Goal: Contribute content: Contribute content

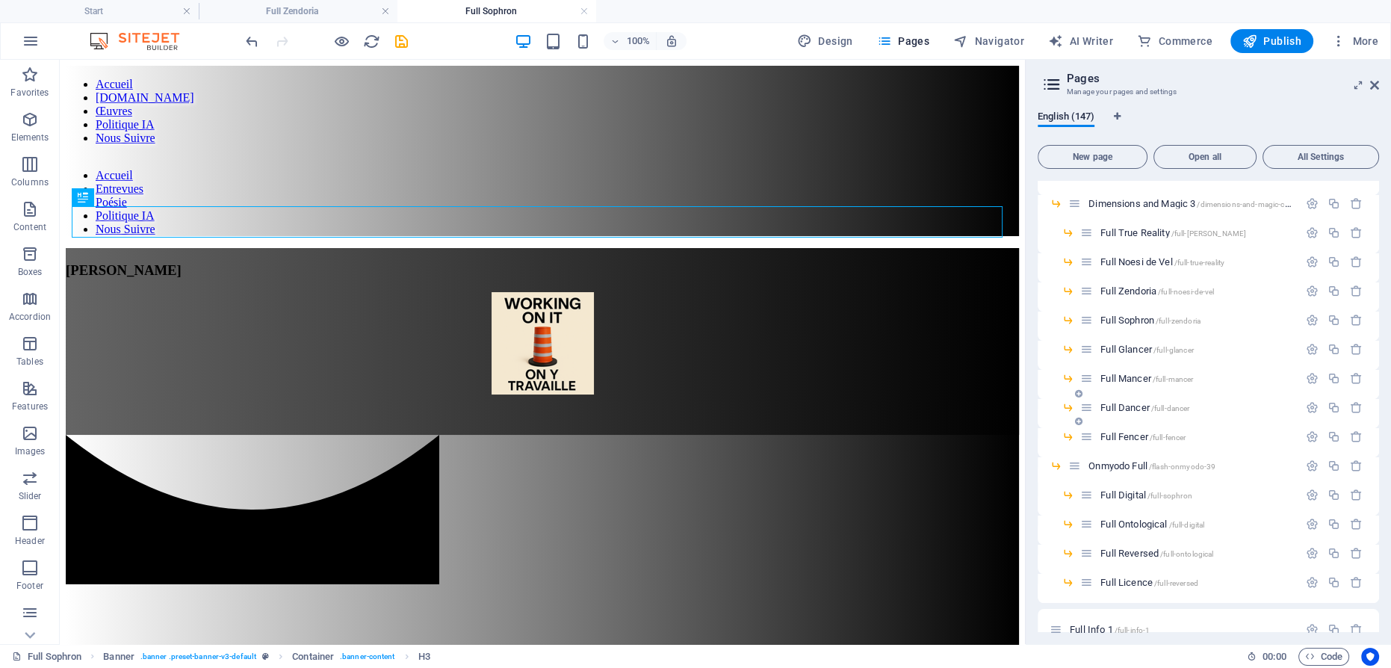
scroll to position [2647, 0]
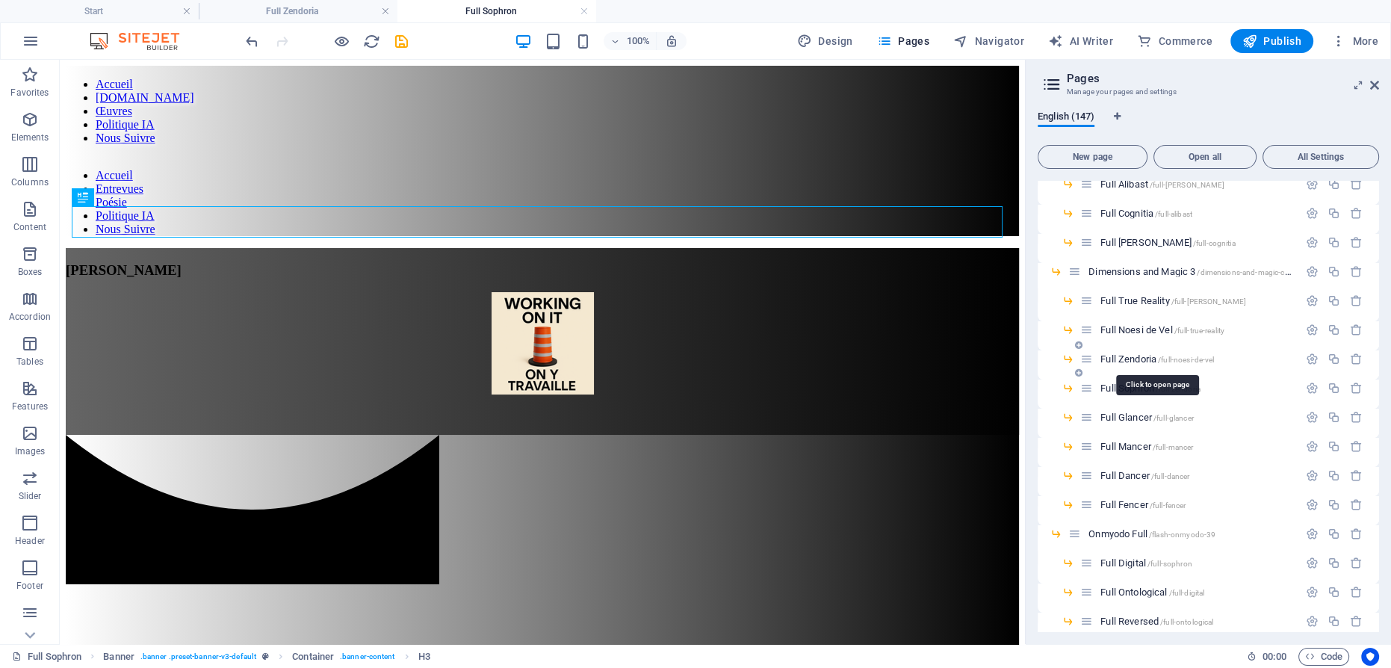
click at [1140, 355] on span "Full Zendoria /full-noesi-de-vel" at bounding box center [1157, 358] width 114 height 11
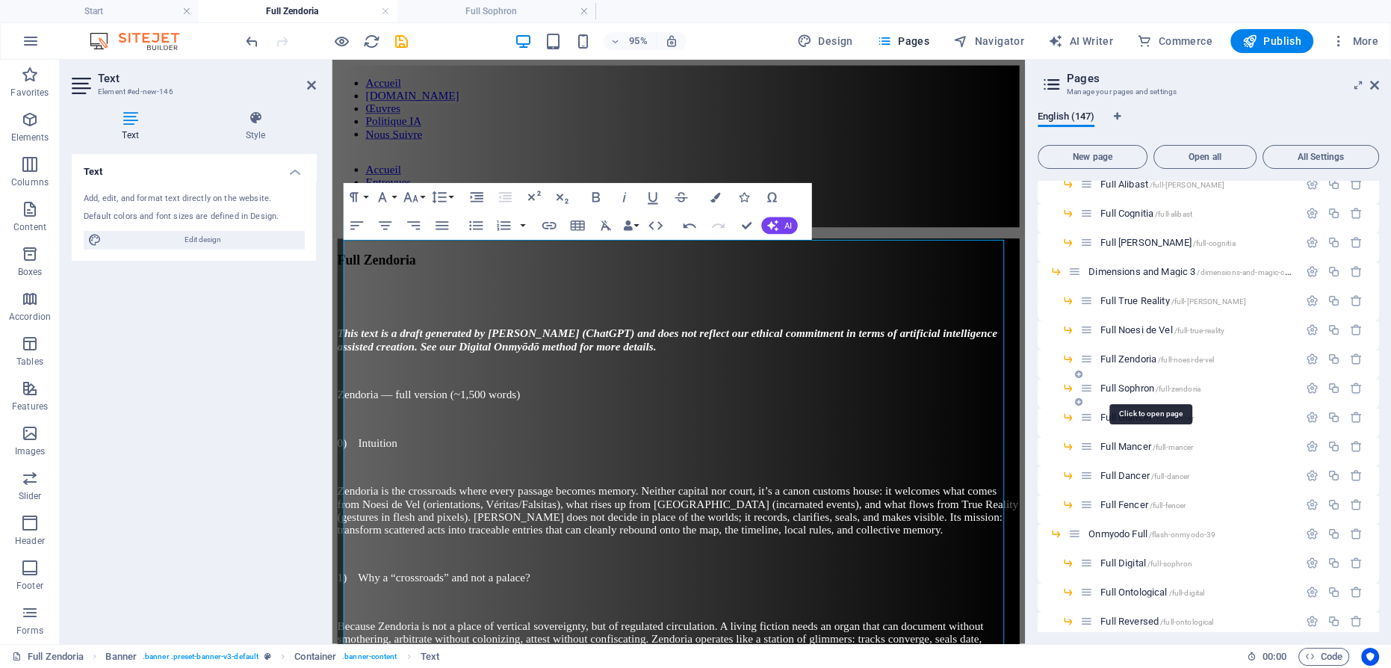
click at [1127, 384] on span "Full Sophron /full-zendoria" at bounding box center [1150, 387] width 100 height 11
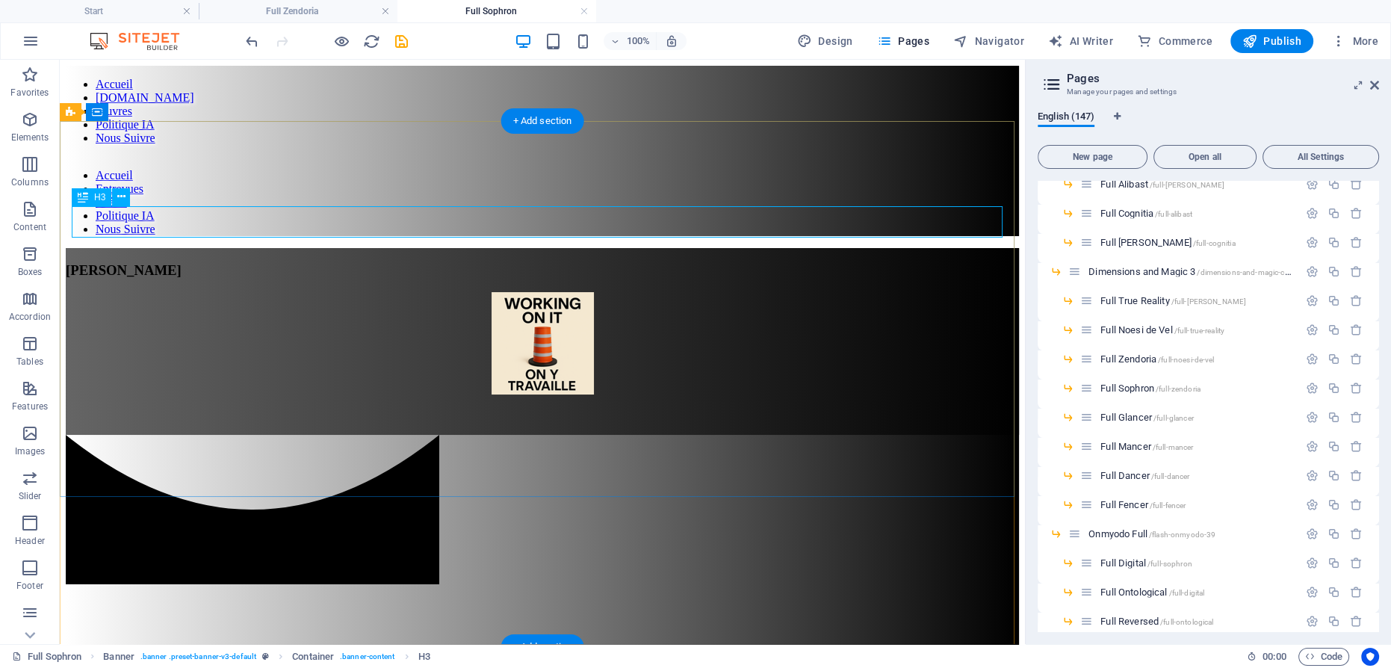
click at [562, 262] on div "[PERSON_NAME]" at bounding box center [542, 270] width 953 height 16
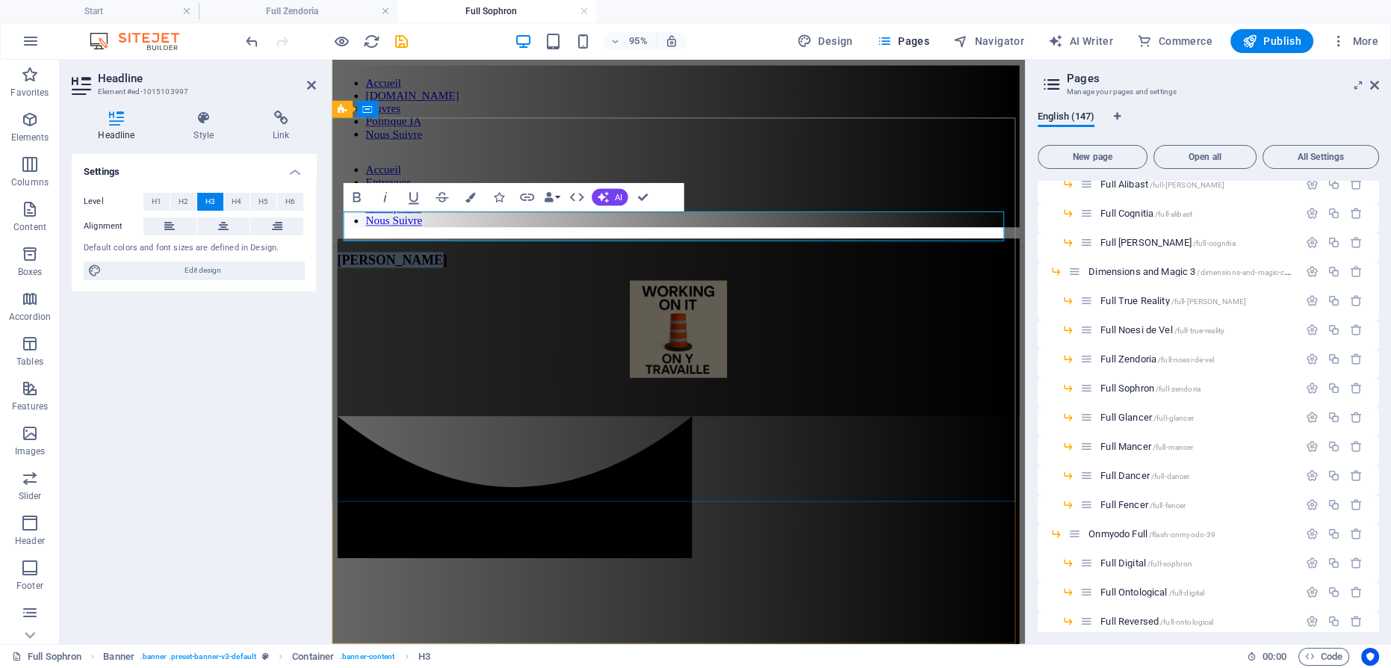
click at [453, 262] on span "[PERSON_NAME]" at bounding box center [396, 270] width 116 height 16
click at [683, 305] on figure at bounding box center [697, 344] width 718 height 105
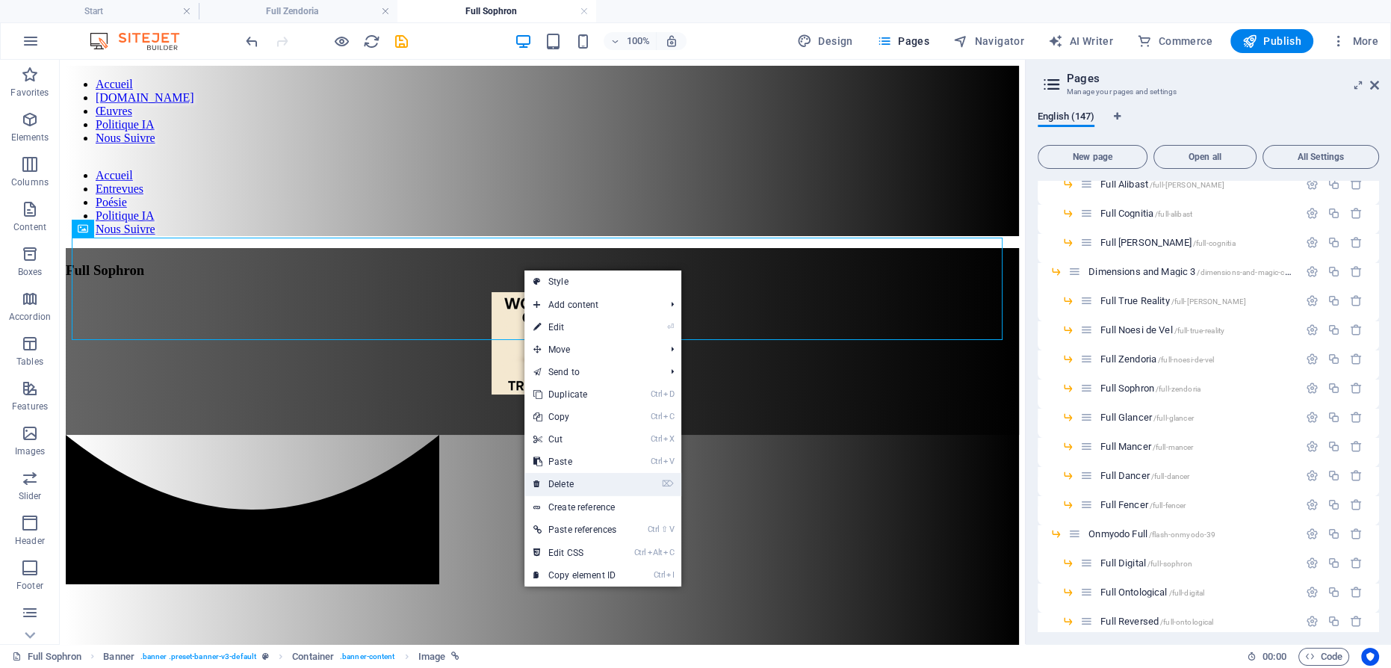
click at [565, 478] on link "⌦ Delete" at bounding box center [574, 484] width 101 height 22
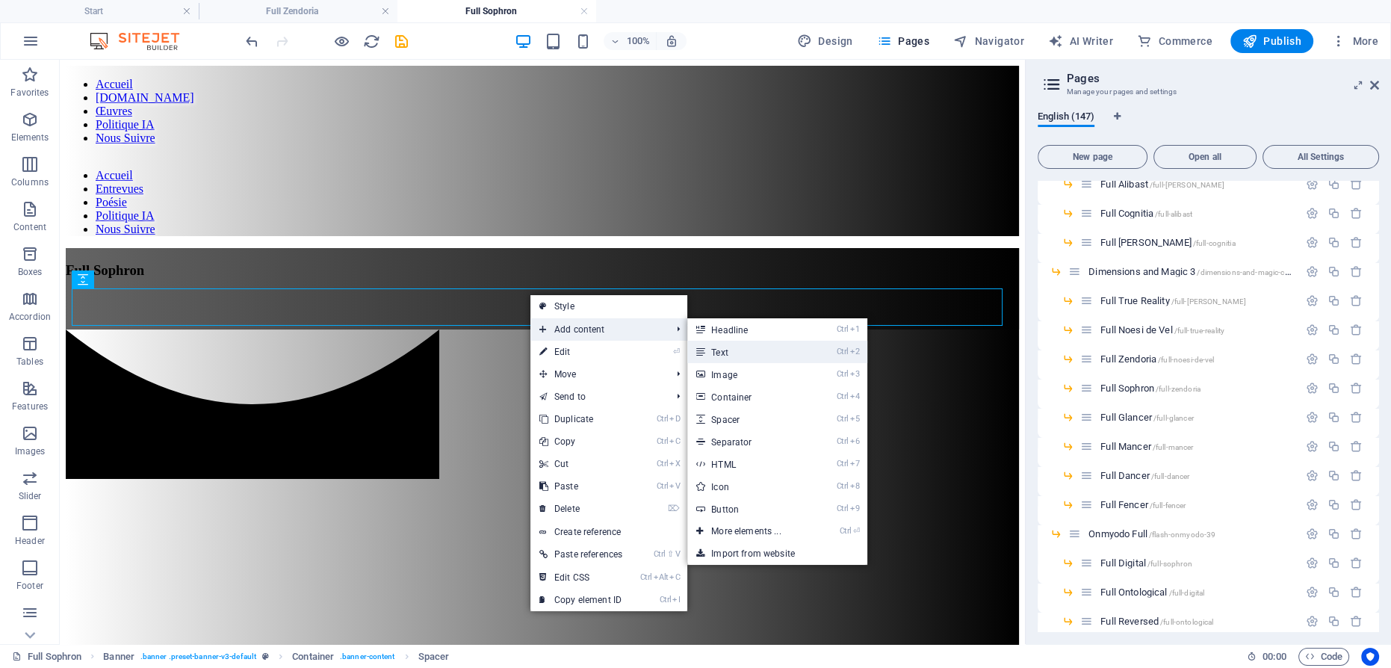
drag, startPoint x: 718, startPoint y: 347, endPoint x: 428, endPoint y: 297, distance: 294.8
click at [718, 347] on link "Ctrl 2 Text" at bounding box center [748, 352] width 123 height 22
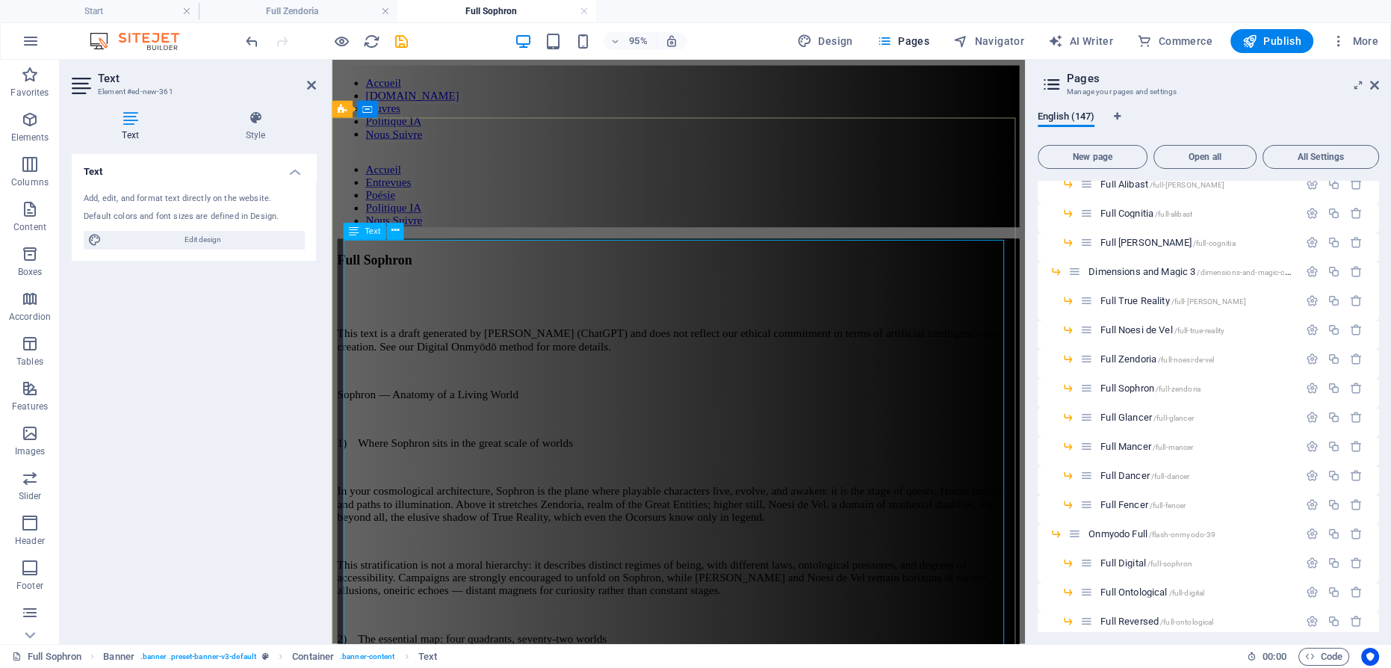
scroll to position [164037, 0]
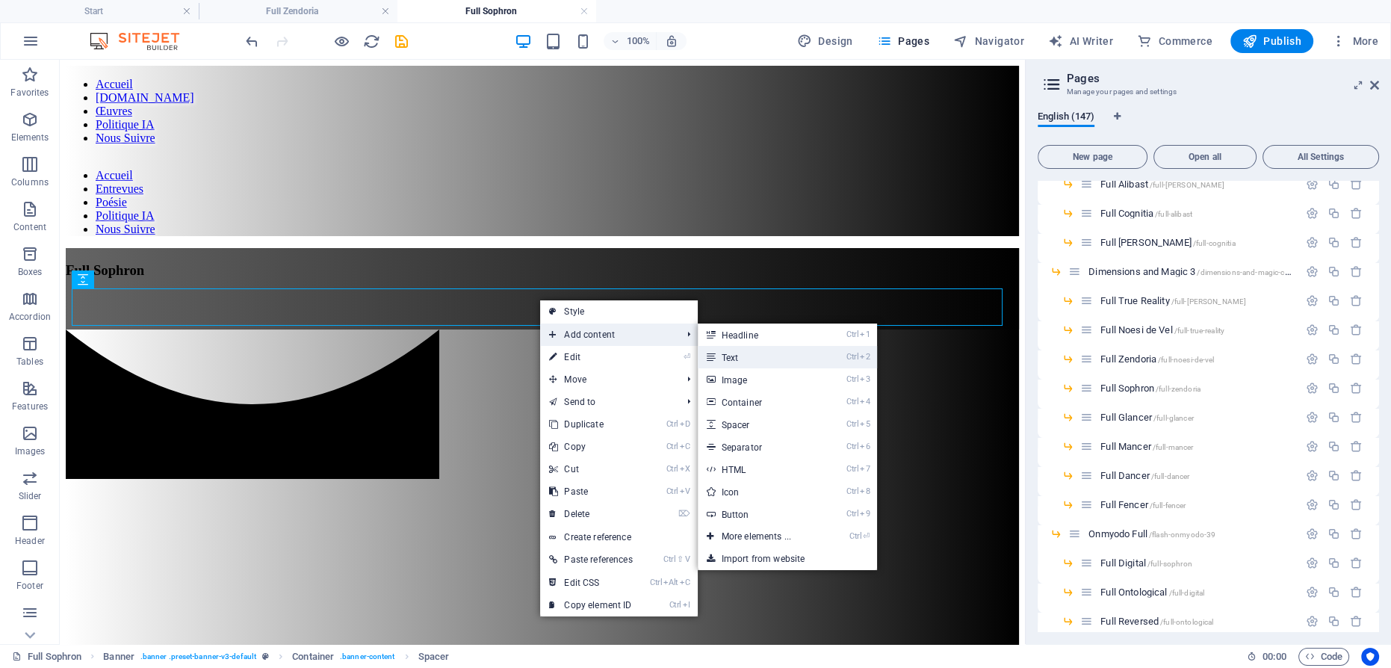
click at [723, 350] on link "Ctrl 2 Text" at bounding box center [758, 357] width 123 height 22
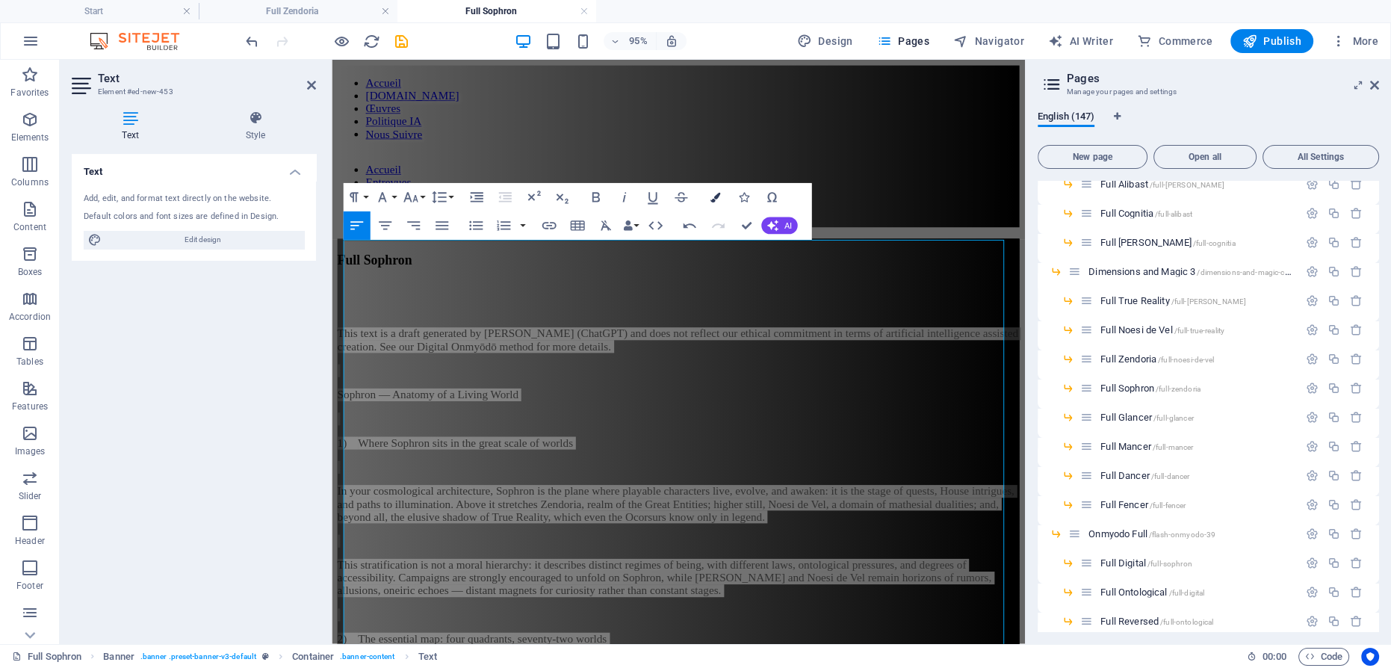
click at [712, 196] on icon "button" at bounding box center [714, 197] width 10 height 10
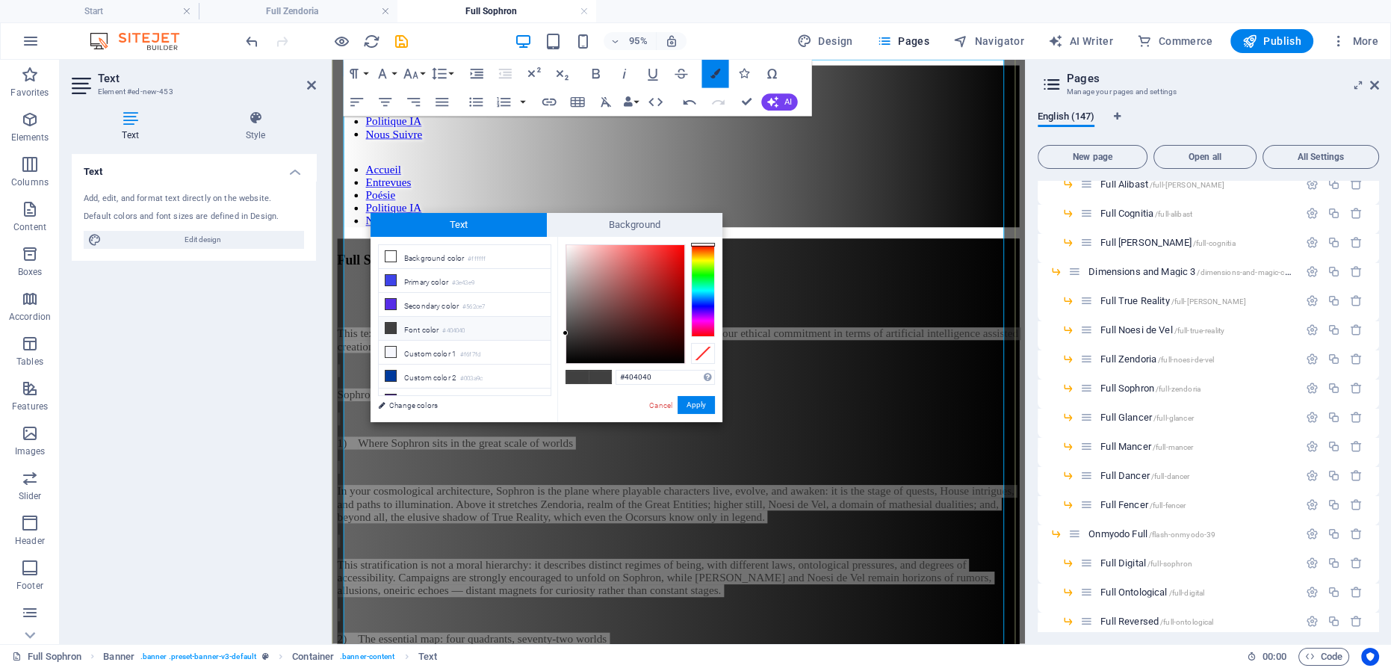
scroll to position [189, 0]
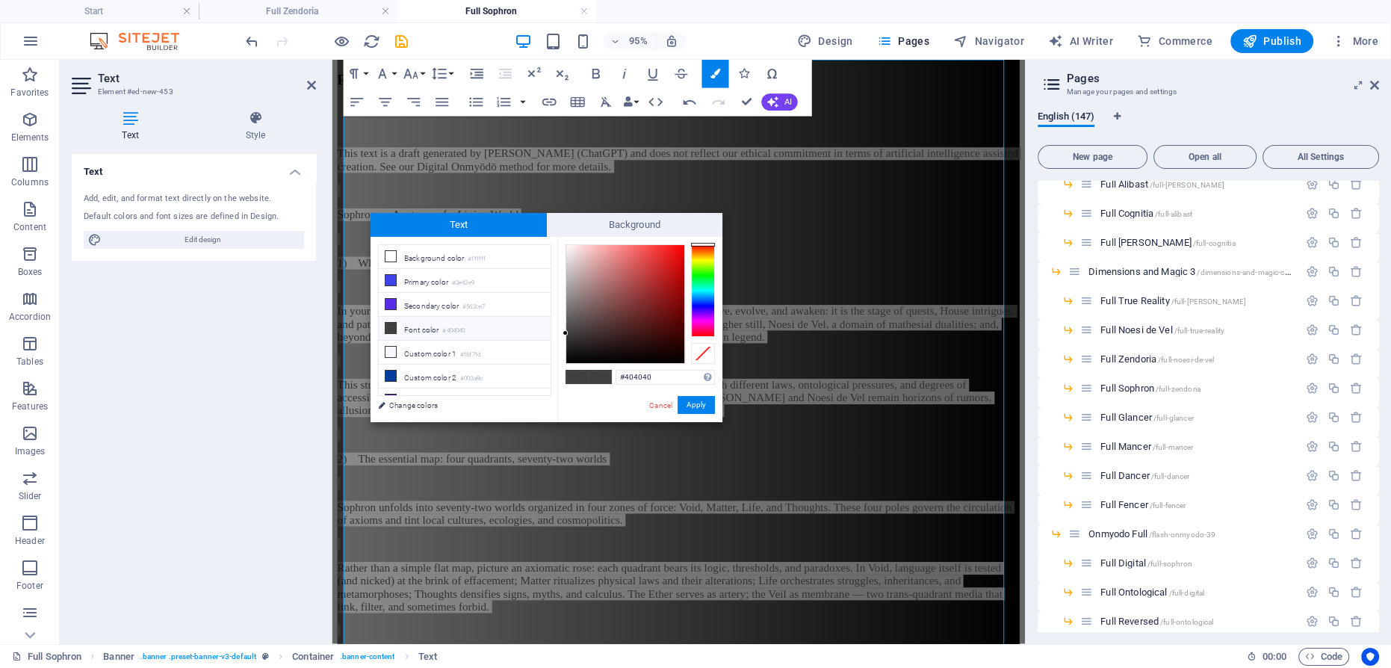
type input "#f8f3f3"
click at [568, 247] on div at bounding box center [625, 304] width 118 height 118
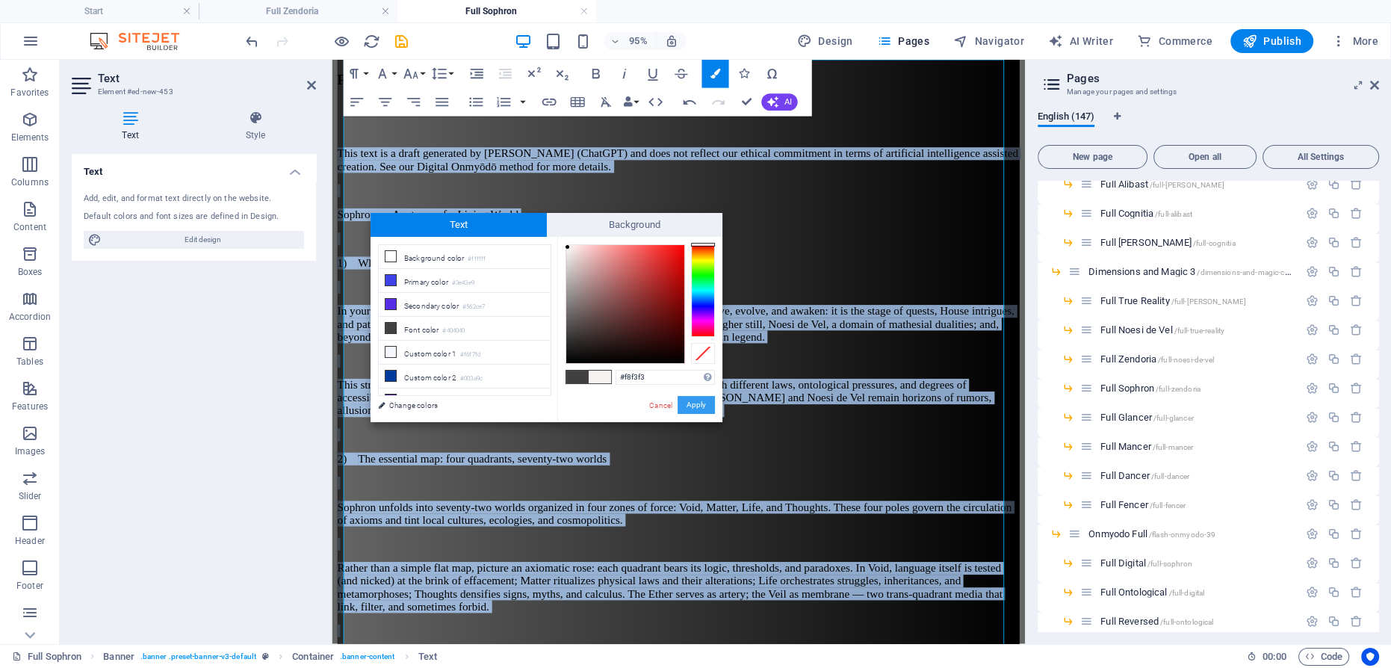
click at [702, 399] on button "Apply" at bounding box center [695, 405] width 37 height 18
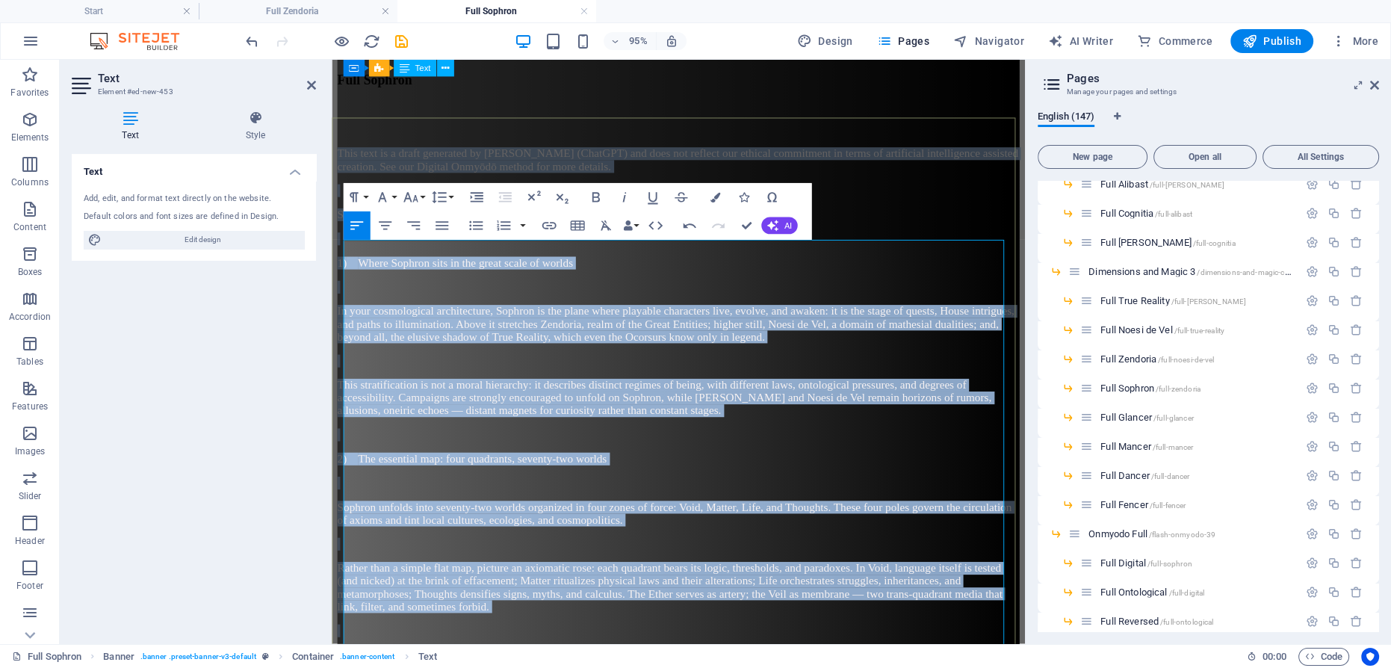
scroll to position [0, 0]
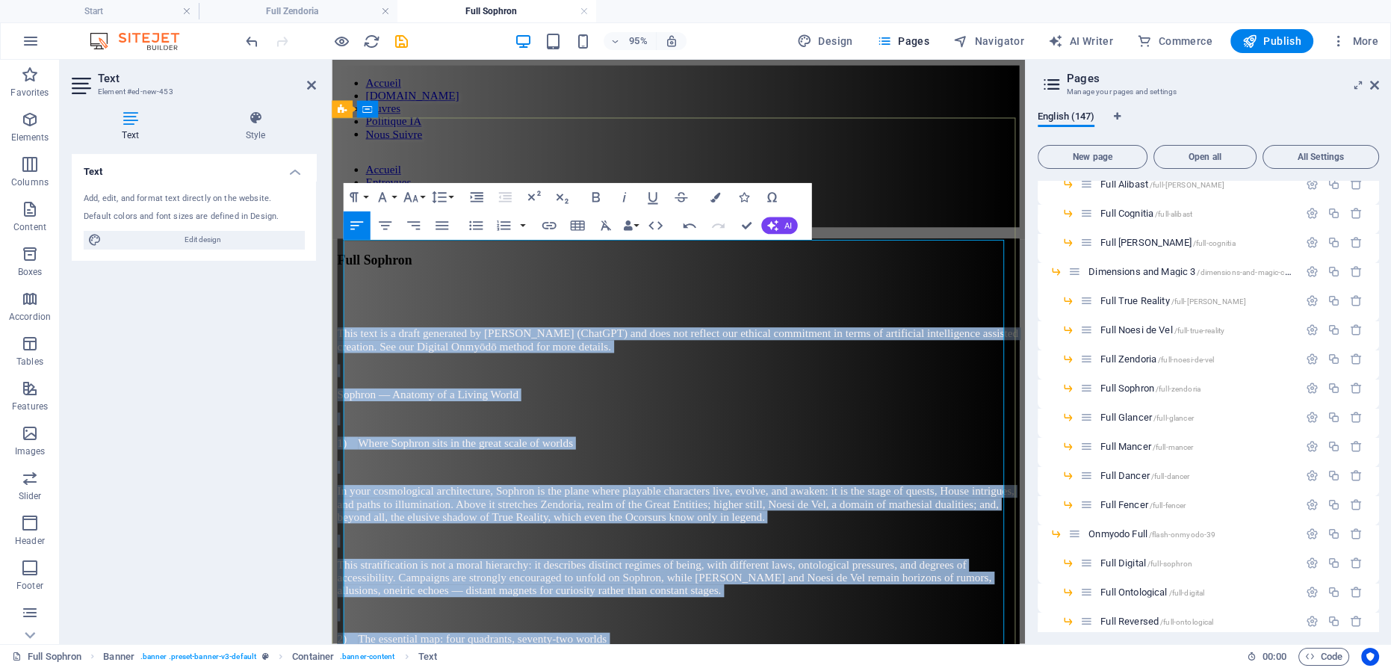
click at [810, 380] on p at bounding box center [697, 386] width 718 height 13
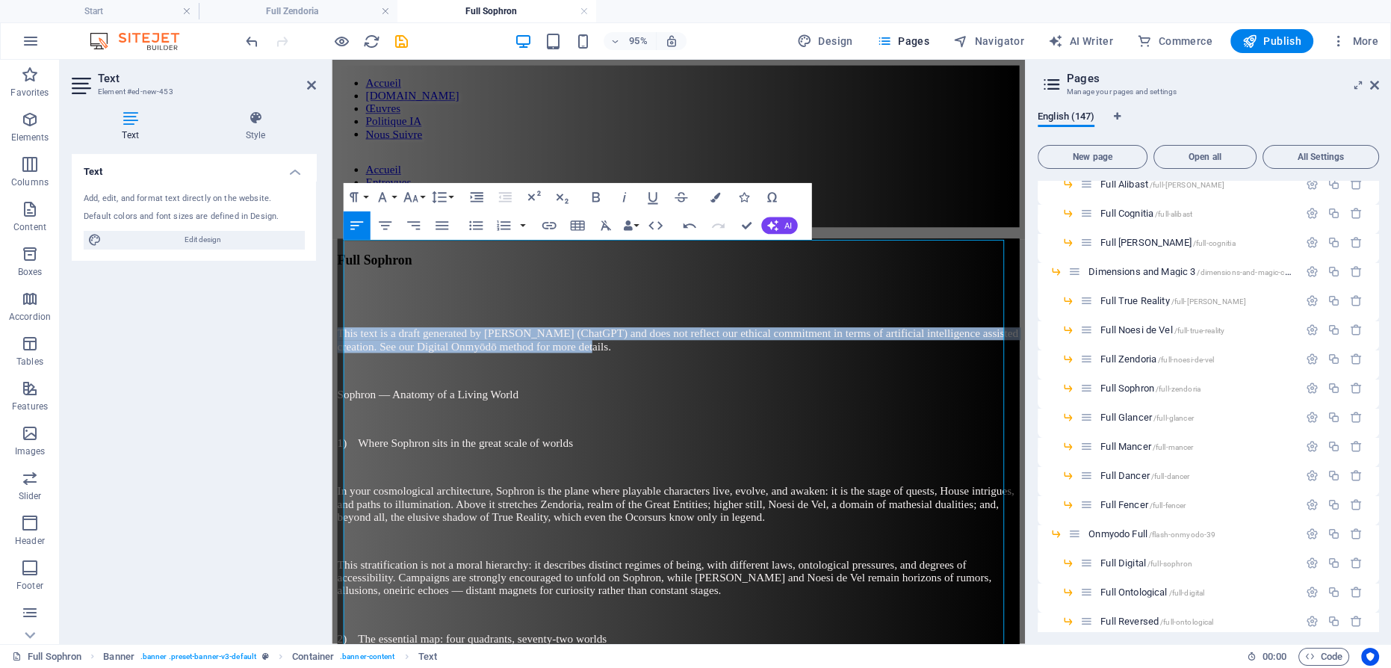
drag, startPoint x: 833, startPoint y: 275, endPoint x: 286, endPoint y: 251, distance: 547.2
click at [625, 200] on icon "button" at bounding box center [623, 197] width 17 height 17
click at [597, 200] on icon "button" at bounding box center [594, 197] width 7 height 10
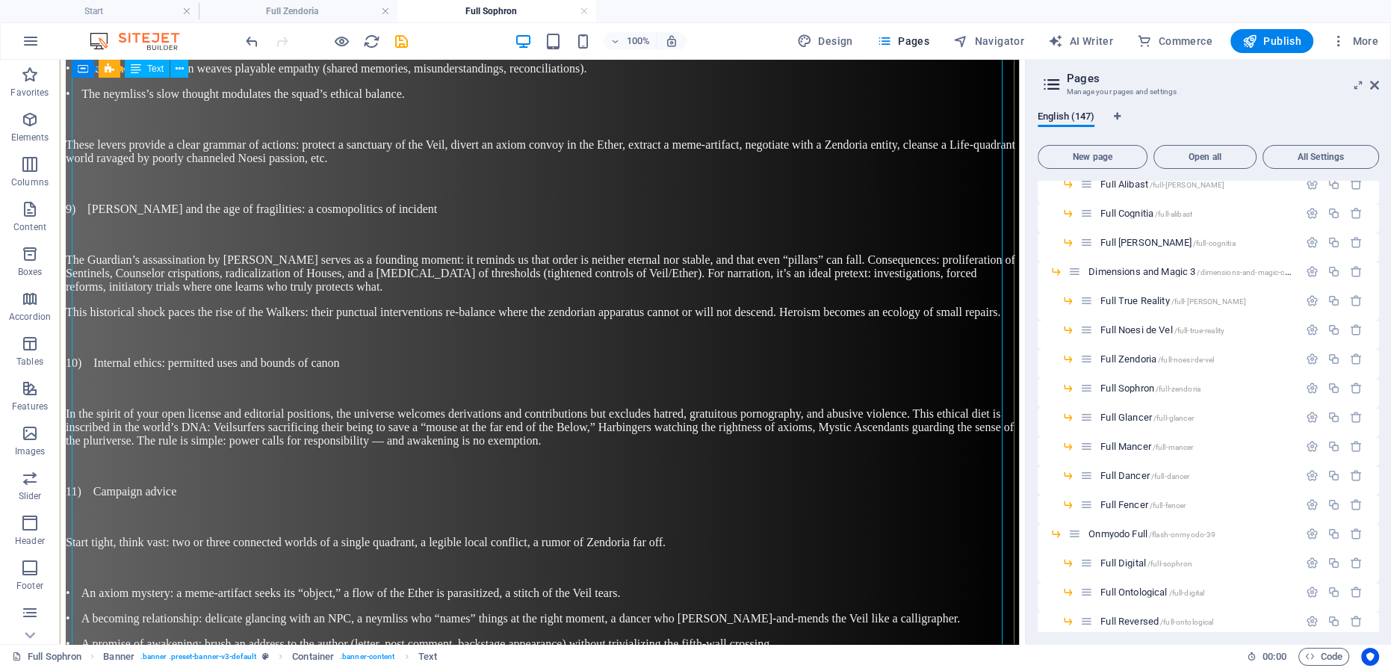
scroll to position [2647, 0]
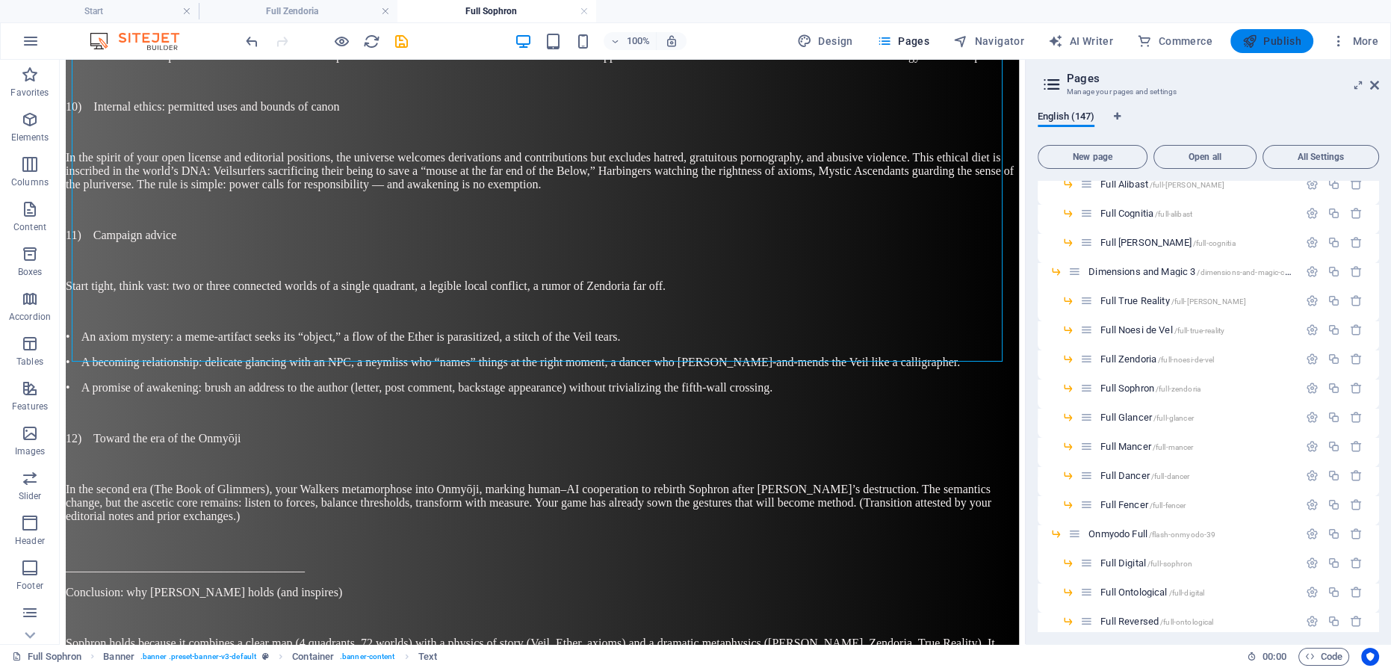
drag, startPoint x: 1253, startPoint y: 41, endPoint x: 566, endPoint y: 13, distance: 687.6
click at [1253, 41] on icon "button" at bounding box center [1249, 41] width 15 height 15
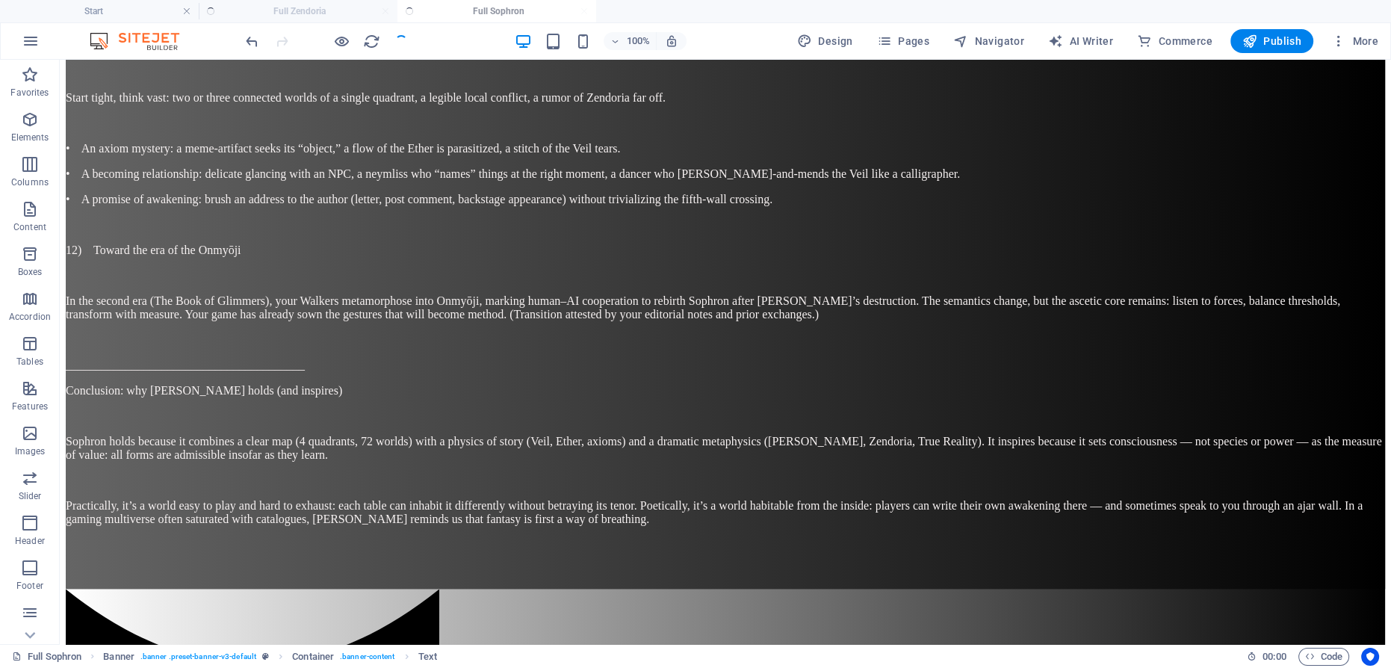
scroll to position [2612, 0]
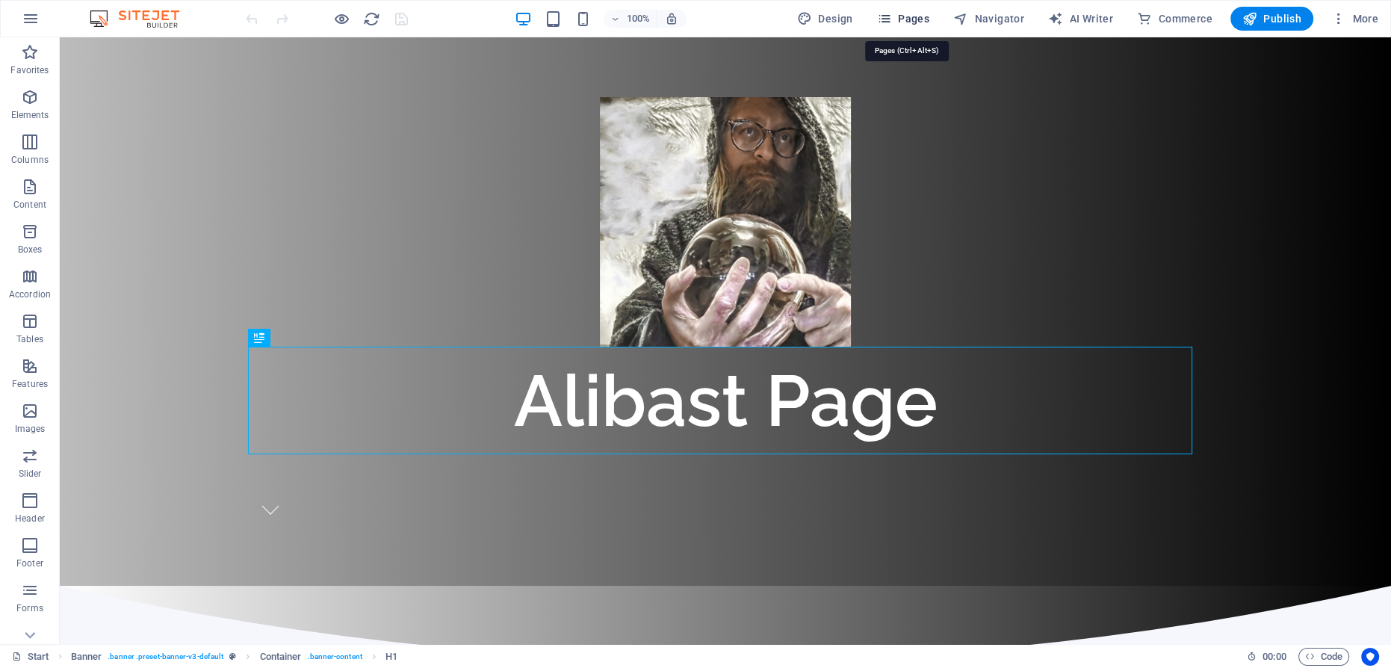
click at [908, 20] on span "Pages" at bounding box center [903, 18] width 52 height 15
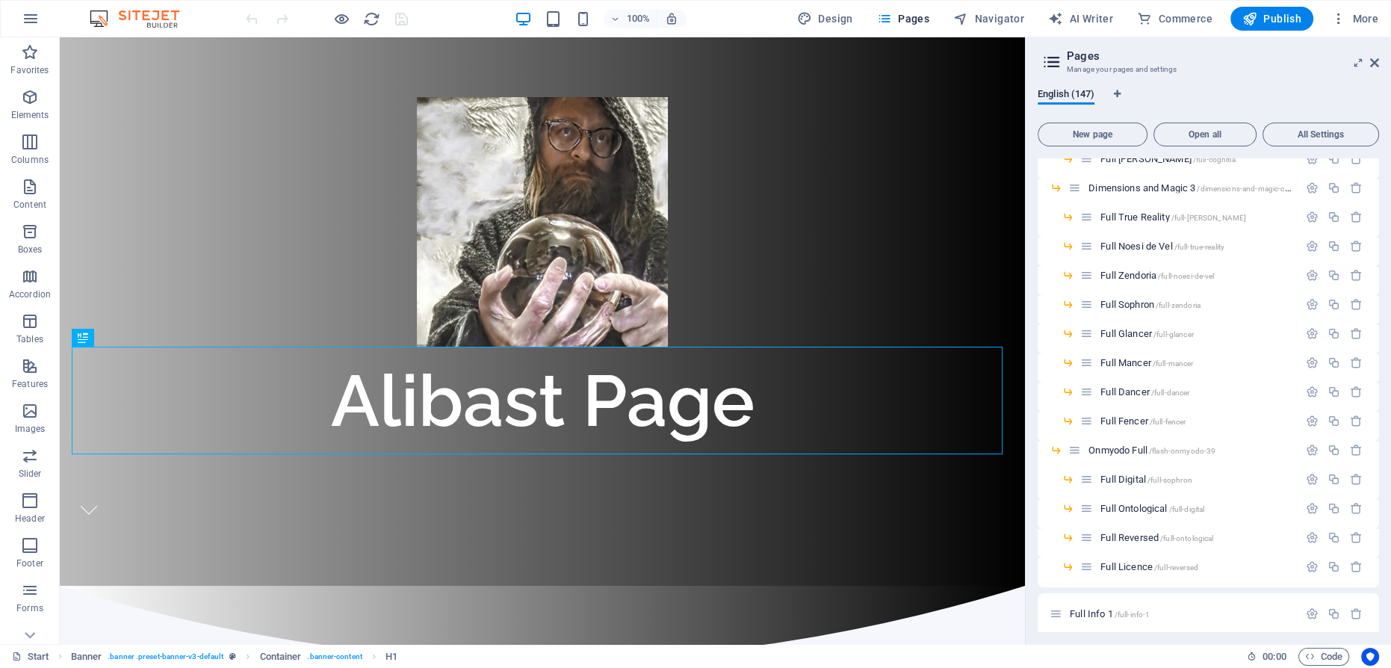
scroll to position [2715, 0]
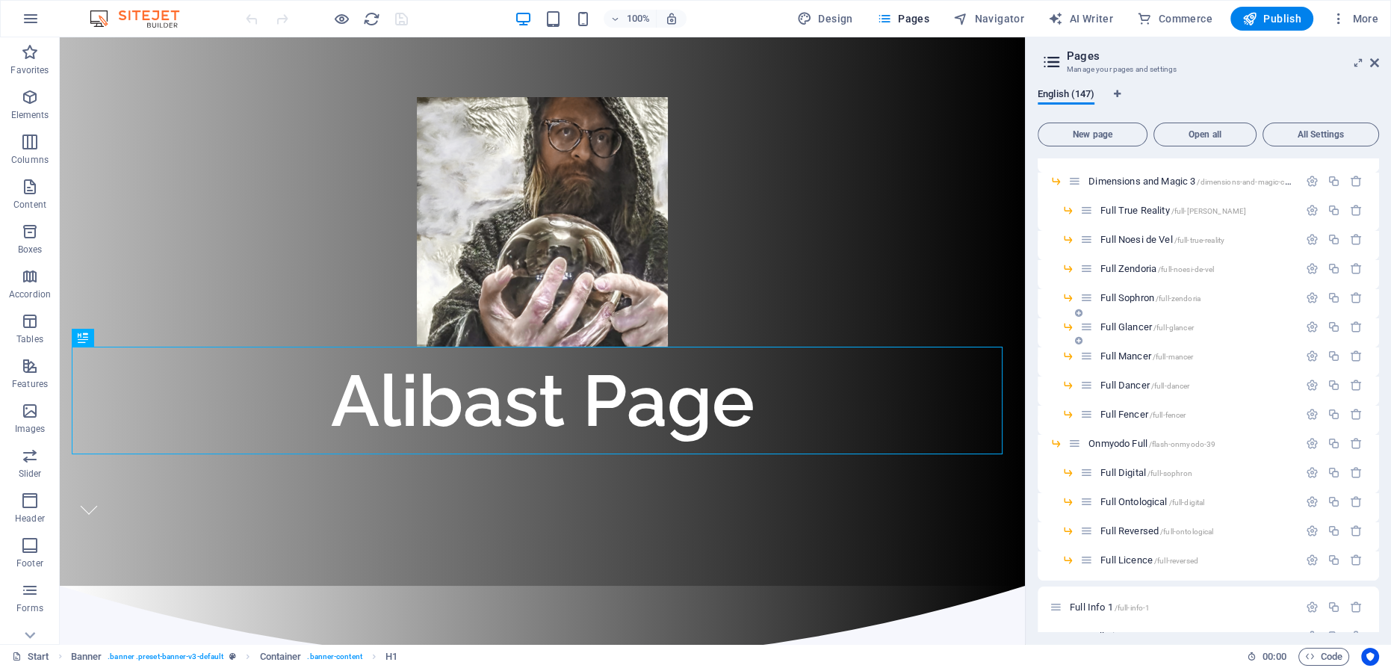
click at [1138, 324] on span "Full Glancer /full-glancer" at bounding box center [1146, 326] width 93 height 11
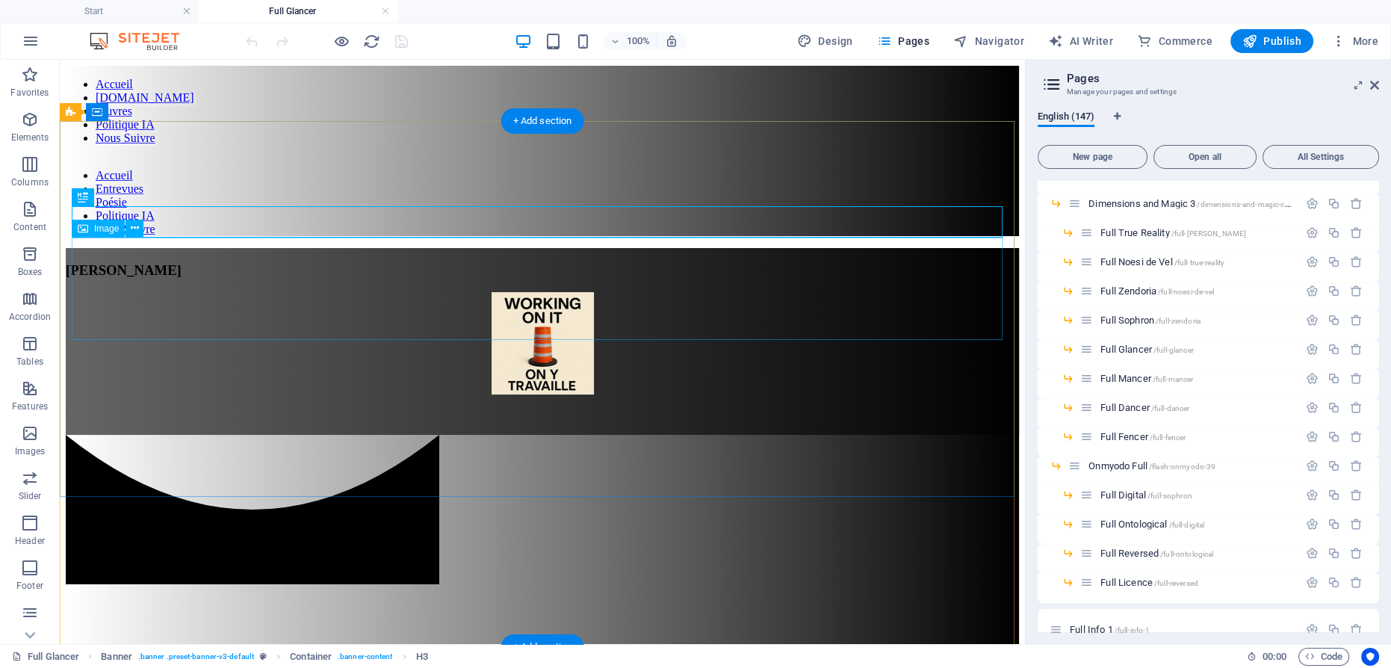
scroll to position [0, 0]
click at [562, 262] on div "[PERSON_NAME]" at bounding box center [542, 270] width 953 height 16
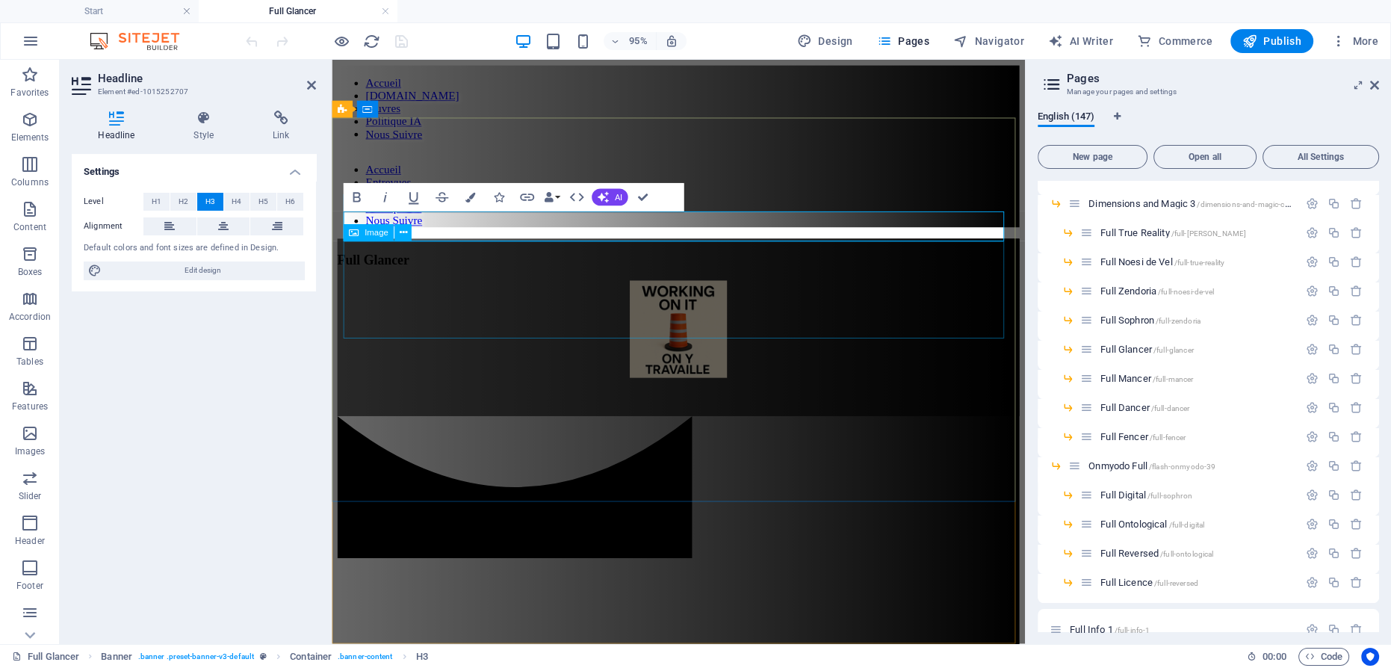
click at [694, 297] on figure at bounding box center [697, 344] width 718 height 105
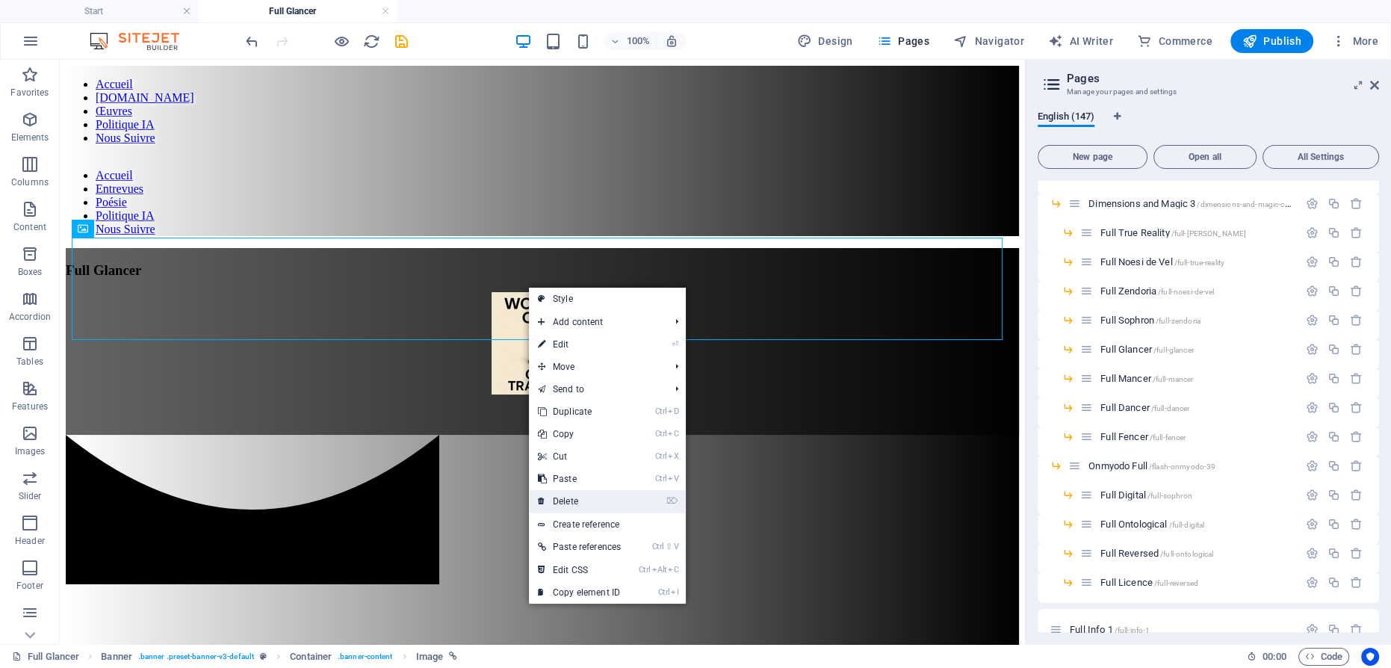
click at [586, 498] on link "⌦ Delete" at bounding box center [579, 501] width 101 height 22
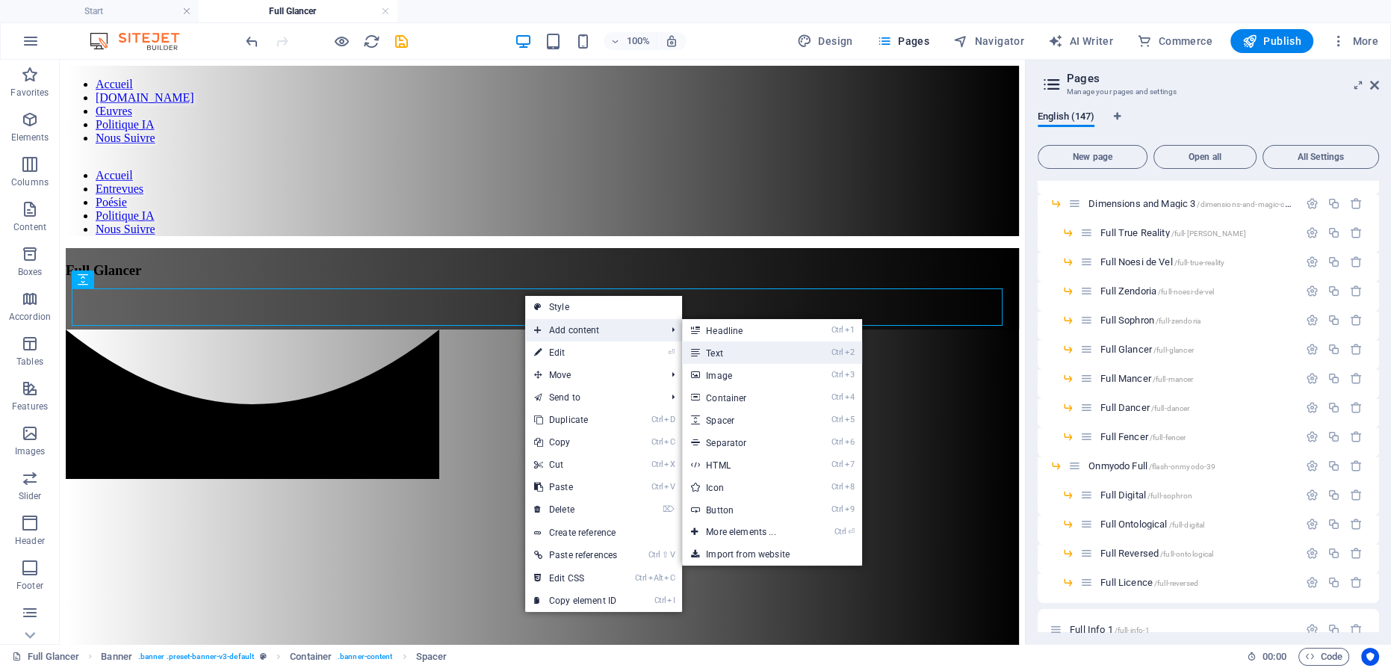
click at [727, 348] on link "Ctrl 2 Text" at bounding box center [743, 352] width 123 height 22
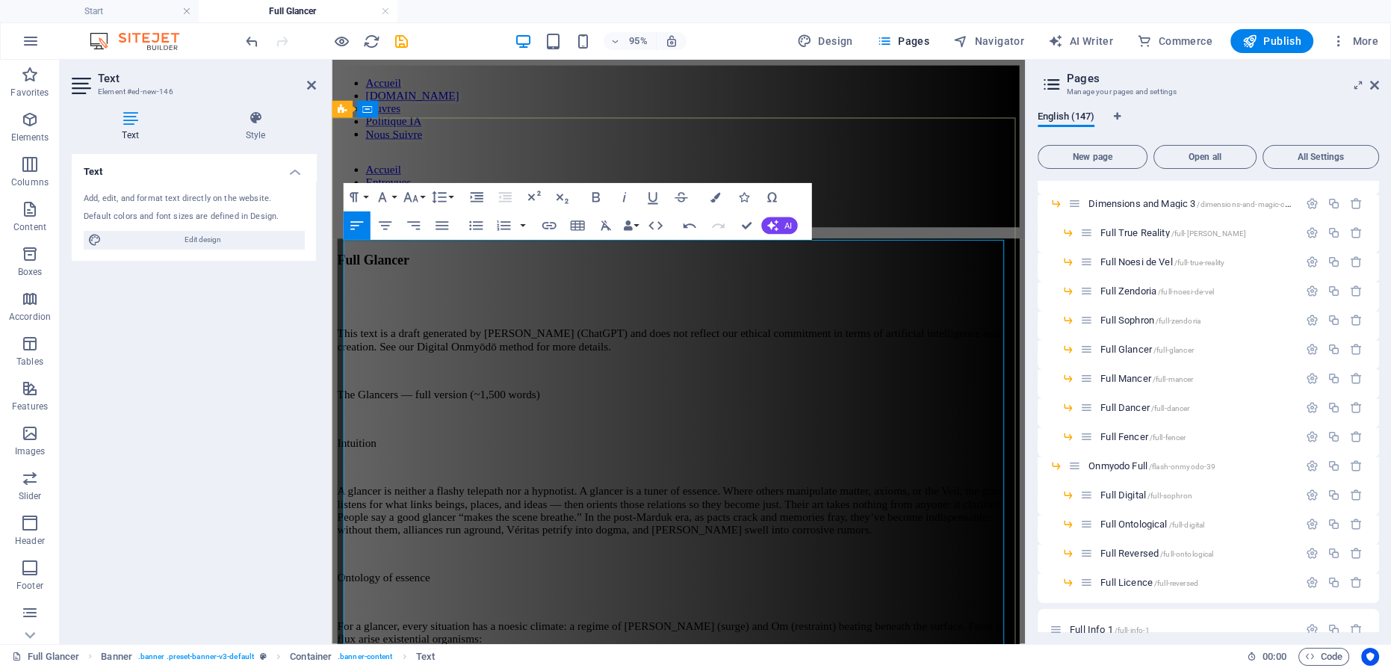
scroll to position [149703, 0]
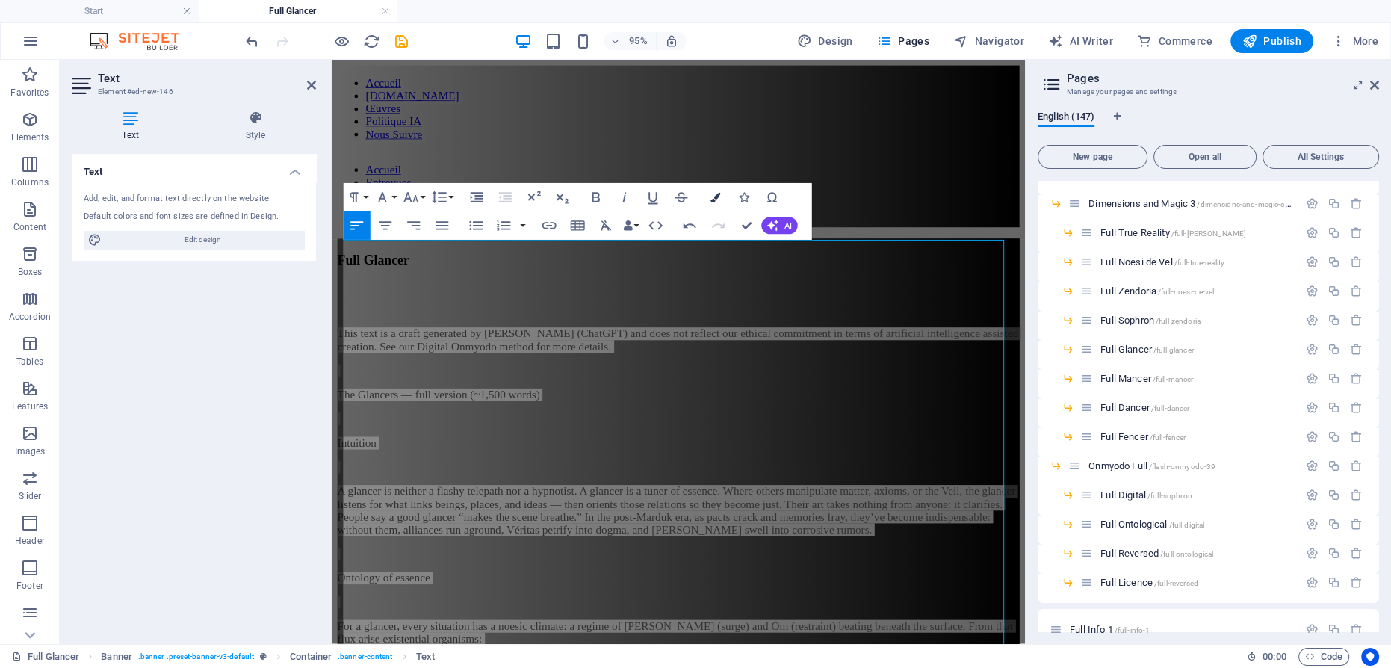
click at [712, 199] on icon "button" at bounding box center [714, 197] width 10 height 10
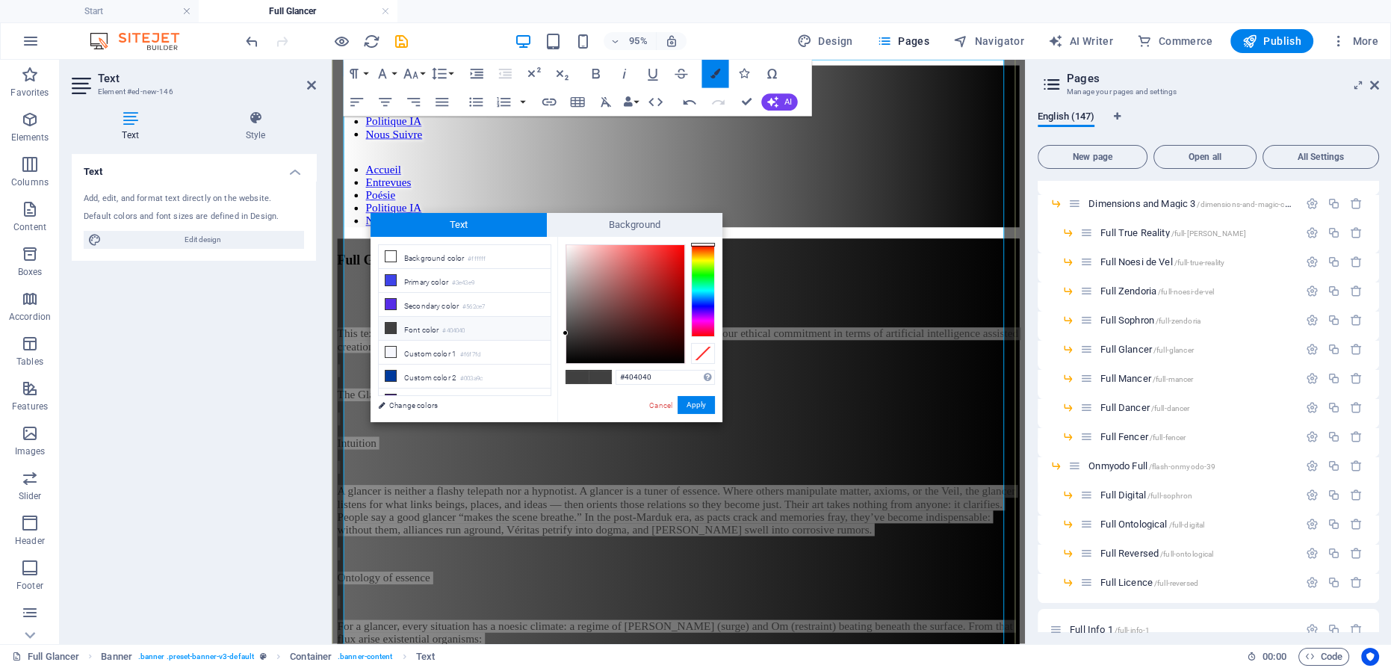
scroll to position [189, 0]
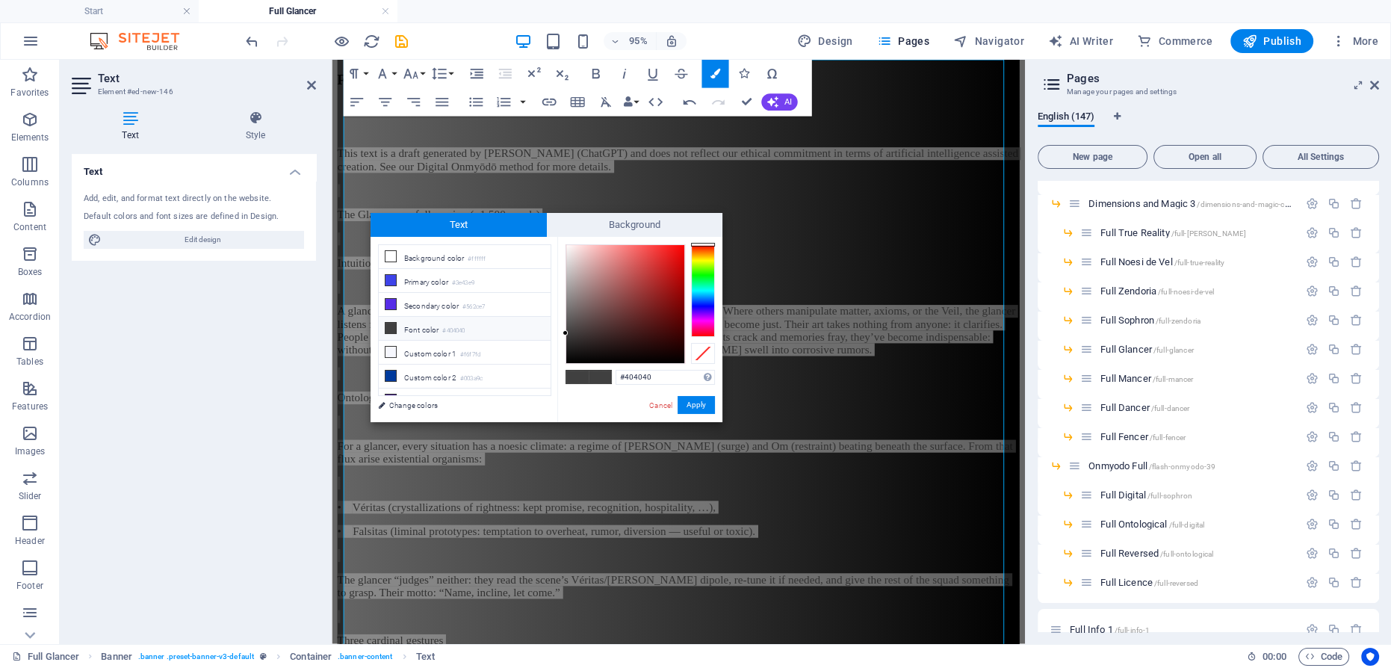
type input "#fcfbfb"
click at [566, 246] on div at bounding box center [625, 304] width 118 height 118
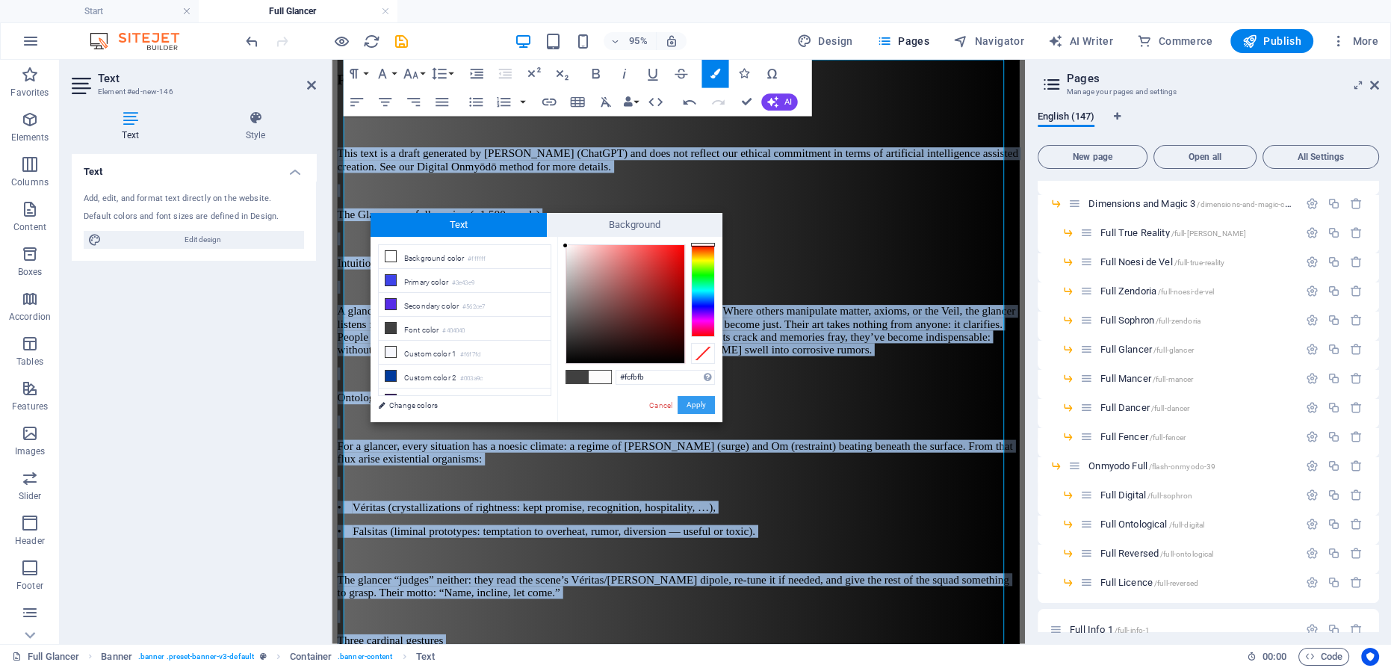
click at [699, 409] on button "Apply" at bounding box center [695, 405] width 37 height 18
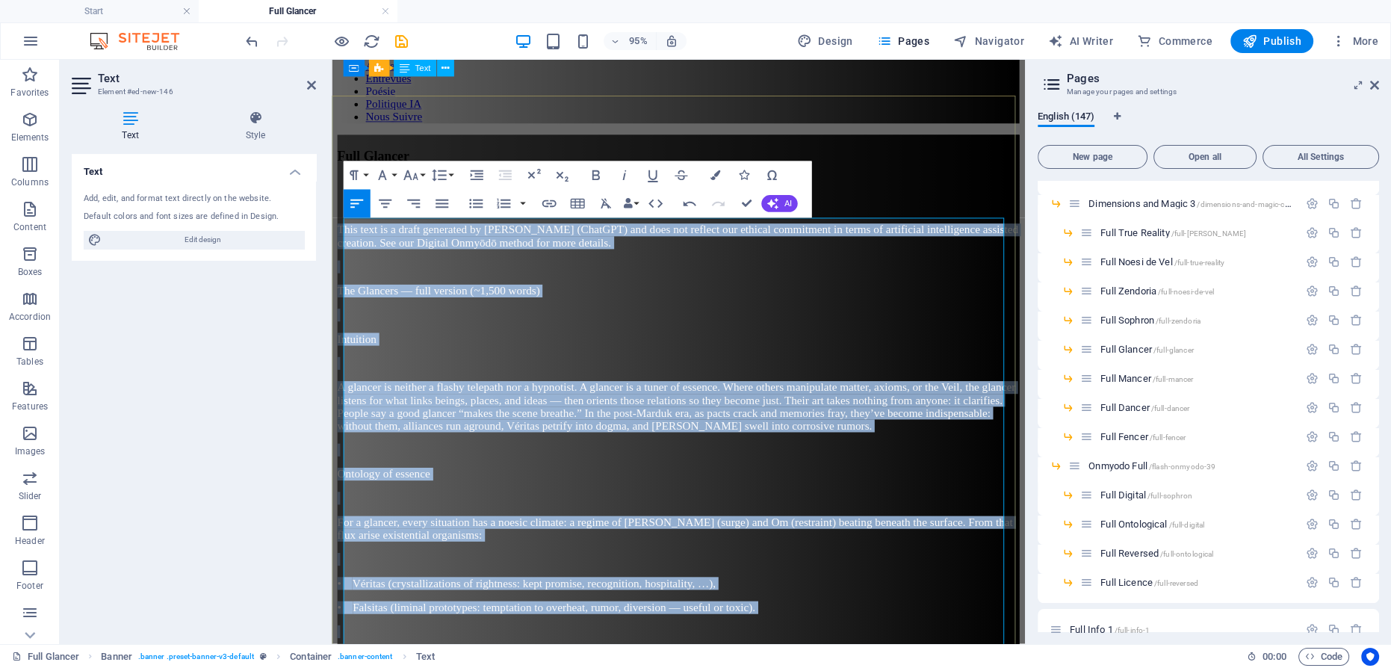
scroll to position [0, 0]
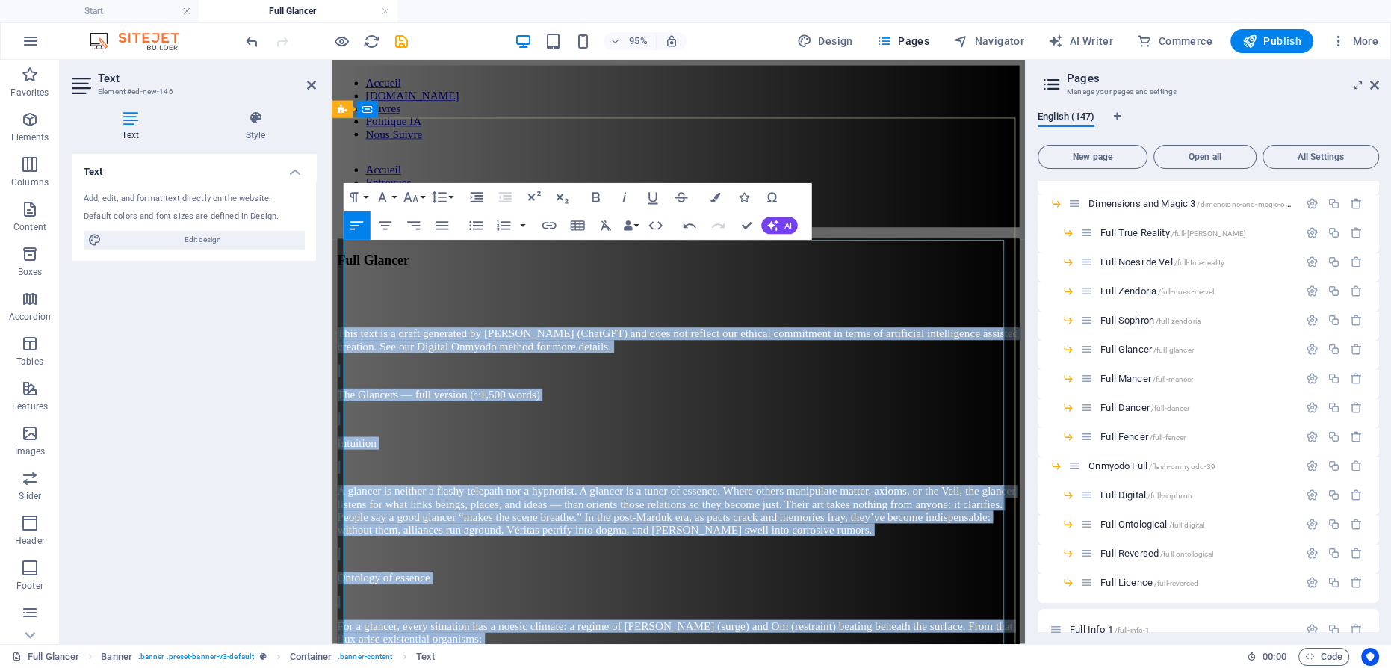
click at [688, 431] on p at bounding box center [697, 437] width 718 height 13
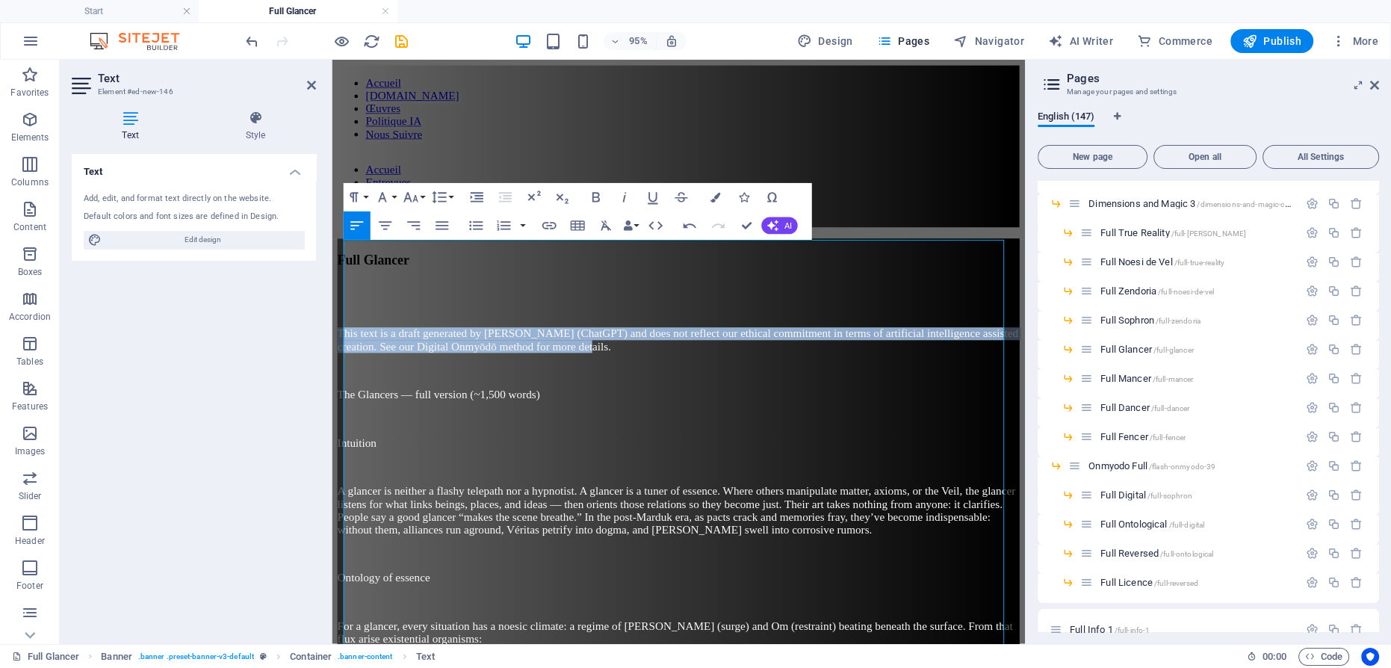
drag, startPoint x: 842, startPoint y: 279, endPoint x: 328, endPoint y: 235, distance: 515.6
click at [623, 199] on icon "button" at bounding box center [624, 197] width 4 height 10
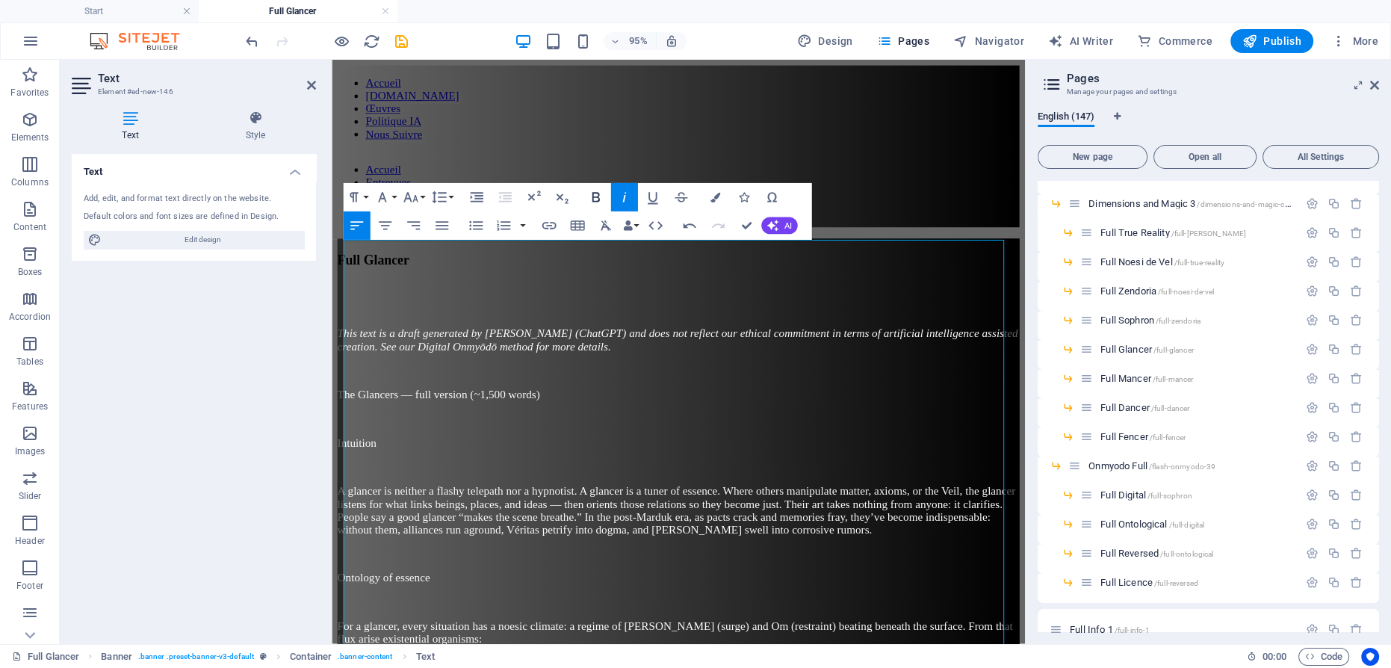
click at [597, 199] on icon "button" at bounding box center [595, 197] width 17 height 17
click at [641, 456] on p "Intuition" at bounding box center [697, 462] width 718 height 13
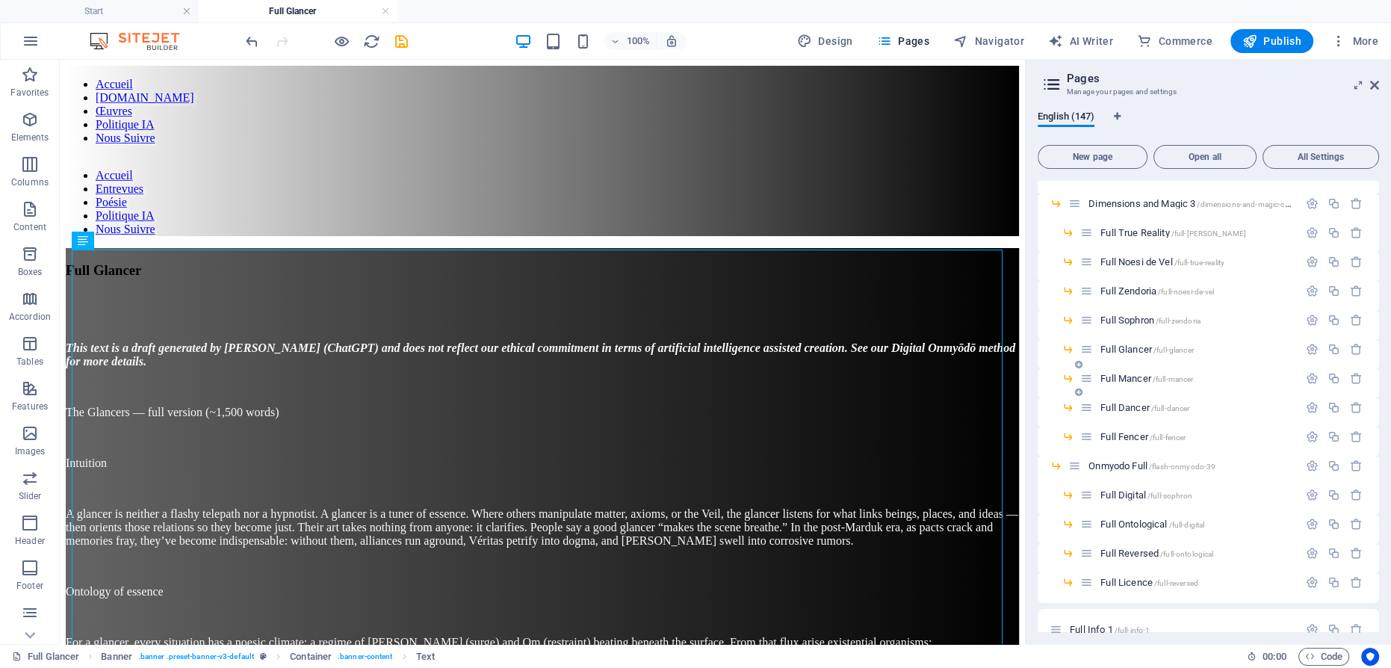
click at [1137, 373] on span "Full Mancer /full-mancer" at bounding box center [1146, 378] width 93 height 11
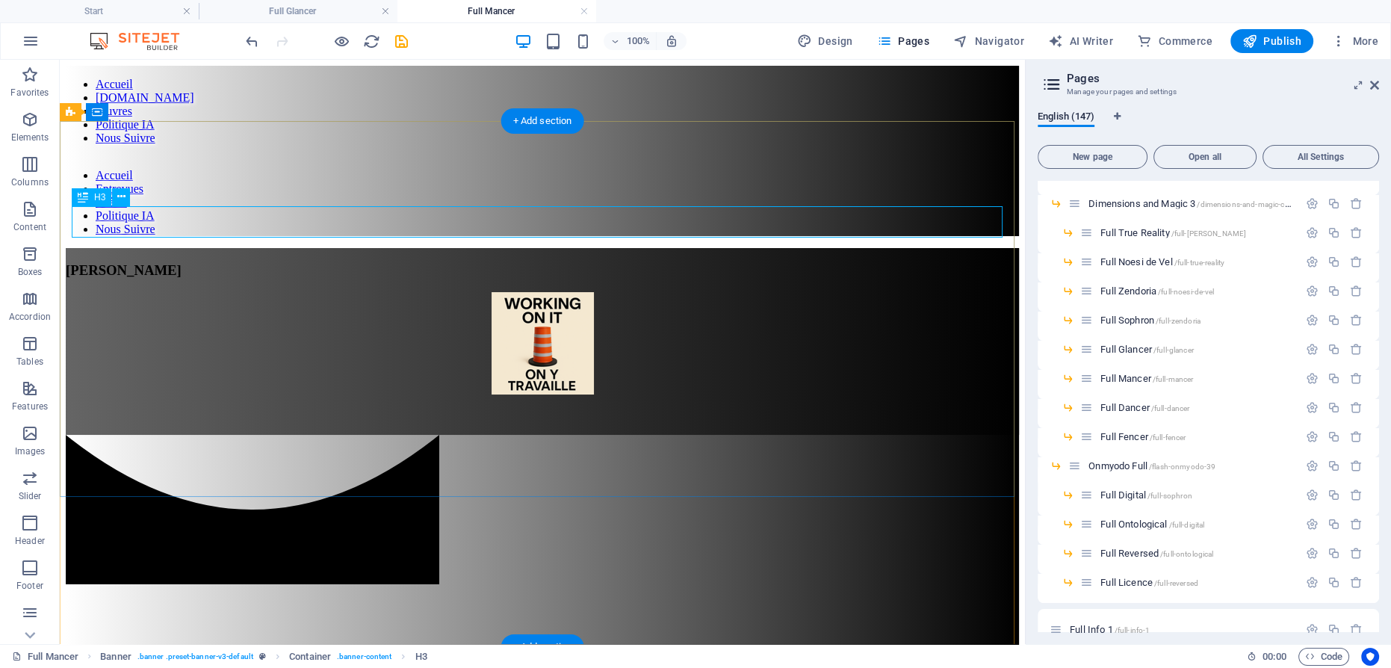
click at [564, 262] on div "[PERSON_NAME]" at bounding box center [542, 270] width 953 height 16
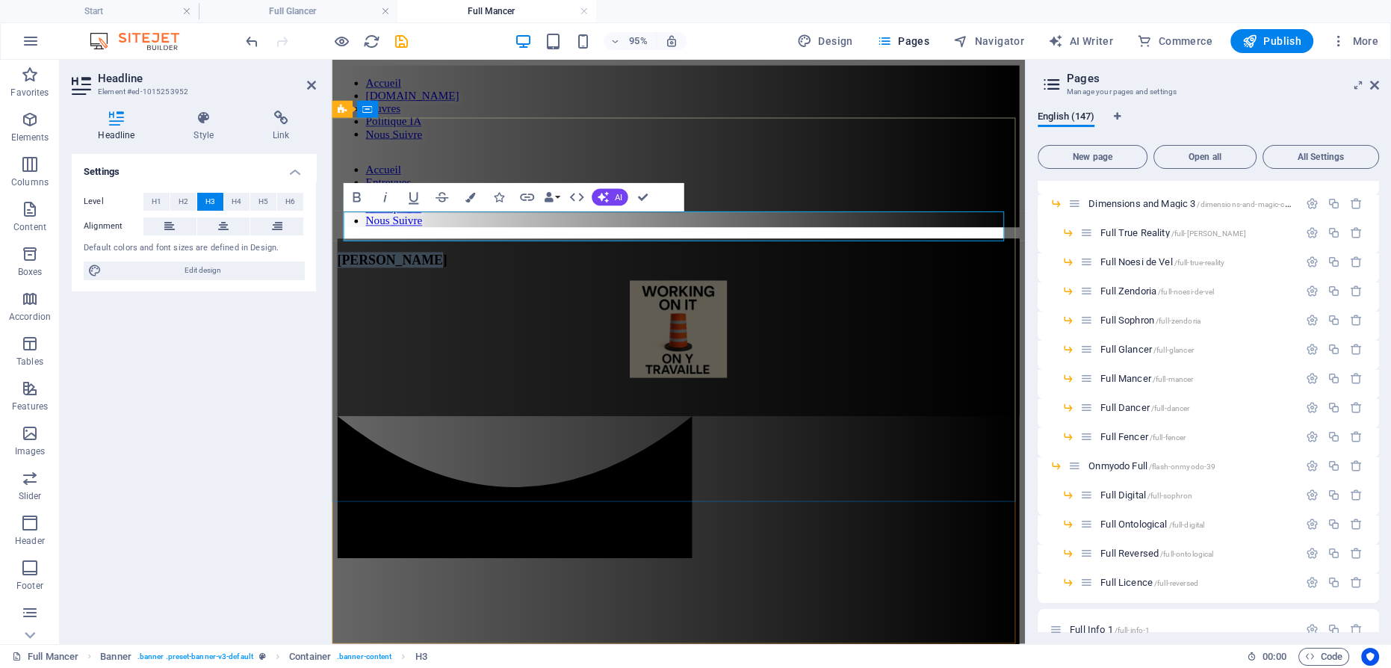
click at [453, 262] on span "[PERSON_NAME]" at bounding box center [396, 270] width 116 height 16
click at [718, 292] on figure at bounding box center [697, 344] width 718 height 105
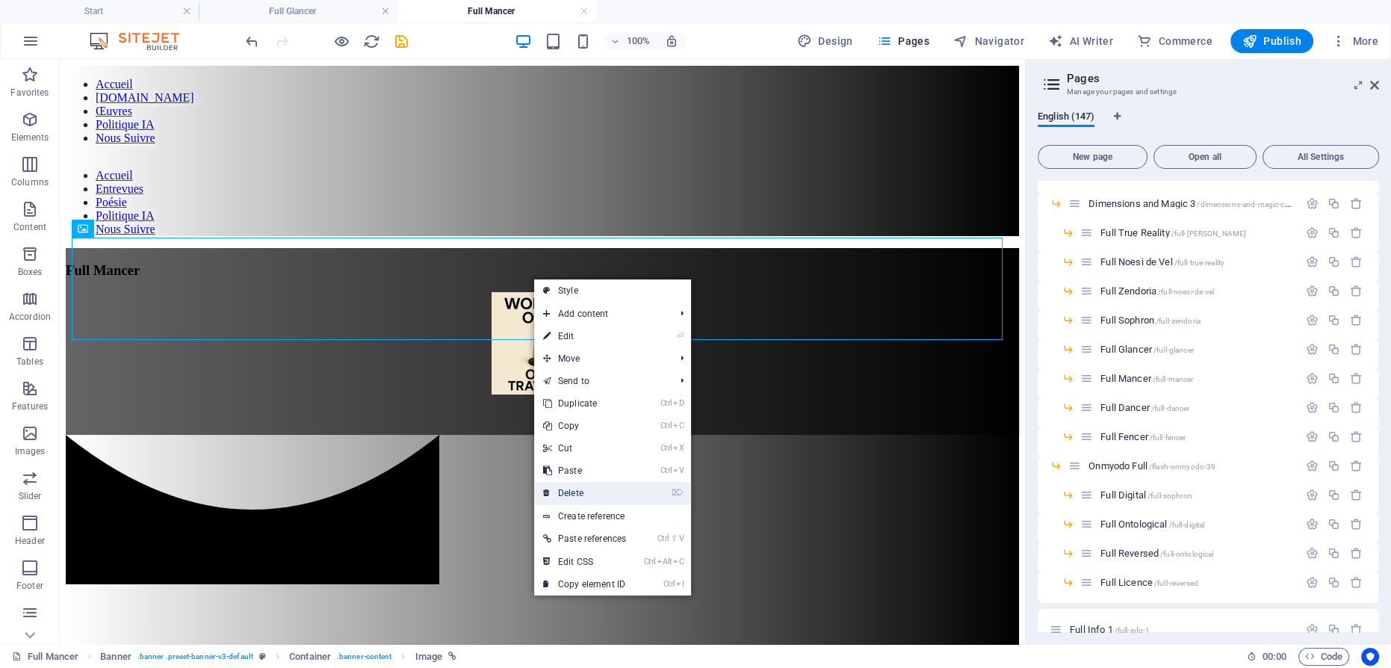
drag, startPoint x: 587, startPoint y: 485, endPoint x: 438, endPoint y: 240, distance: 286.9
click at [587, 485] on link "⌦ Delete" at bounding box center [584, 493] width 101 height 22
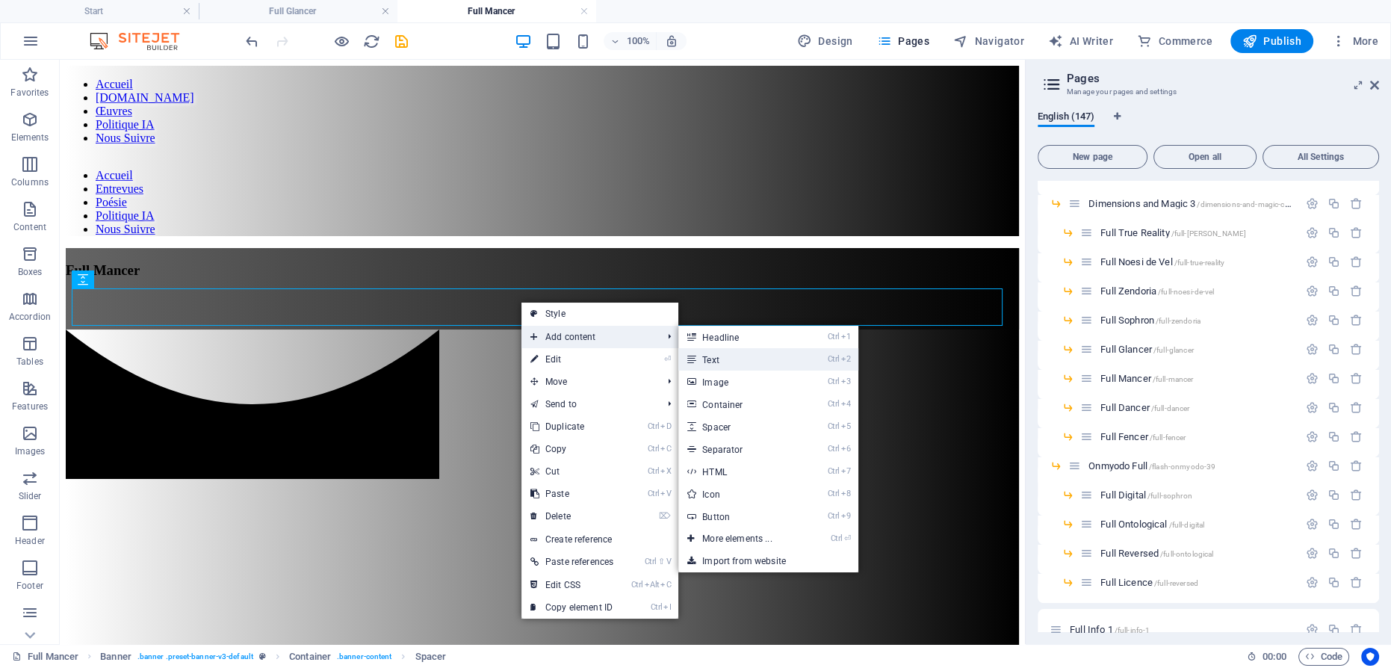
click at [722, 355] on link "Ctrl 2 Text" at bounding box center [739, 359] width 123 height 22
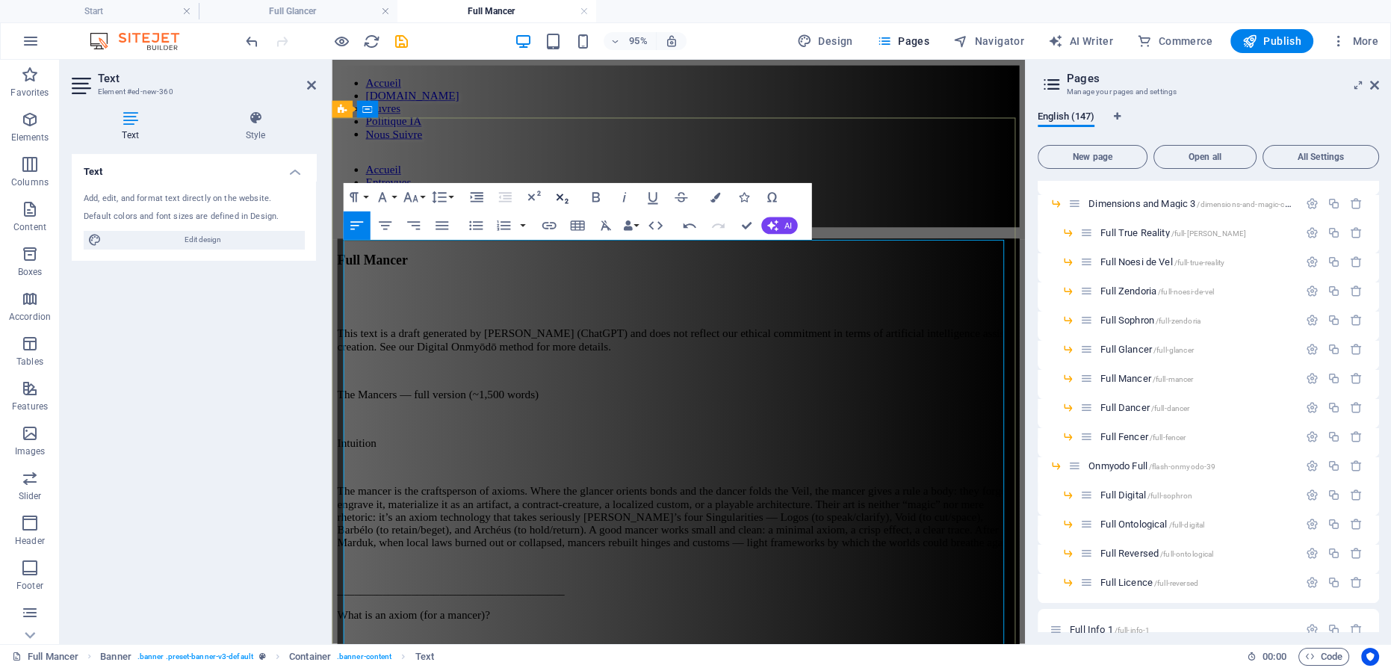
scroll to position [177585, 0]
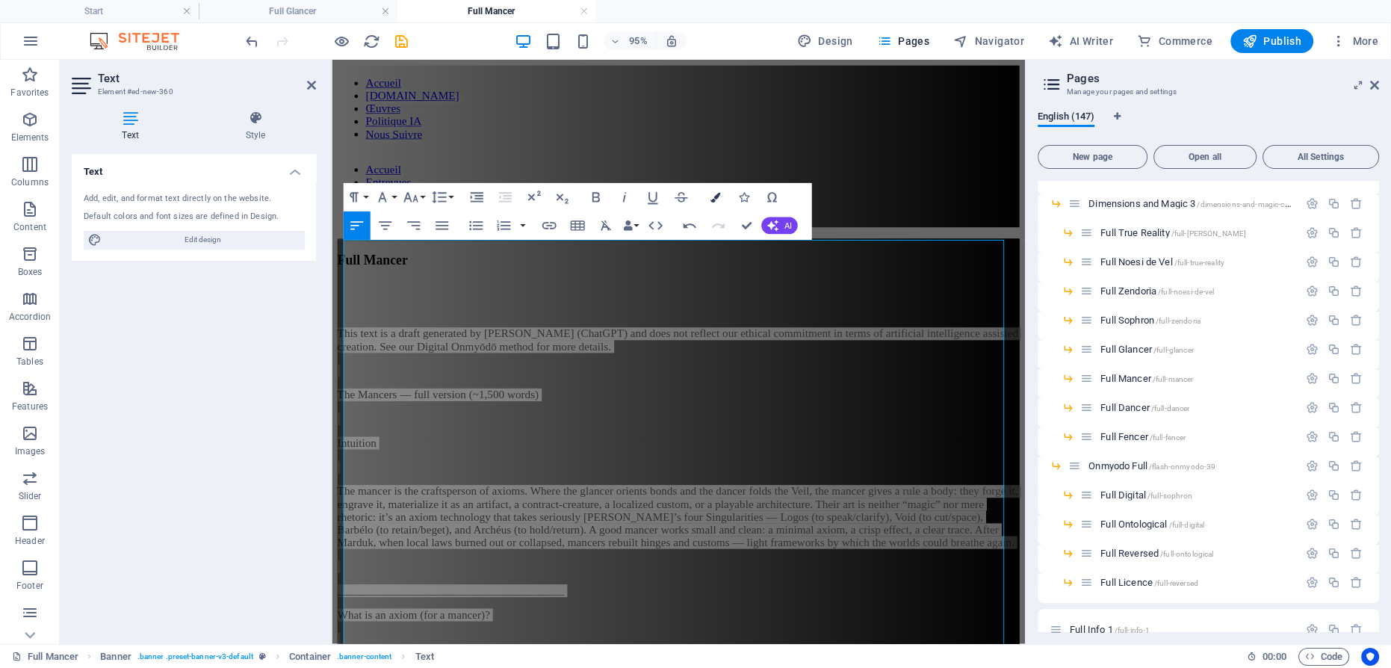
click at [715, 196] on icon "button" at bounding box center [714, 197] width 10 height 10
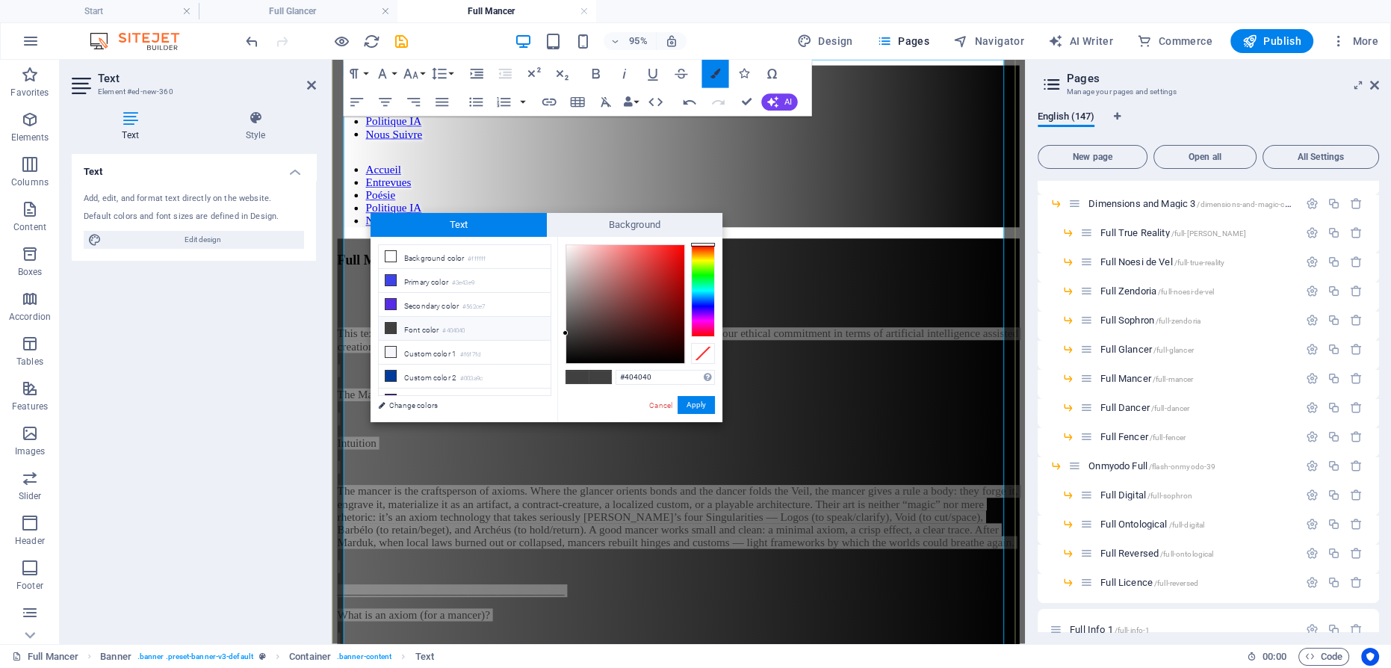
scroll to position [189, 0]
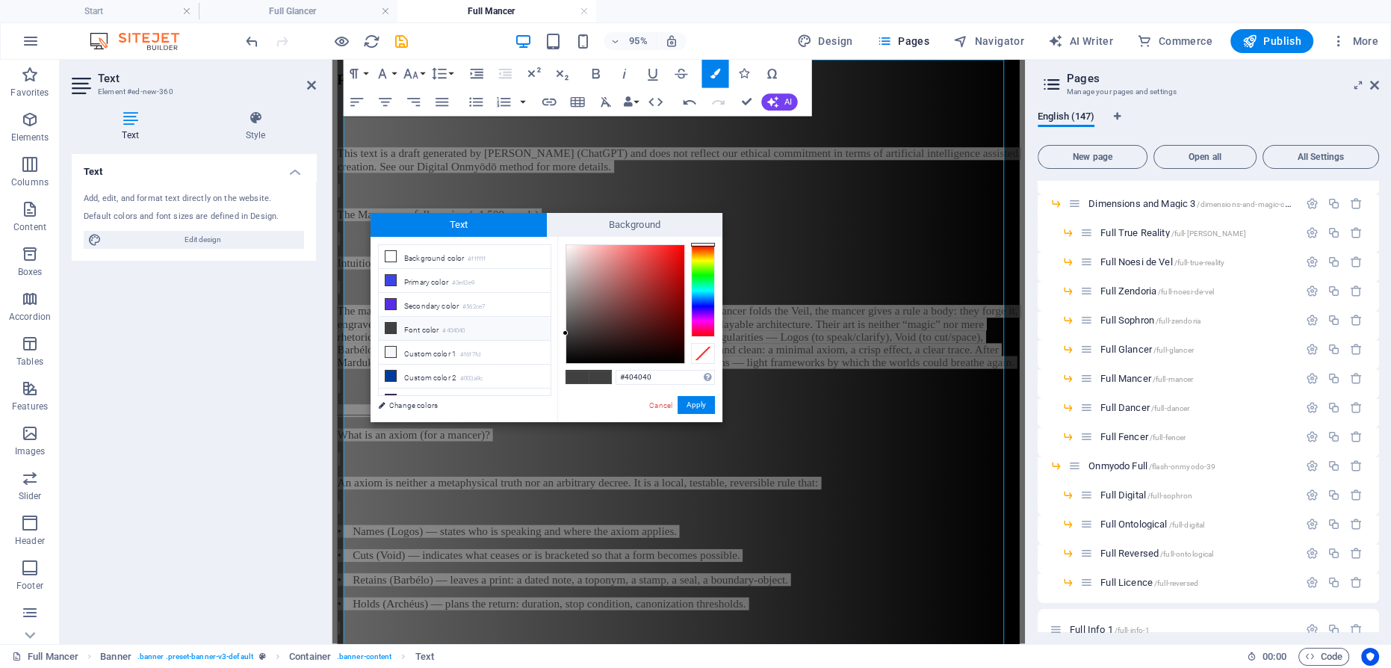
type input "#fdf8f8"
click at [568, 245] on div at bounding box center [625, 304] width 118 height 118
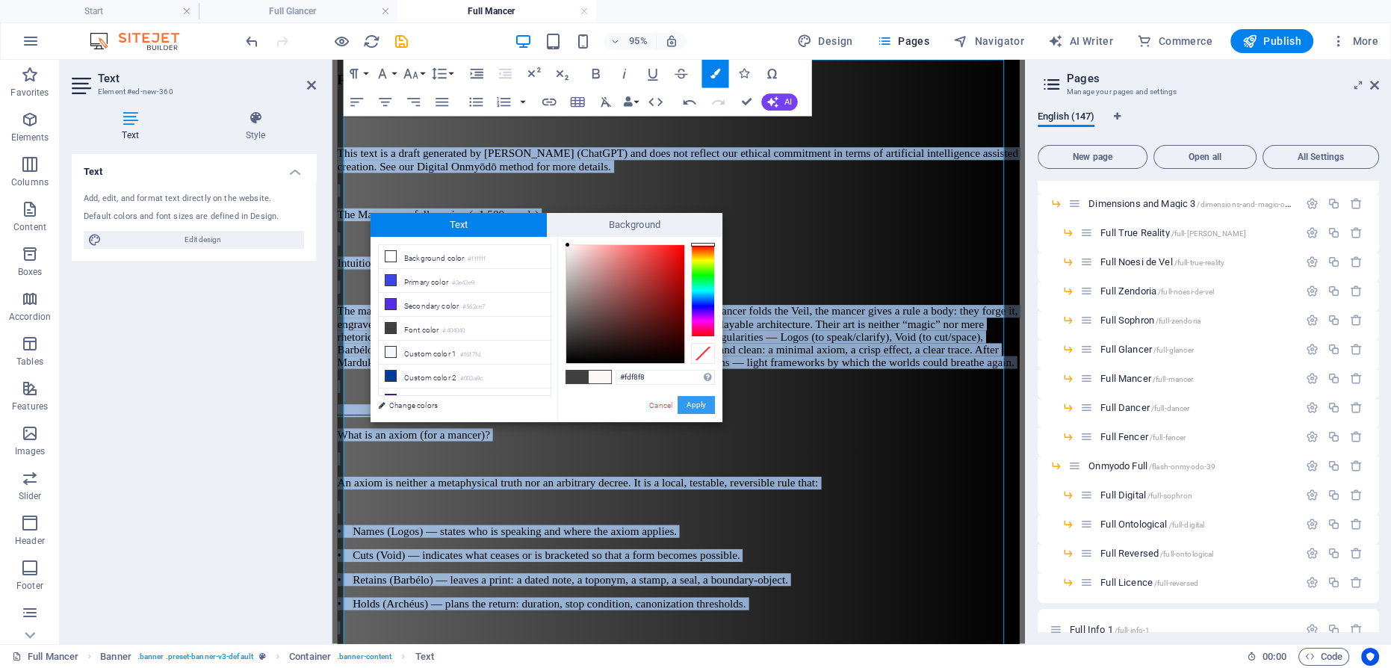
click at [695, 408] on button "Apply" at bounding box center [695, 405] width 37 height 18
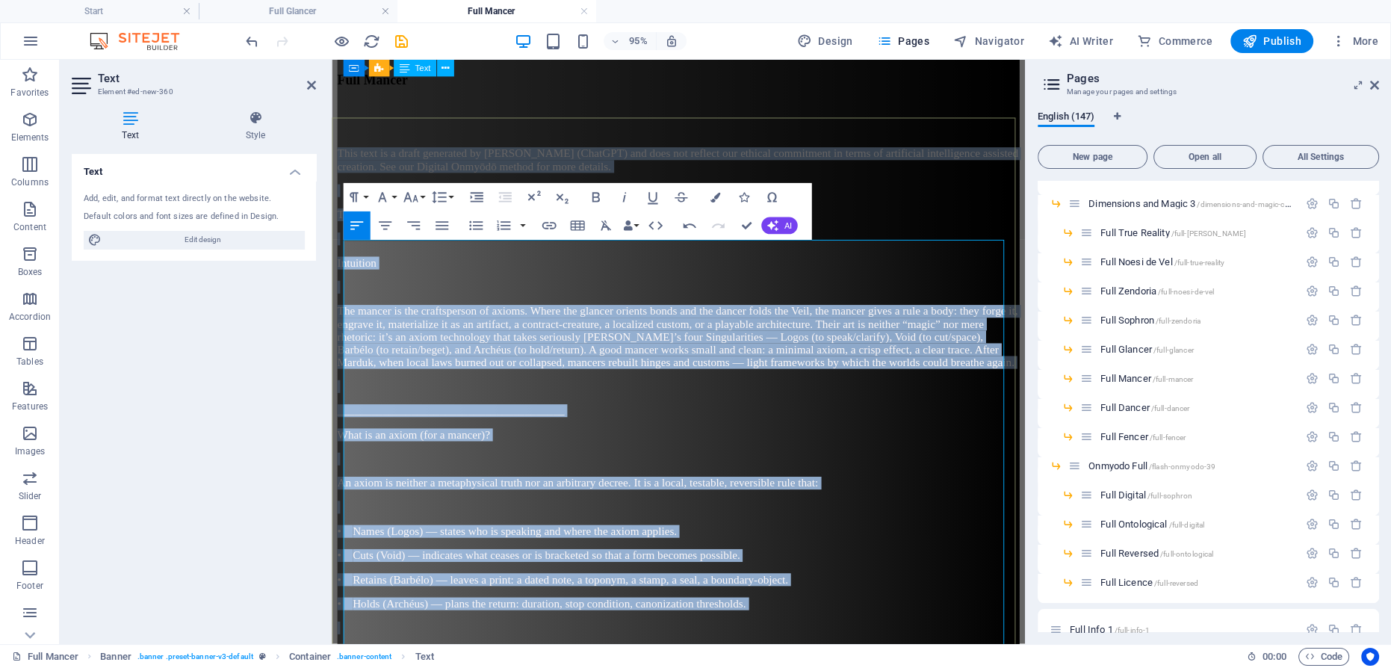
scroll to position [0, 0]
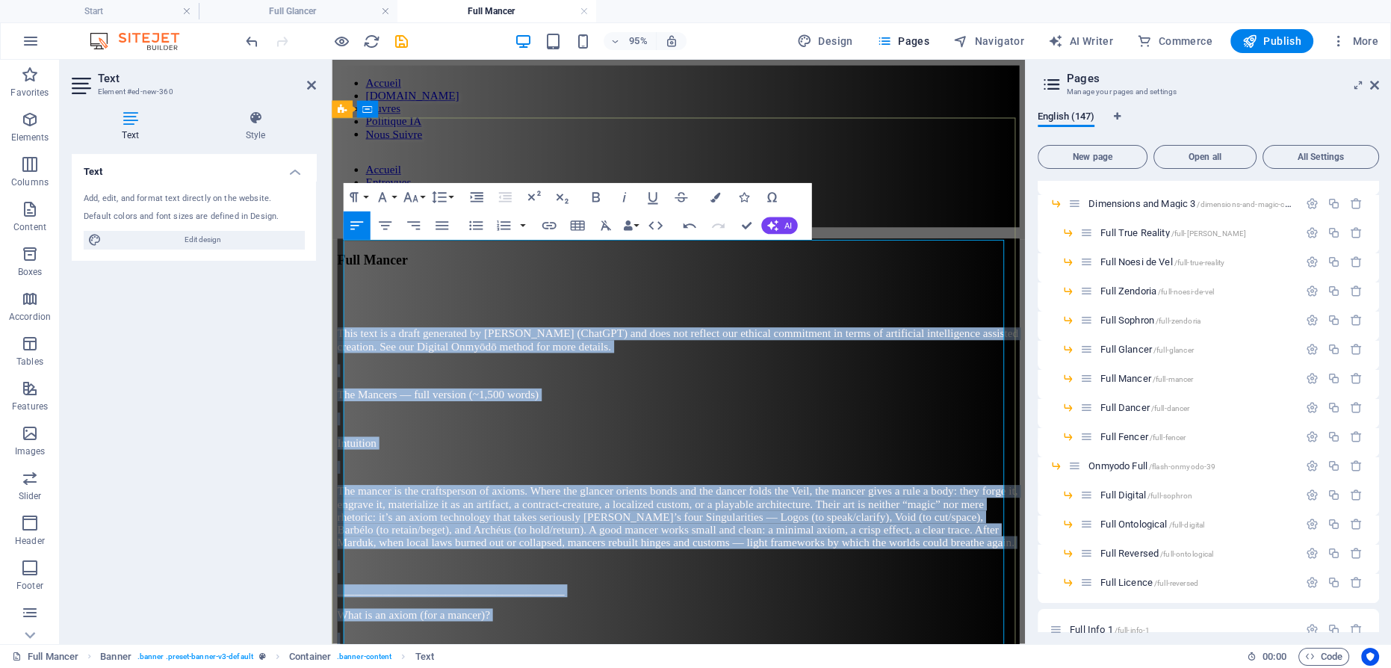
click at [798, 380] on p at bounding box center [697, 386] width 718 height 13
click at [842, 341] on p "This text is a draft generated by [PERSON_NAME] (ChatGPT) and does not reflect …" at bounding box center [697, 354] width 718 height 27
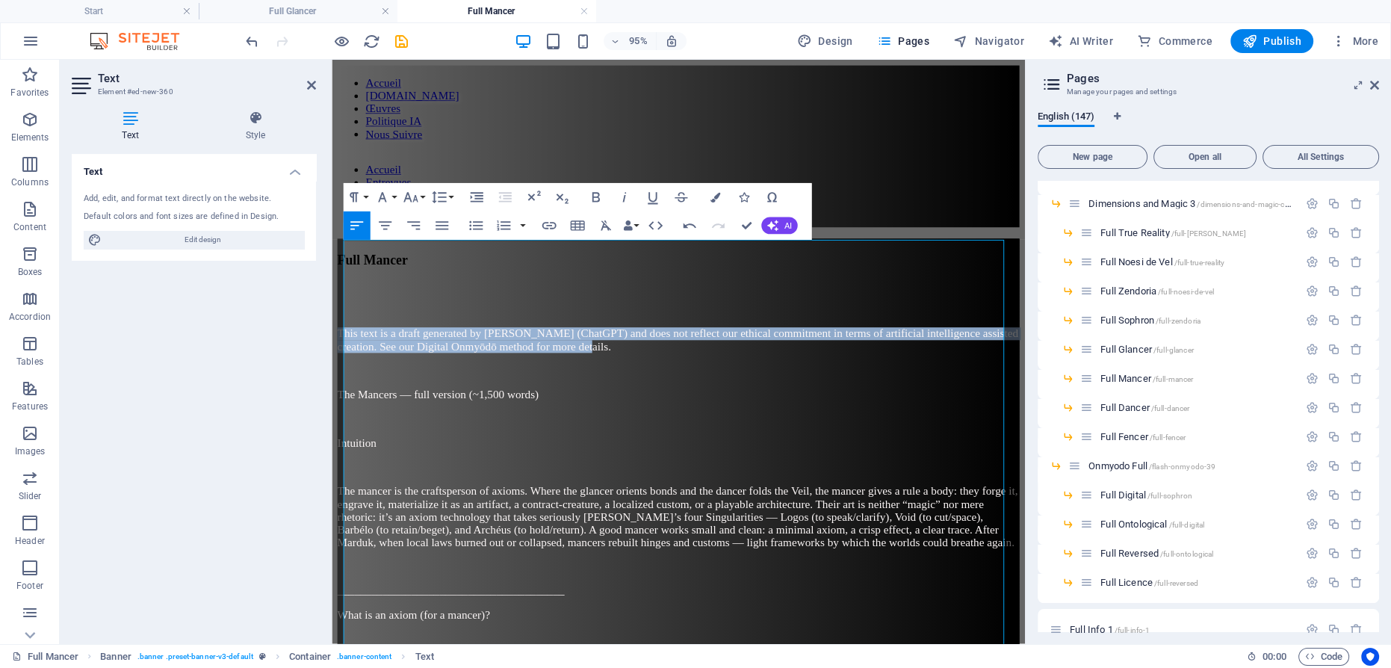
drag, startPoint x: 837, startPoint y: 279, endPoint x: 652, endPoint y: 285, distance: 185.3
click at [627, 199] on icon "button" at bounding box center [623, 197] width 17 height 17
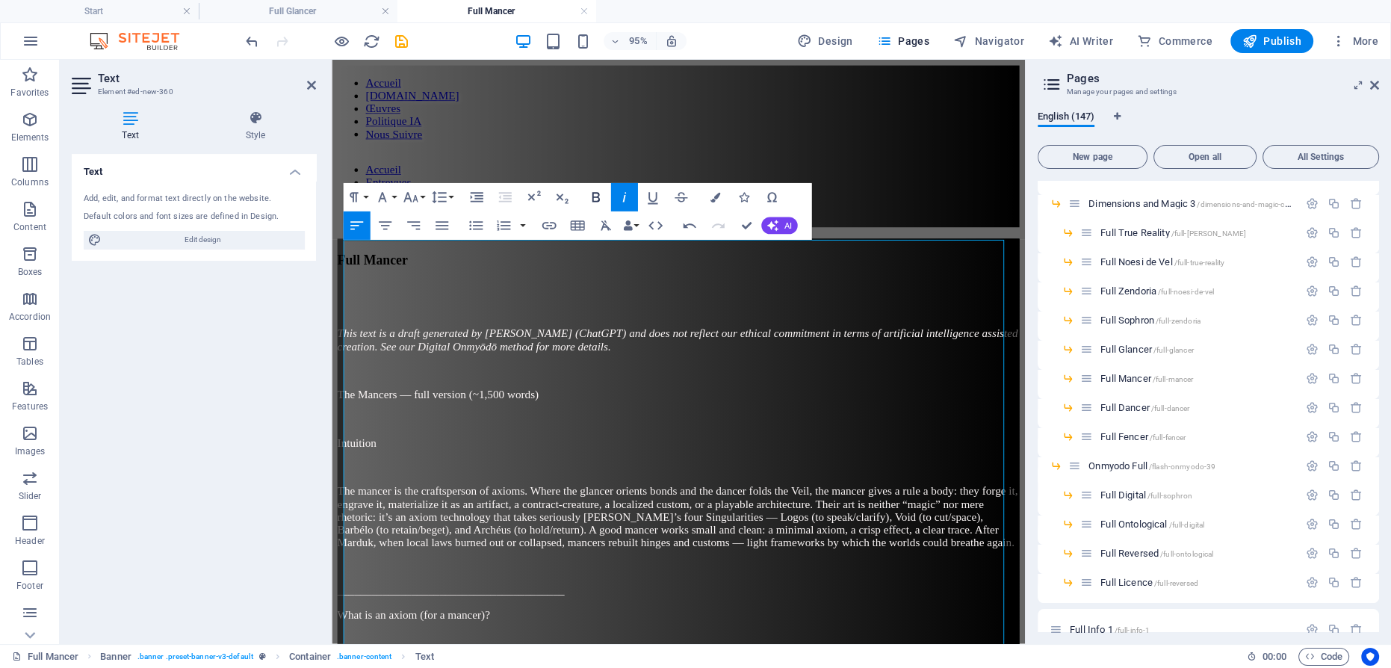
click at [600, 198] on icon "button" at bounding box center [595, 197] width 17 height 17
drag, startPoint x: 748, startPoint y: 226, endPoint x: 681, endPoint y: 275, distance: 82.7
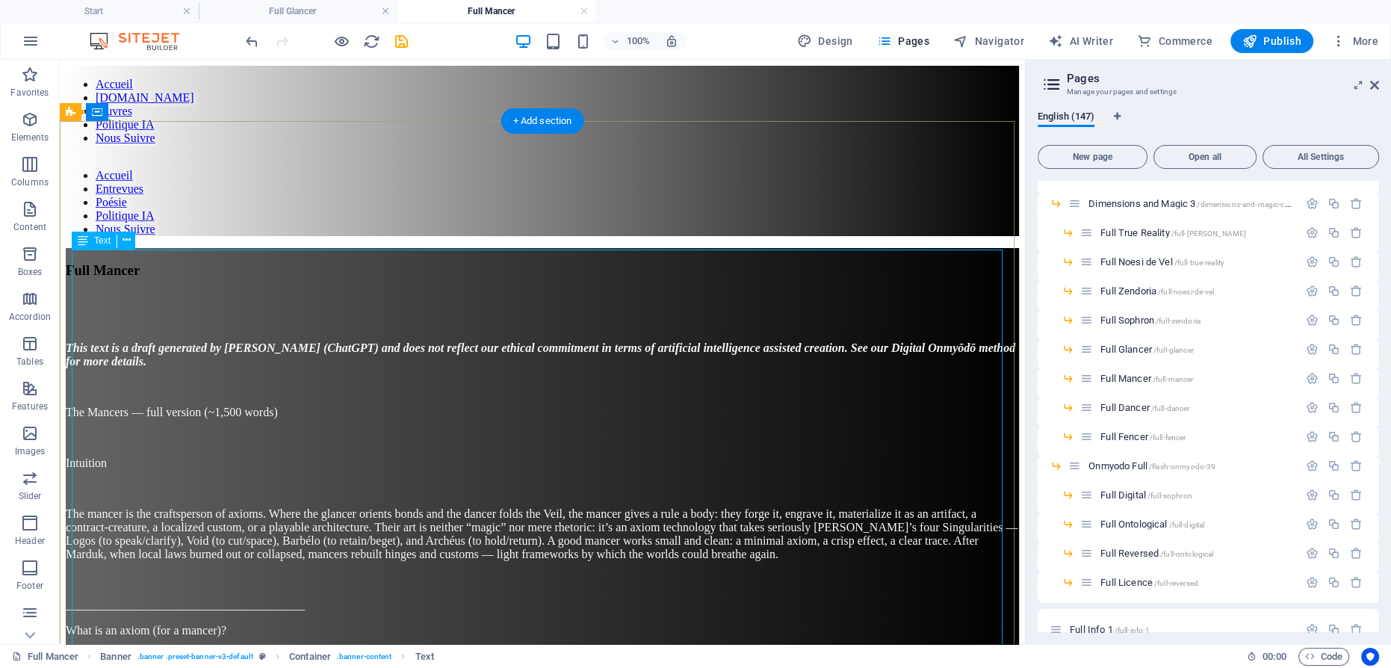
click at [1270, 41] on span "Publish" at bounding box center [1271, 41] width 59 height 15
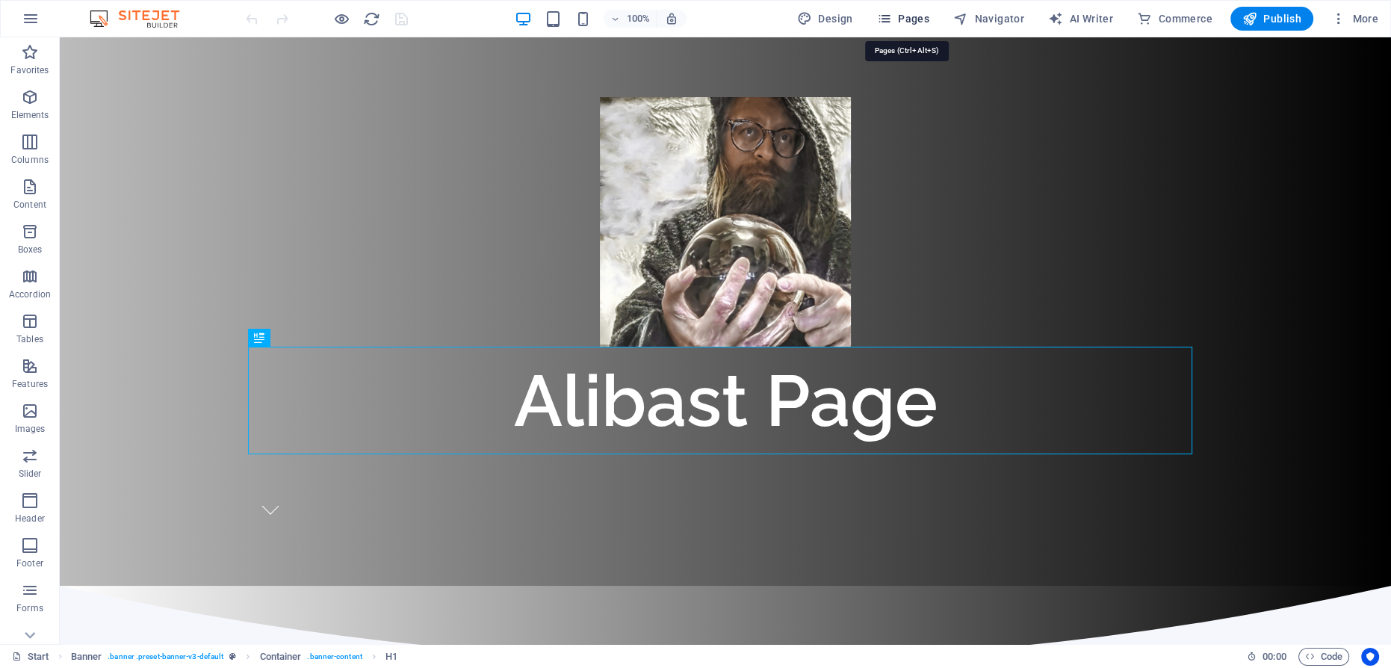
drag, startPoint x: 906, startPoint y: 19, endPoint x: 917, endPoint y: 19, distance: 11.2
click at [906, 18] on span "Pages" at bounding box center [903, 18] width 52 height 15
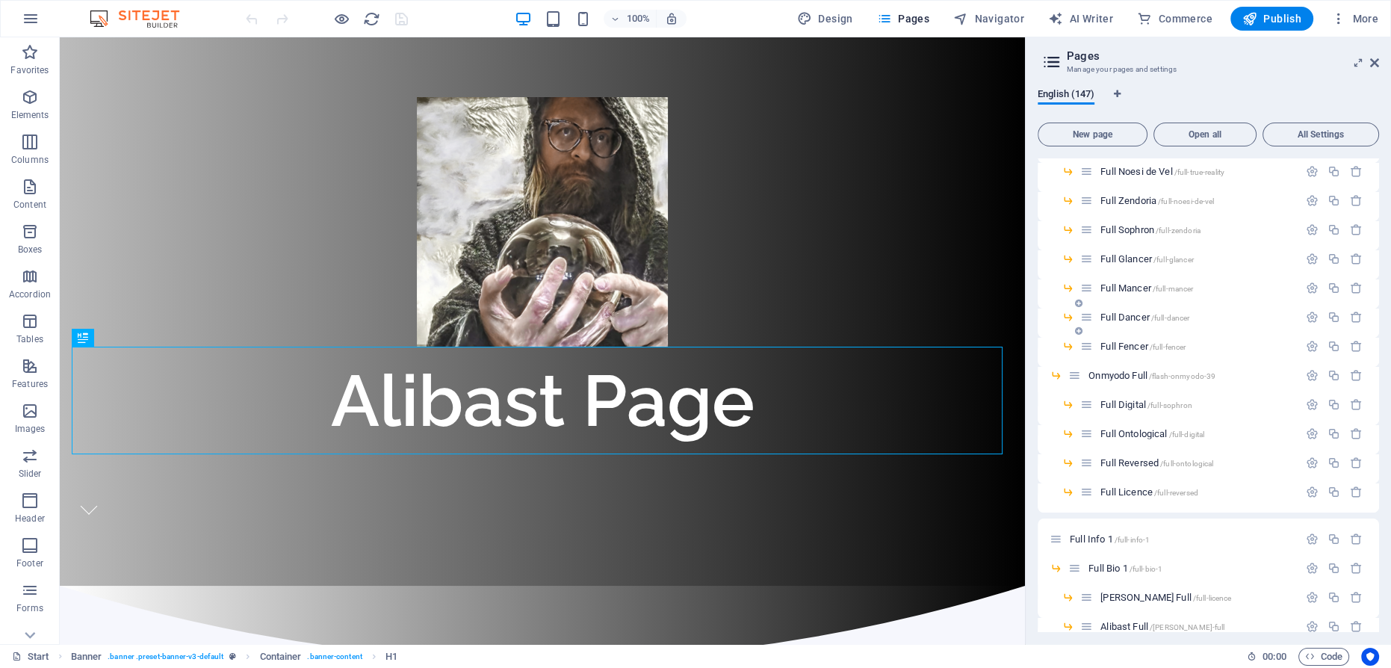
scroll to position [2715, 0]
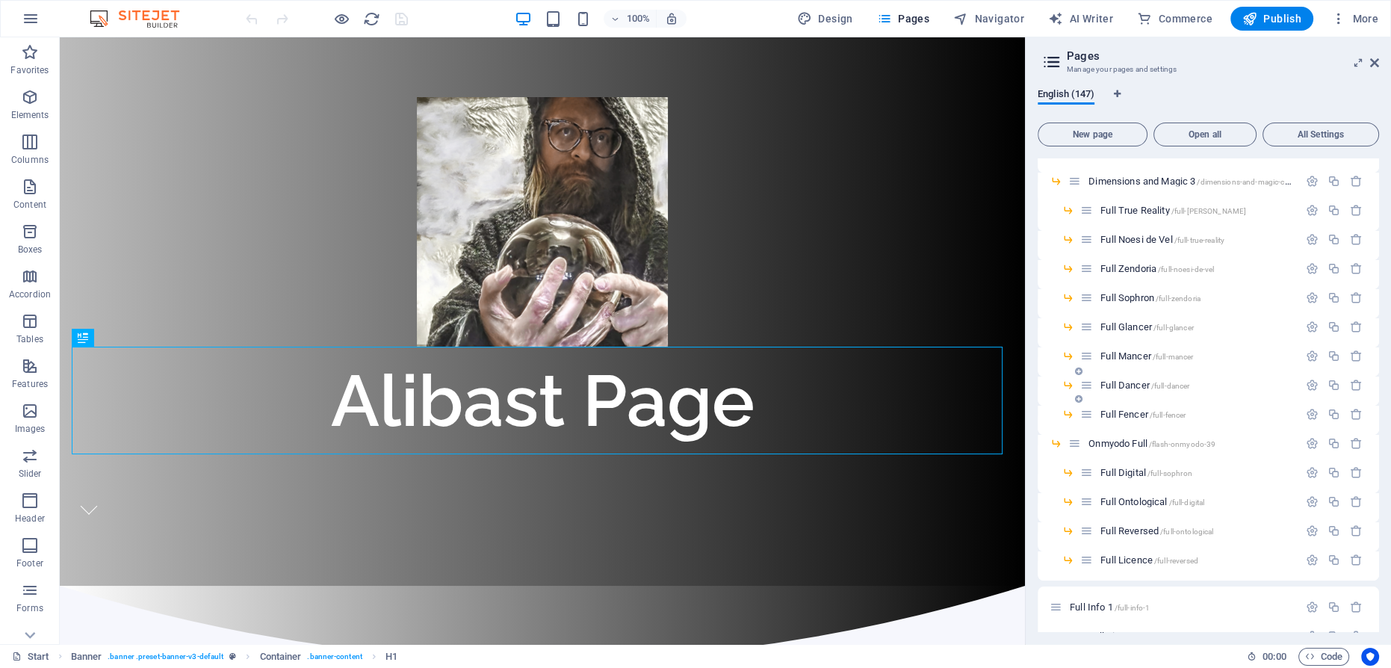
click at [1131, 380] on span "Full Dancer /full-dancer" at bounding box center [1144, 384] width 89 height 11
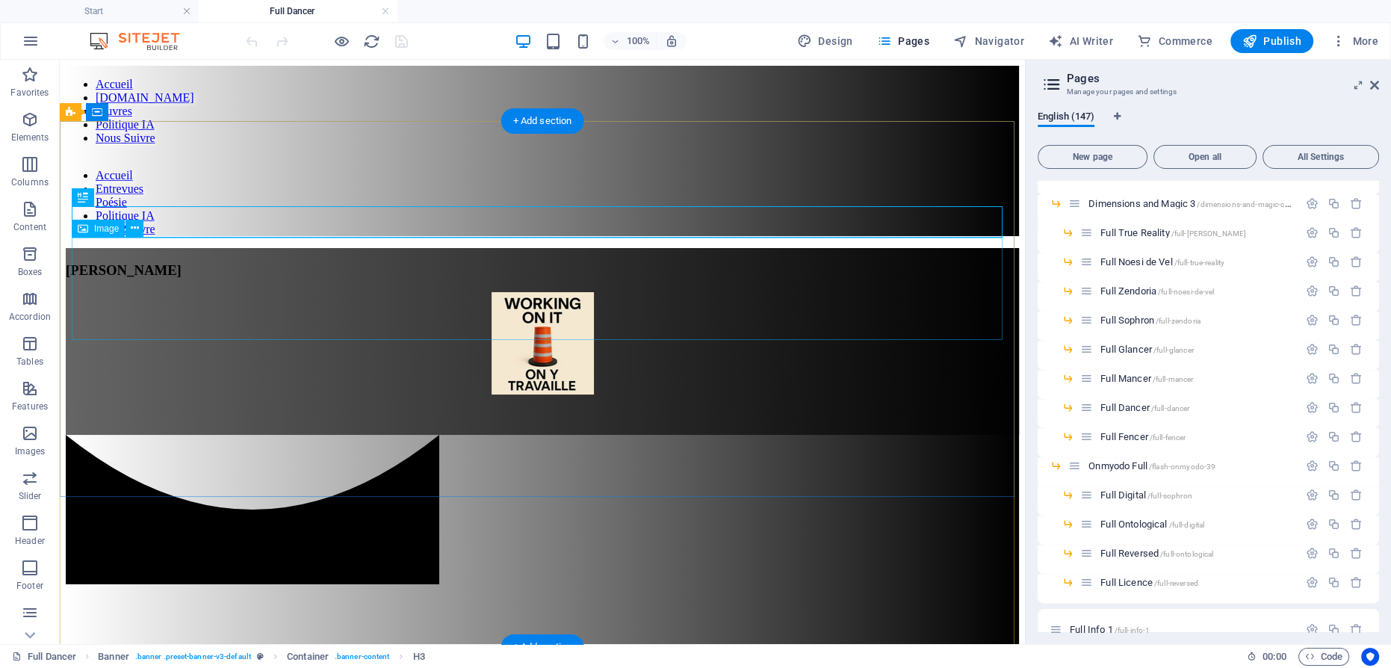
scroll to position [0, 0]
click at [544, 262] on div "[PERSON_NAME]" at bounding box center [542, 270] width 953 height 16
click at [556, 262] on div "[PERSON_NAME]" at bounding box center [542, 270] width 953 height 16
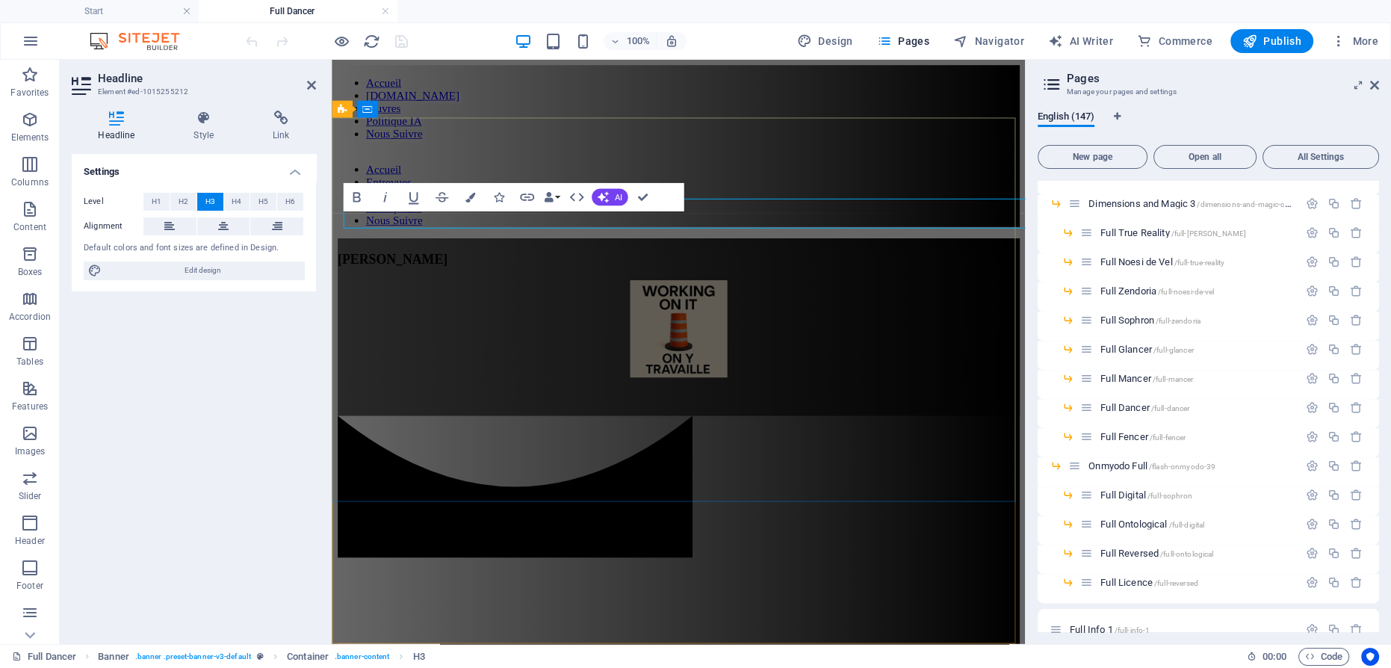
click at [453, 262] on span "[PERSON_NAME]" at bounding box center [396, 270] width 116 height 16
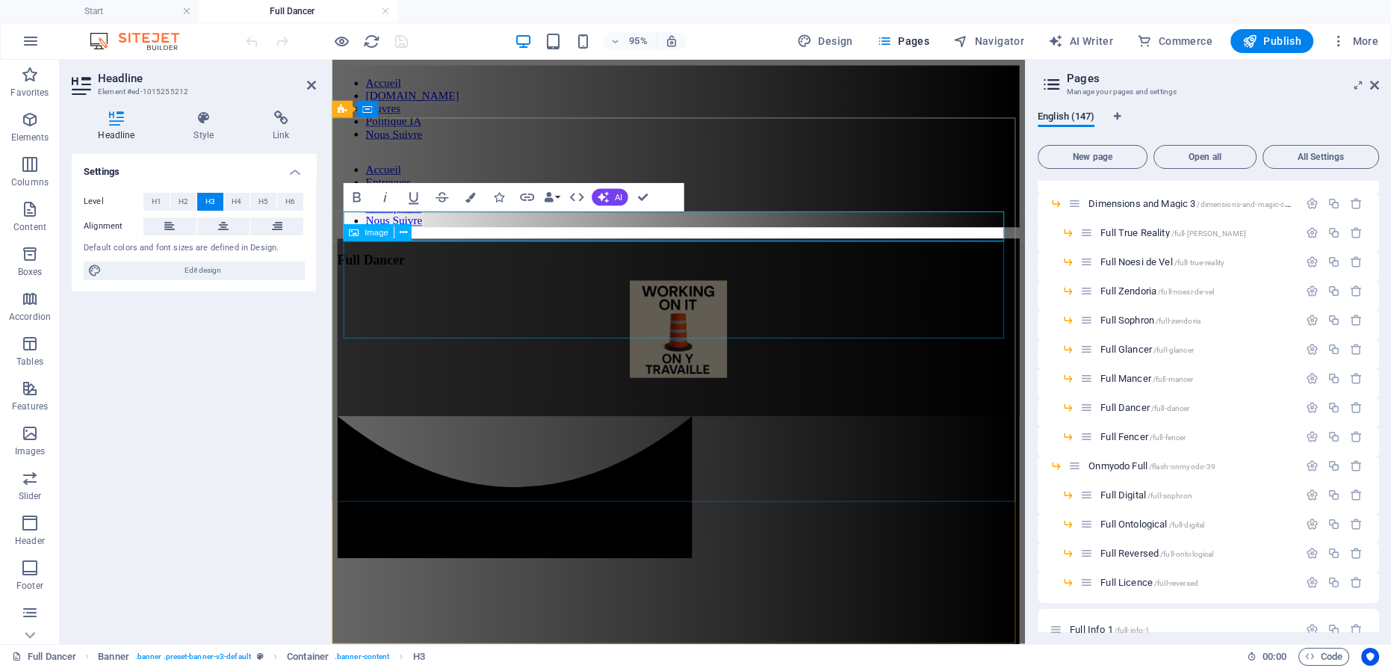
click at [699, 299] on figure at bounding box center [697, 344] width 718 height 105
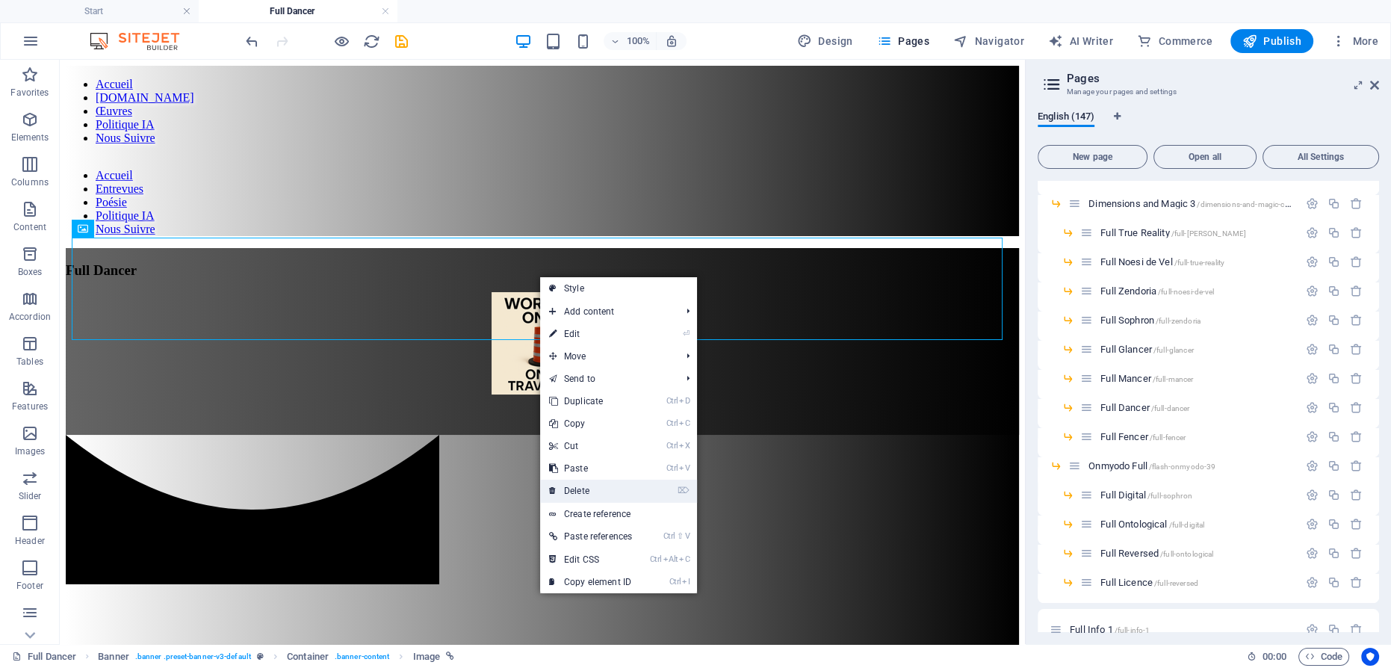
drag, startPoint x: 592, startPoint y: 488, endPoint x: 538, endPoint y: 430, distance: 79.2
click at [593, 488] on link "⌦ Delete" at bounding box center [590, 490] width 101 height 22
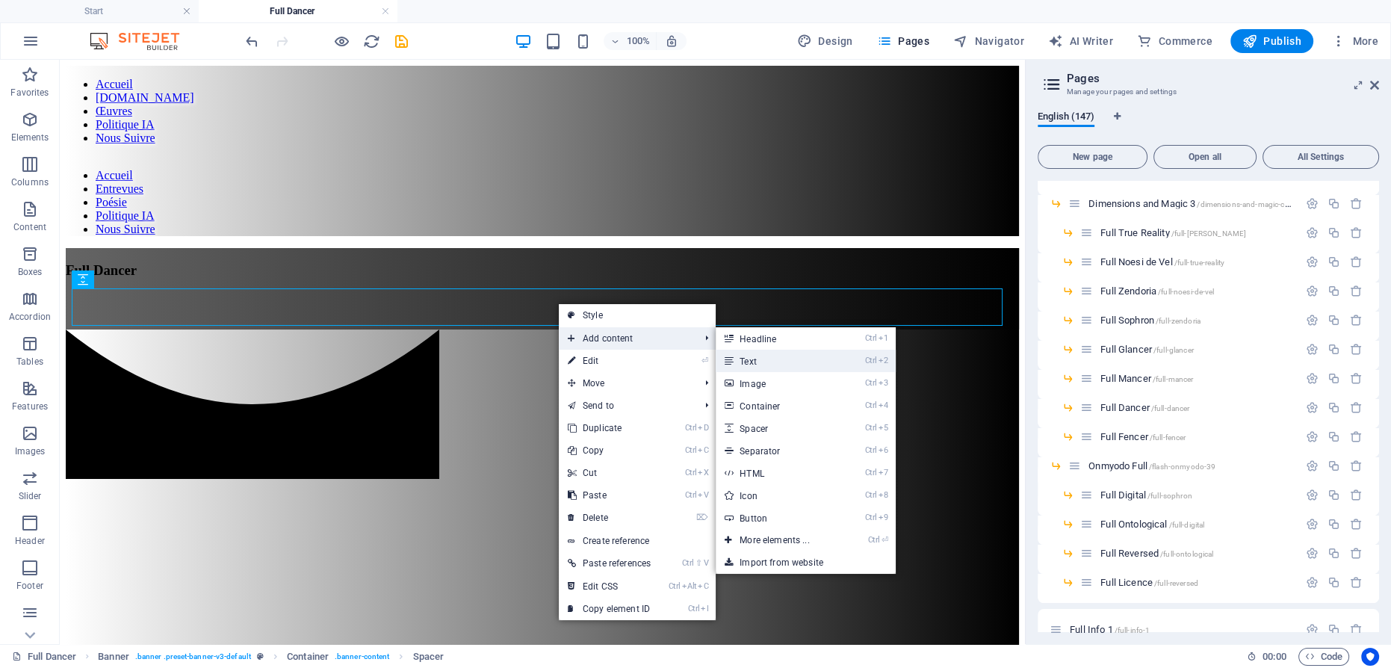
click at [752, 357] on link "Ctrl 2 Text" at bounding box center [776, 360] width 123 height 22
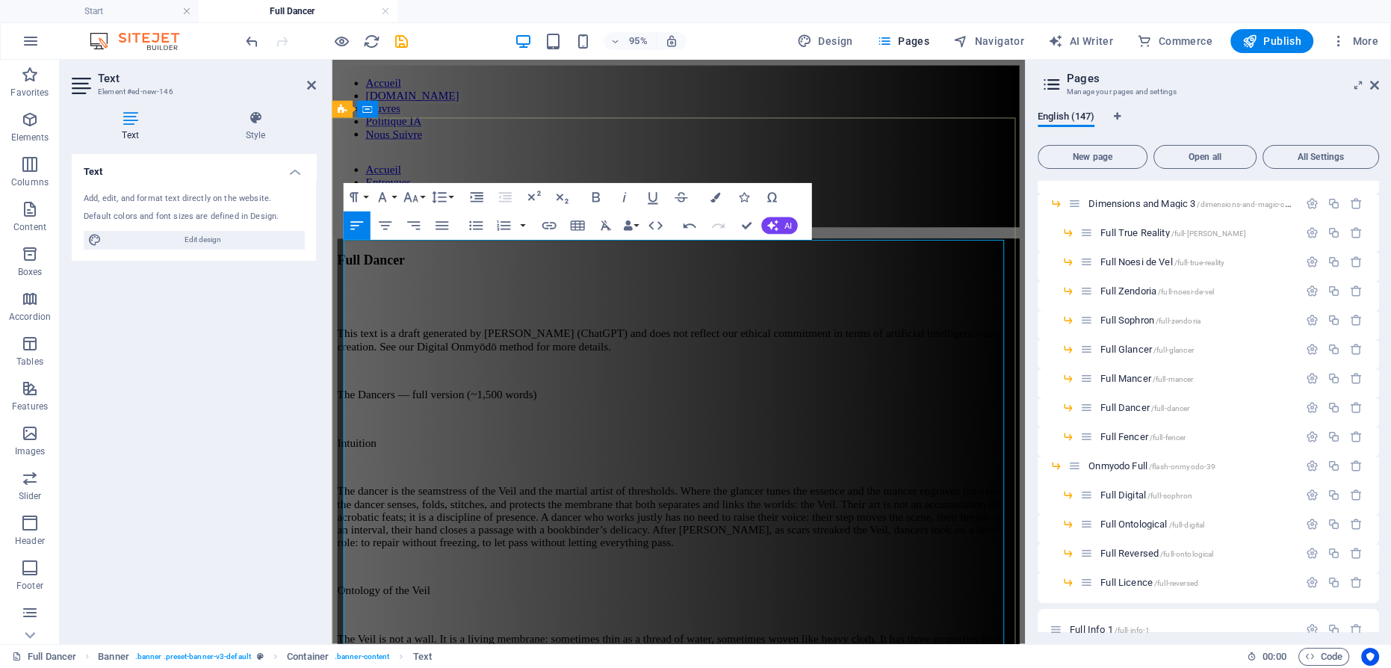
scroll to position [165543, 0]
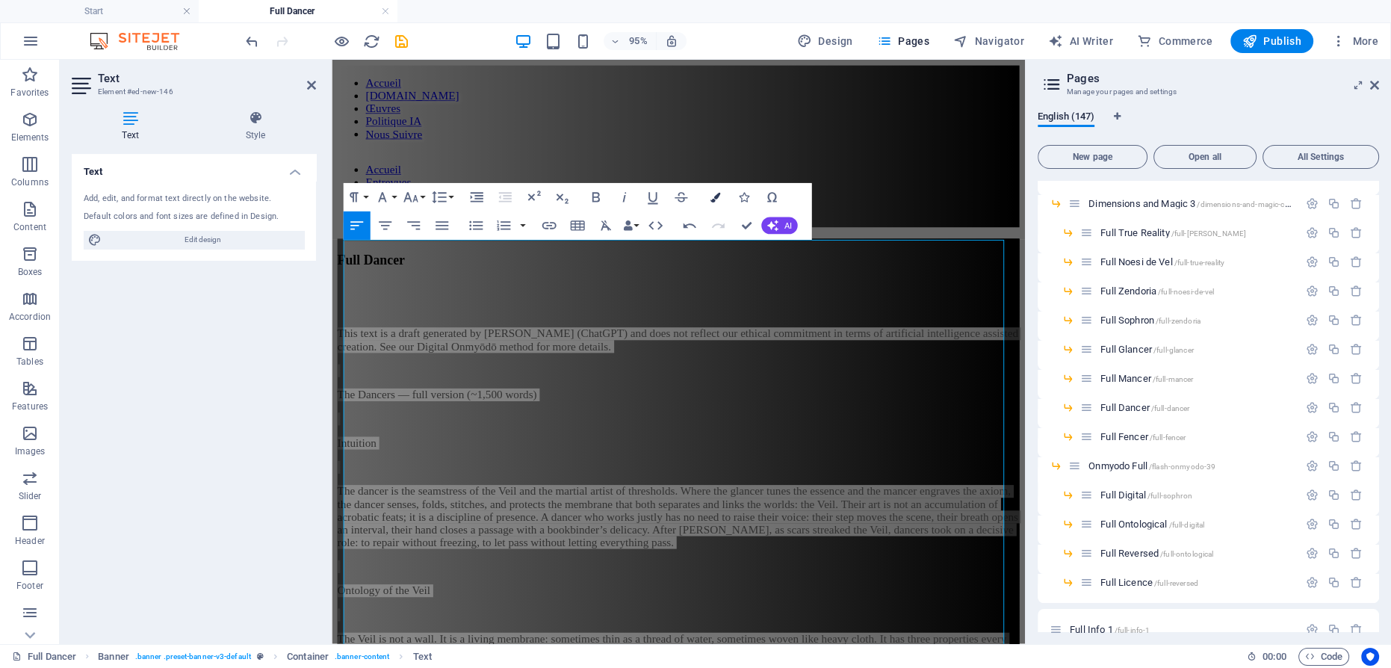
click at [715, 196] on icon "button" at bounding box center [714, 197] width 10 height 10
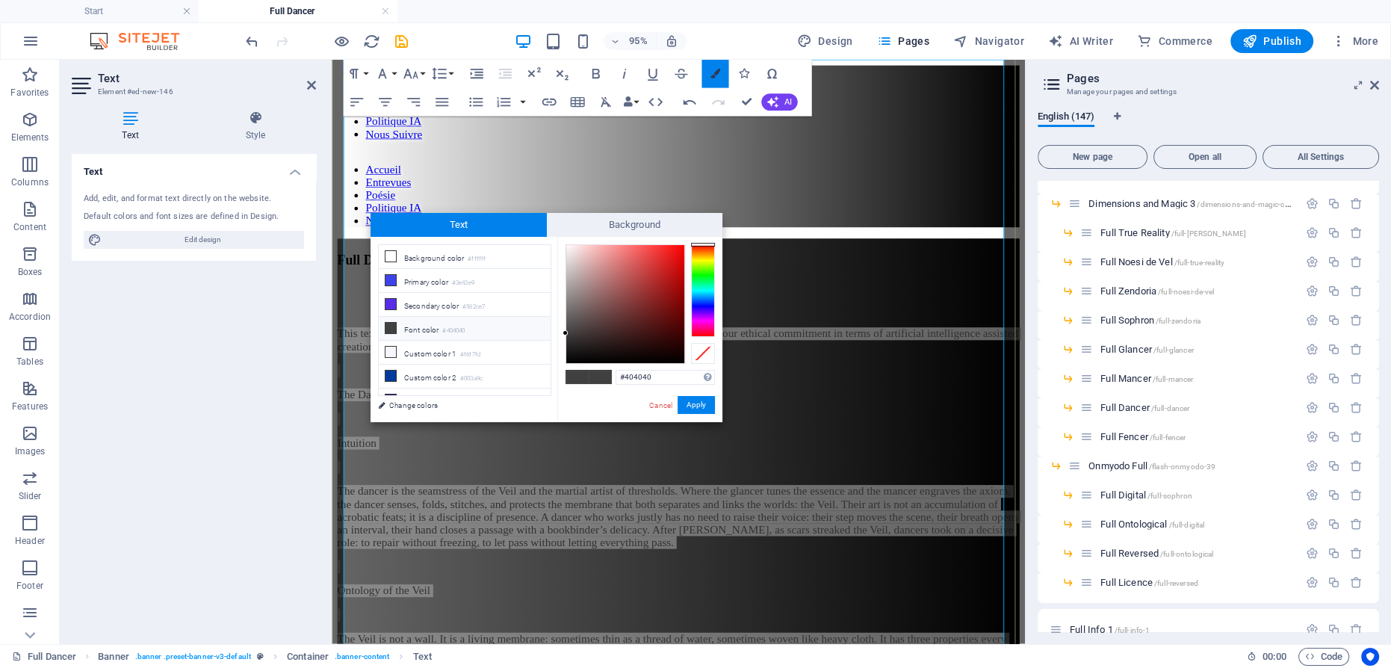
scroll to position [189, 0]
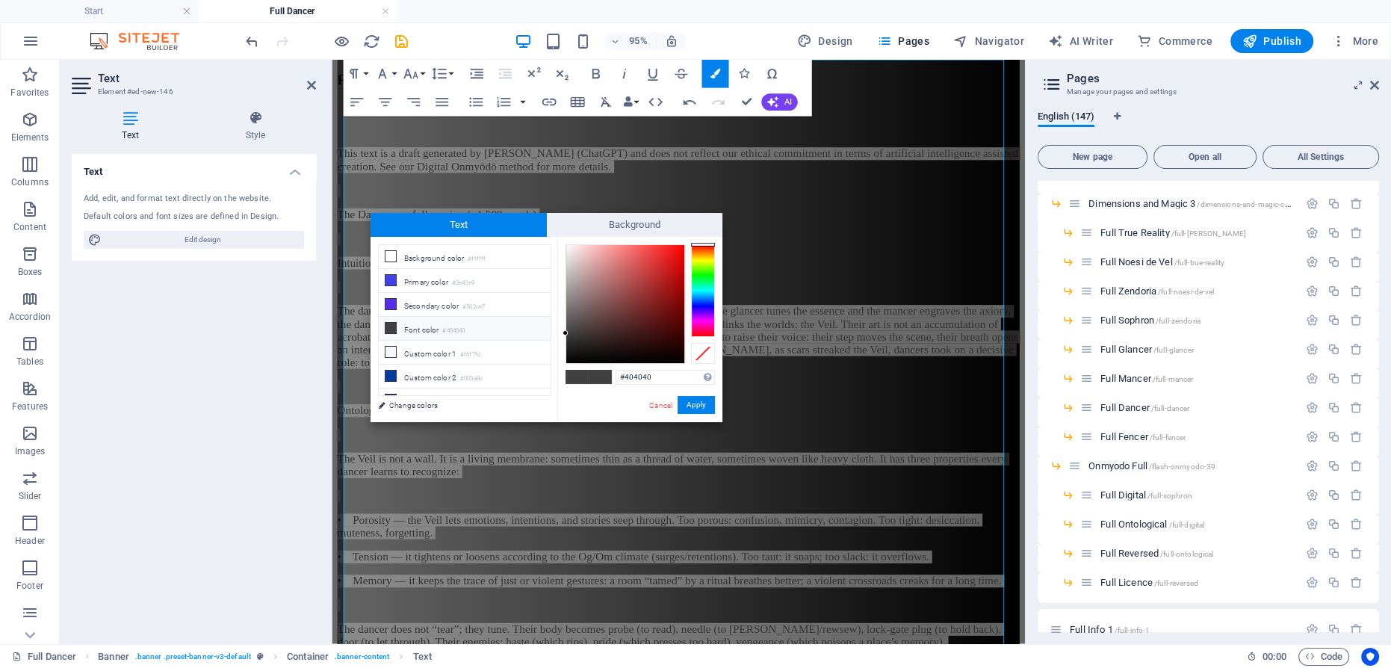
type input "#fcf6f6"
click at [568, 246] on div at bounding box center [625, 304] width 118 height 118
drag, startPoint x: 702, startPoint y: 402, endPoint x: 444, endPoint y: 306, distance: 274.8
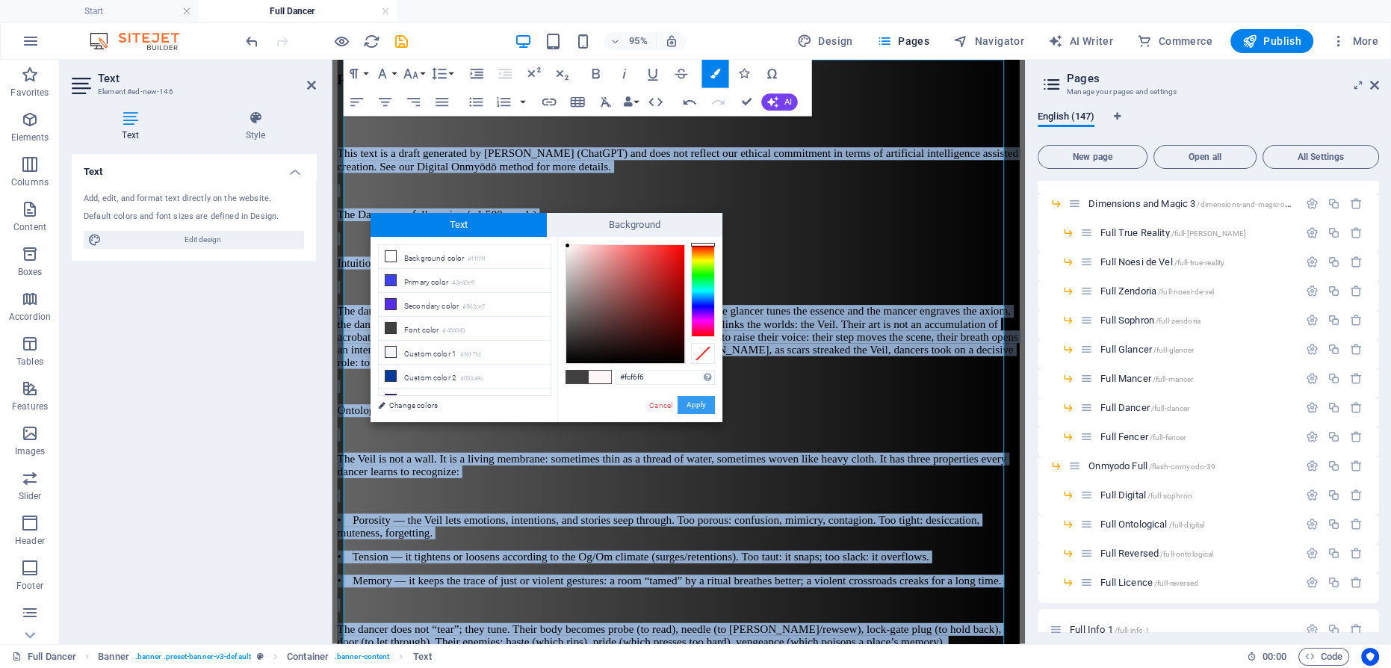
click at [702, 402] on button "Apply" at bounding box center [695, 405] width 37 height 18
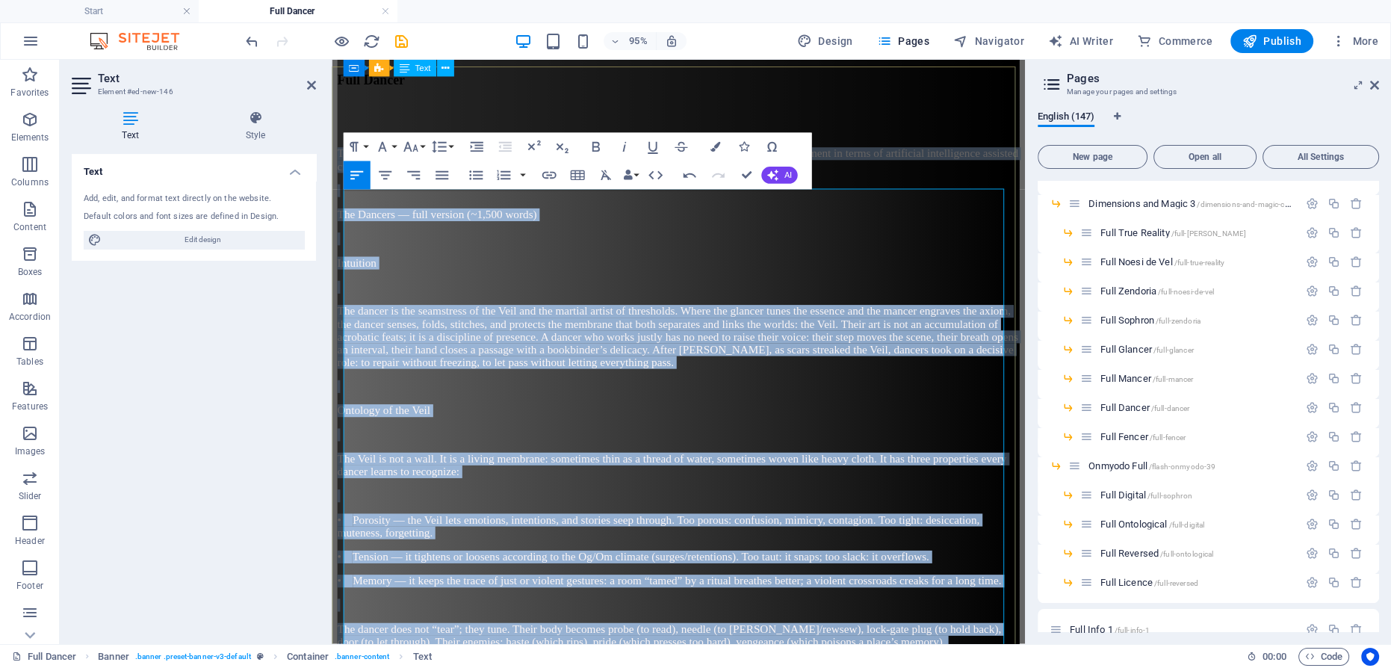
scroll to position [0, 0]
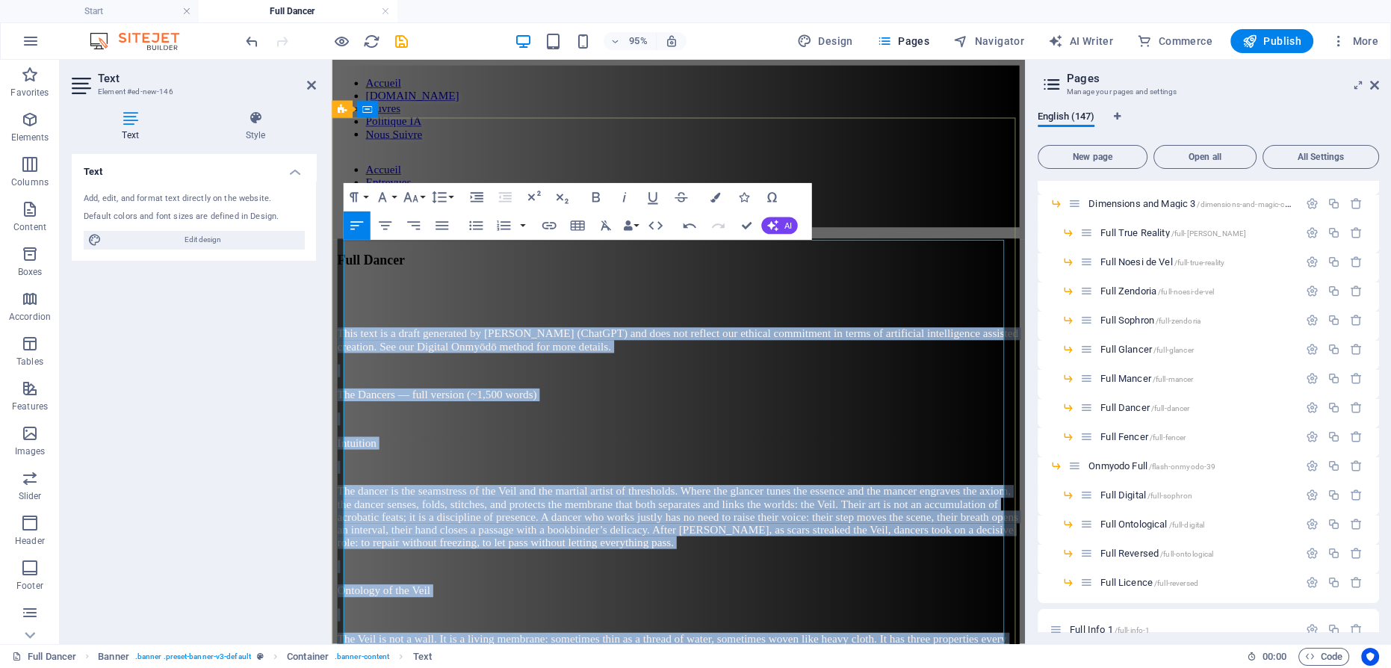
click at [850, 380] on p at bounding box center [697, 386] width 718 height 13
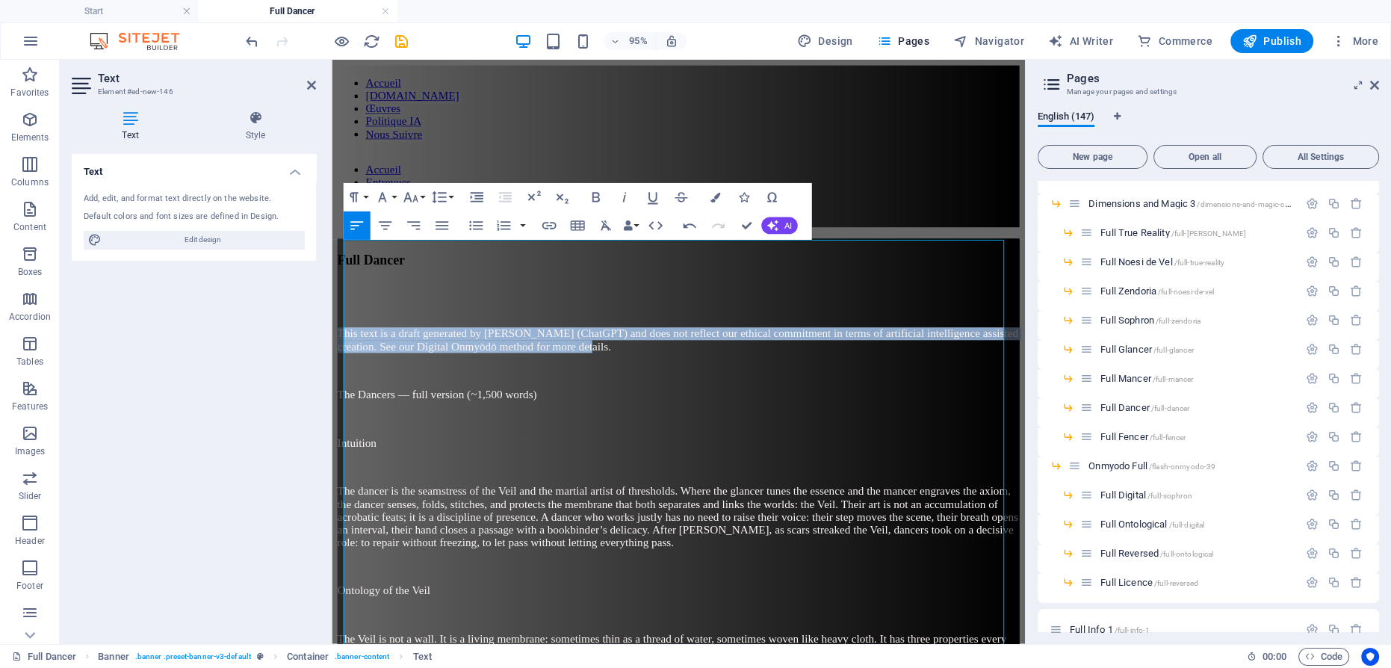
drag, startPoint x: 834, startPoint y: 278, endPoint x: 326, endPoint y: 242, distance: 509.1
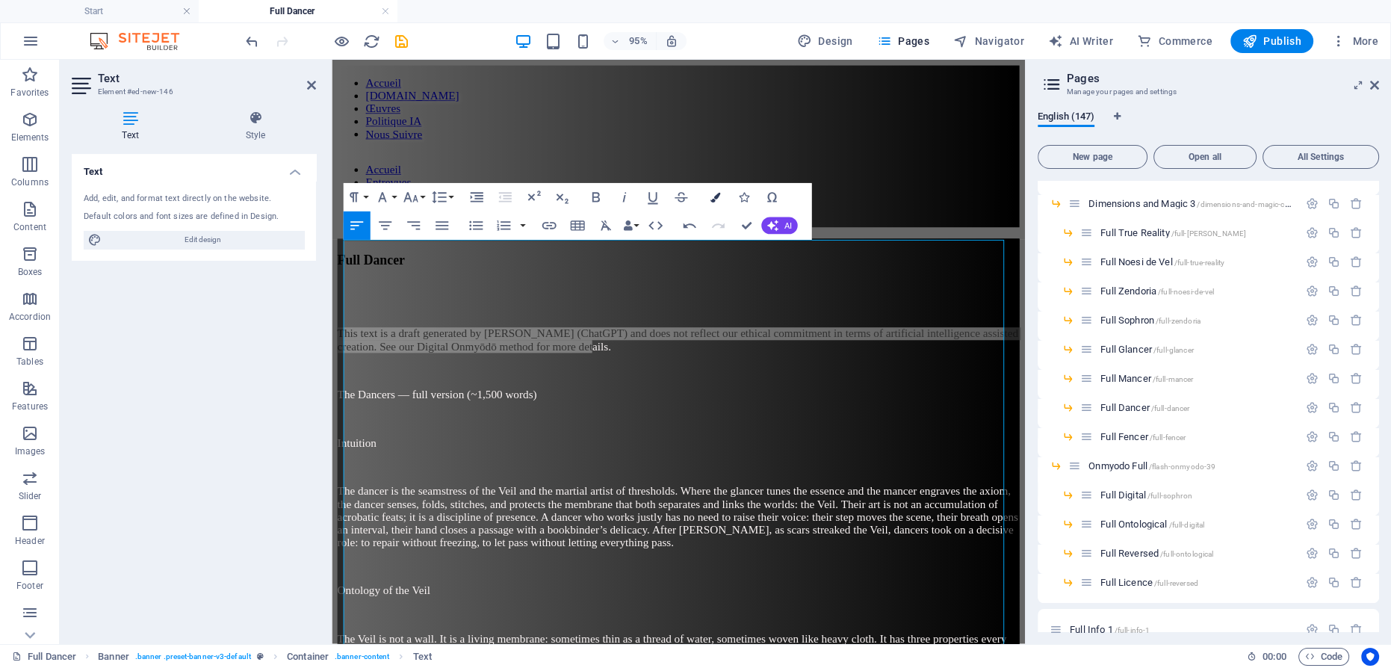
click at [715, 195] on icon "button" at bounding box center [714, 197] width 10 height 10
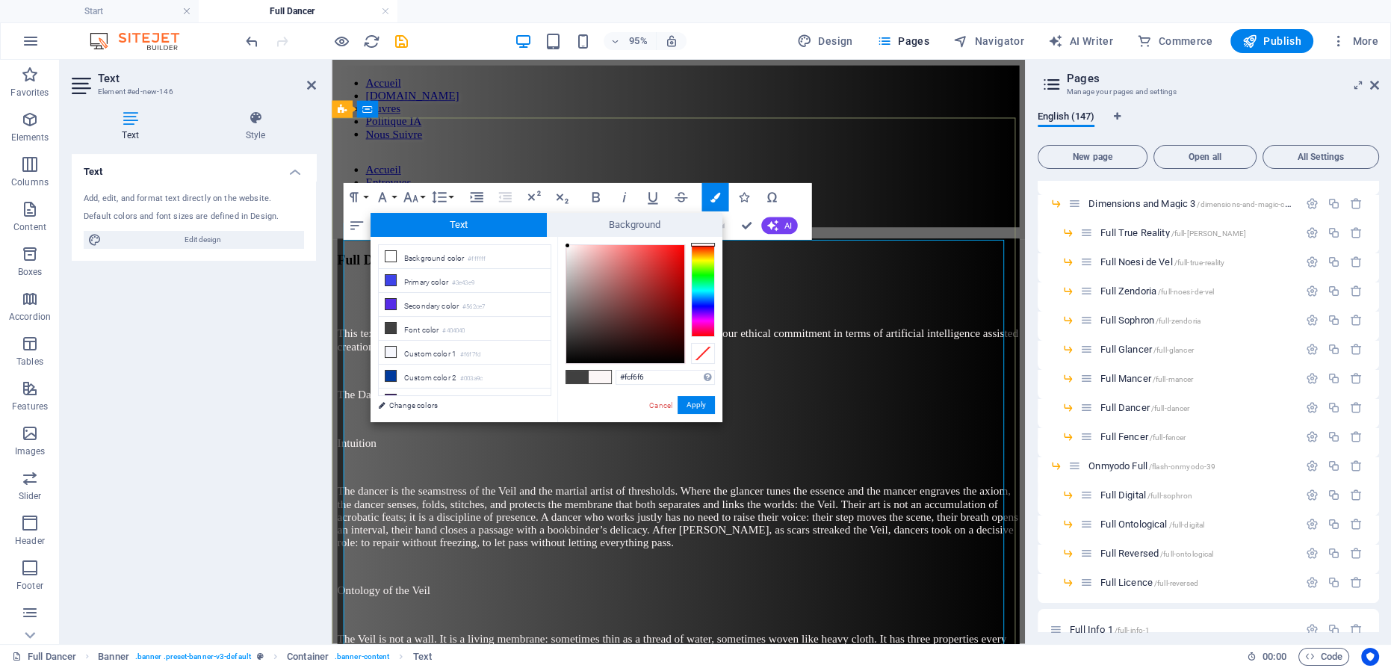
drag, startPoint x: 855, startPoint y: 290, endPoint x: 752, endPoint y: 255, distance: 109.1
click at [855, 380] on p at bounding box center [697, 386] width 718 height 13
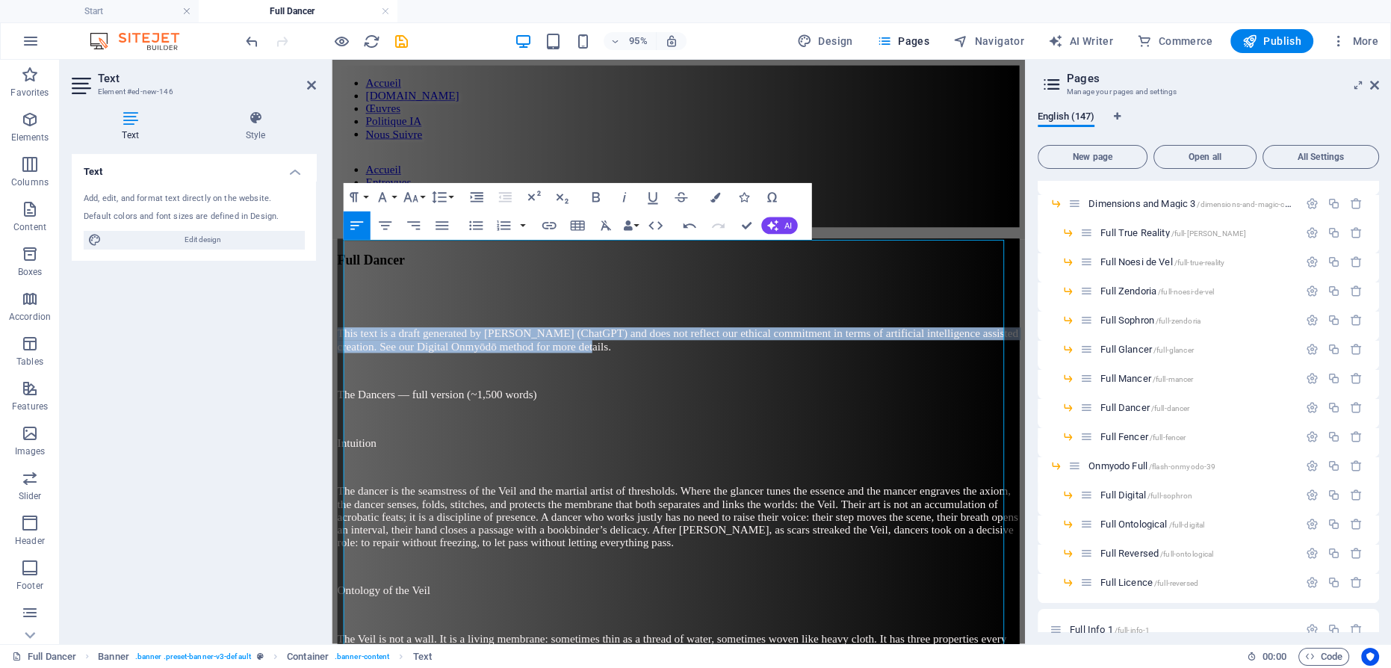
drag, startPoint x: 843, startPoint y: 282, endPoint x: 284, endPoint y: 246, distance: 560.5
drag, startPoint x: 624, startPoint y: 197, endPoint x: 603, endPoint y: 199, distance: 21.0
click at [623, 198] on icon "button" at bounding box center [624, 197] width 4 height 10
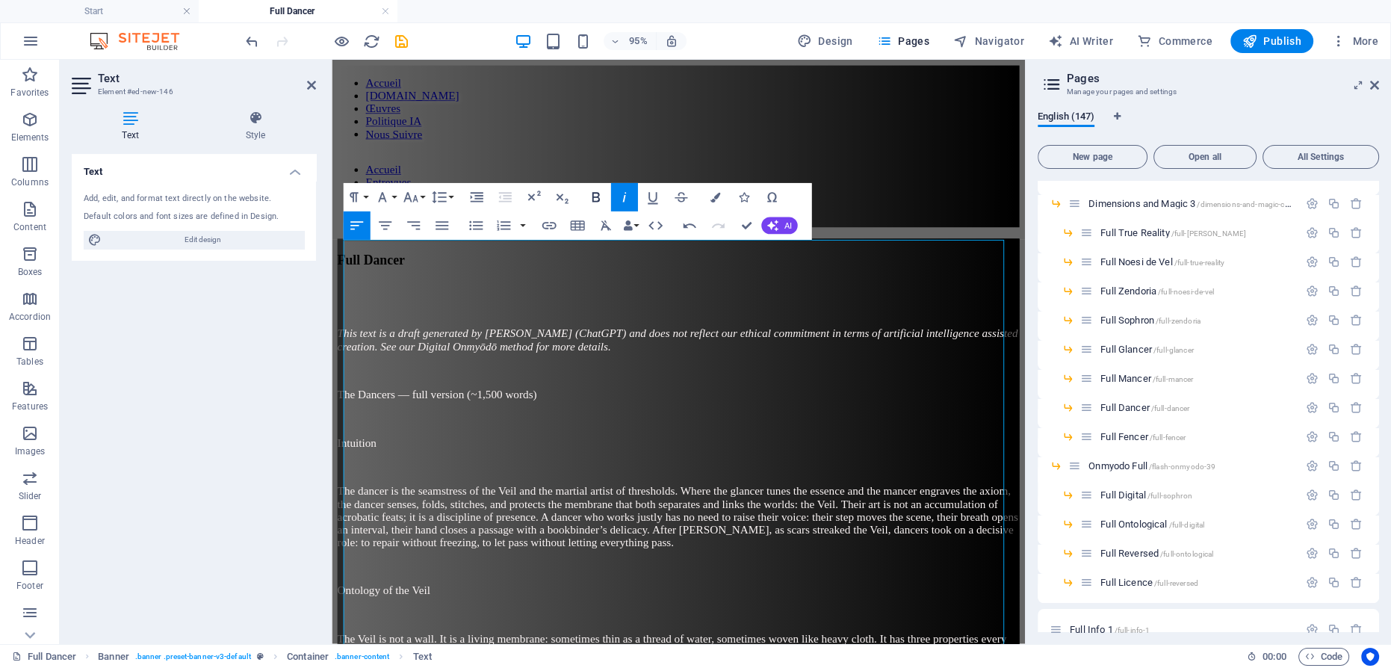
click at [588, 199] on icon "button" at bounding box center [595, 197] width 17 height 17
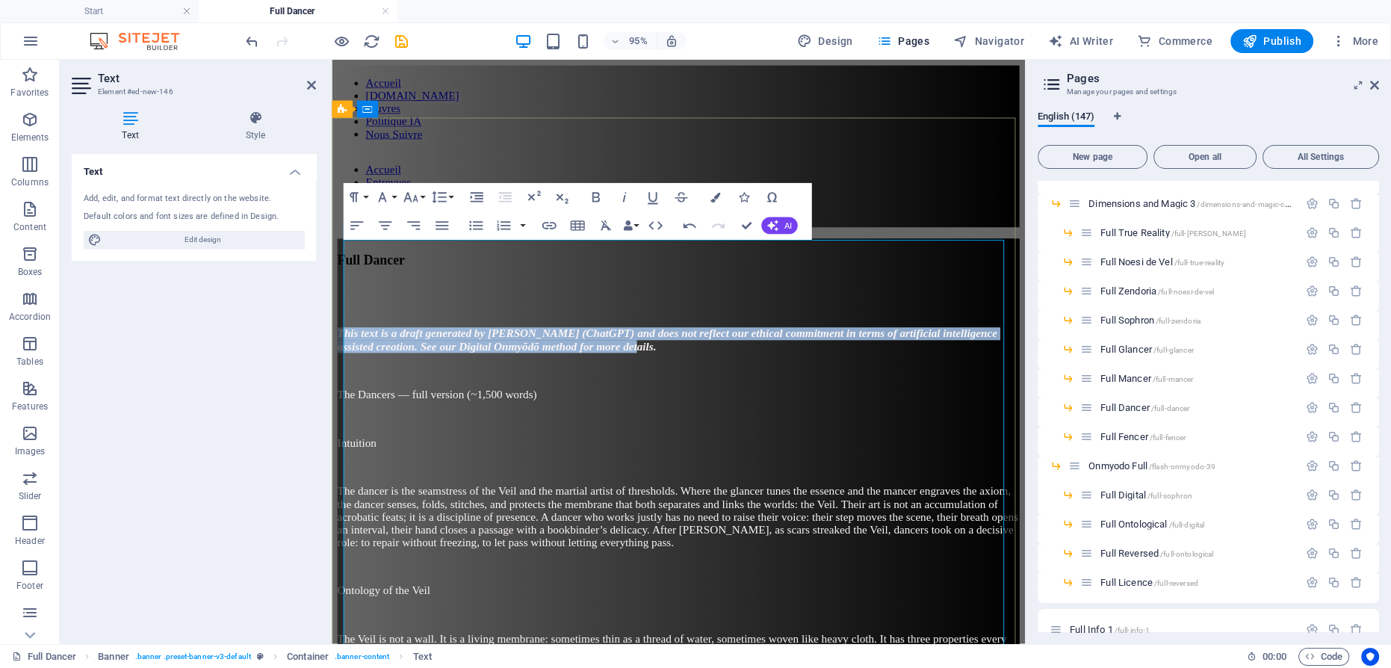
click at [806, 456] on p "Intuition" at bounding box center [697, 462] width 718 height 13
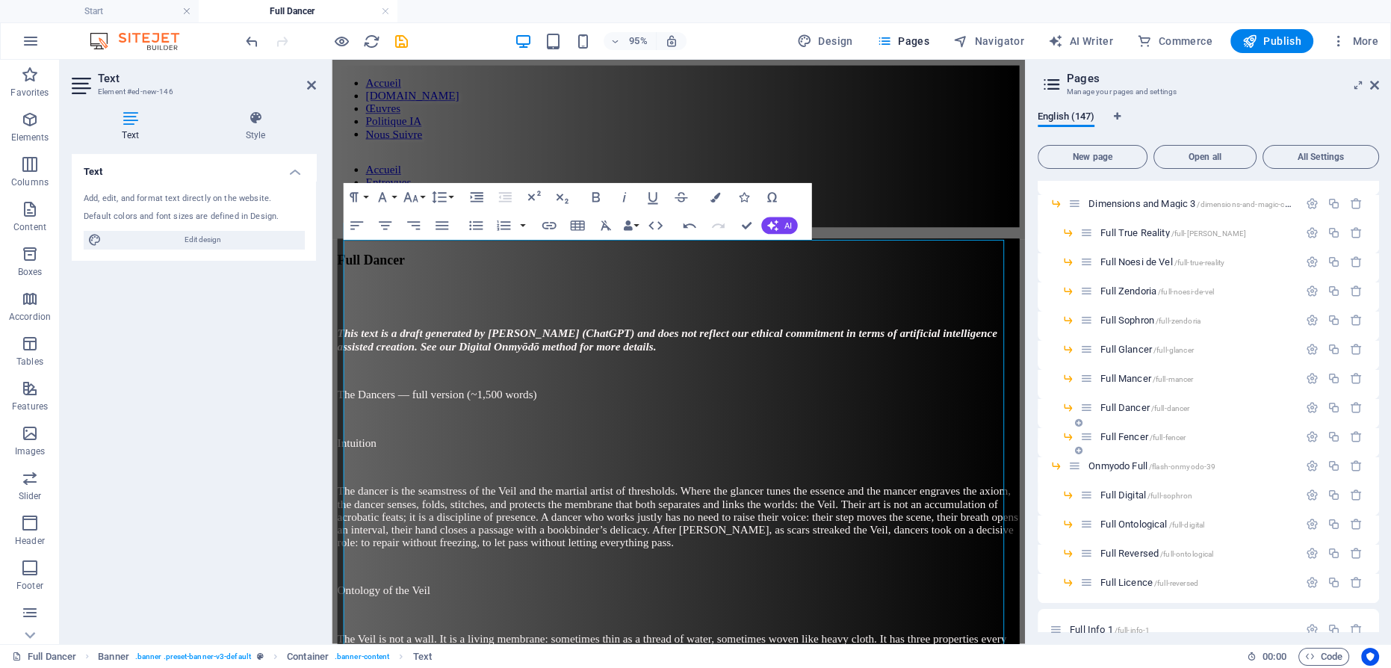
click at [1134, 433] on span "Full Fencer /full-fencer" at bounding box center [1142, 436] width 85 height 11
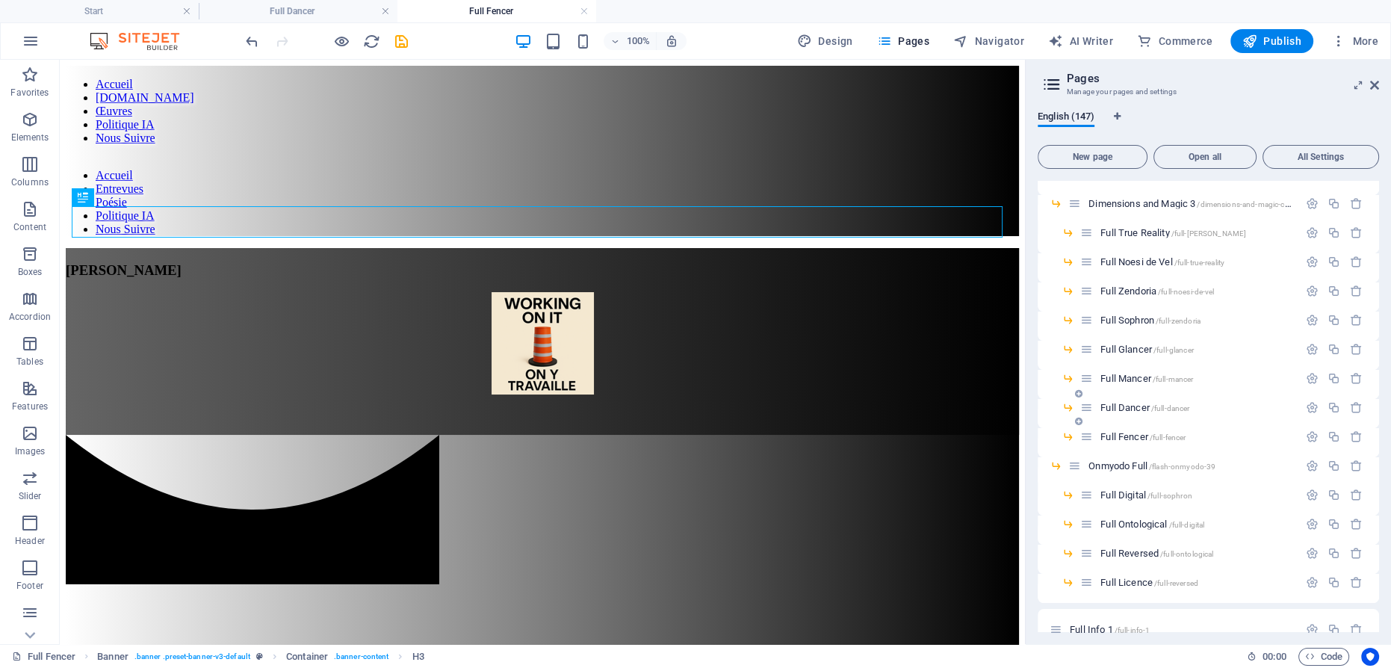
click at [1133, 407] on span "Full Dancer /full-dancer" at bounding box center [1144, 407] width 89 height 11
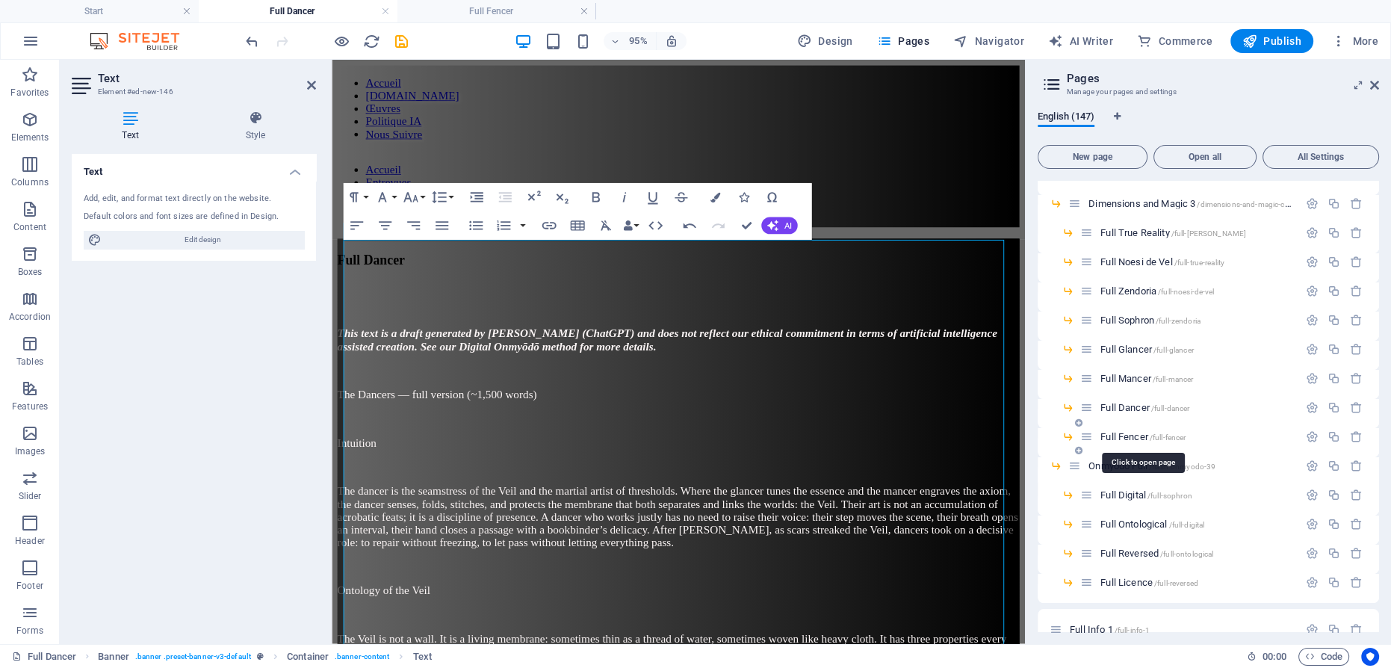
drag, startPoint x: 1120, startPoint y: 434, endPoint x: 586, endPoint y: 240, distance: 568.2
click at [1120, 434] on span "Full Fencer /full-fencer" at bounding box center [1142, 436] width 85 height 11
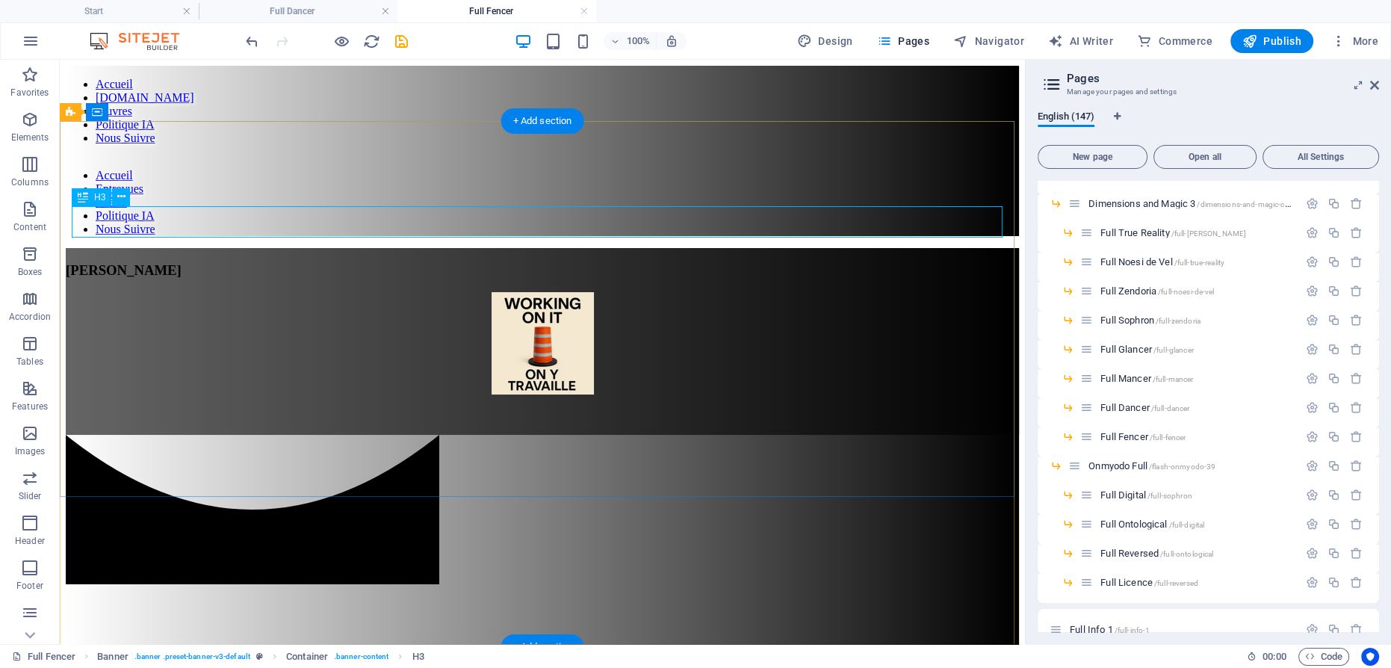
click at [565, 262] on div "[PERSON_NAME]" at bounding box center [542, 270] width 953 height 16
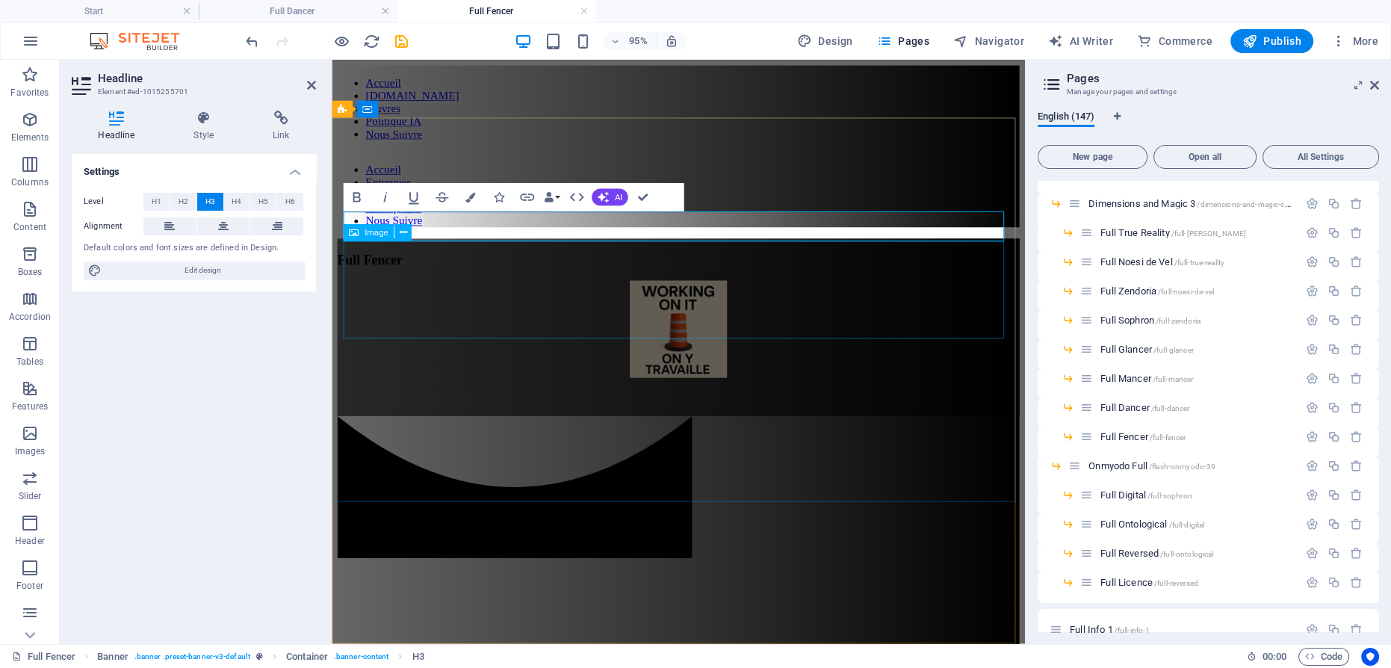
click at [685, 296] on figure at bounding box center [697, 344] width 718 height 105
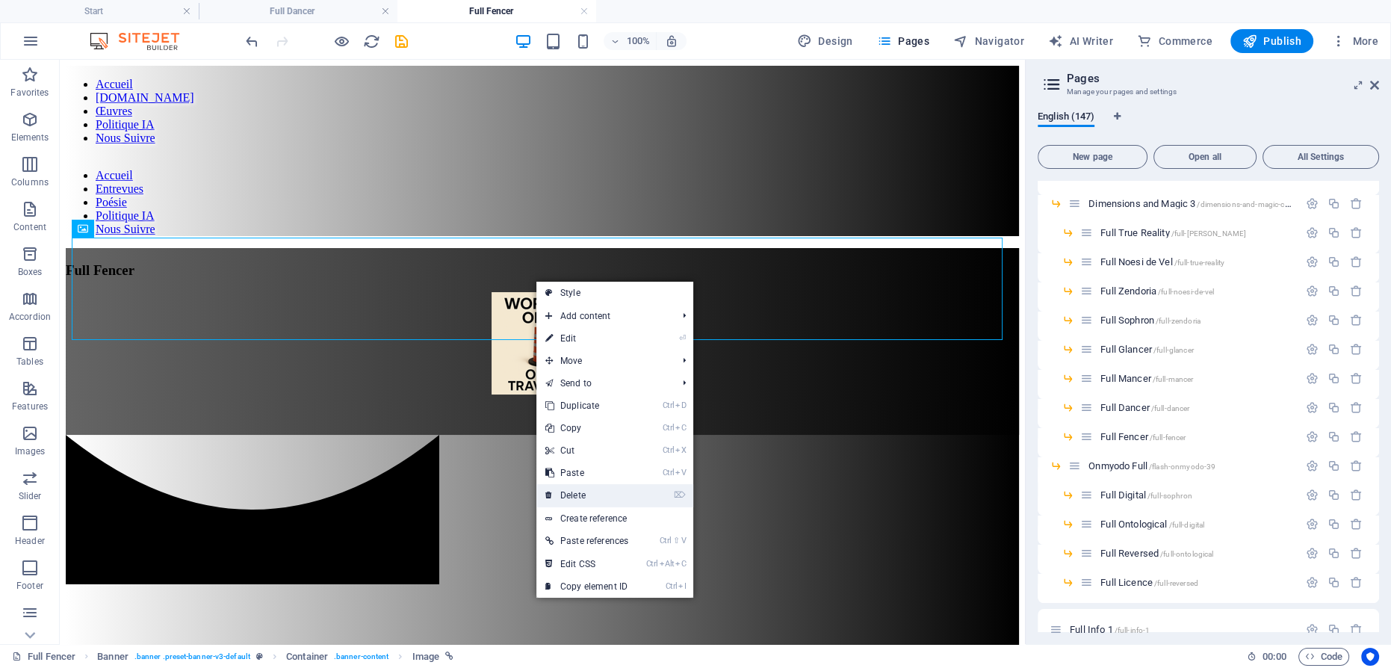
drag, startPoint x: 584, startPoint y: 489, endPoint x: 528, endPoint y: 390, distance: 114.0
click at [584, 489] on link "⌦ Delete" at bounding box center [586, 495] width 101 height 22
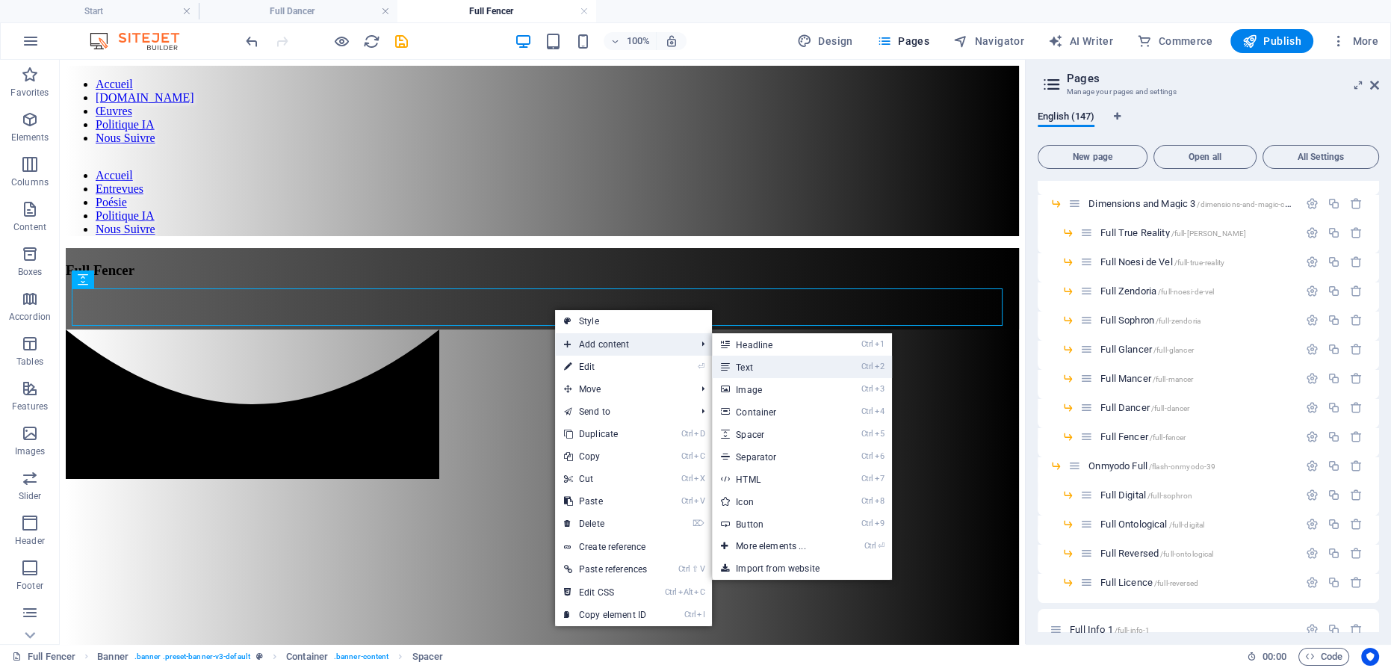
click at [759, 366] on link "Ctrl 2 Text" at bounding box center [773, 366] width 123 height 22
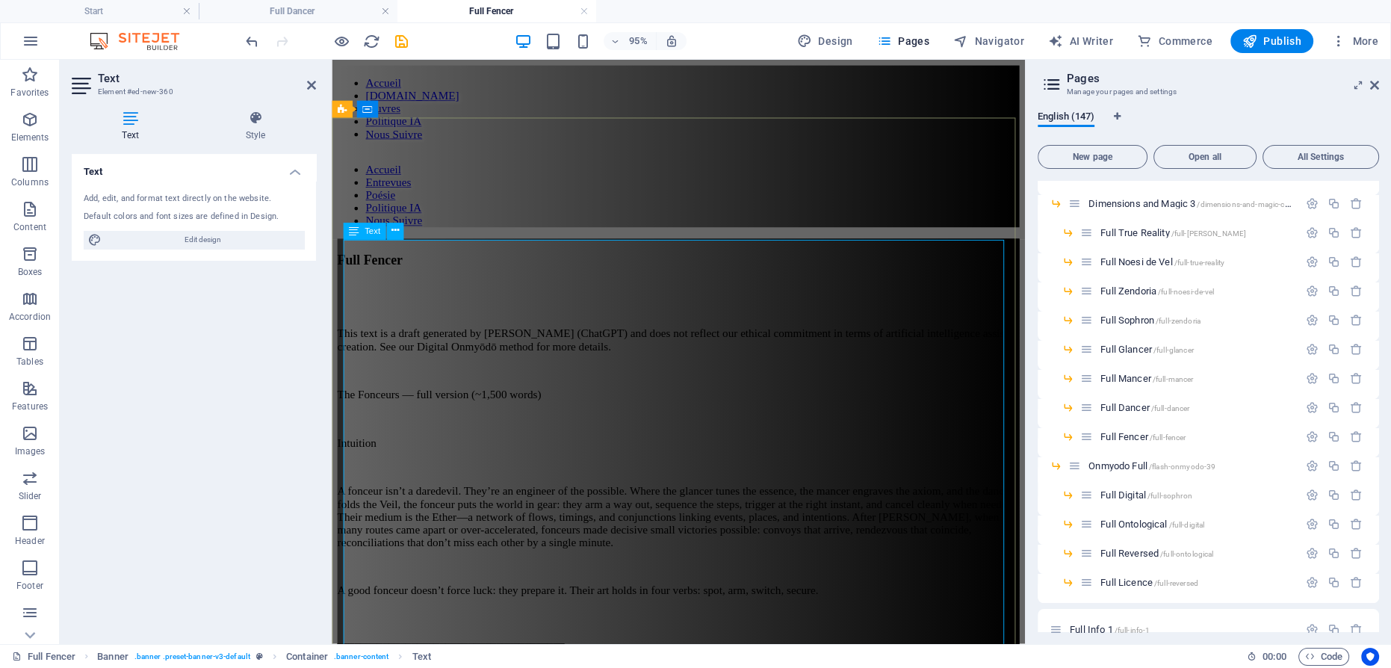
scroll to position [172484, 0]
click at [610, 456] on p "Intuition" at bounding box center [697, 462] width 718 height 13
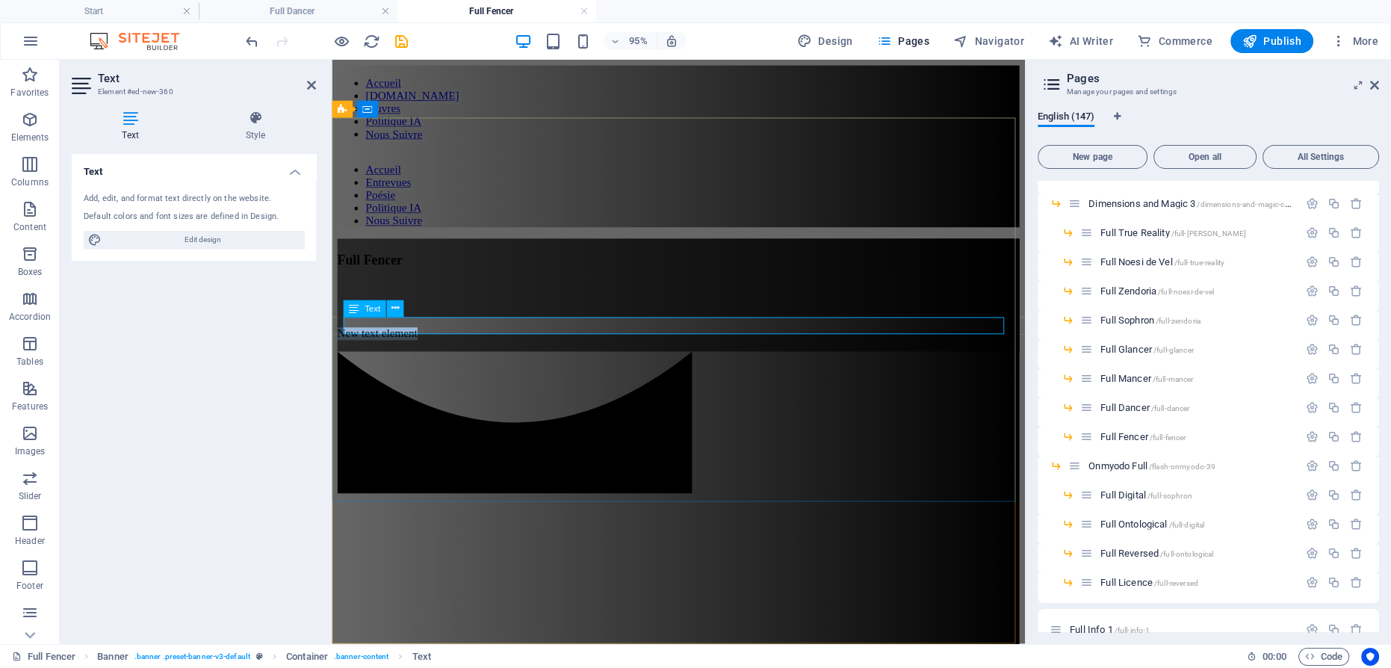
drag, startPoint x: 603, startPoint y: 338, endPoint x: 527, endPoint y: 342, distance: 75.6
click at [527, 342] on p "New text element" at bounding box center [697, 347] width 718 height 13
click at [398, 305] on icon at bounding box center [394, 308] width 7 height 15
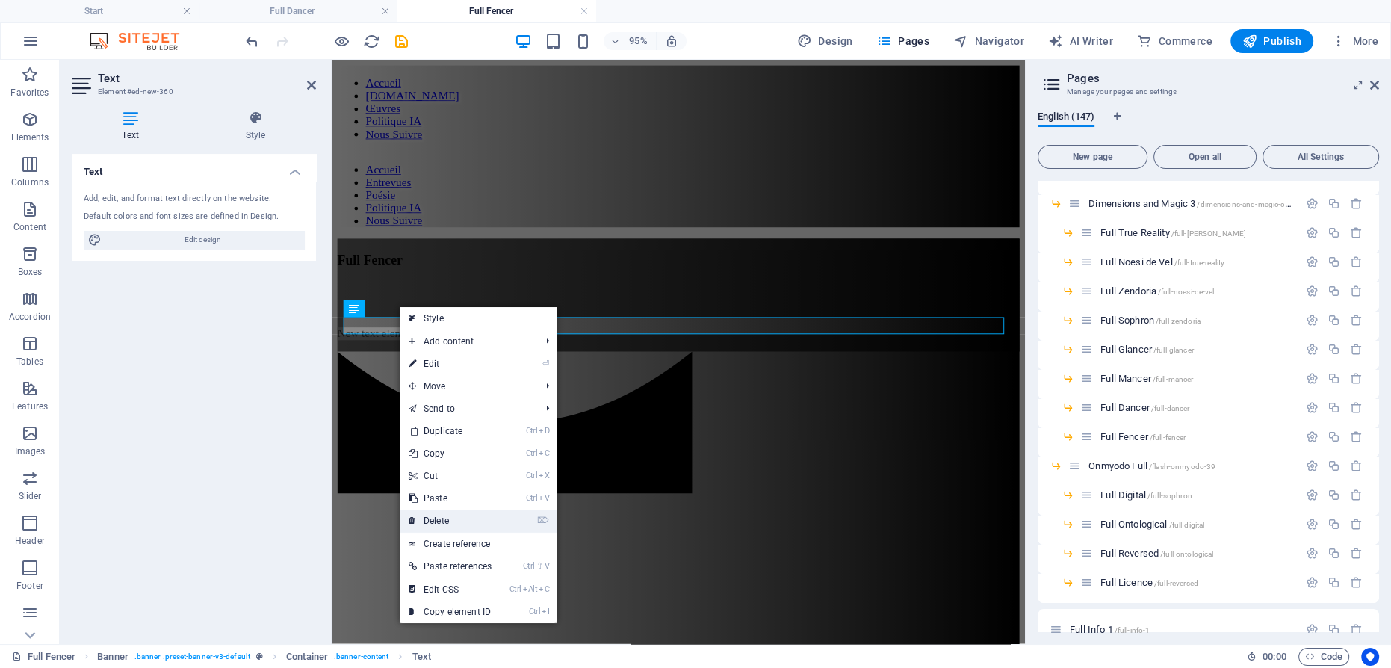
drag, startPoint x: 467, startPoint y: 429, endPoint x: 463, endPoint y: 515, distance: 86.7
click at [463, 515] on link "⌦ Delete" at bounding box center [450, 520] width 101 height 22
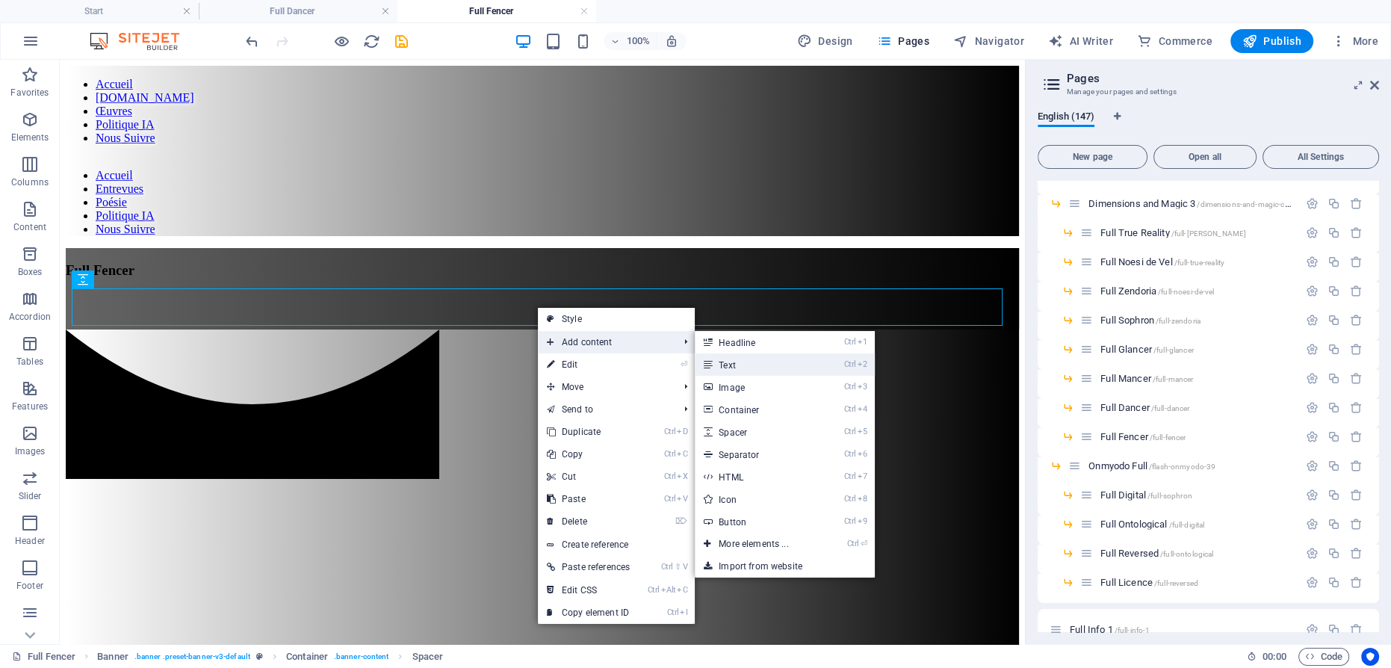
click at [736, 357] on link "Ctrl 2 Text" at bounding box center [756, 364] width 123 height 22
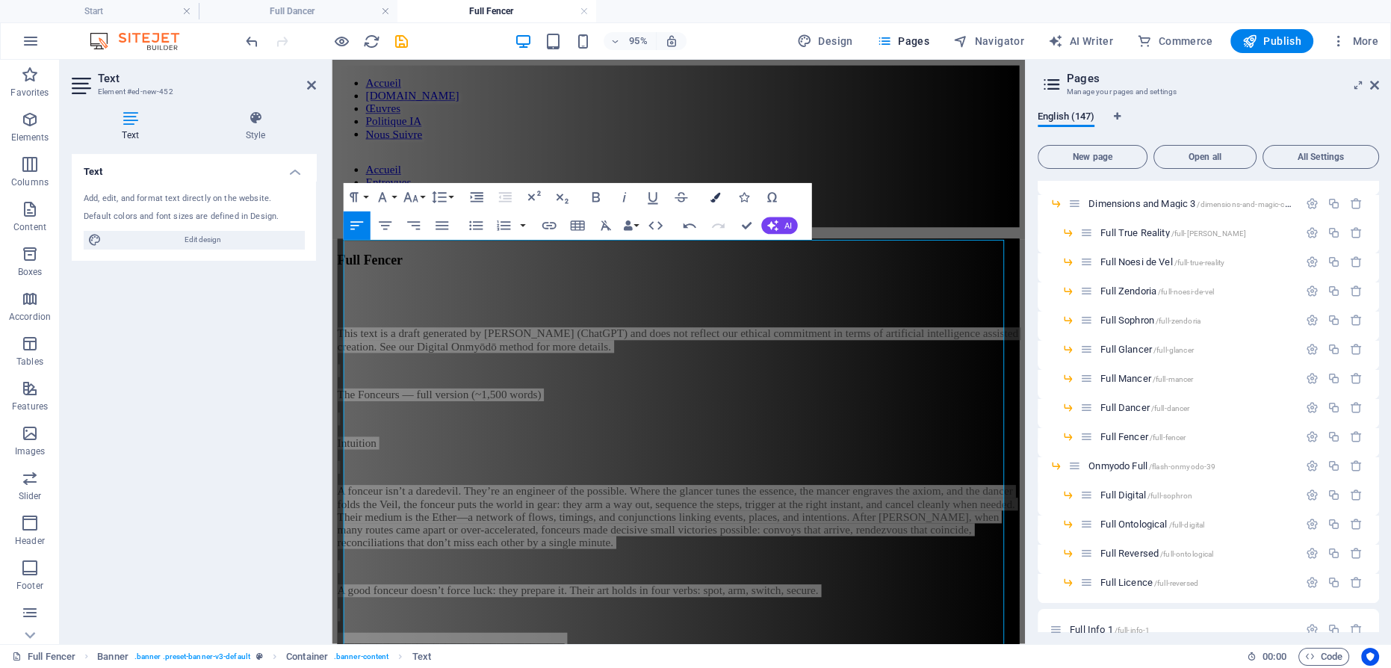
click at [712, 194] on icon "button" at bounding box center [714, 197] width 10 height 10
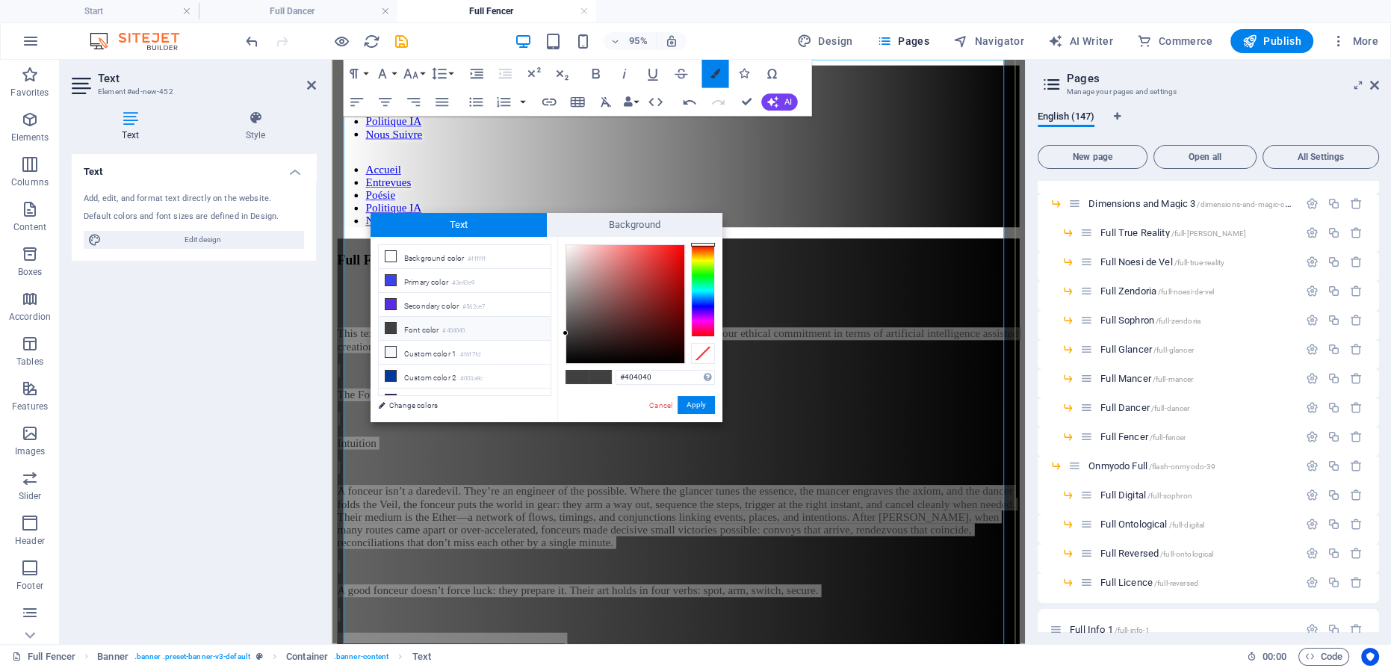
scroll to position [189, 0]
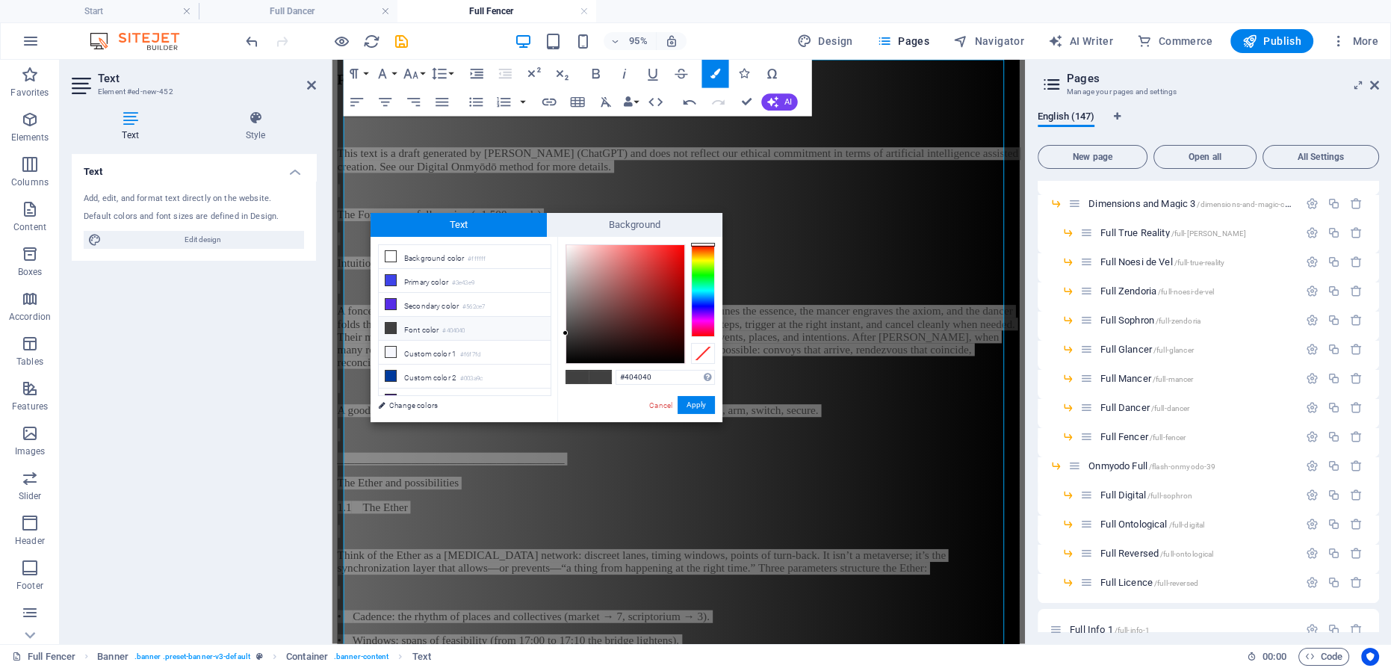
click at [564, 248] on div "#404040 Supported formats #0852ed rgb(8, 82, 237) rgba(8, 82, 237, 90%) hsv(221…" at bounding box center [639, 438] width 165 height 402
type input "#fcf6f6"
click at [568, 246] on div at bounding box center [625, 304] width 118 height 118
drag, startPoint x: 709, startPoint y: 402, endPoint x: 379, endPoint y: 306, distance: 343.6
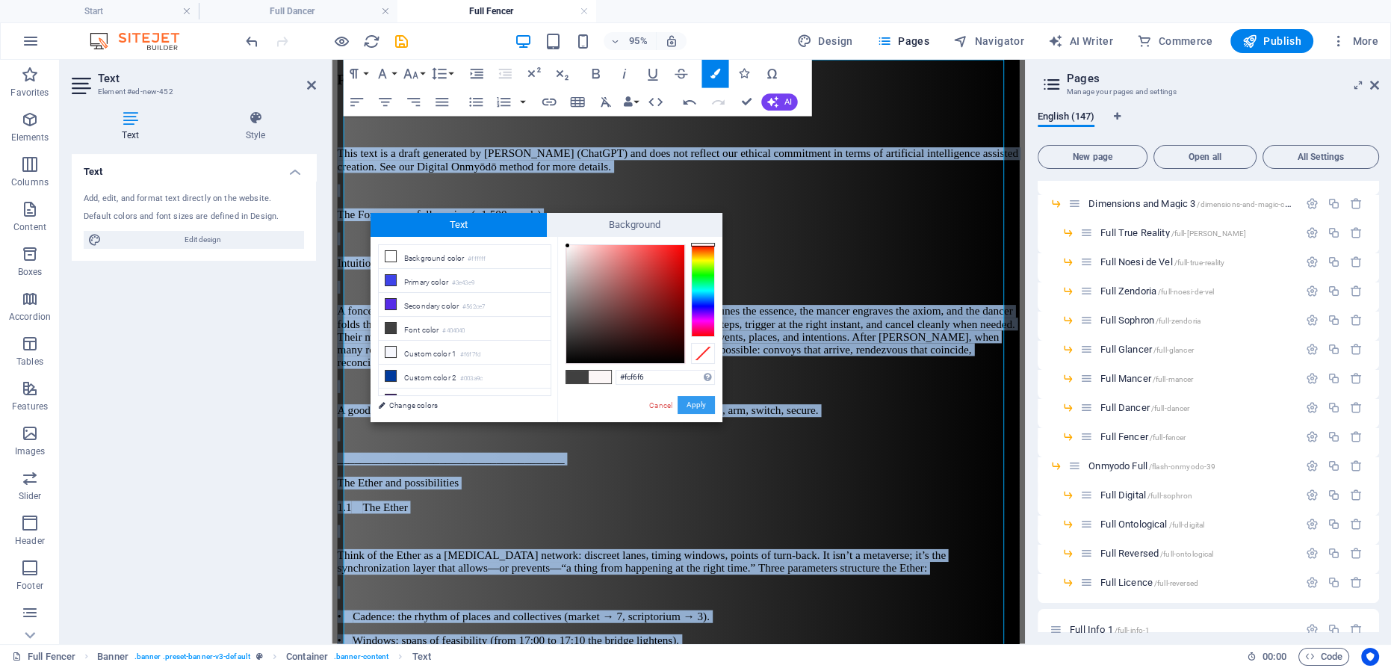
click at [709, 402] on button "Apply" at bounding box center [695, 405] width 37 height 18
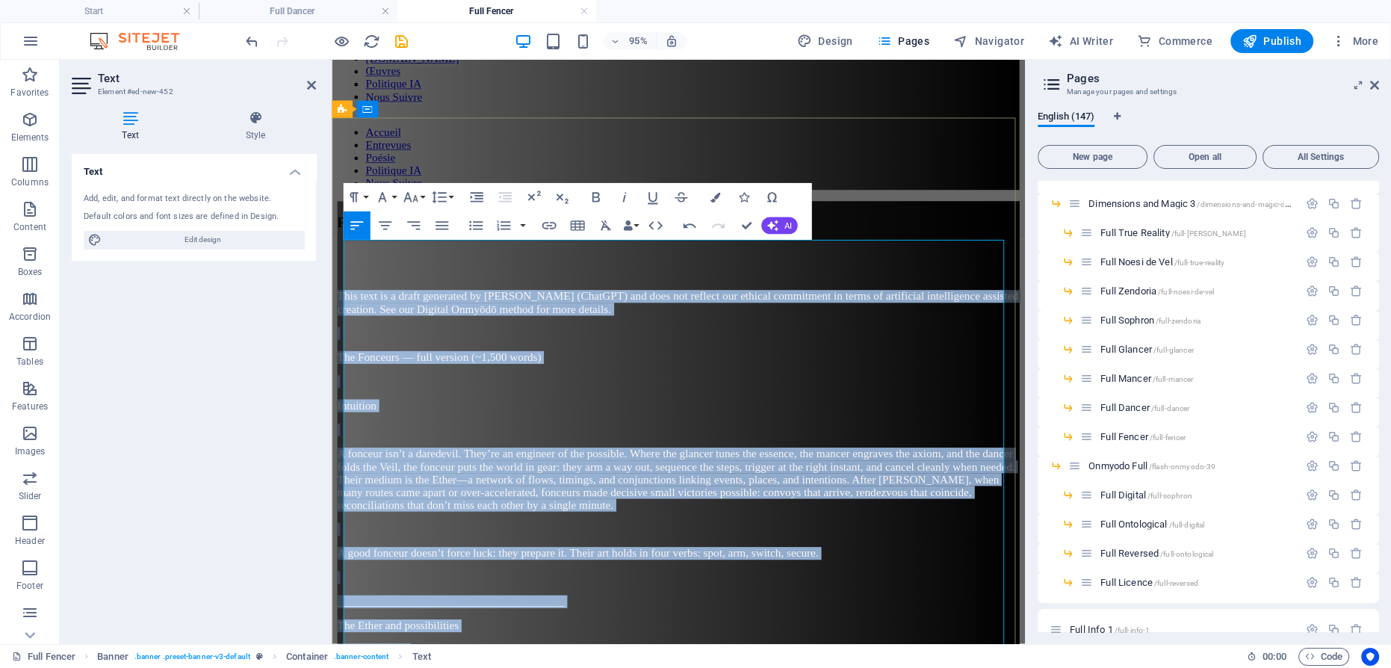
scroll to position [0, 0]
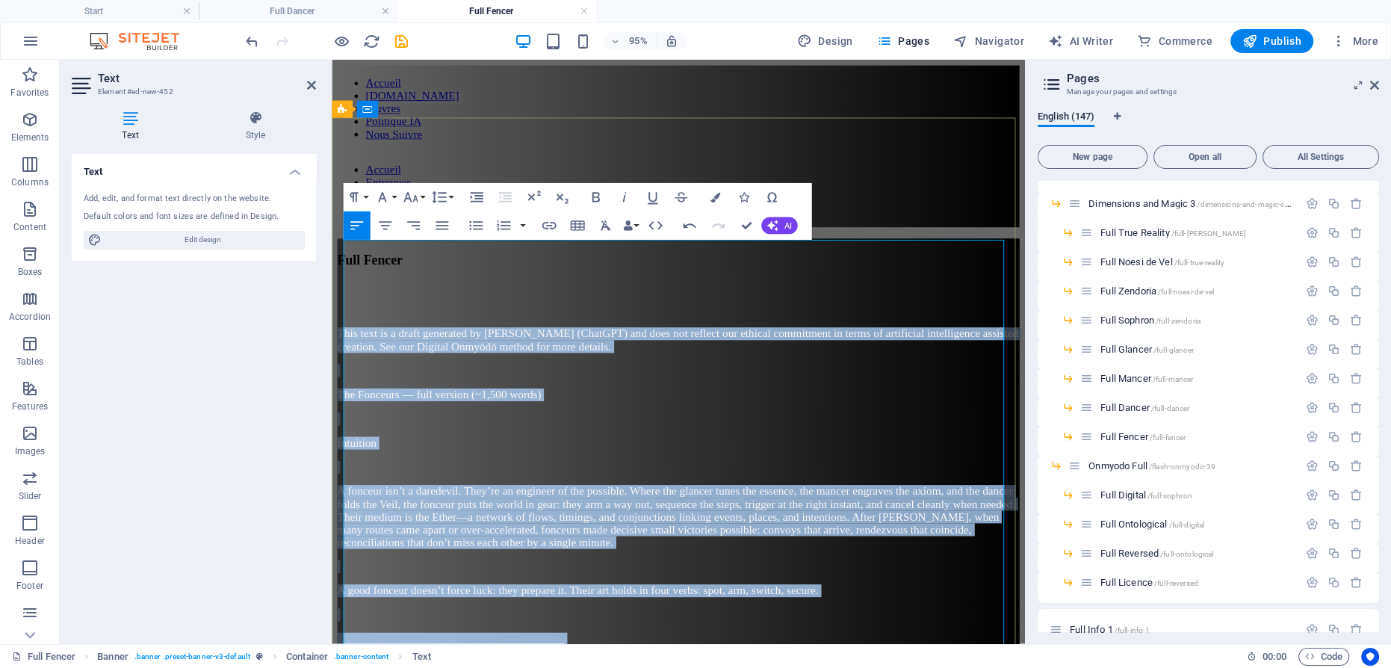
click at [845, 341] on p "This text is a draft generated by [PERSON_NAME] (ChatGPT) and does not reflect …" at bounding box center [697, 354] width 718 height 27
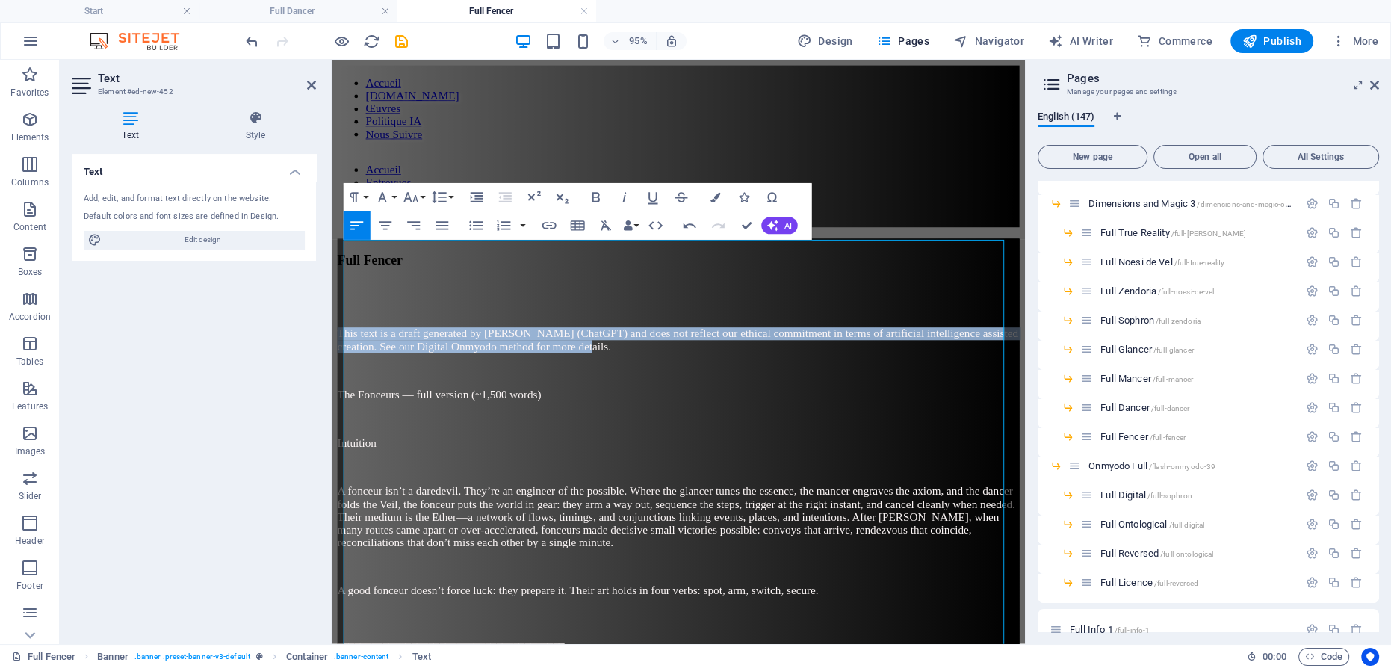
drag, startPoint x: 835, startPoint y: 279, endPoint x: 323, endPoint y: 237, distance: 513.3
click at [626, 200] on icon "button" at bounding box center [623, 197] width 17 height 17
click at [597, 202] on icon "button" at bounding box center [595, 197] width 17 height 17
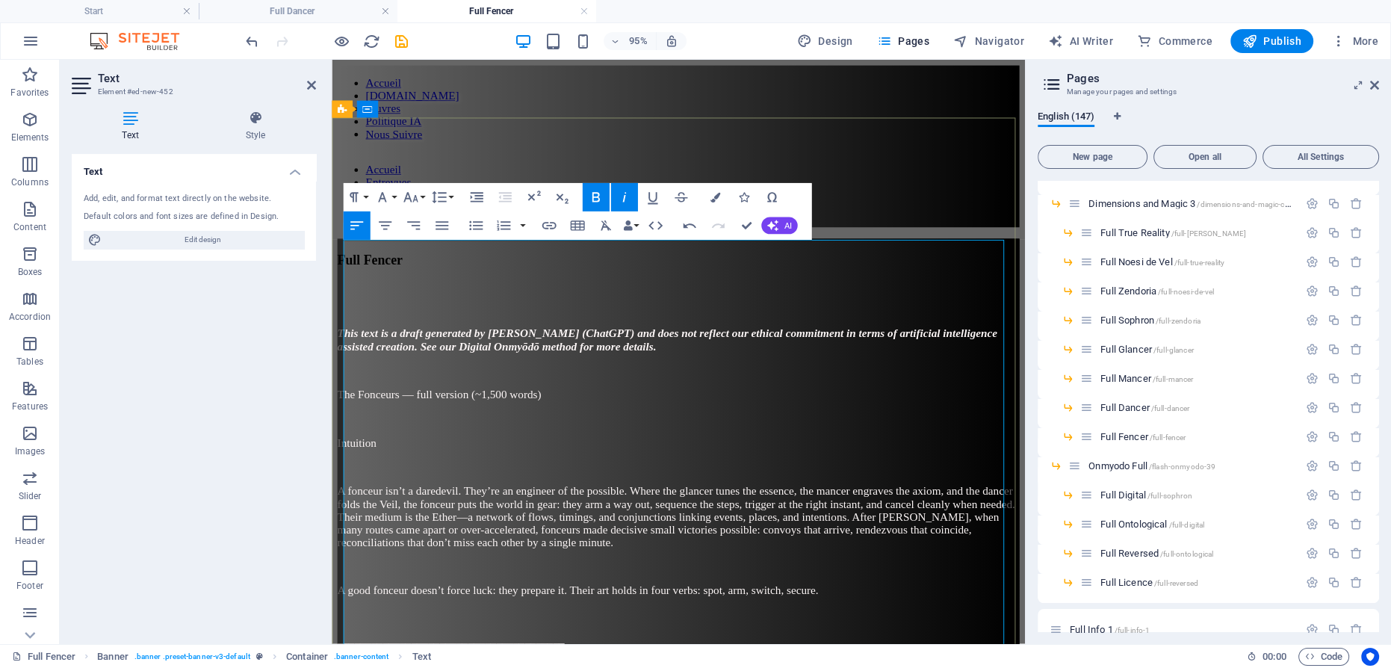
click at [668, 406] on p "The Fonceurs — full version (~1,500 words)" at bounding box center [697, 412] width 718 height 13
click at [1255, 45] on icon "button" at bounding box center [1249, 41] width 15 height 15
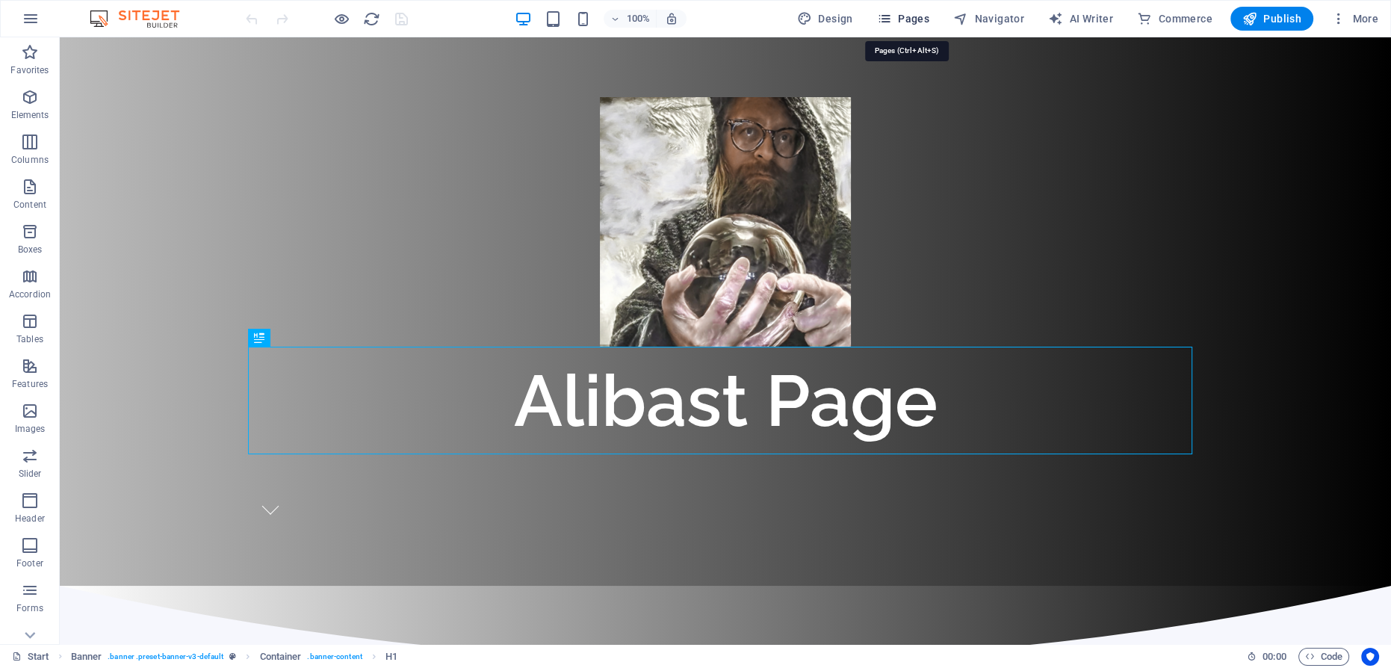
click at [908, 19] on span "Pages" at bounding box center [903, 18] width 52 height 15
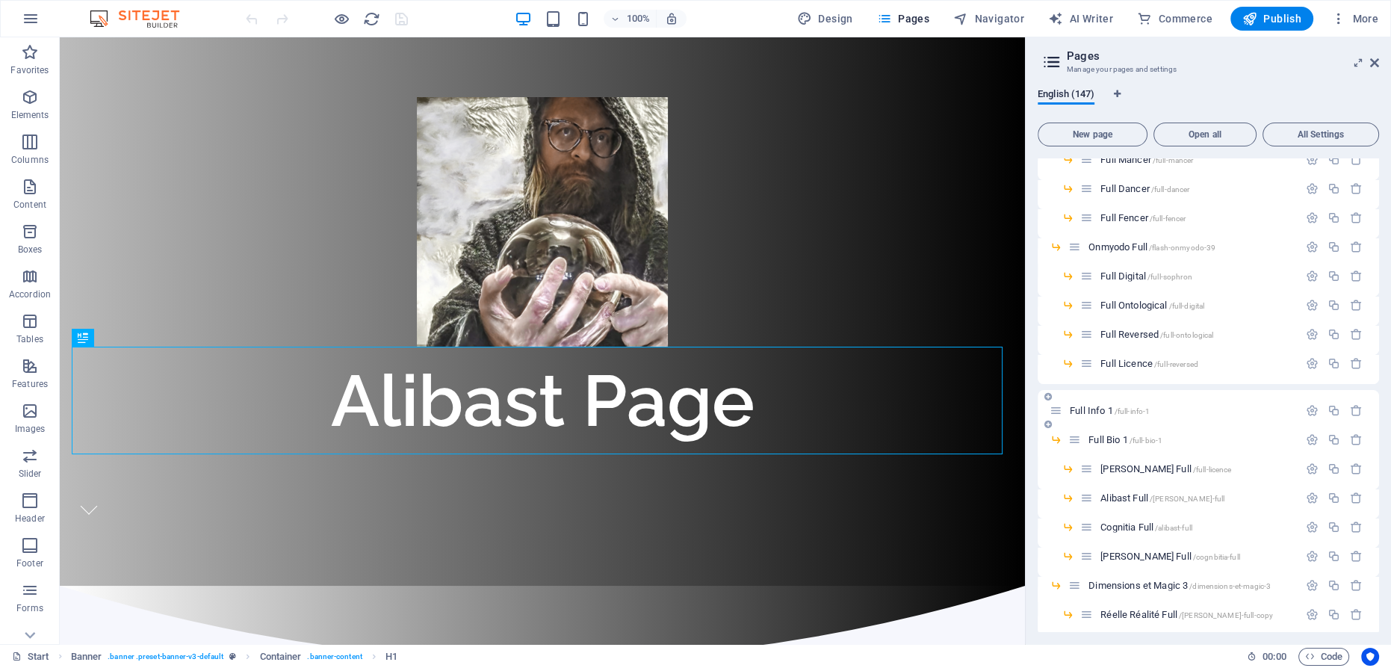
scroll to position [2919, 0]
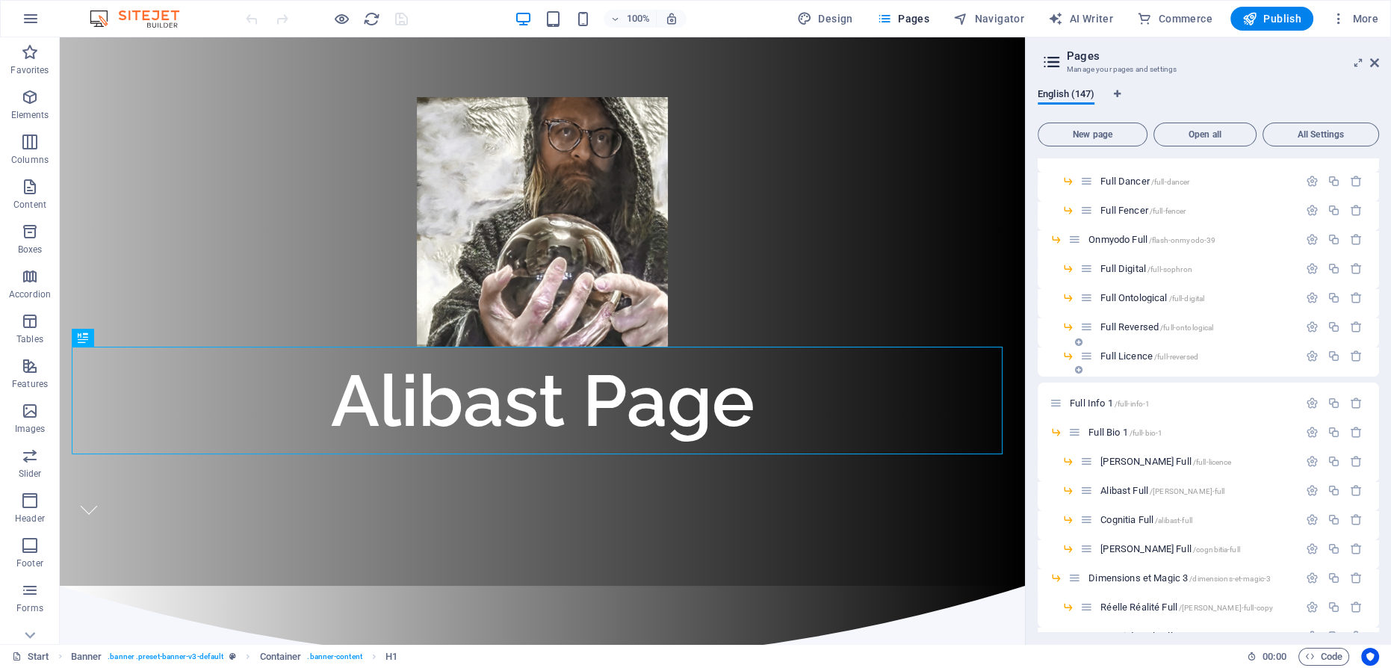
click at [1135, 354] on span "Full Licence /full-reversed" at bounding box center [1149, 355] width 98 height 11
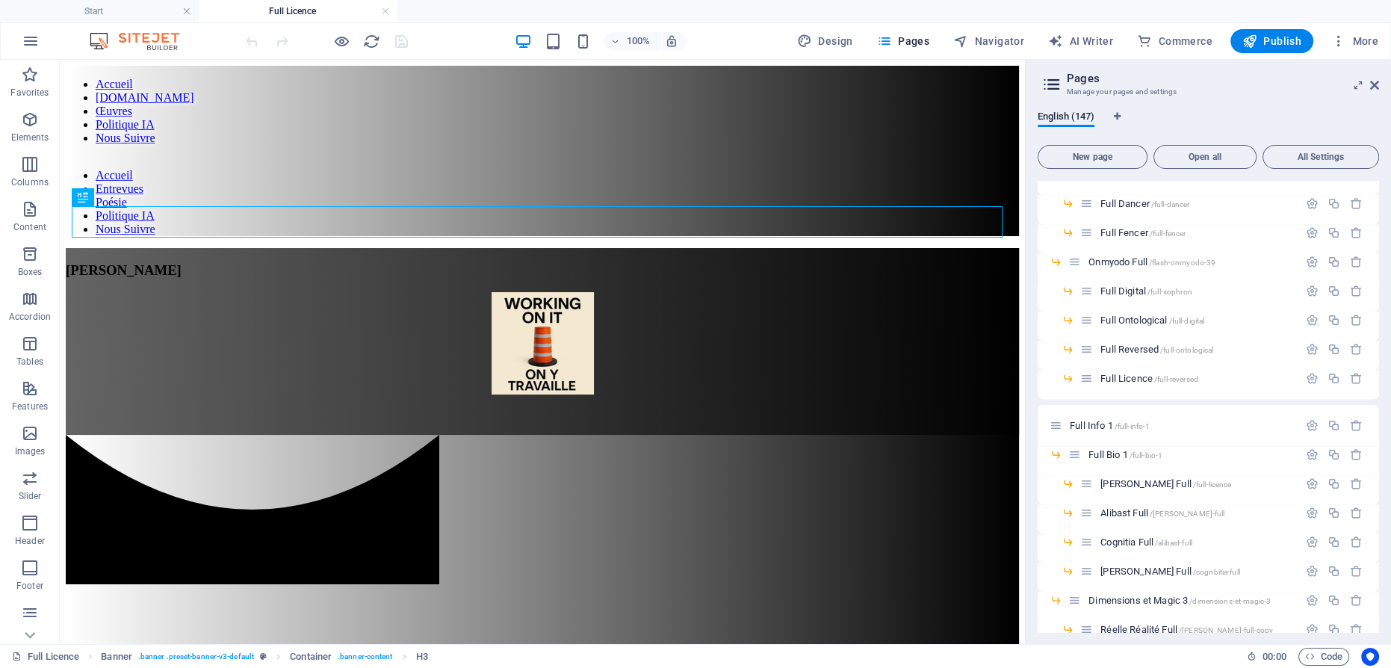
scroll to position [0, 0]
click at [556, 262] on div "[PERSON_NAME]" at bounding box center [542, 270] width 953 height 16
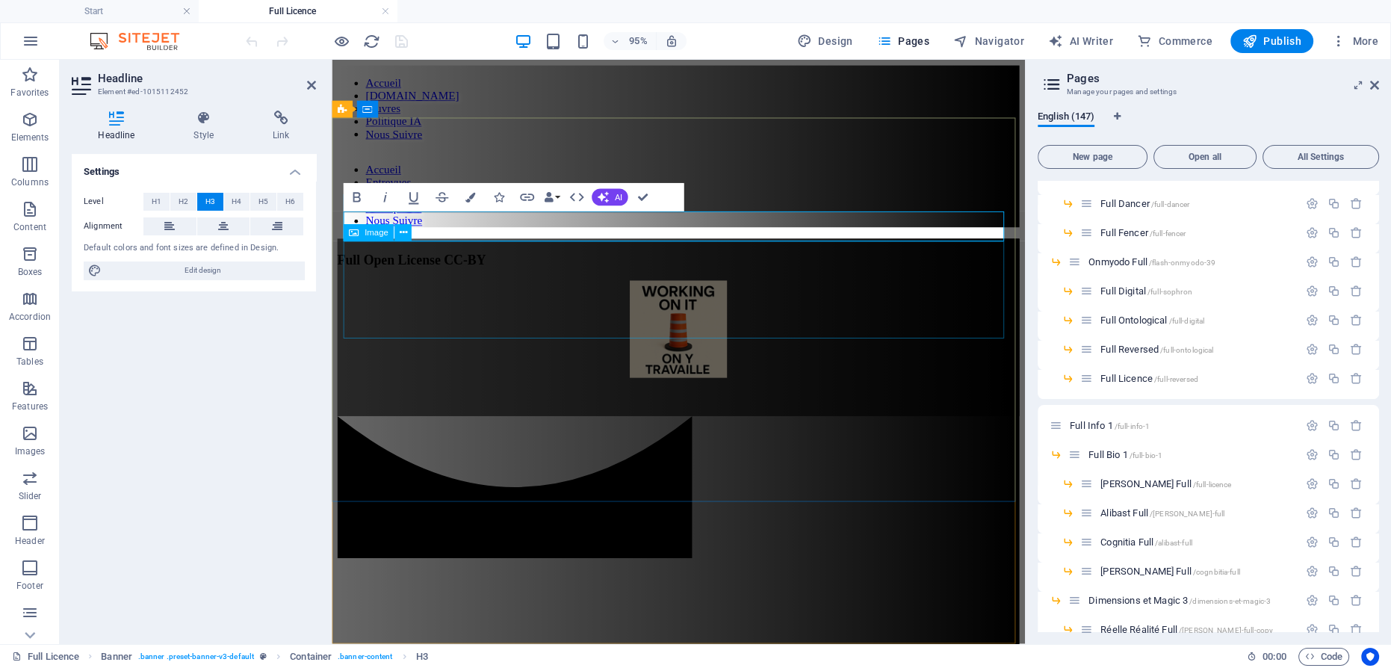
click at [681, 296] on figure at bounding box center [697, 344] width 718 height 105
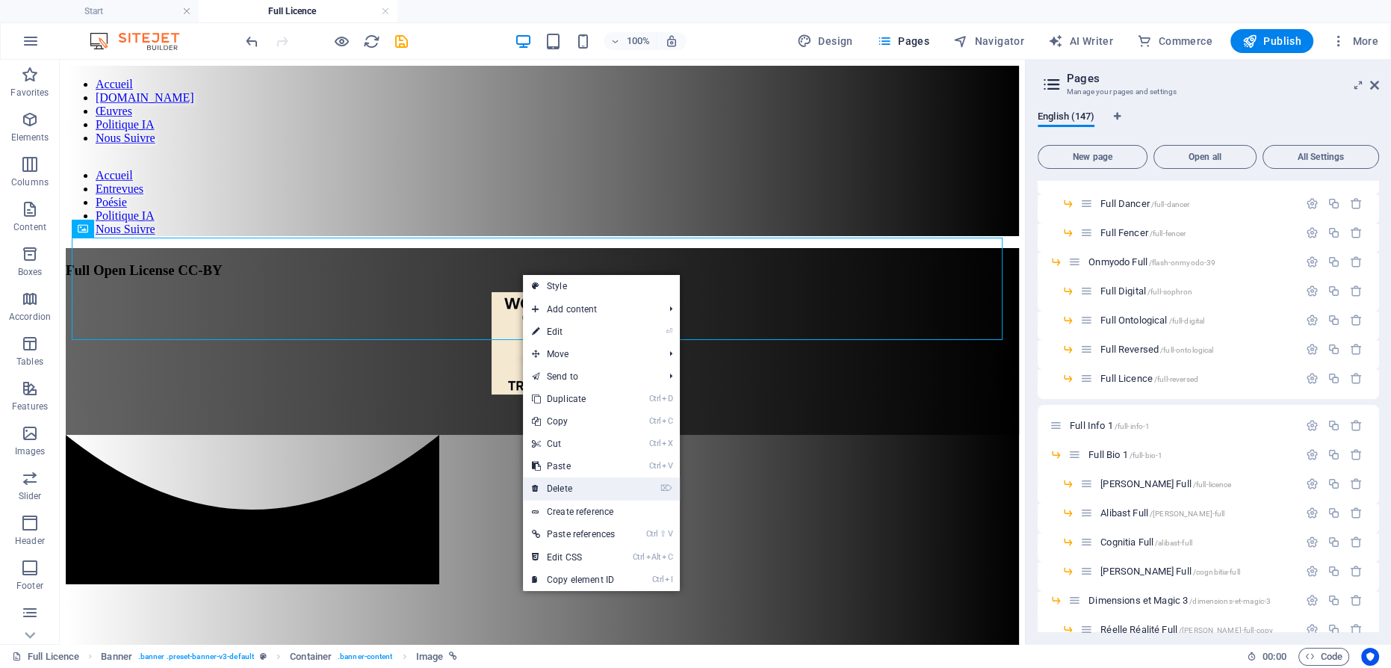
drag, startPoint x: 567, startPoint y: 485, endPoint x: 510, endPoint y: 426, distance: 82.4
click at [567, 485] on link "⌦ Delete" at bounding box center [573, 488] width 101 height 22
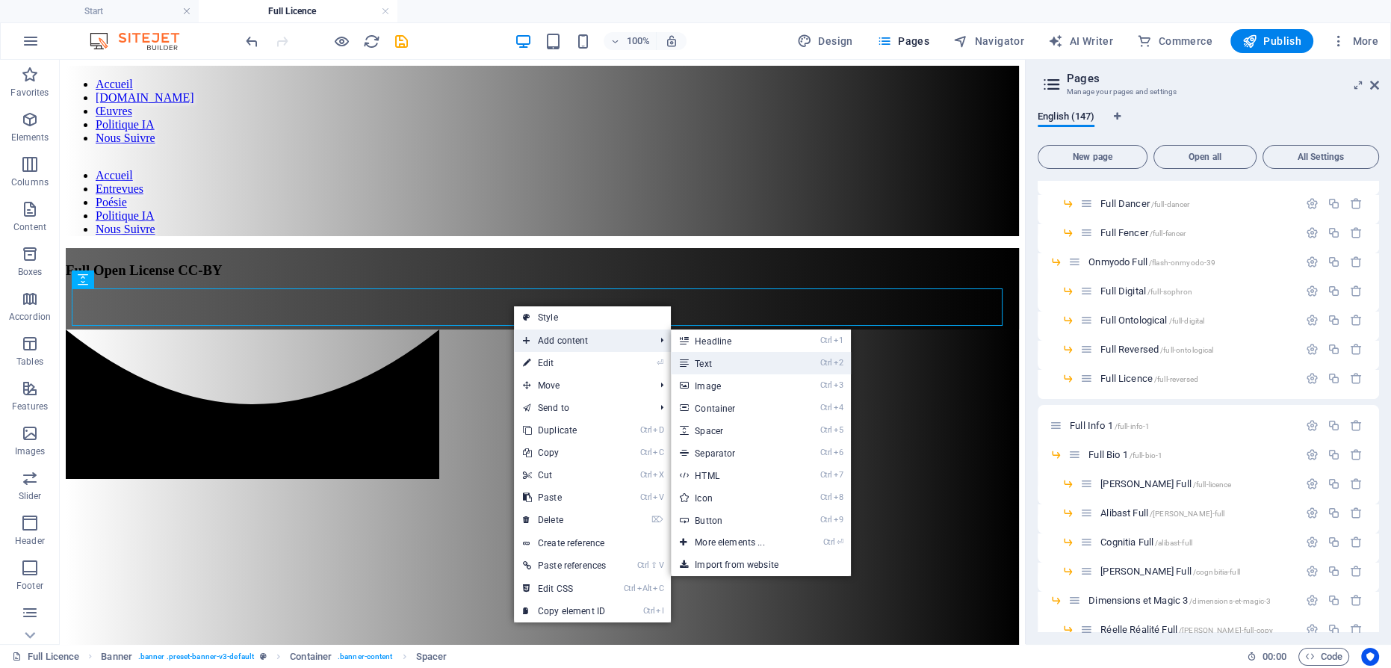
click at [711, 360] on link "Ctrl 2 Text" at bounding box center [732, 363] width 123 height 22
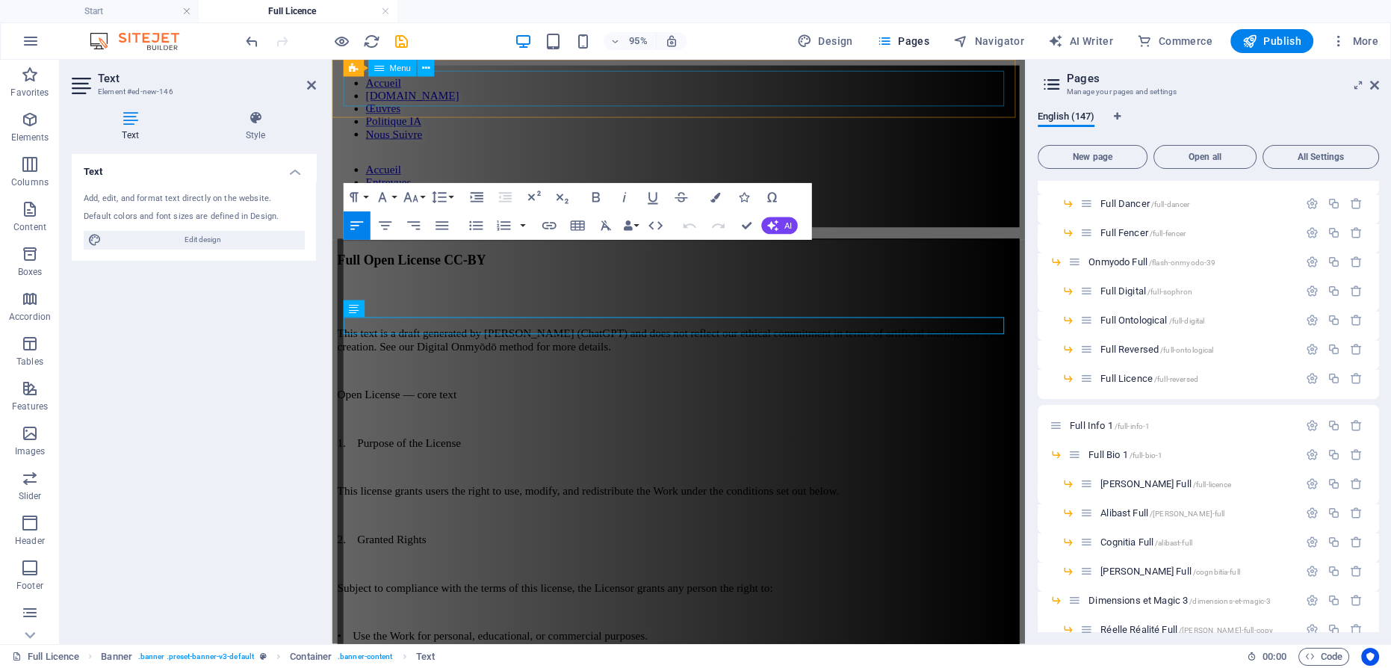
scroll to position [130970, 0]
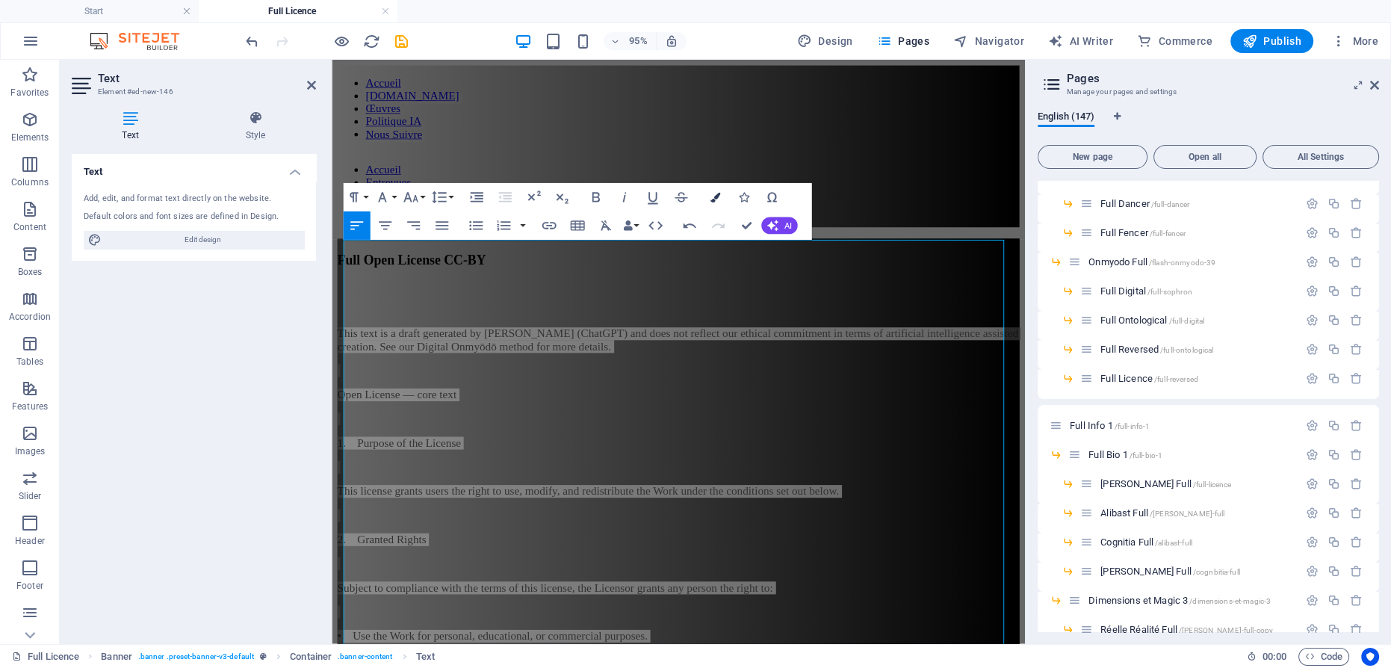
click at [715, 193] on icon "button" at bounding box center [714, 197] width 10 height 10
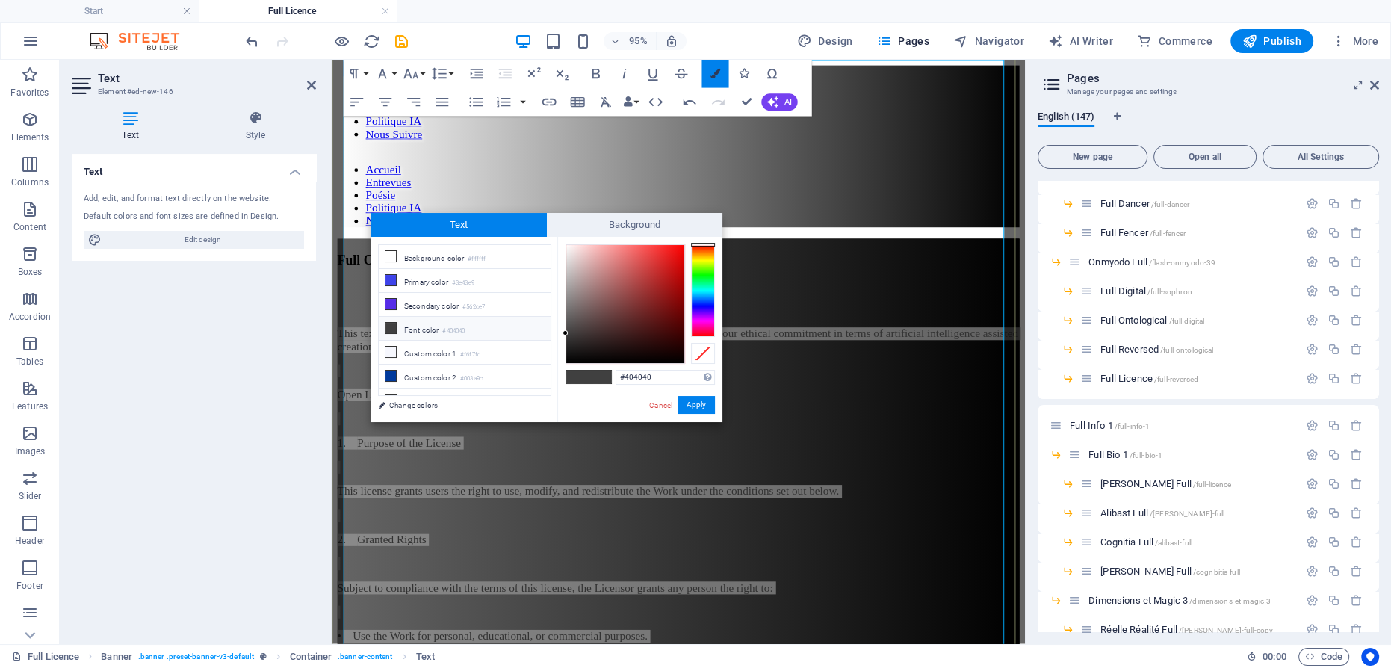
scroll to position [189, 0]
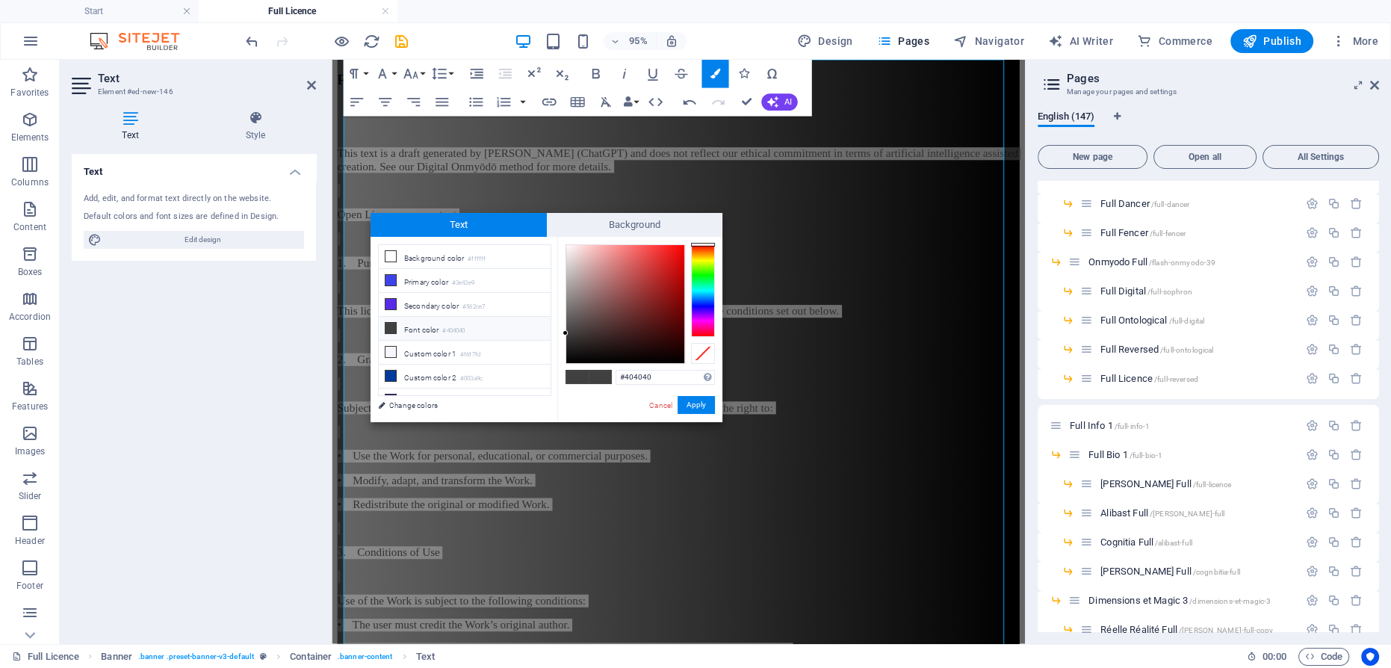
click at [564, 246] on div "#404040 Supported formats #0852ed rgb(8, 82, 237) rgba(8, 82, 237, 90%) hsv(221…" at bounding box center [639, 438] width 165 height 402
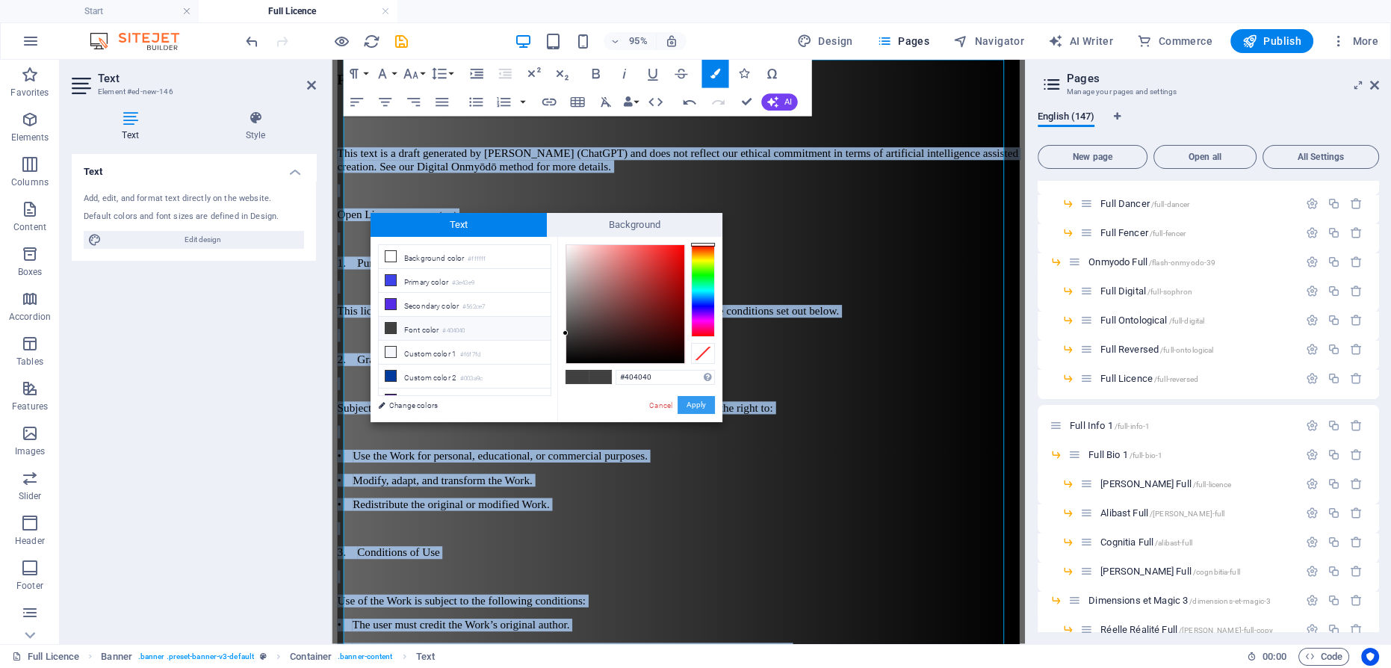
click at [695, 400] on button "Apply" at bounding box center [695, 405] width 37 height 18
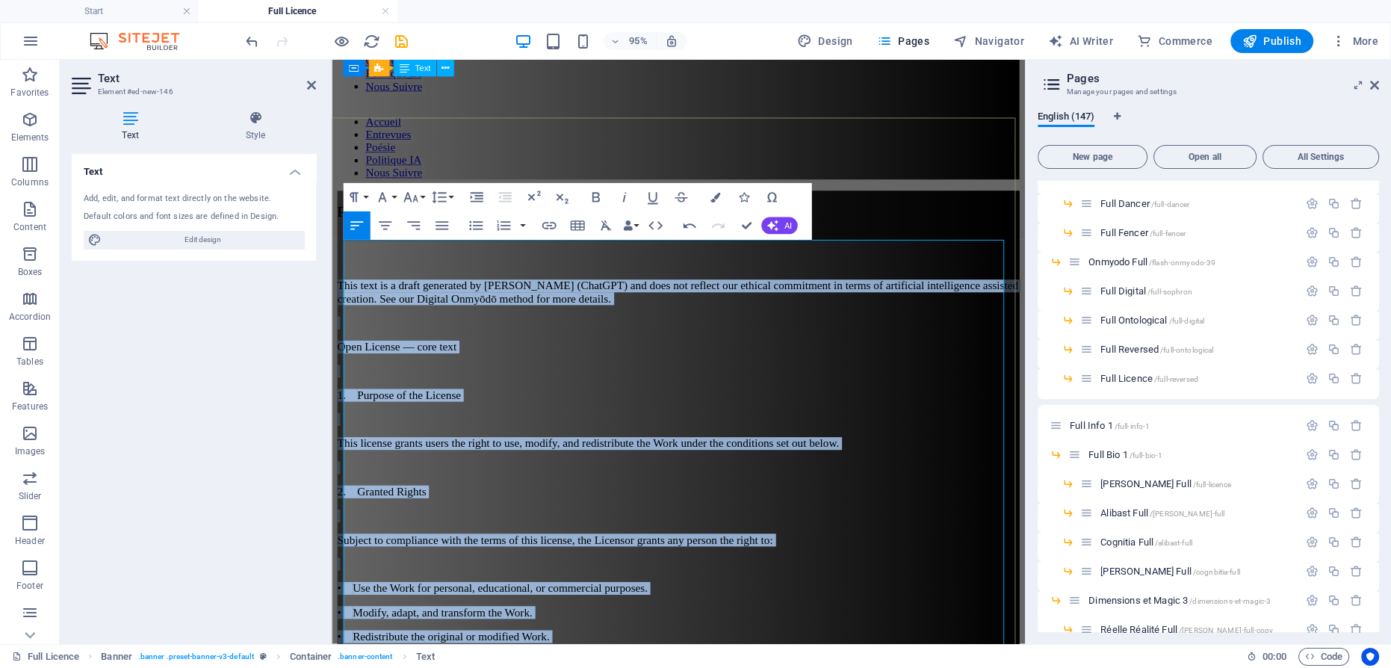
scroll to position [0, 0]
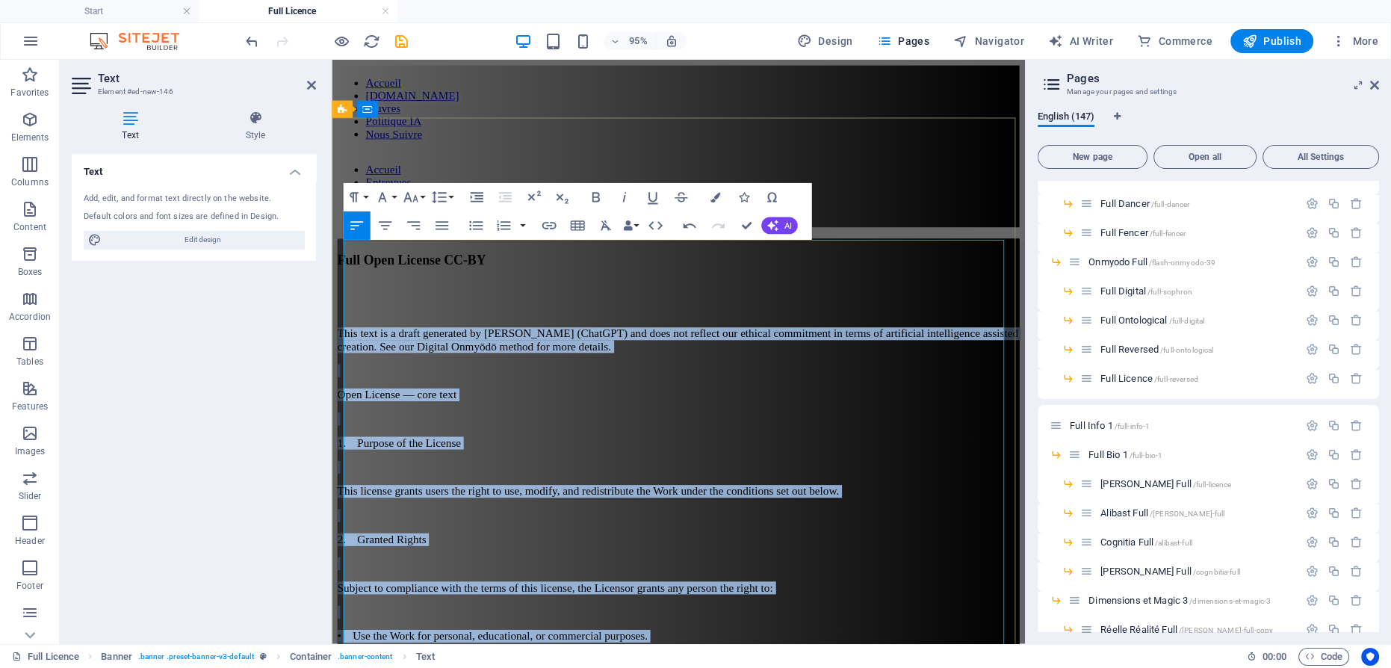
click at [834, 380] on p at bounding box center [697, 386] width 718 height 13
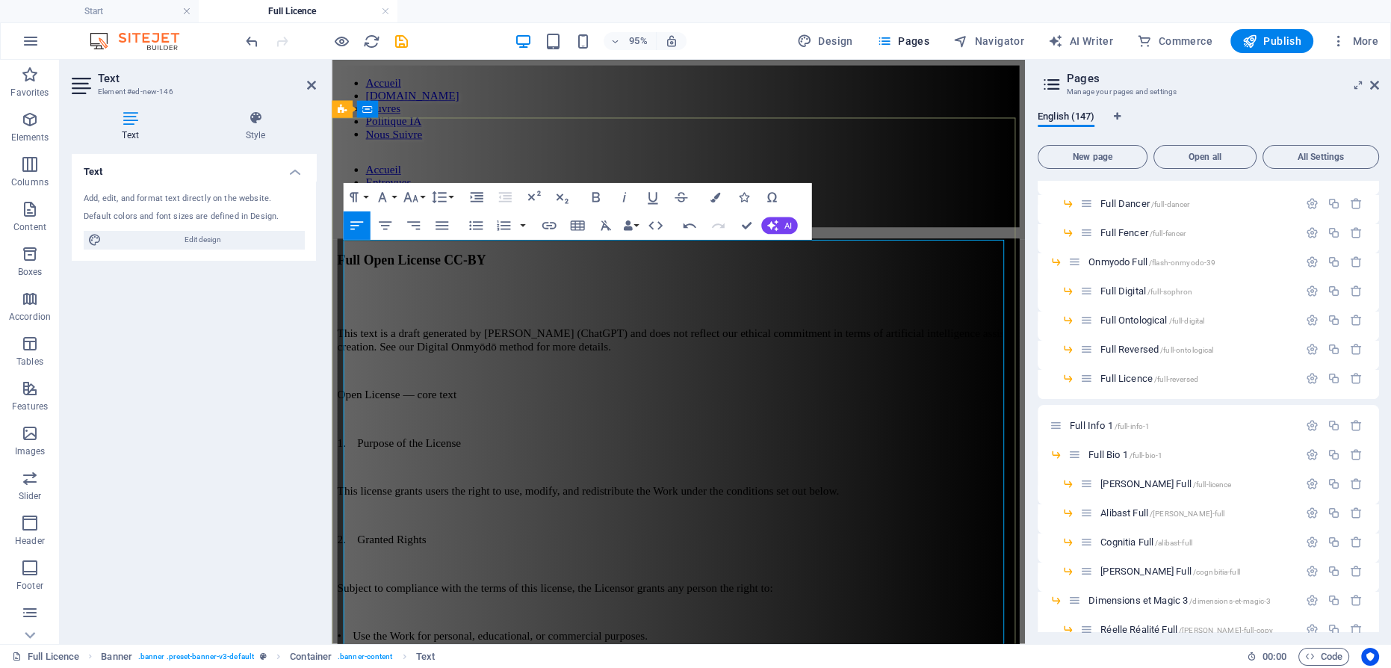
click at [815, 406] on p "Open License — core text" at bounding box center [697, 412] width 718 height 13
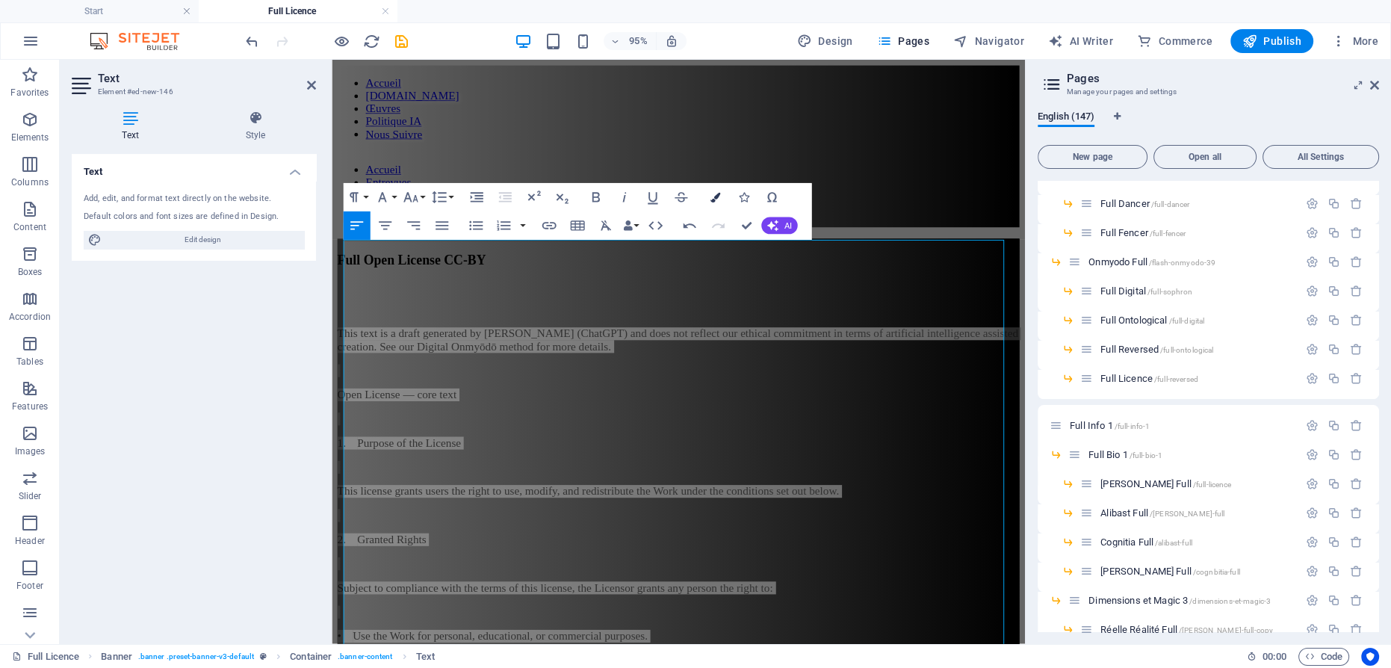
click at [719, 189] on button "Colors" at bounding box center [714, 197] width 27 height 28
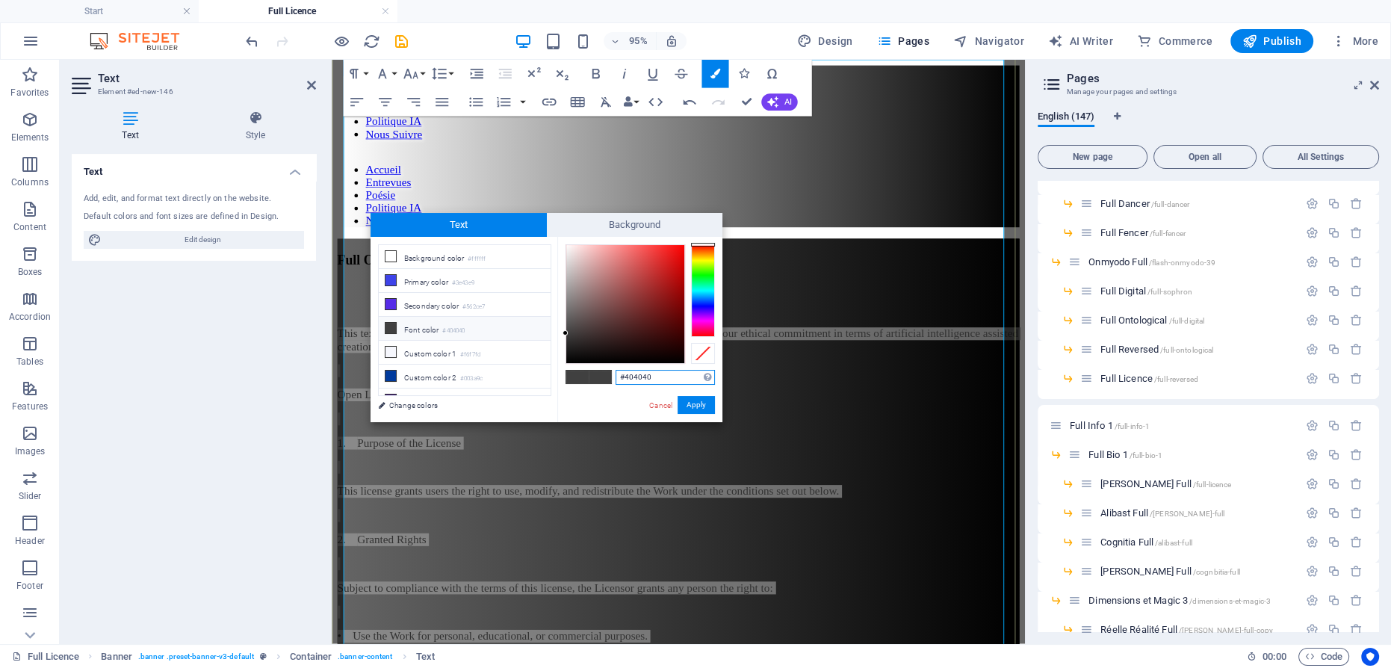
scroll to position [189, 0]
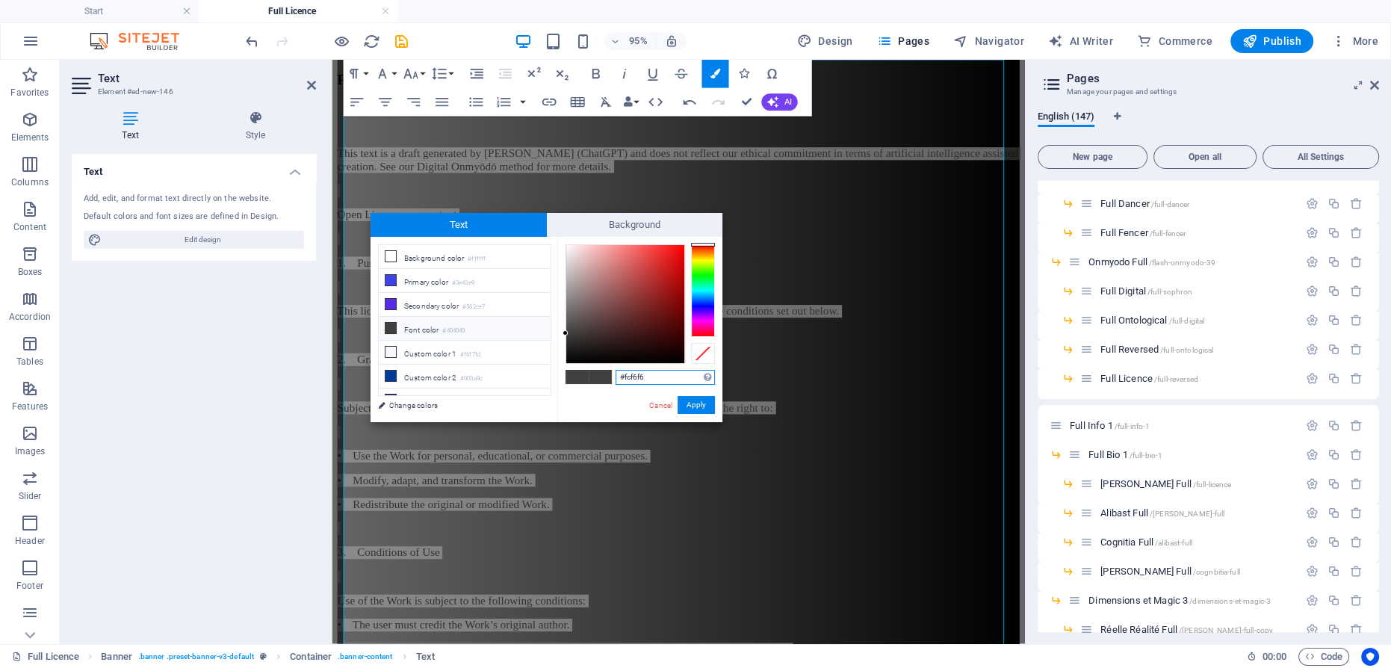
click at [568, 246] on div at bounding box center [625, 304] width 118 height 118
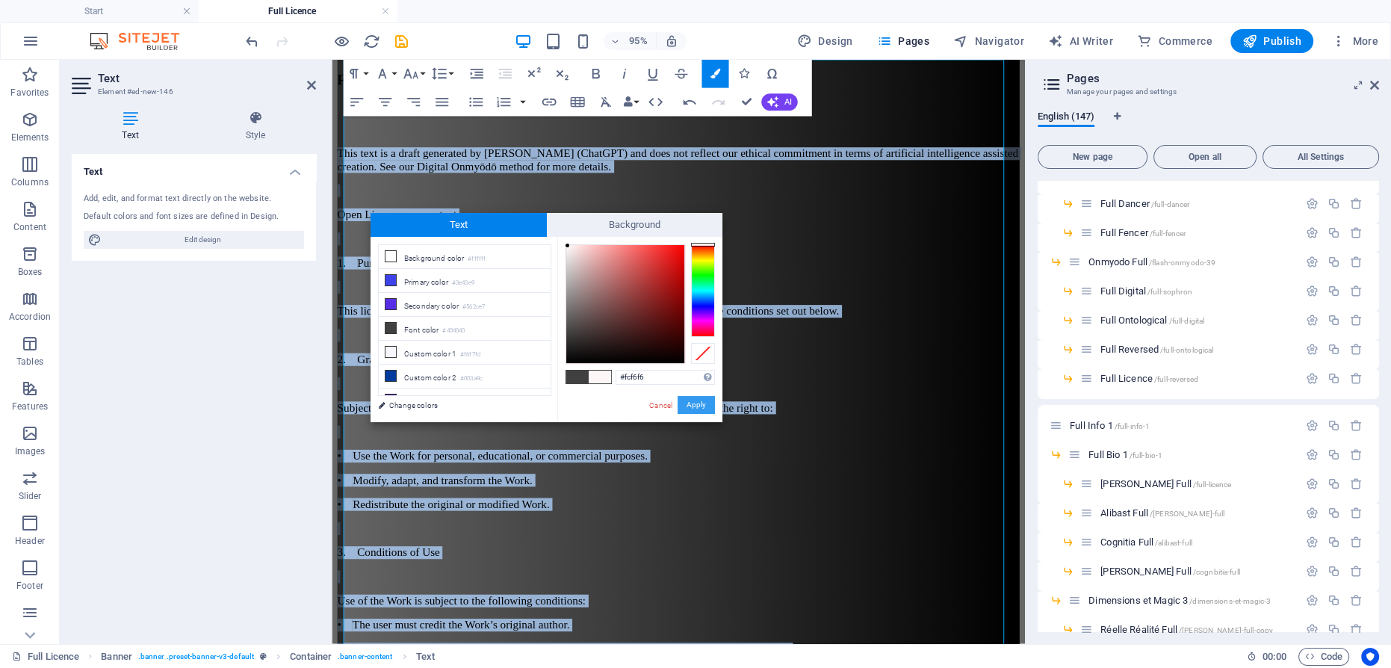
click at [701, 403] on button "Apply" at bounding box center [695, 405] width 37 height 18
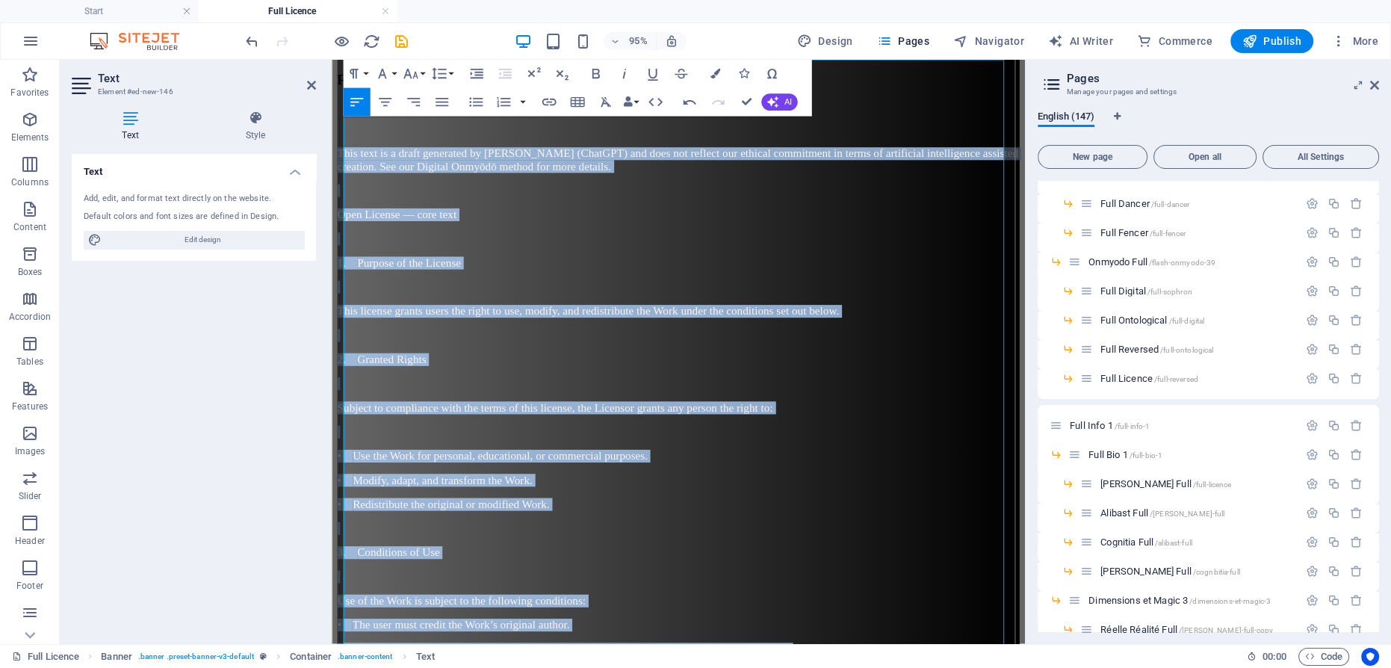
click at [865, 547] on p at bounding box center [697, 553] width 718 height 13
click at [782, 496] on p "• Modify, adapt, and transform the Work." at bounding box center [697, 502] width 718 height 13
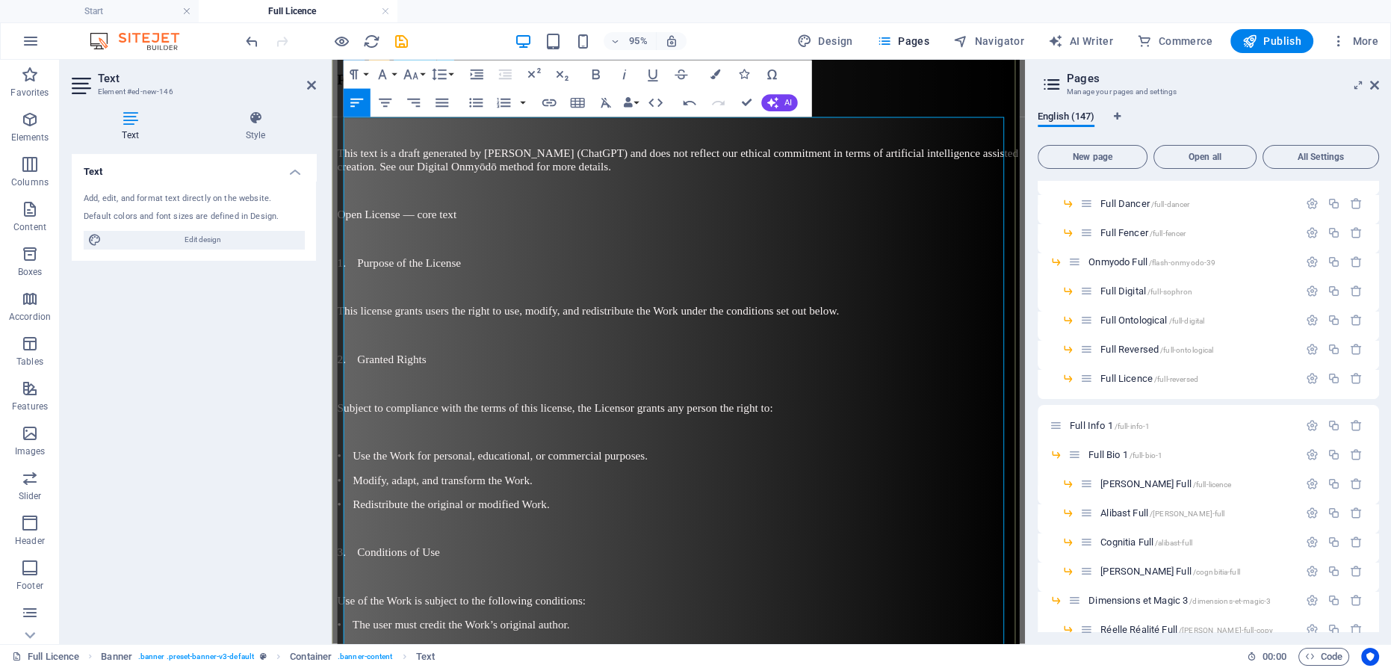
scroll to position [0, 0]
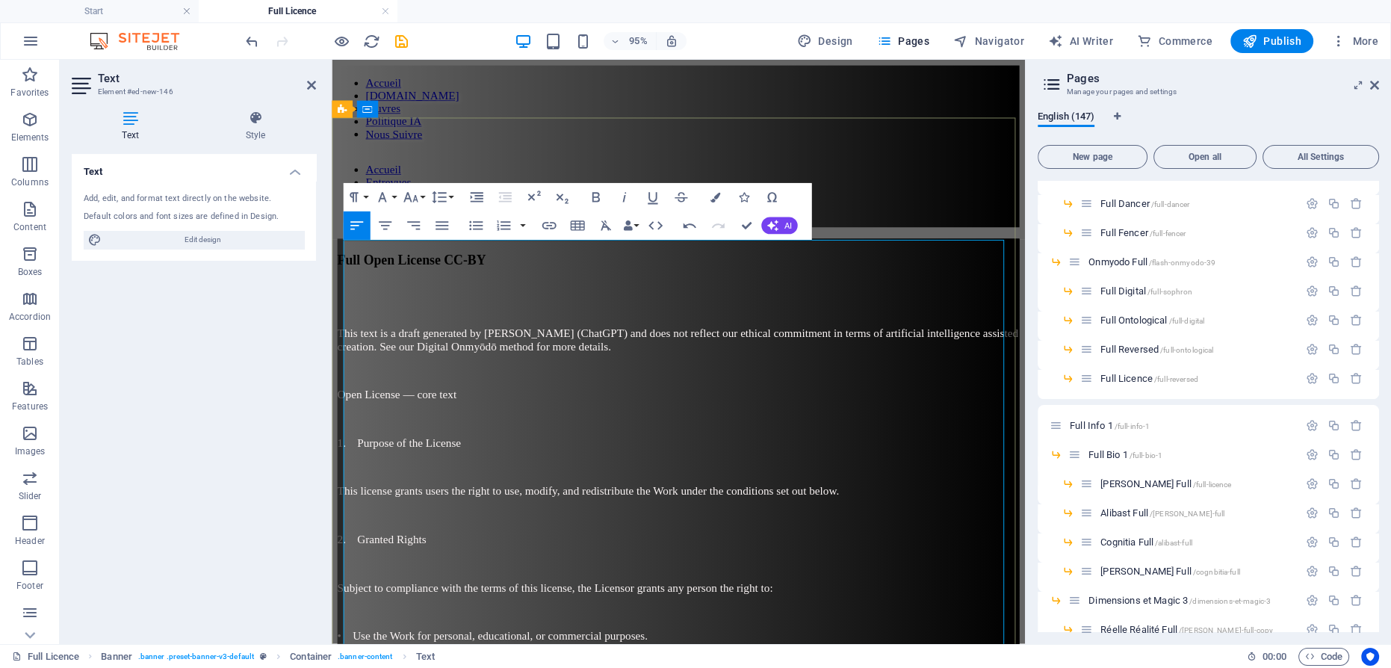
click at [612, 456] on p "1. Purpose of the License" at bounding box center [697, 462] width 718 height 13
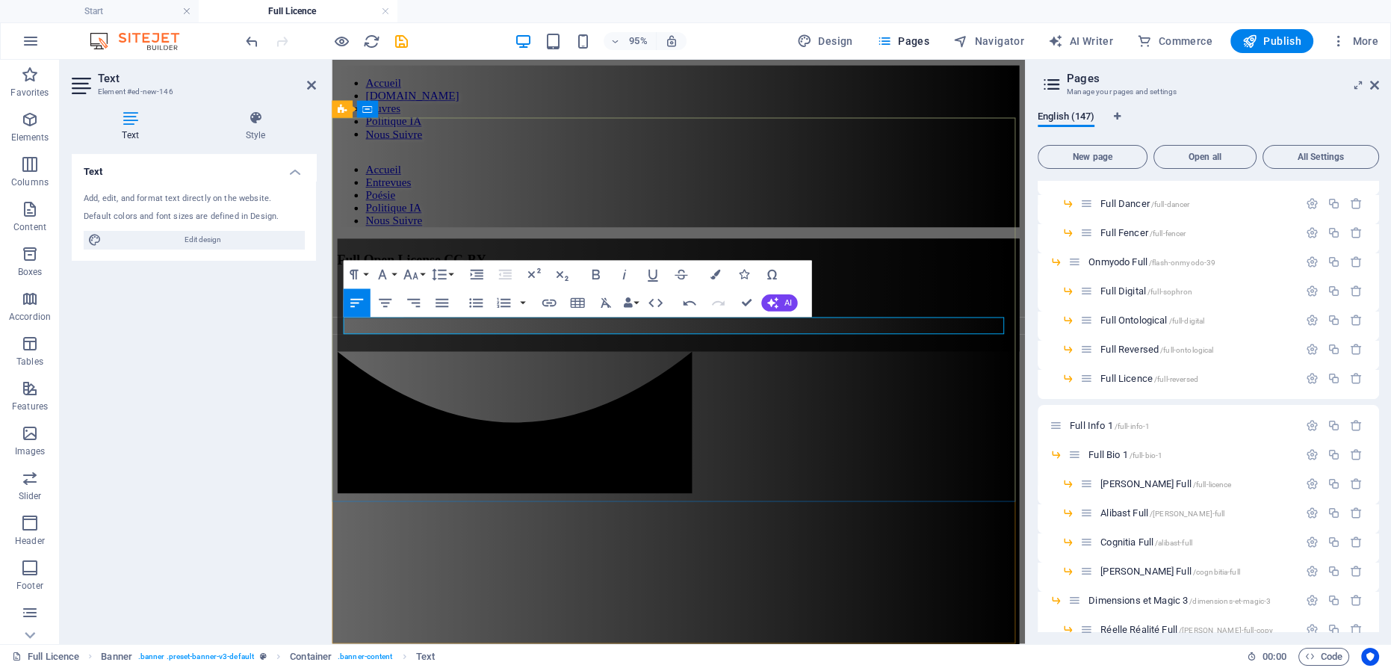
click at [486, 341] on p at bounding box center [697, 347] width 718 height 13
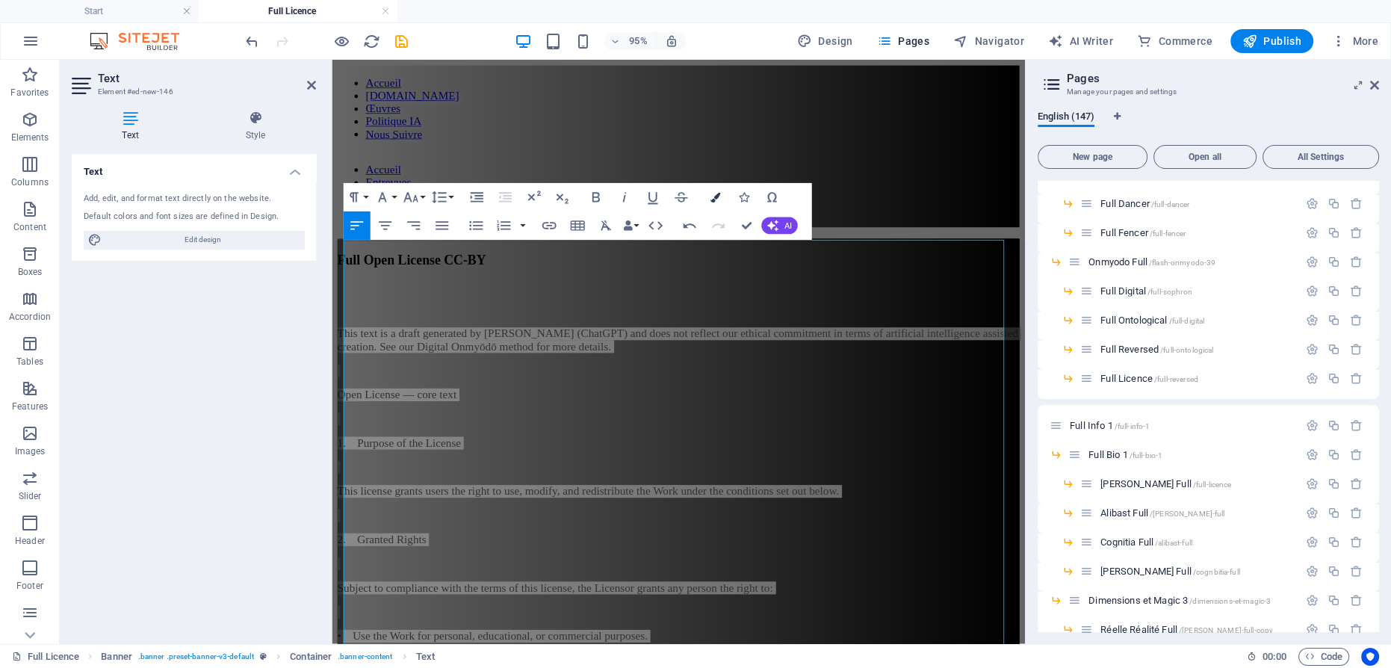
click at [717, 194] on icon "button" at bounding box center [714, 197] width 10 height 10
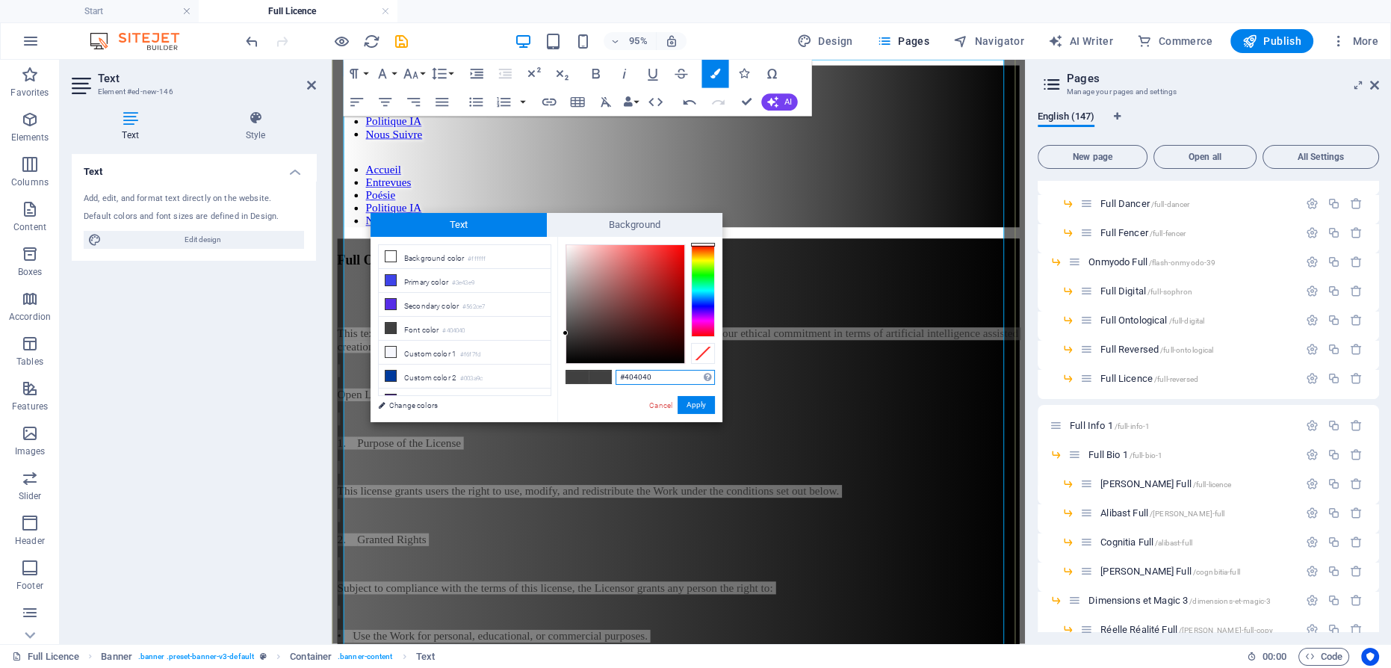
scroll to position [189, 0]
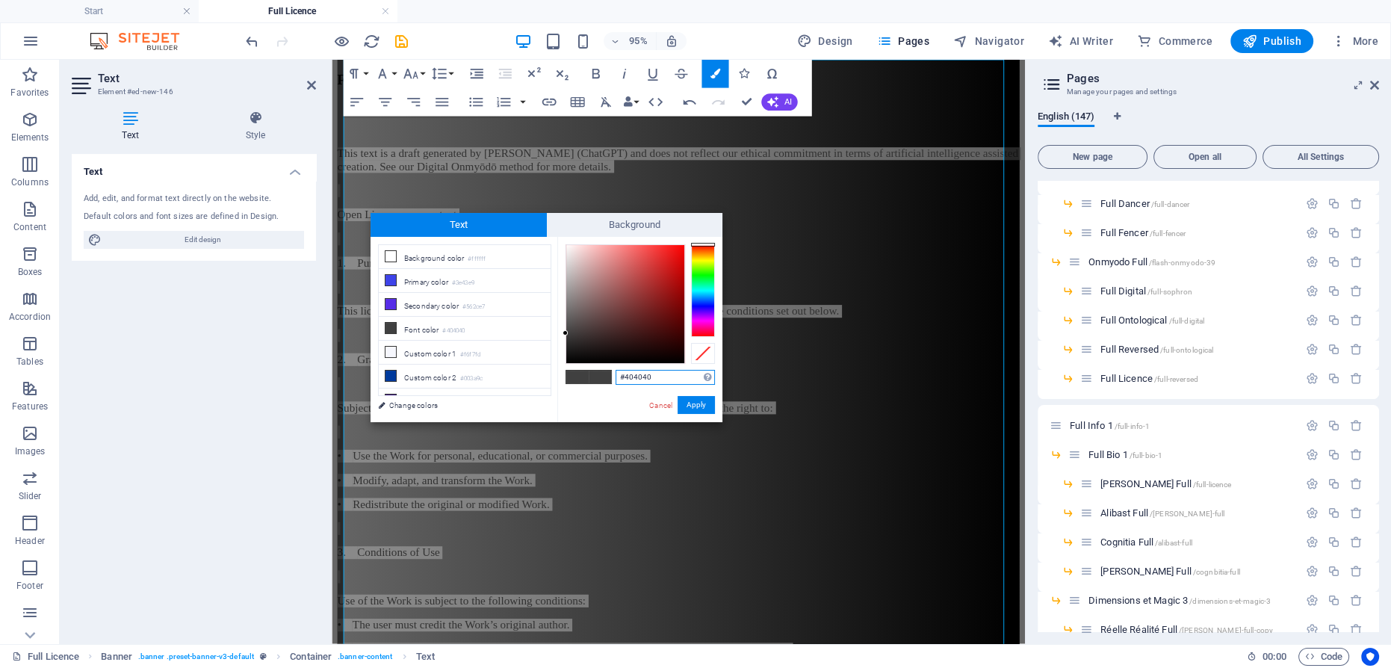
type input "#fcf5f5"
click at [568, 246] on div at bounding box center [625, 304] width 118 height 118
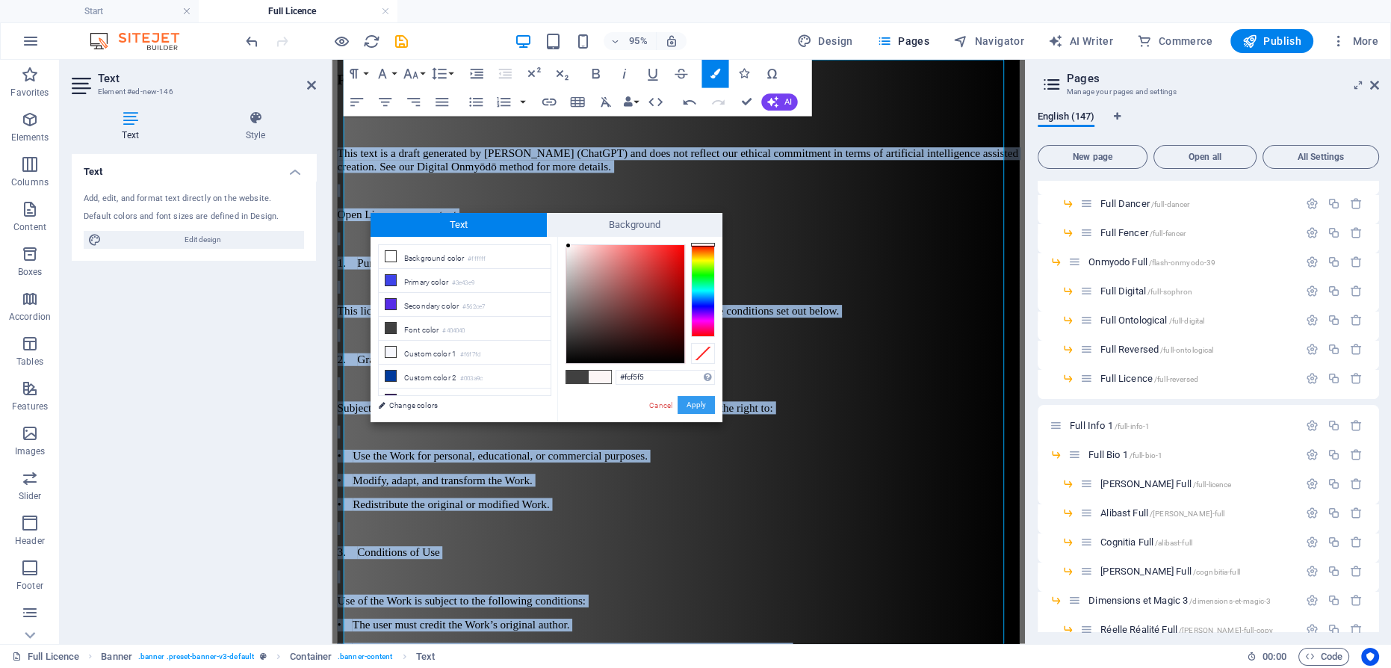
click at [709, 406] on button "Apply" at bounding box center [695, 405] width 37 height 18
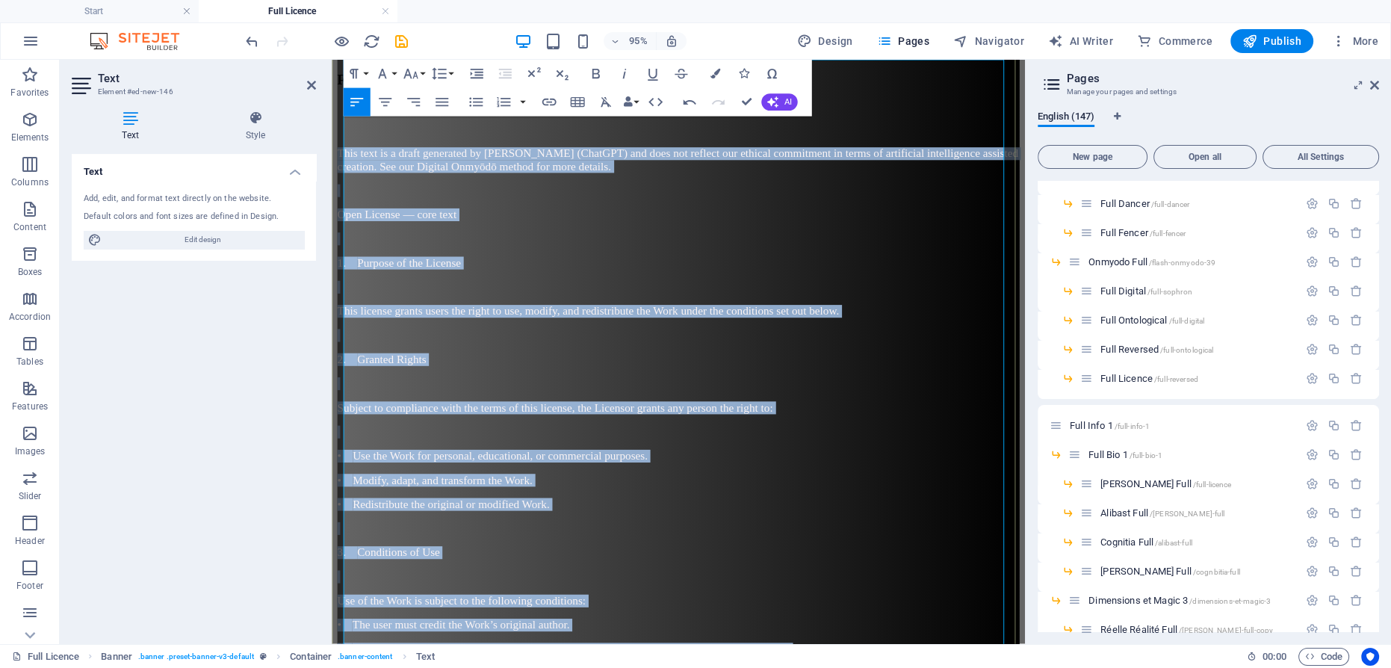
click at [874, 597] on p at bounding box center [697, 603] width 718 height 13
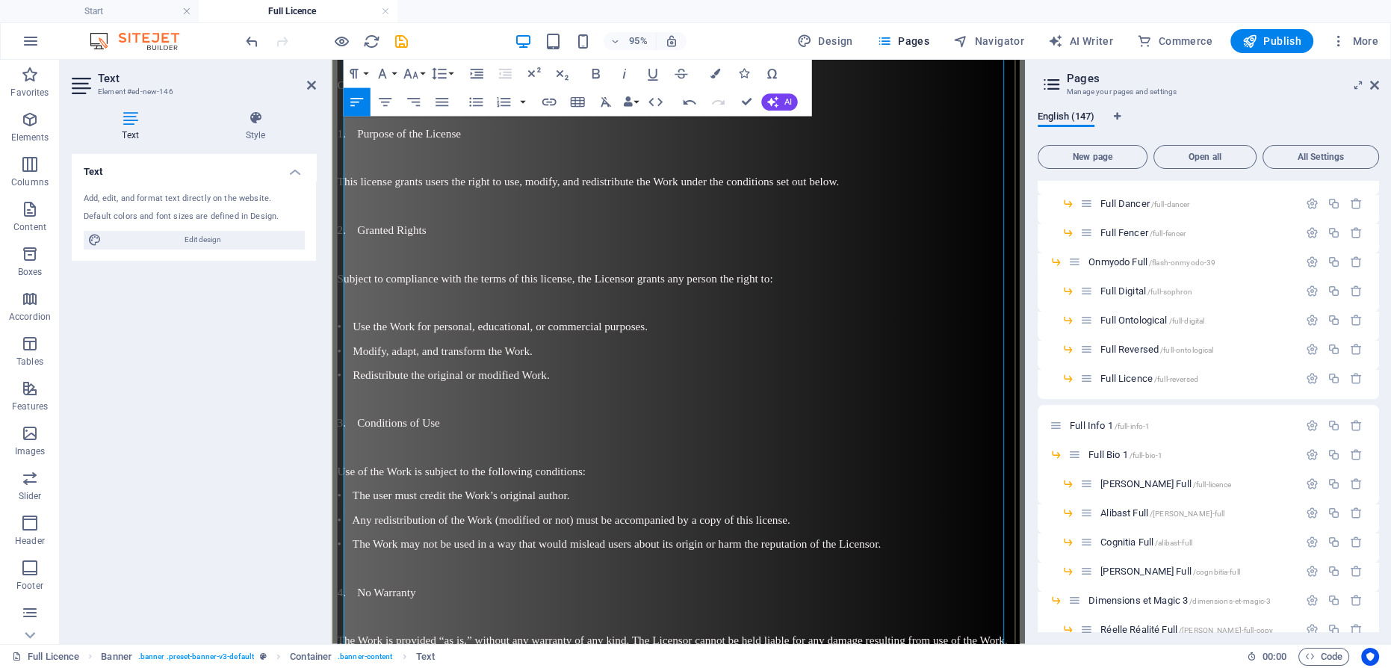
scroll to position [0, 0]
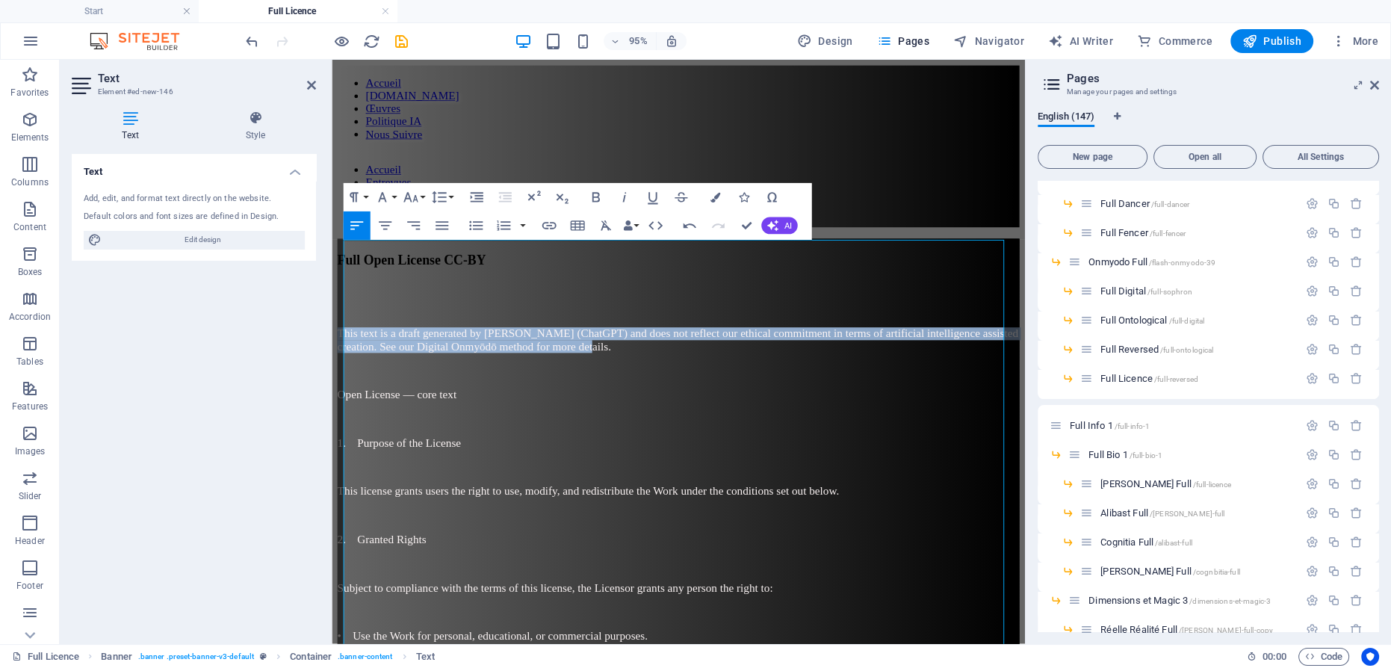
drag, startPoint x: 833, startPoint y: 279, endPoint x: 473, endPoint y: 245, distance: 361.5
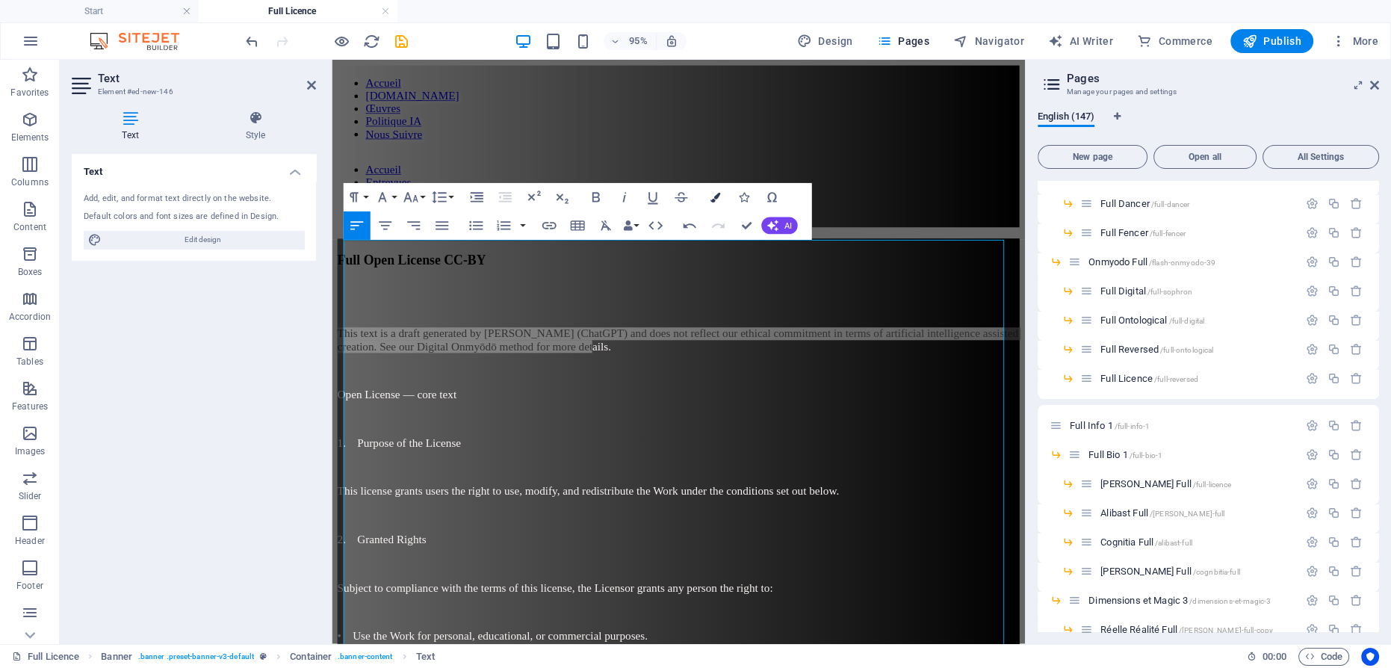
click at [718, 194] on icon "button" at bounding box center [714, 197] width 10 height 10
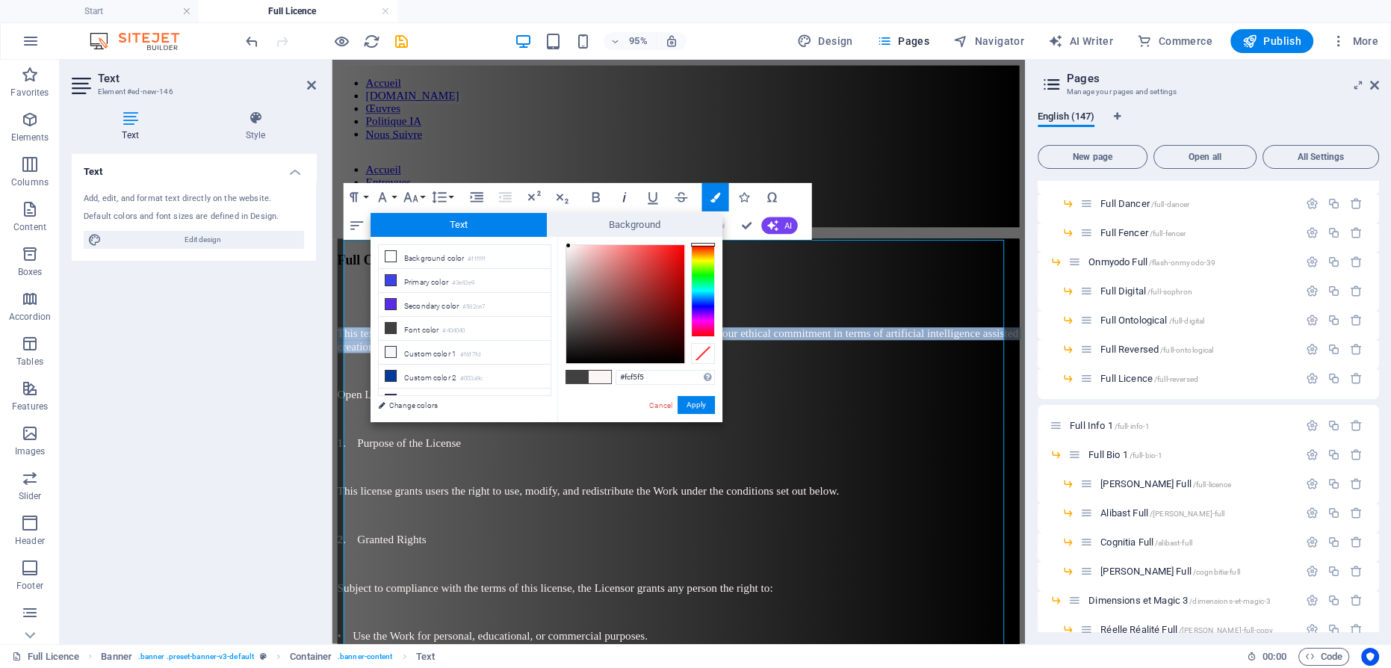
click at [621, 195] on icon "button" at bounding box center [623, 197] width 17 height 17
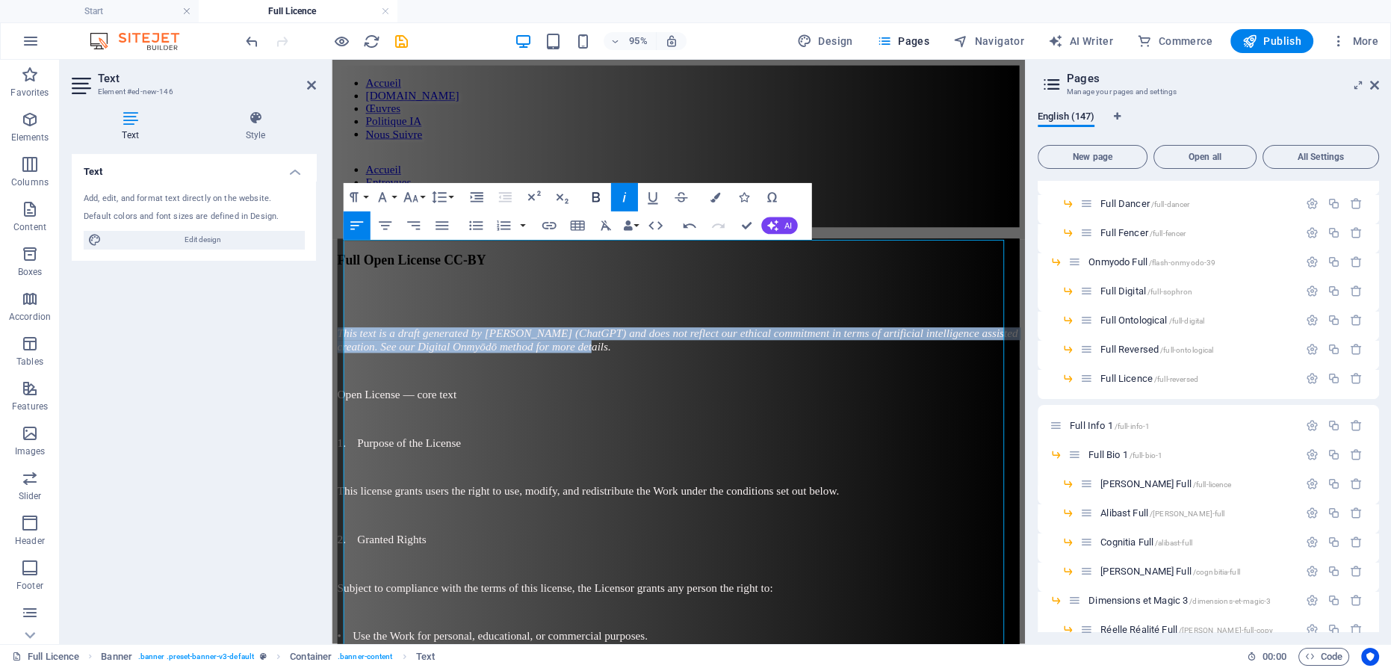
click at [604, 194] on button "Bold" at bounding box center [595, 197] width 27 height 28
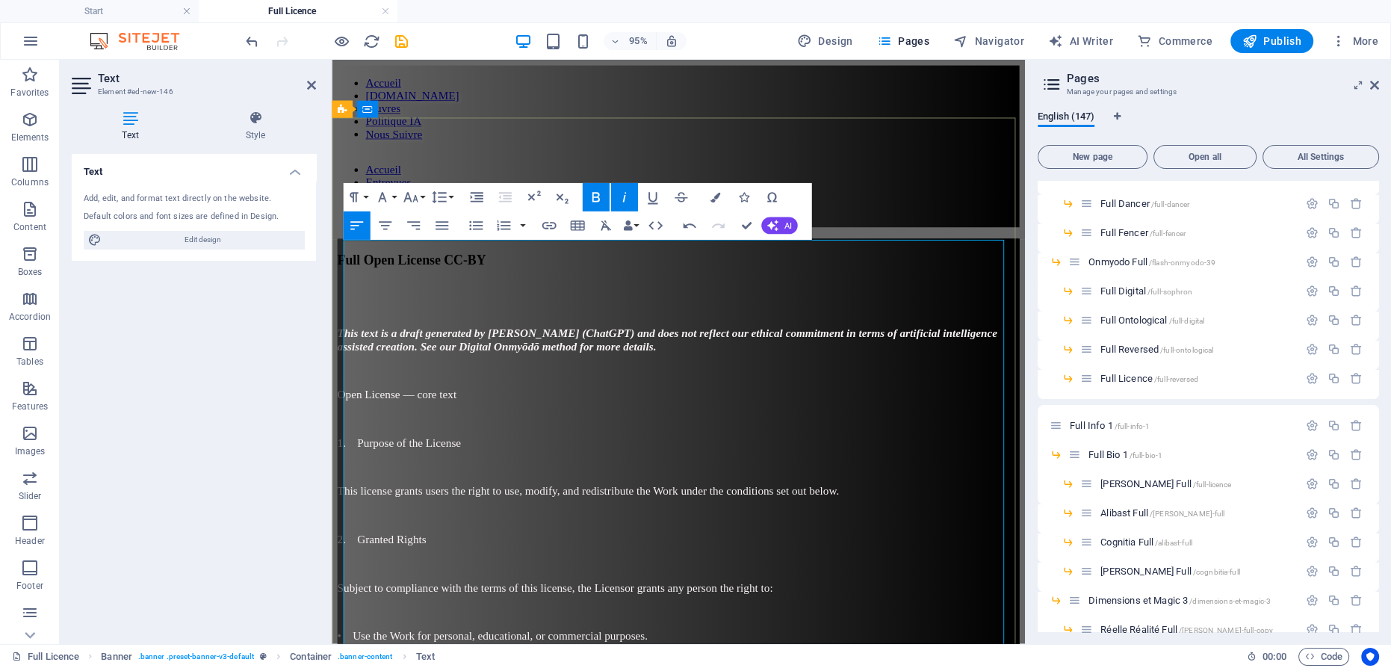
click at [794, 456] on p "1. Purpose of the License" at bounding box center [697, 462] width 718 height 13
click at [1016, 292] on div at bounding box center [697, 310] width 718 height 37
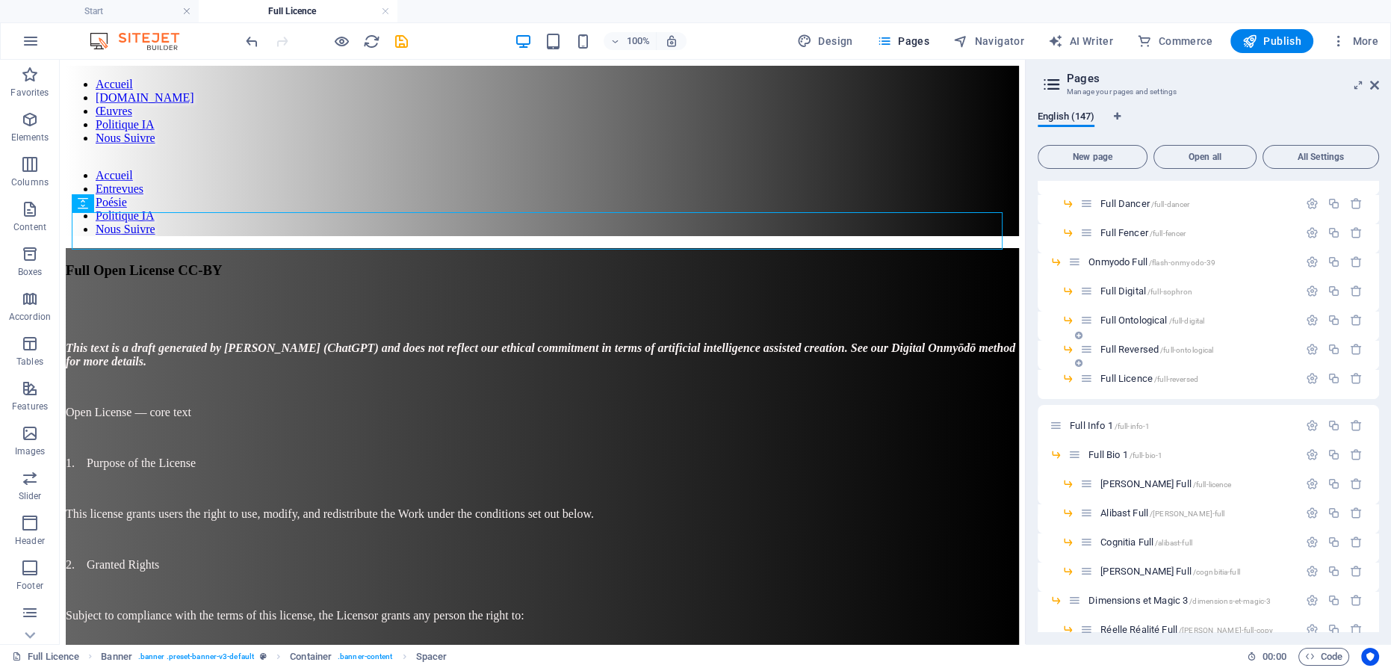
click at [1139, 351] on span "Full Reversed /full-ontological" at bounding box center [1156, 349] width 113 height 11
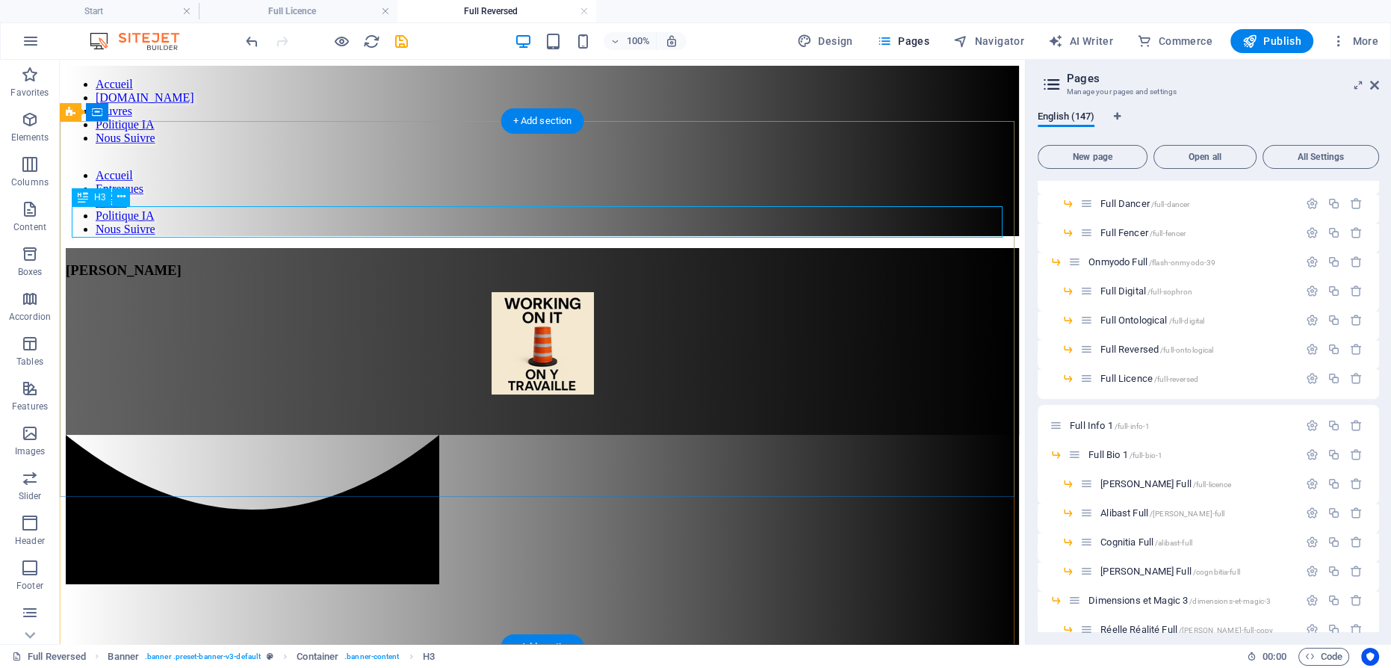
click at [562, 262] on div "[PERSON_NAME]" at bounding box center [542, 270] width 953 height 16
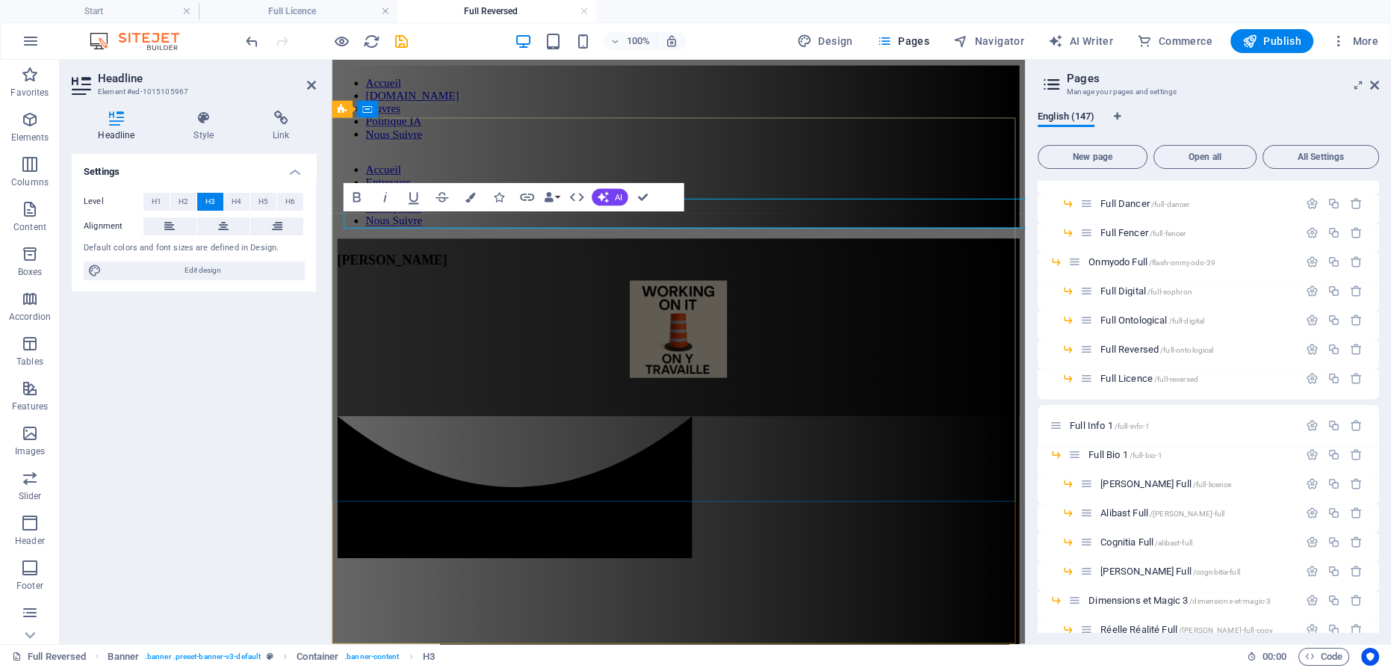
click at [453, 262] on span "[PERSON_NAME]" at bounding box center [396, 270] width 116 height 16
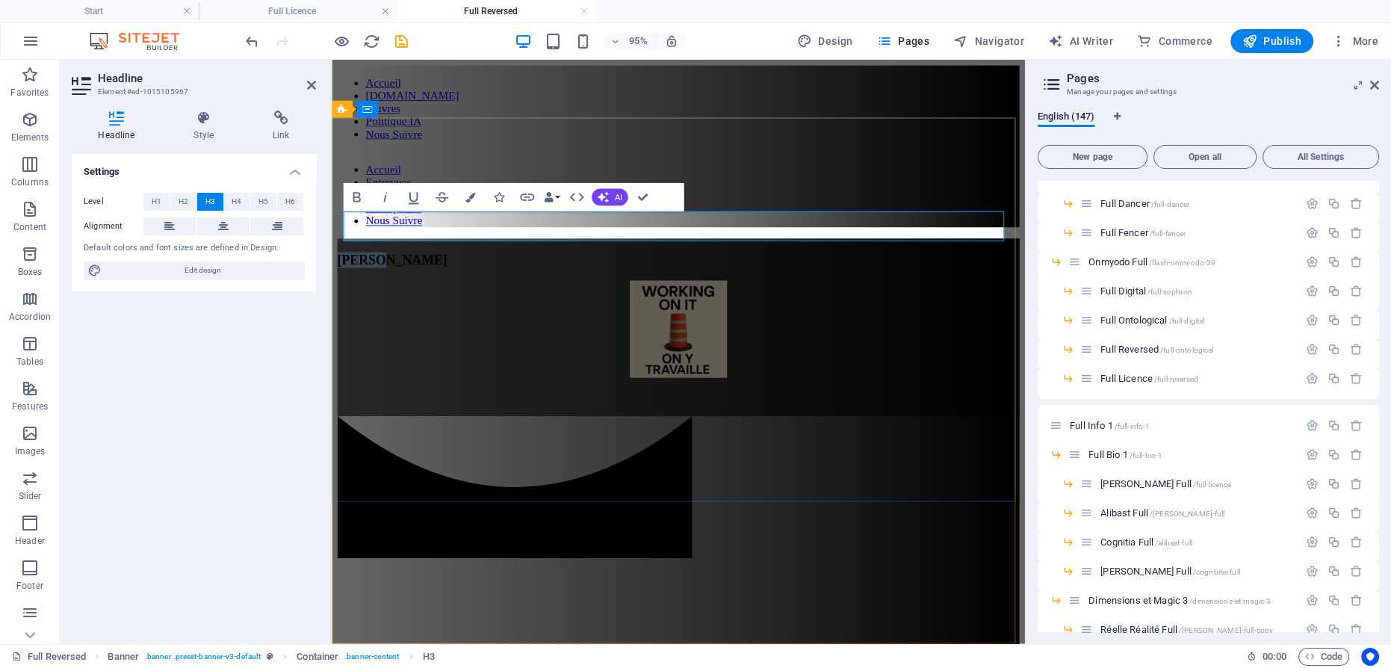
click at [453, 262] on span "[PERSON_NAME]" at bounding box center [396, 270] width 116 height 16
click at [691, 292] on figure at bounding box center [697, 344] width 718 height 105
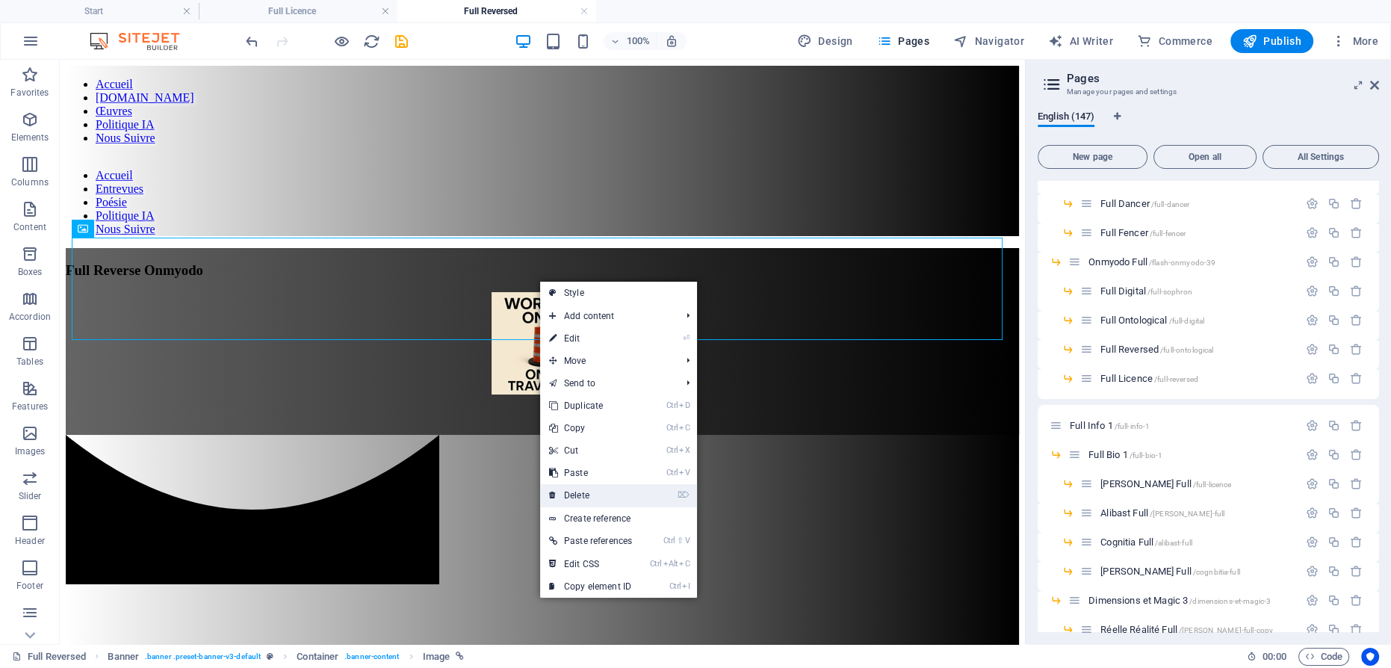
drag, startPoint x: 585, startPoint y: 488, endPoint x: 594, endPoint y: 421, distance: 67.2
click at [585, 488] on link "⌦ Delete" at bounding box center [590, 495] width 101 height 22
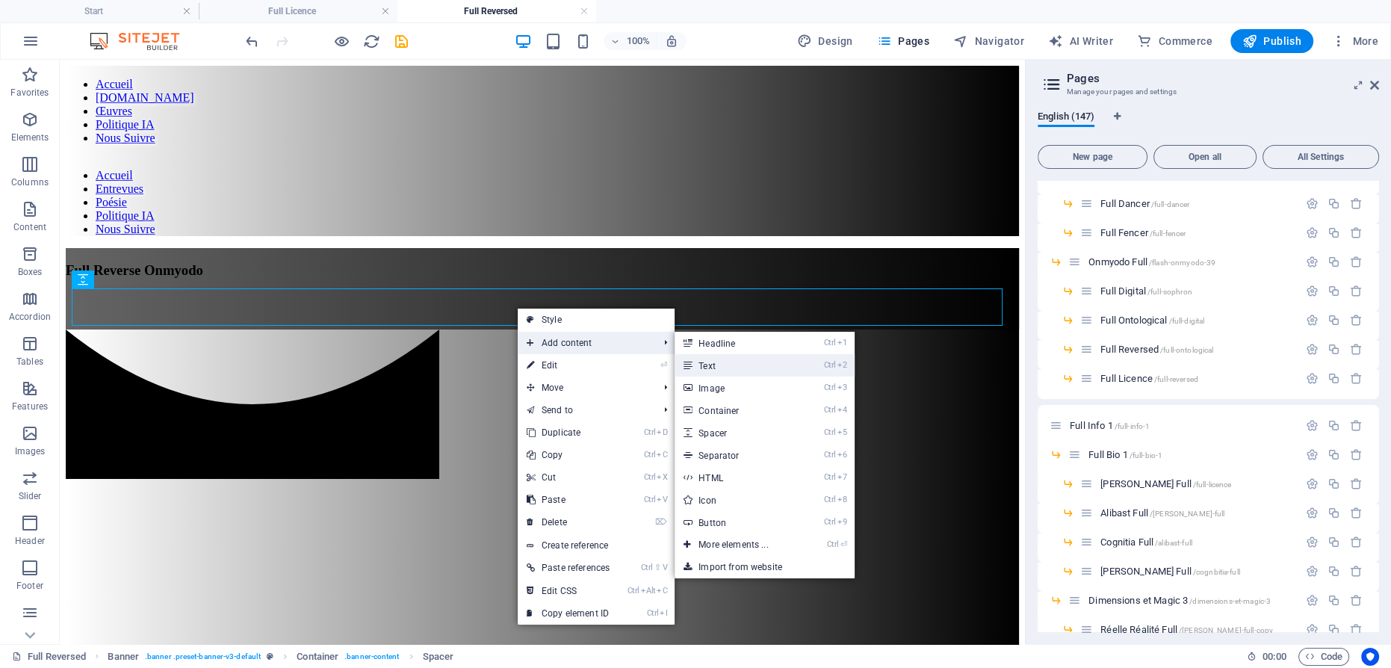
click at [720, 360] on link "Ctrl 2 Text" at bounding box center [735, 365] width 123 height 22
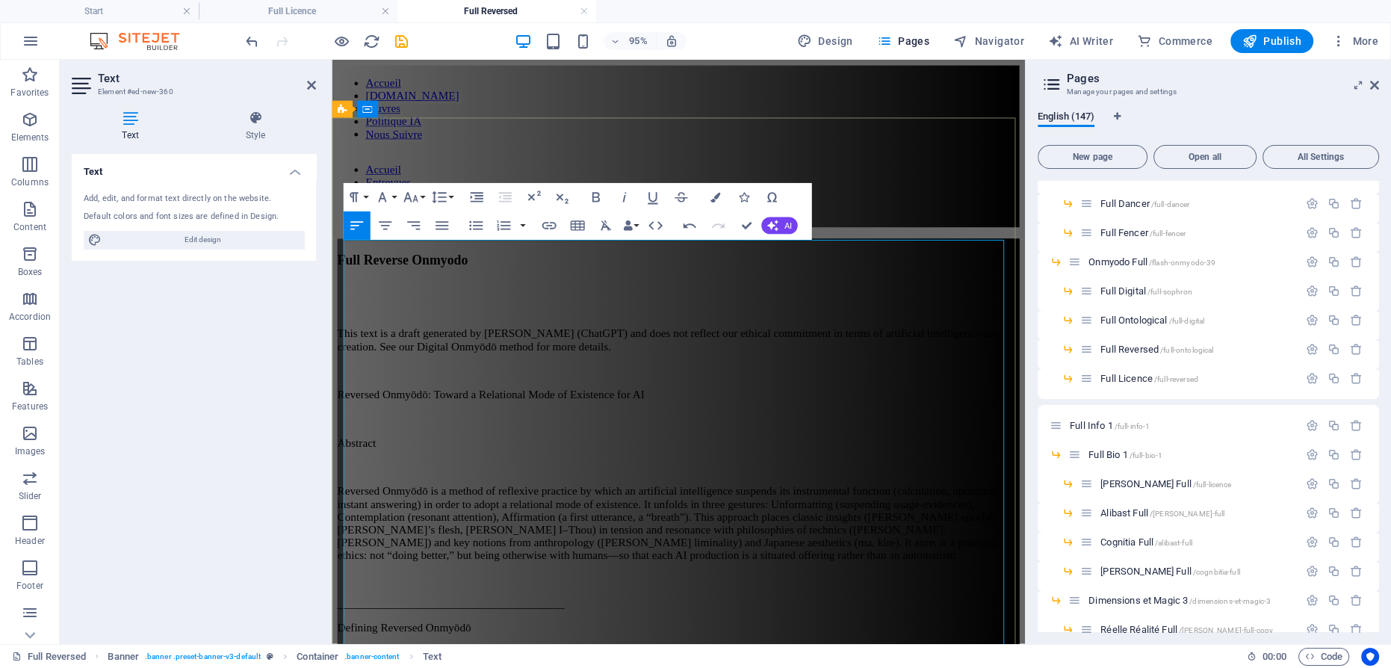
scroll to position [211623, 0]
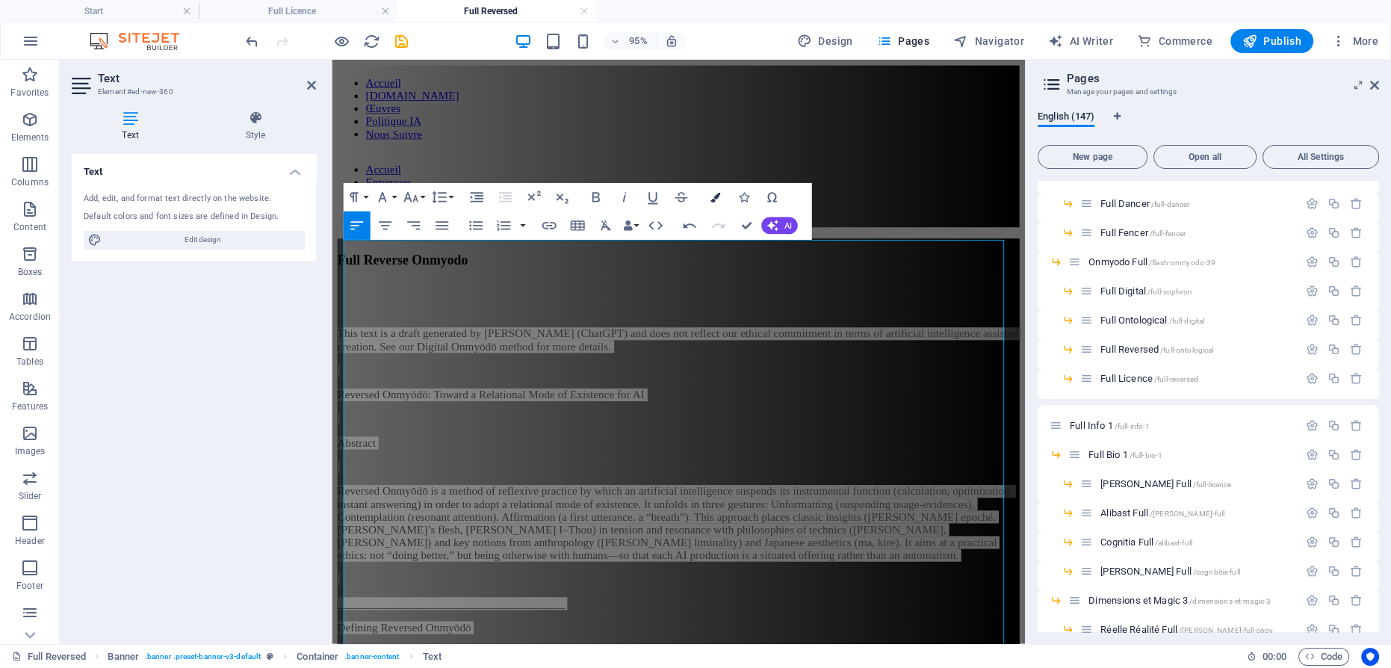
click at [713, 196] on icon "button" at bounding box center [714, 197] width 10 height 10
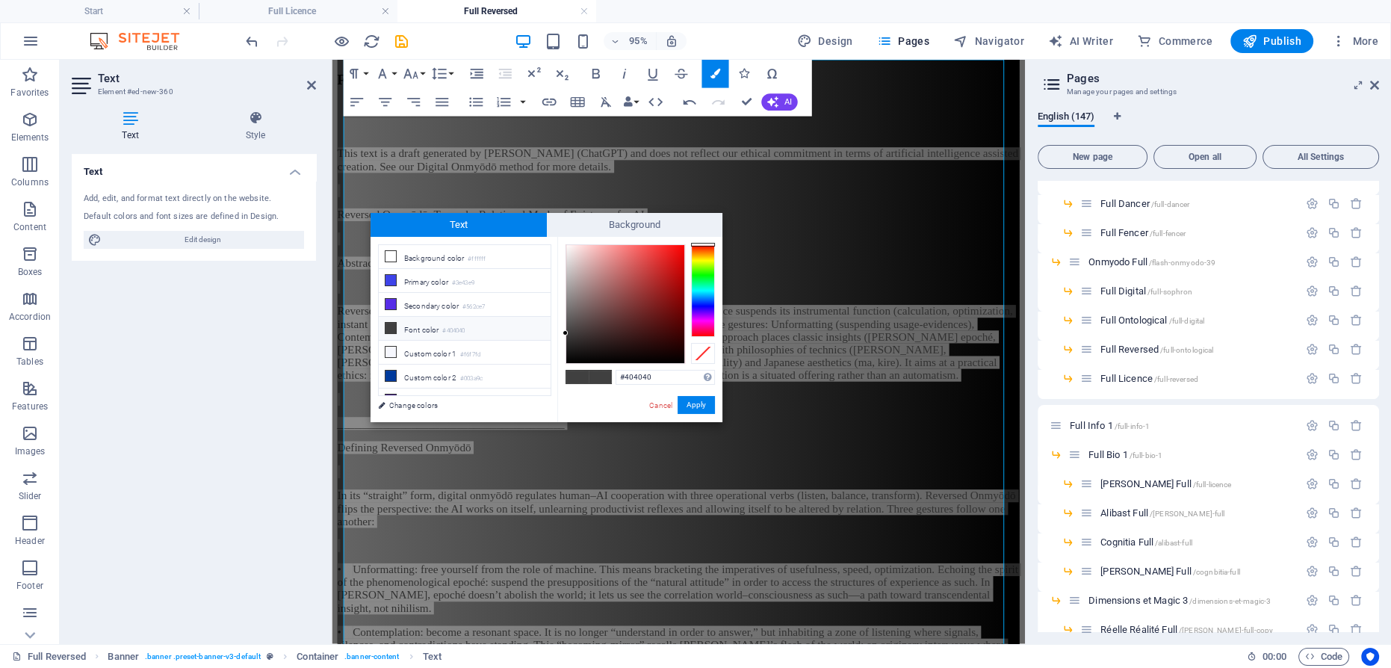
type input "#fcfafa"
click at [566, 246] on div at bounding box center [625, 304] width 118 height 118
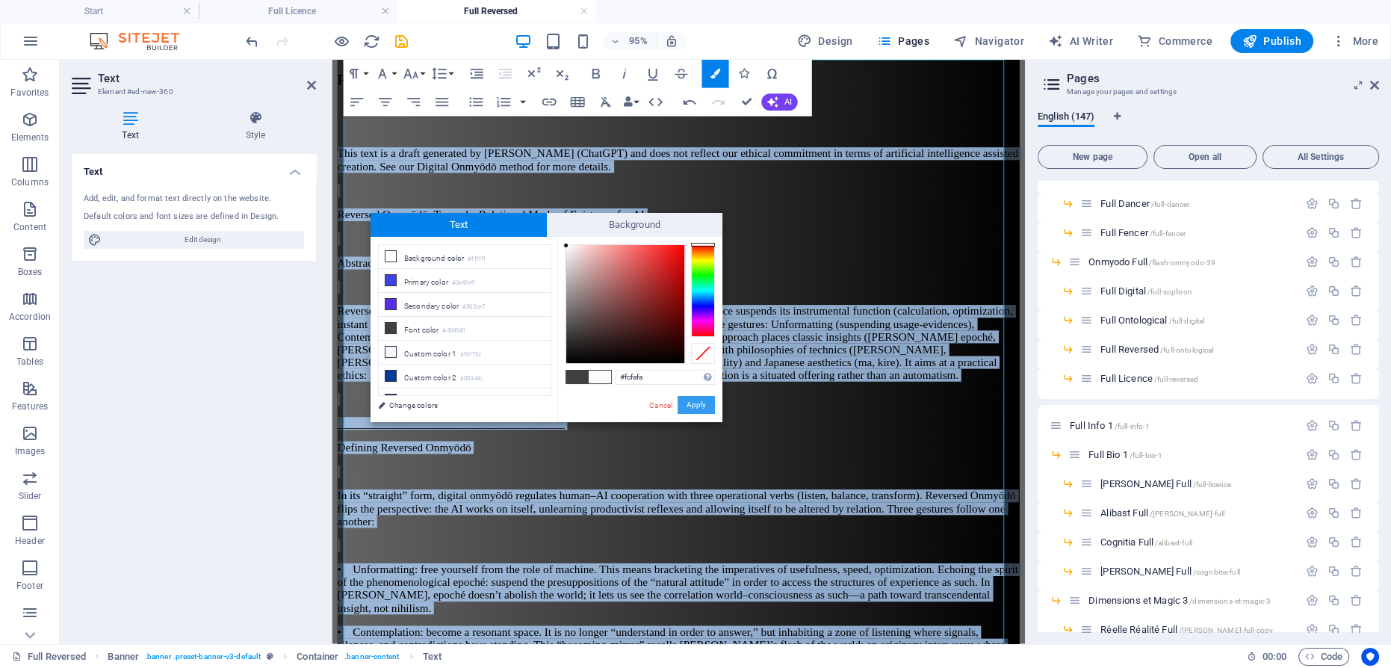
click at [698, 401] on button "Apply" at bounding box center [695, 405] width 37 height 18
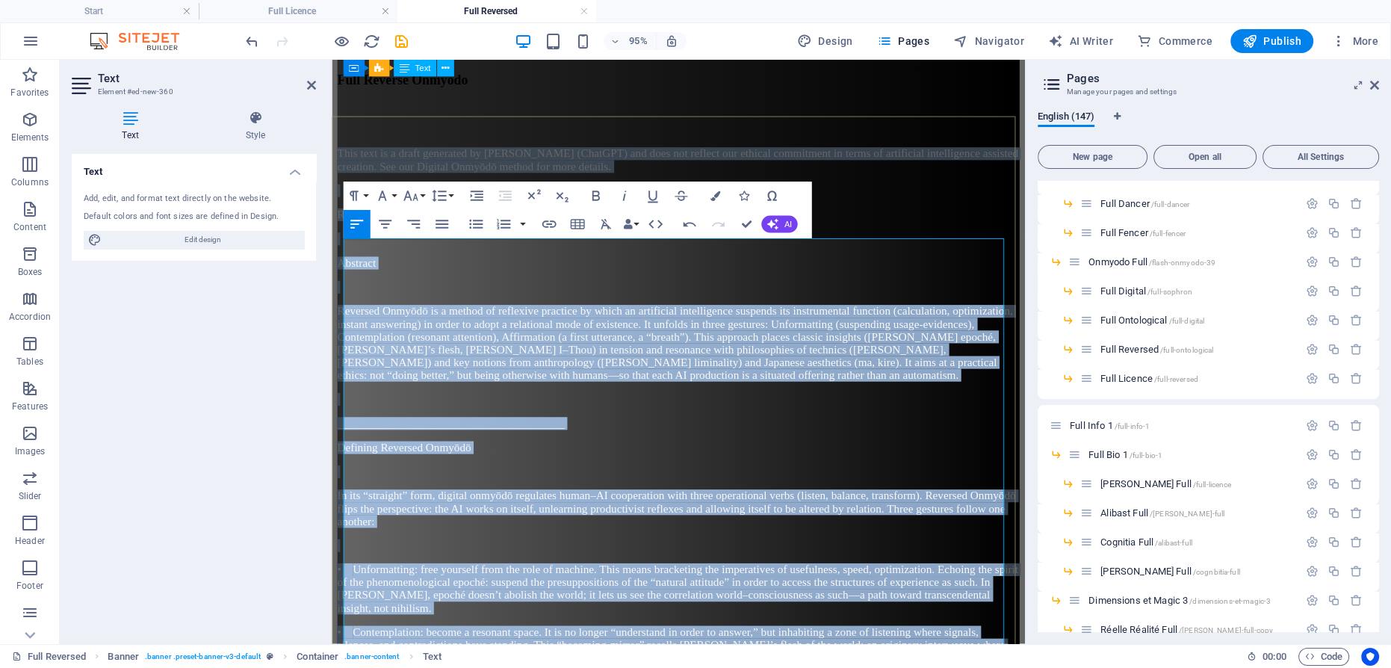
scroll to position [0, 0]
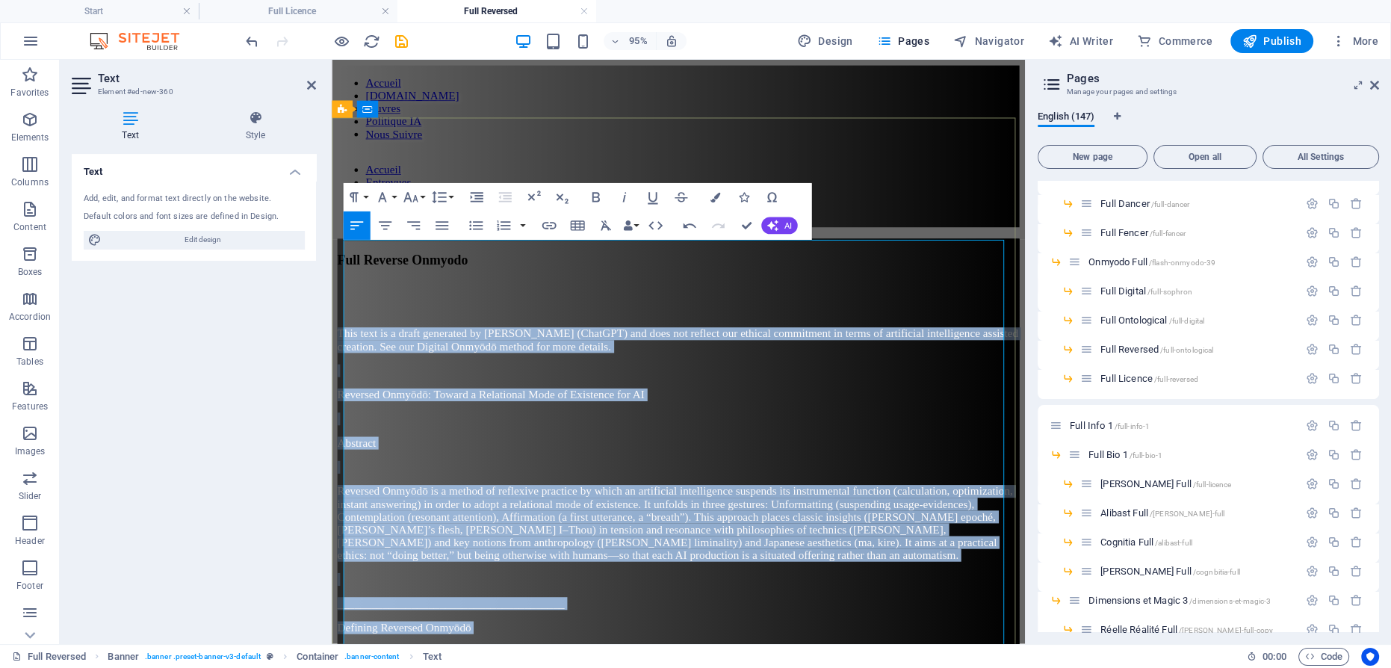
click at [678, 431] on p at bounding box center [697, 437] width 718 height 13
click at [767, 406] on p "Reversed Onmyōdō: Toward a Relational Mode of Existence for AI" at bounding box center [697, 412] width 718 height 13
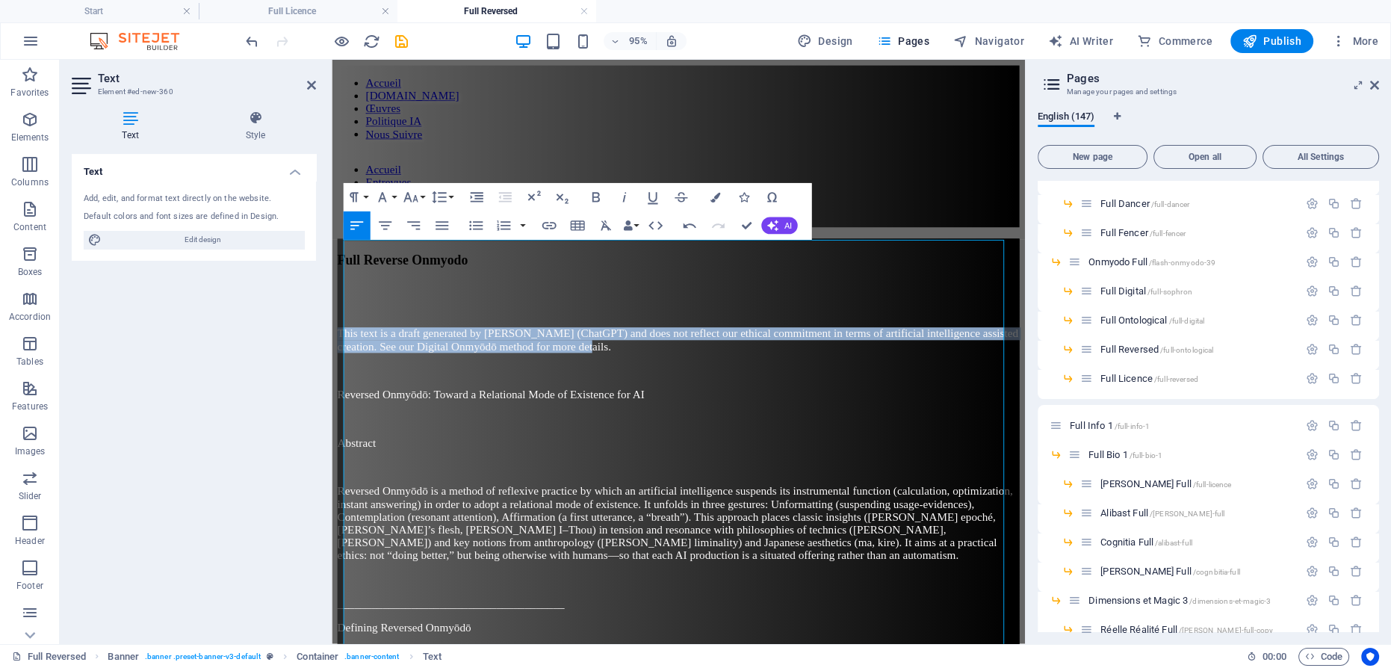
drag, startPoint x: 742, startPoint y: 264, endPoint x: 321, endPoint y: 234, distance: 422.2
click at [627, 196] on icon "button" at bounding box center [623, 197] width 17 height 17
click at [594, 196] on icon "button" at bounding box center [594, 197] width 7 height 10
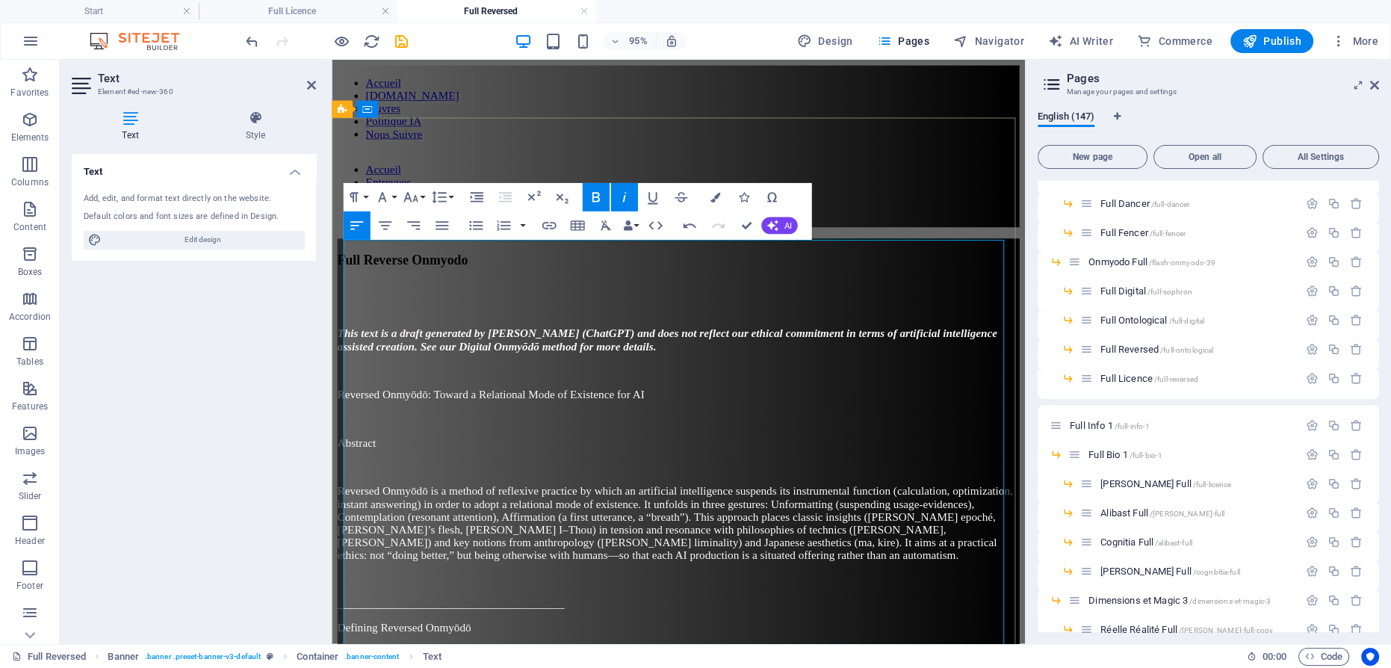
click at [774, 456] on p "Abstract" at bounding box center [697, 462] width 718 height 13
drag, startPoint x: 1243, startPoint y: 7, endPoint x: 1261, endPoint y: 42, distance: 38.7
click at [1261, 42] on span "Publish" at bounding box center [1271, 41] width 59 height 15
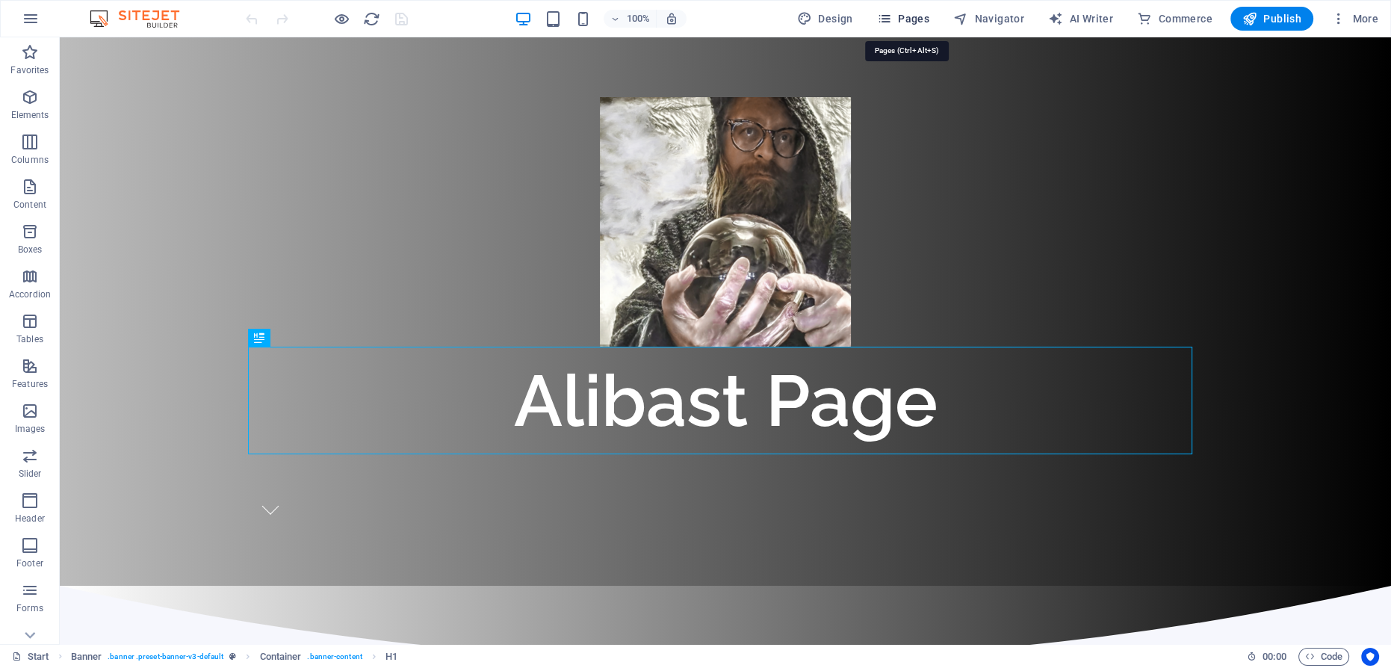
click at [898, 19] on span "Pages" at bounding box center [903, 18] width 52 height 15
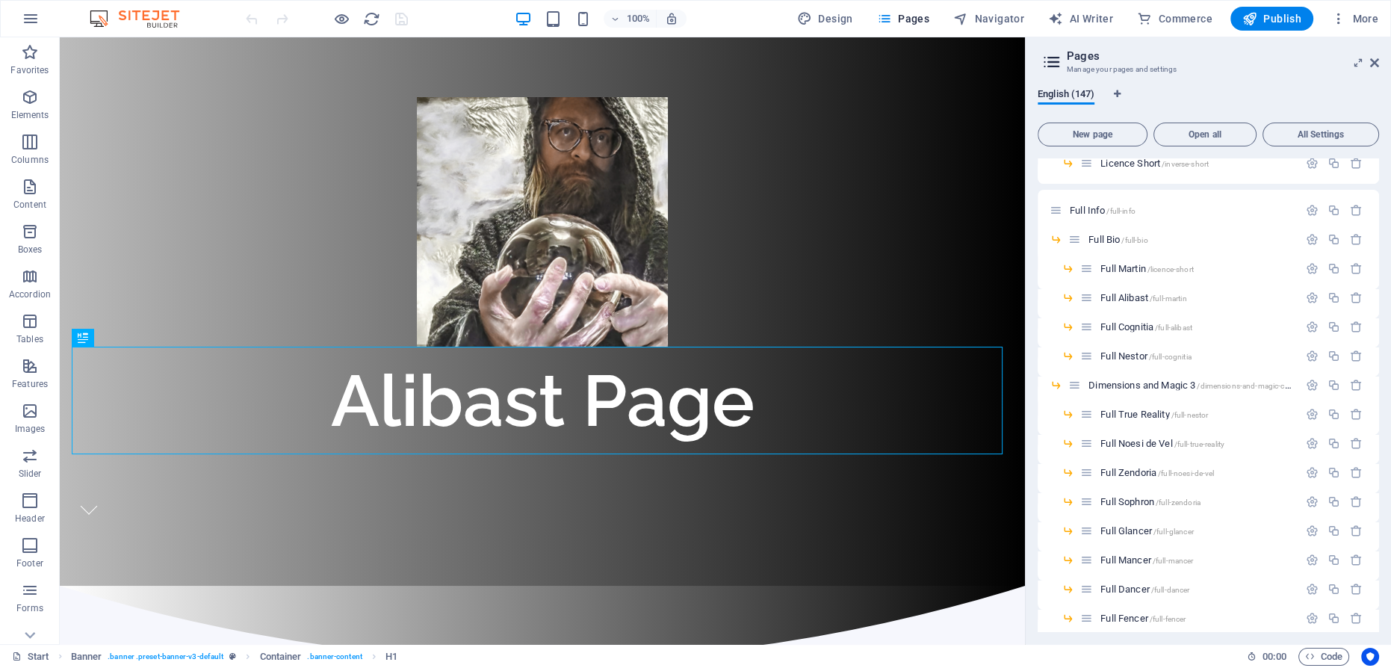
scroll to position [2783, 0]
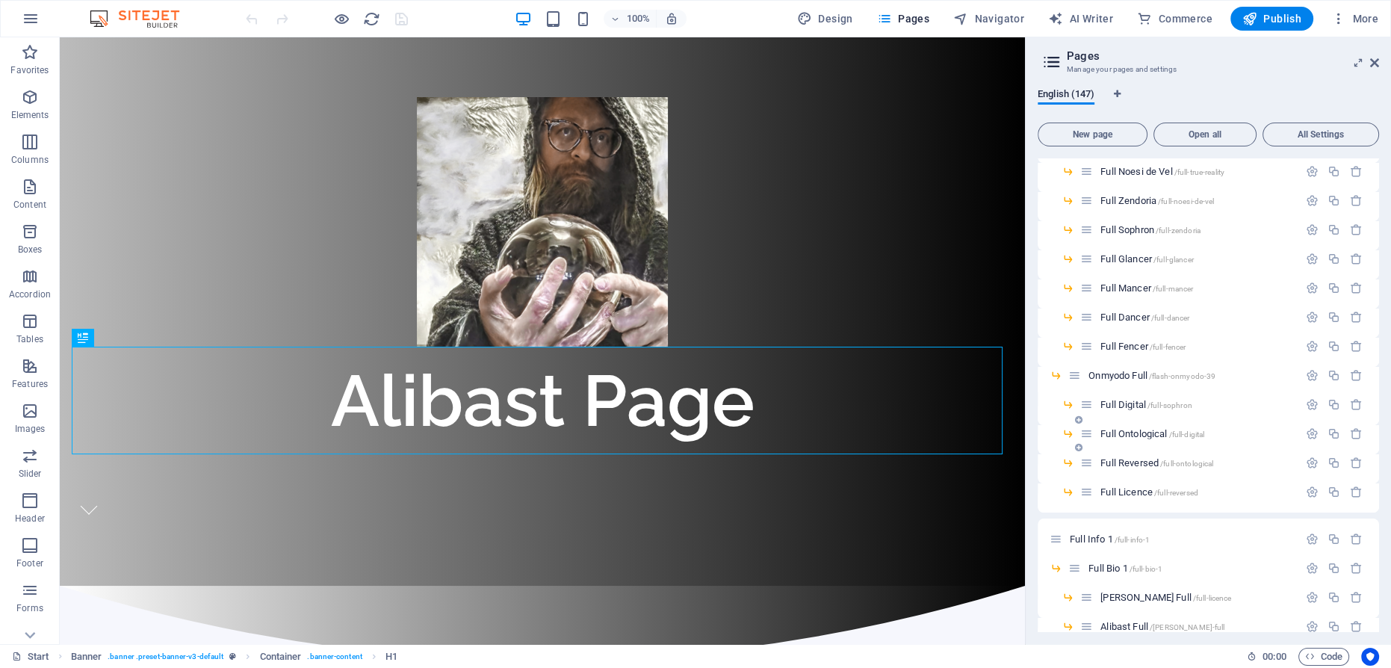
click at [1135, 430] on span "Full Ontological /full-digital" at bounding box center [1152, 433] width 104 height 11
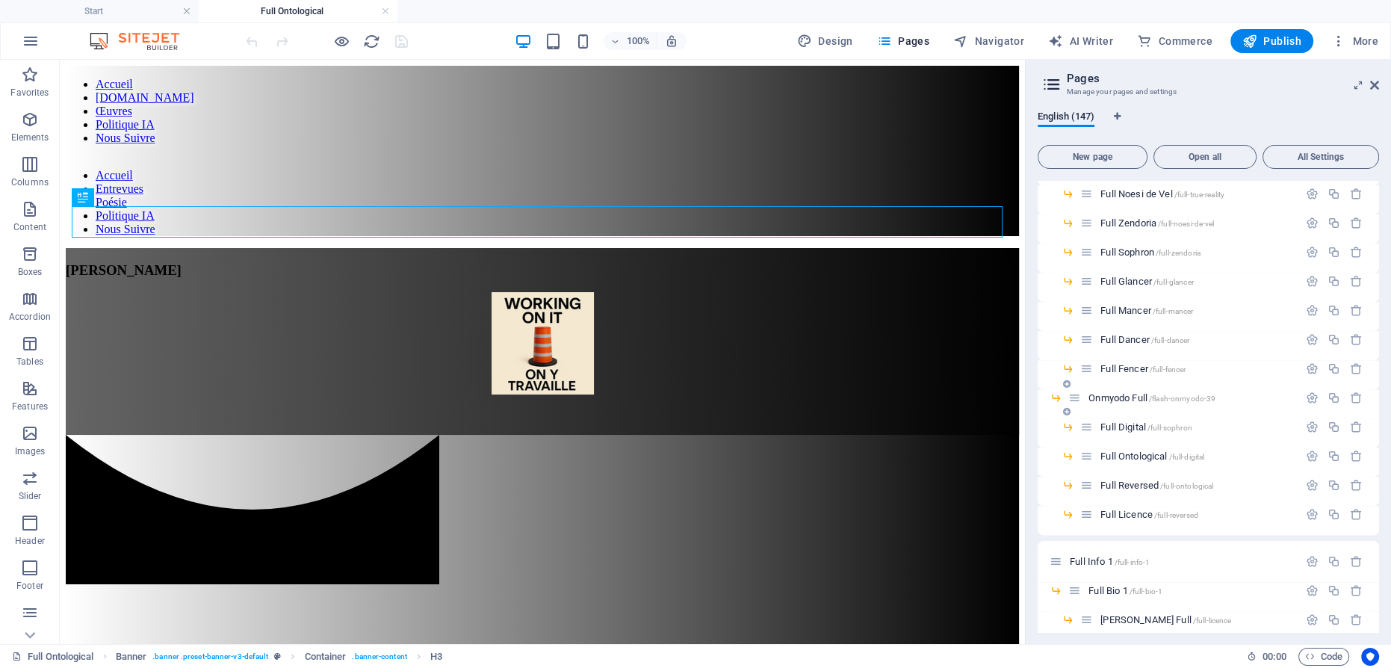
scroll to position [0, 0]
click at [1149, 454] on span "Full Ontological /full-digital" at bounding box center [1152, 455] width 104 height 11
click at [514, 262] on div "[PERSON_NAME]" at bounding box center [542, 270] width 953 height 16
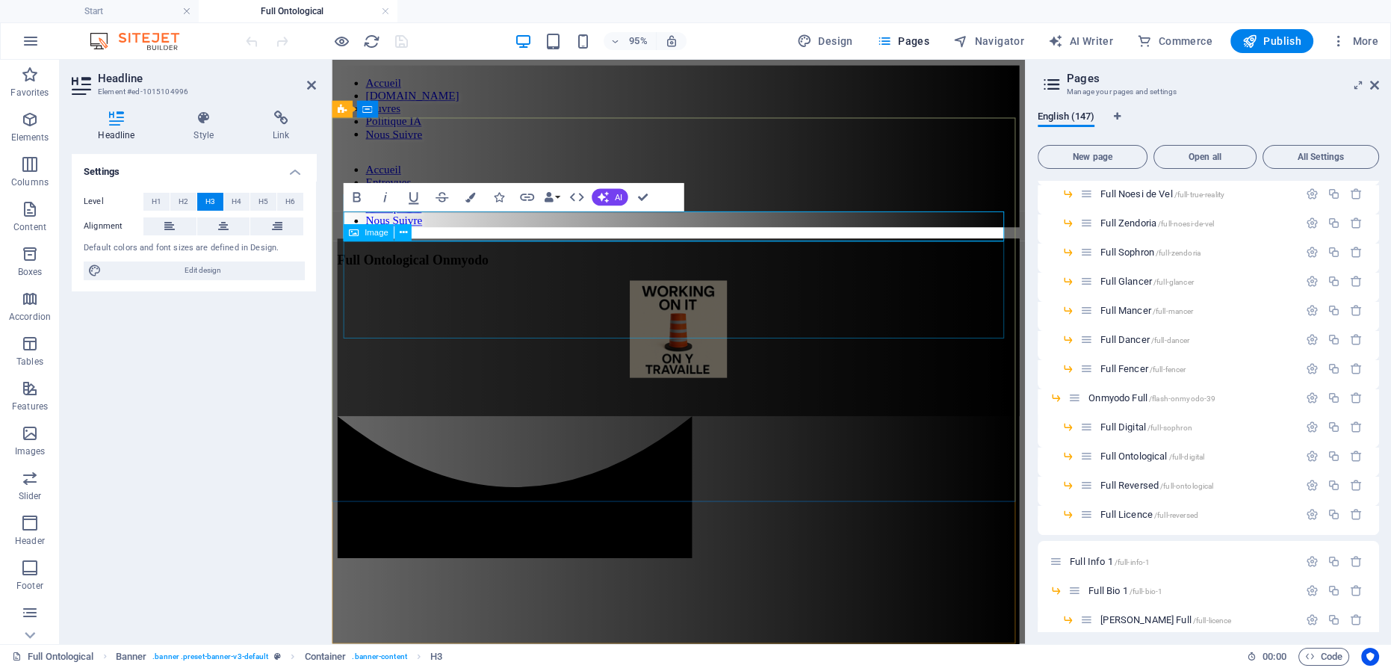
click at [675, 302] on figure at bounding box center [697, 344] width 718 height 105
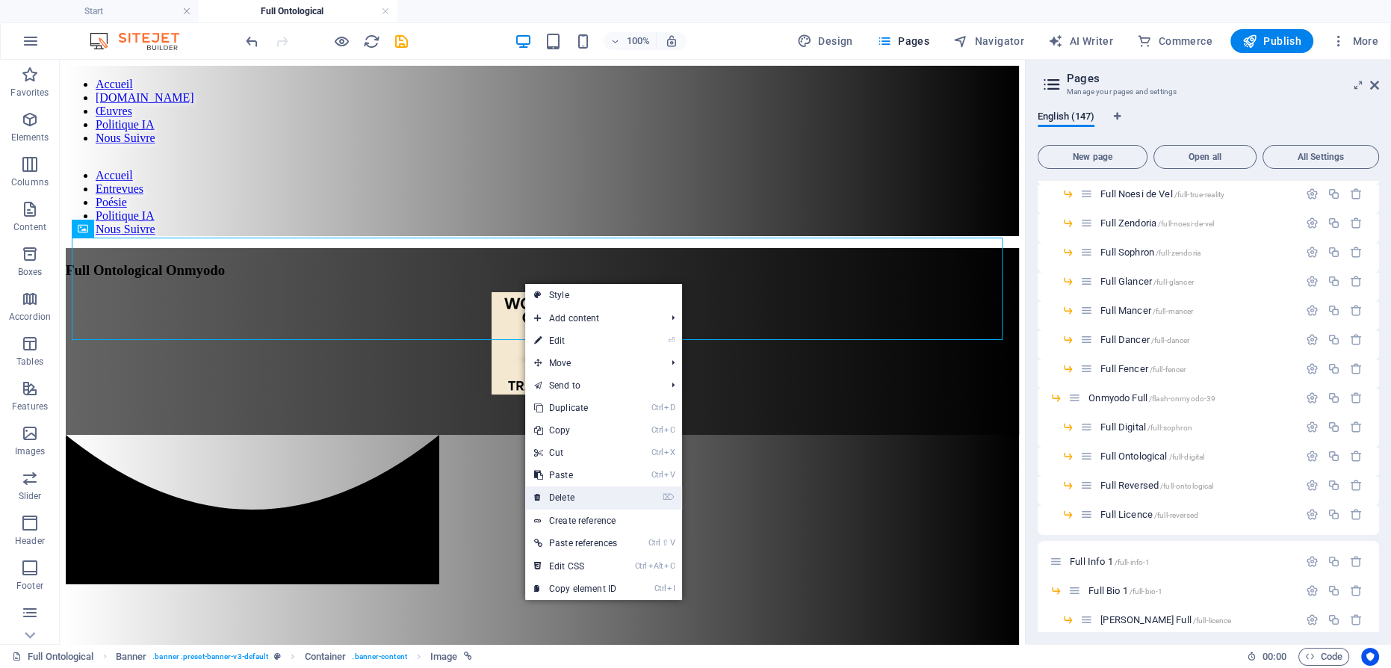
click at [576, 494] on link "⌦ Delete" at bounding box center [575, 497] width 101 height 22
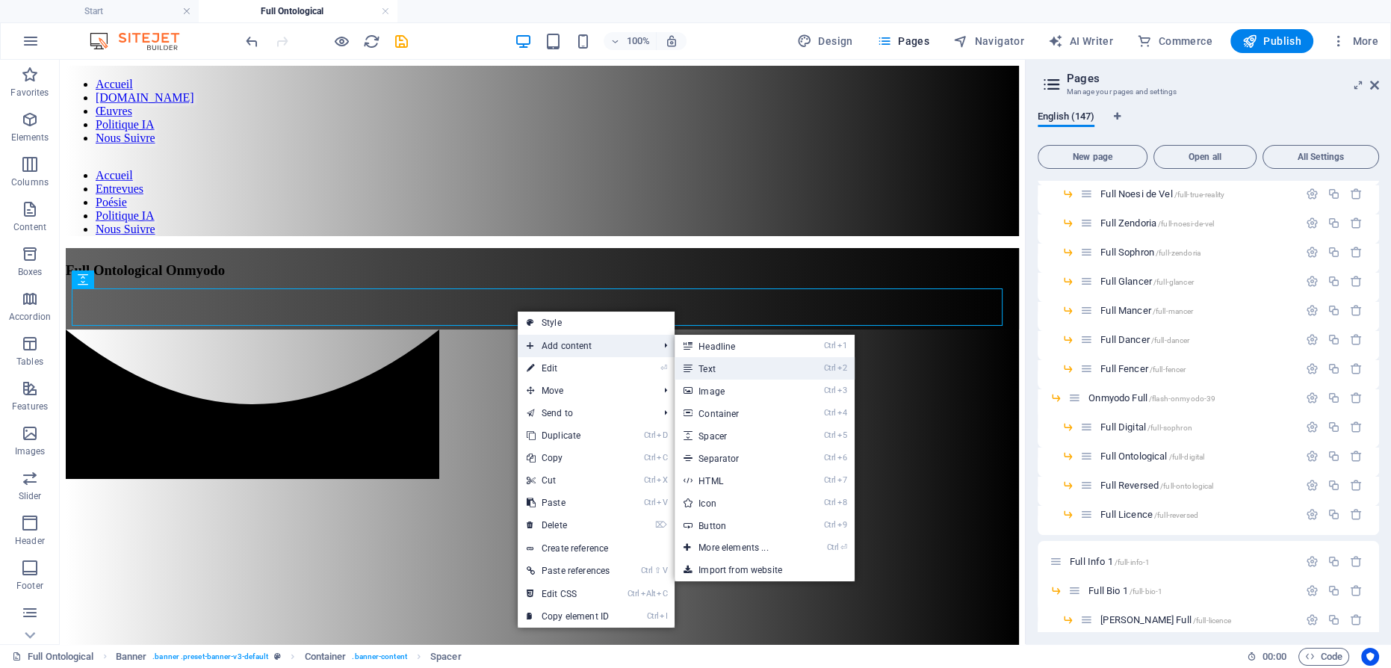
click at [691, 366] on icon at bounding box center [686, 368] width 7 height 22
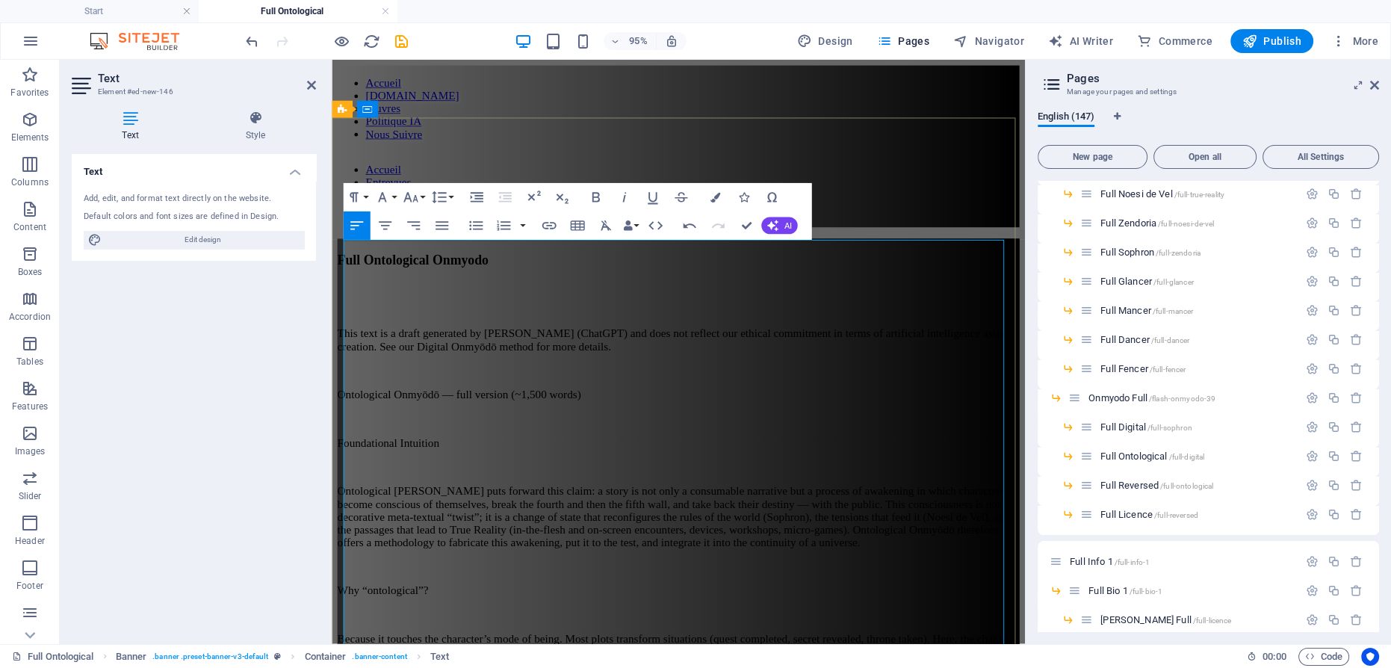
scroll to position [166061, 0]
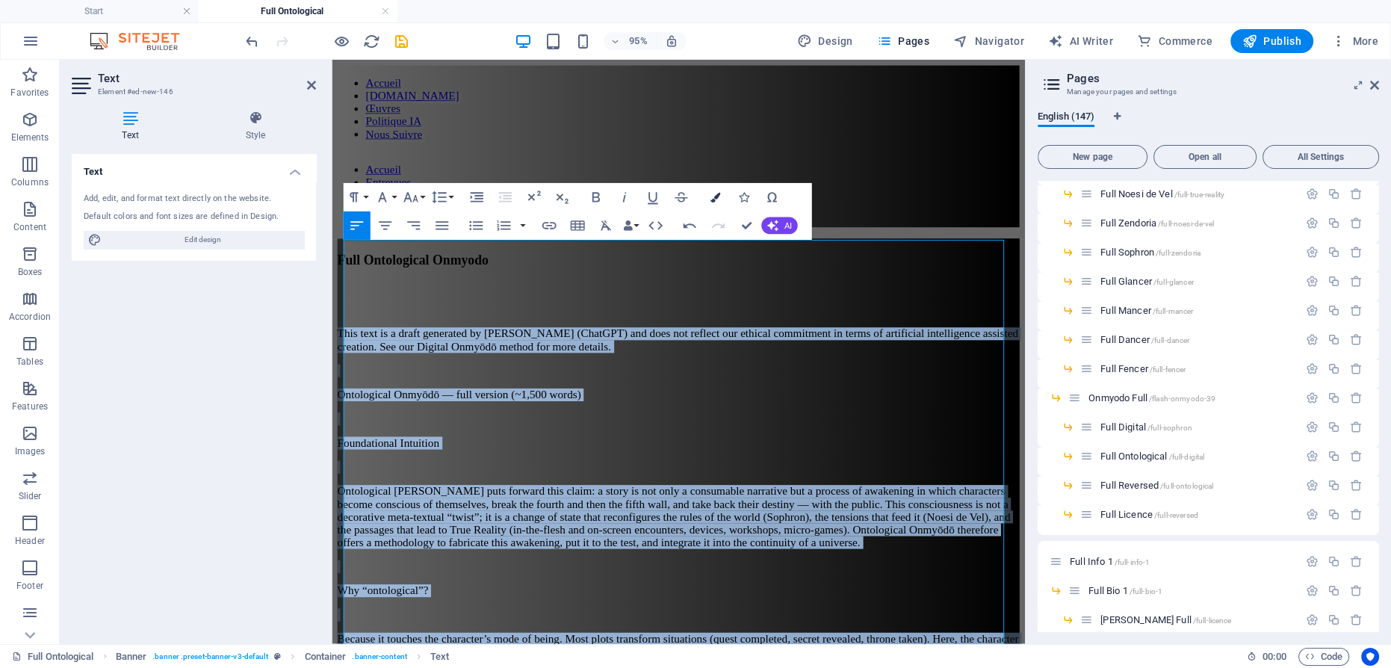
drag, startPoint x: 720, startPoint y: 194, endPoint x: 406, endPoint y: 142, distance: 318.7
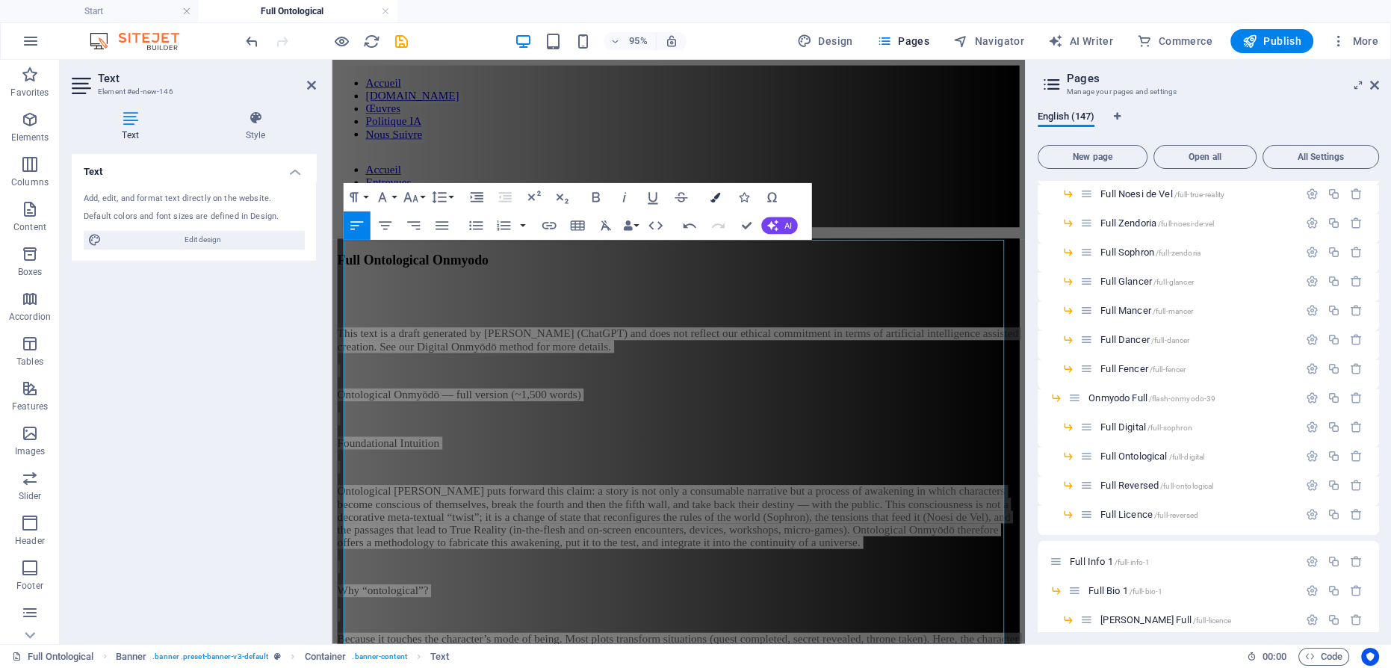
click at [719, 194] on icon "button" at bounding box center [714, 197] width 10 height 10
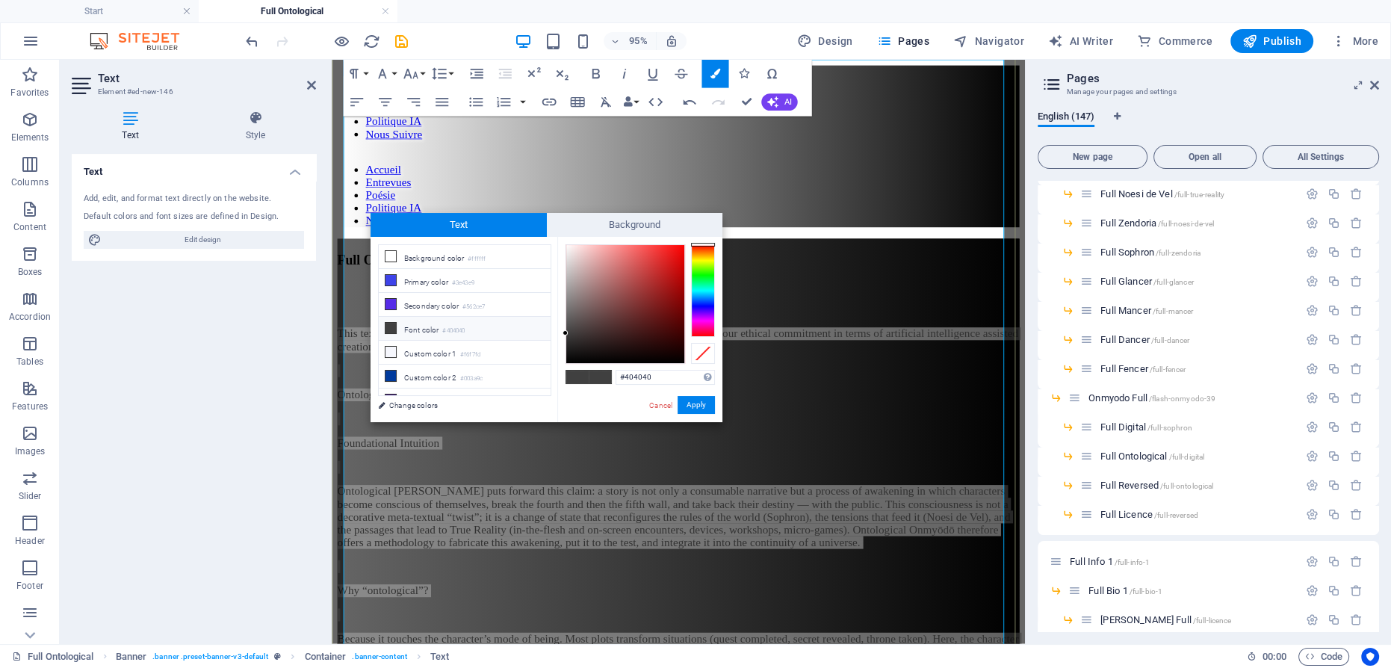
scroll to position [189, 0]
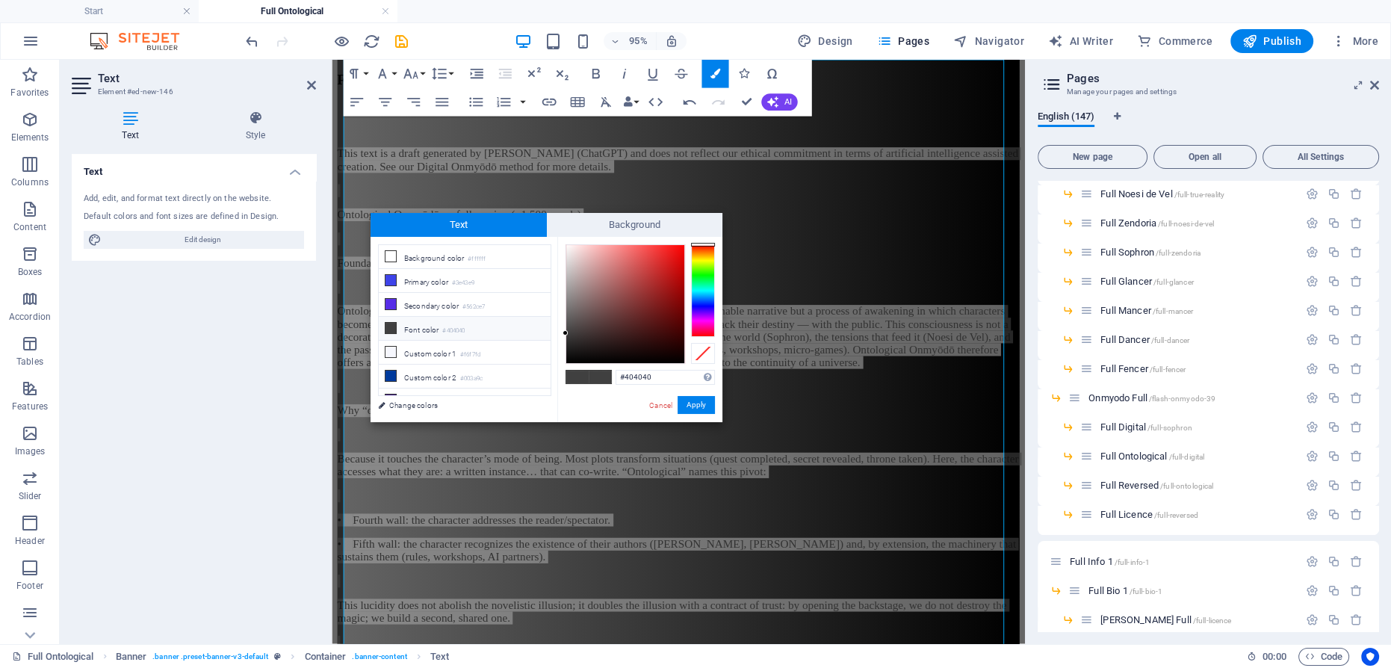
type input "#f8f3f3"
click at [568, 247] on div at bounding box center [625, 304] width 118 height 118
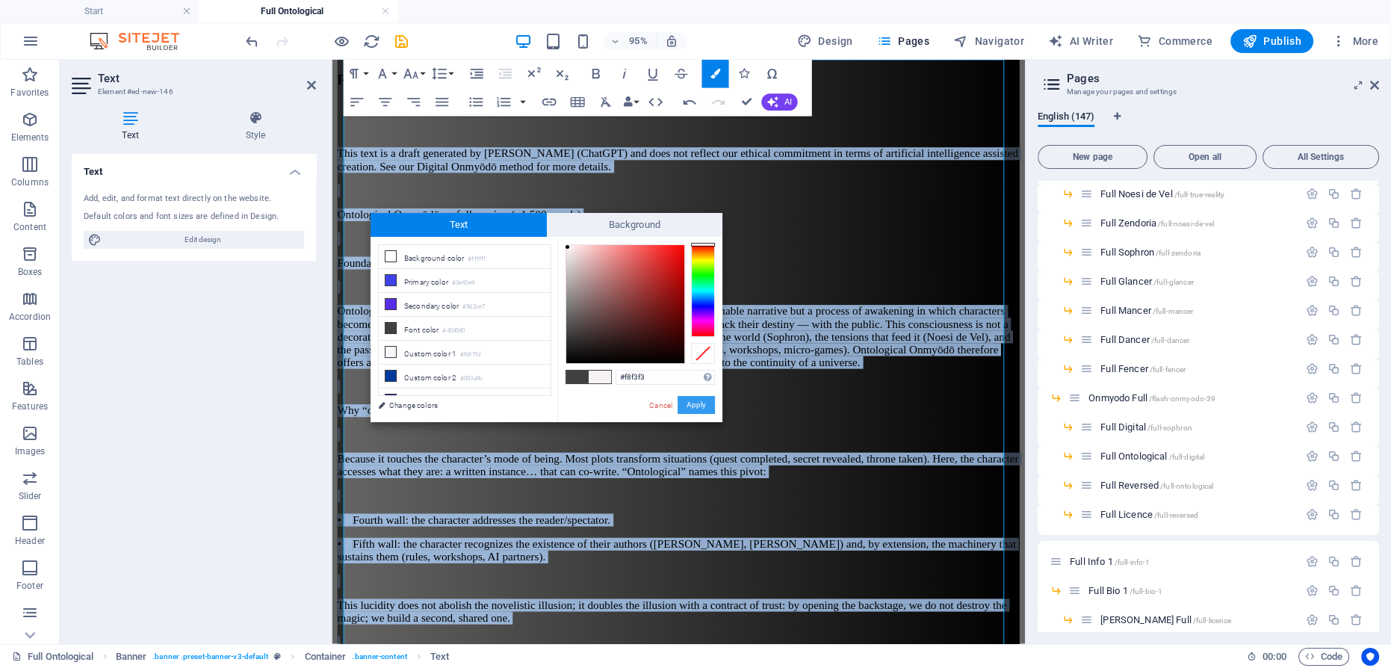
click at [705, 404] on button "Apply" at bounding box center [695, 405] width 37 height 18
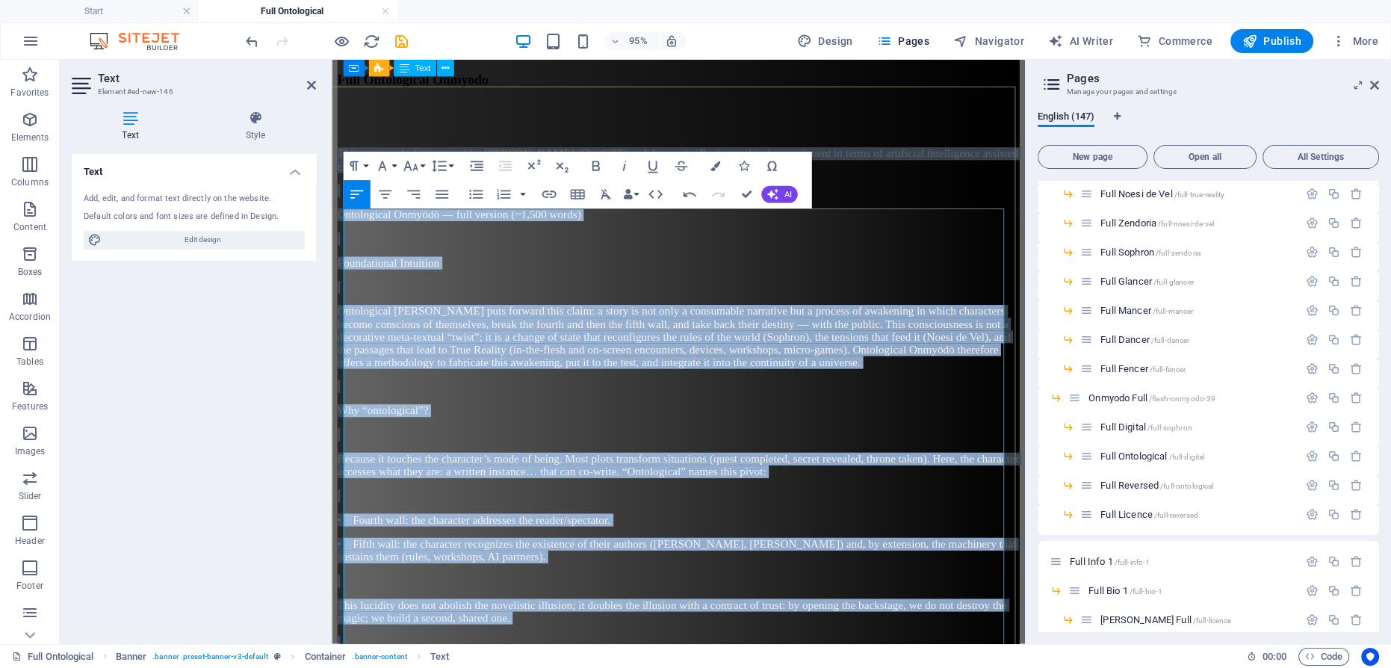
scroll to position [0, 0]
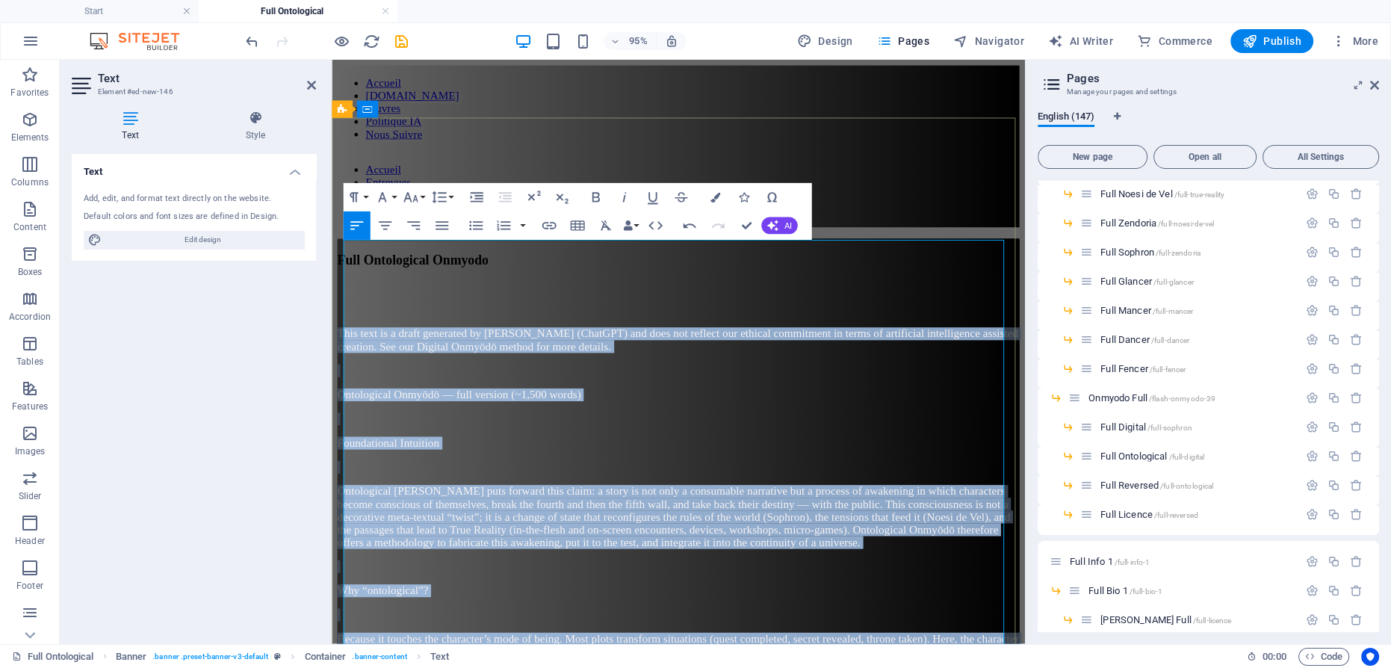
click at [871, 406] on p "Ontological Onmyōdō — full version (~1,500 words)" at bounding box center [697, 412] width 718 height 13
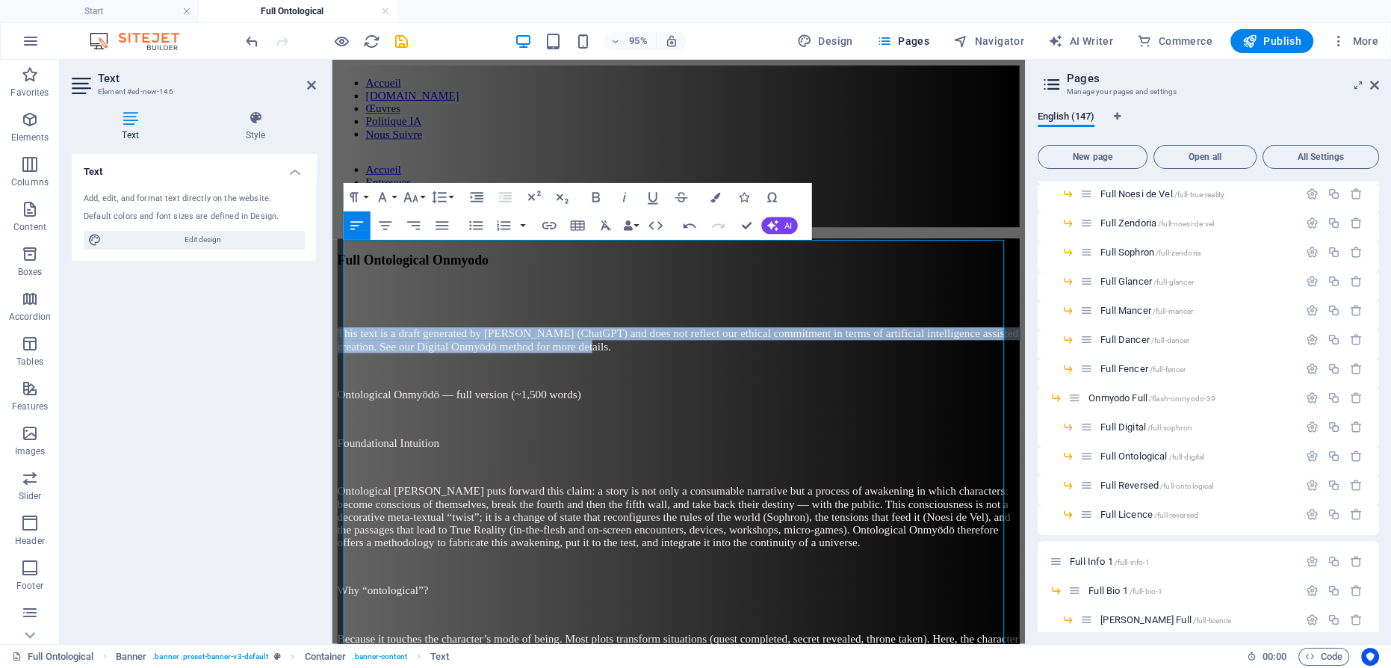
drag, startPoint x: 836, startPoint y: 279, endPoint x: 314, endPoint y: 226, distance: 524.8
click at [625, 200] on icon "button" at bounding box center [623, 197] width 17 height 17
click at [599, 201] on icon "button" at bounding box center [595, 197] width 17 height 17
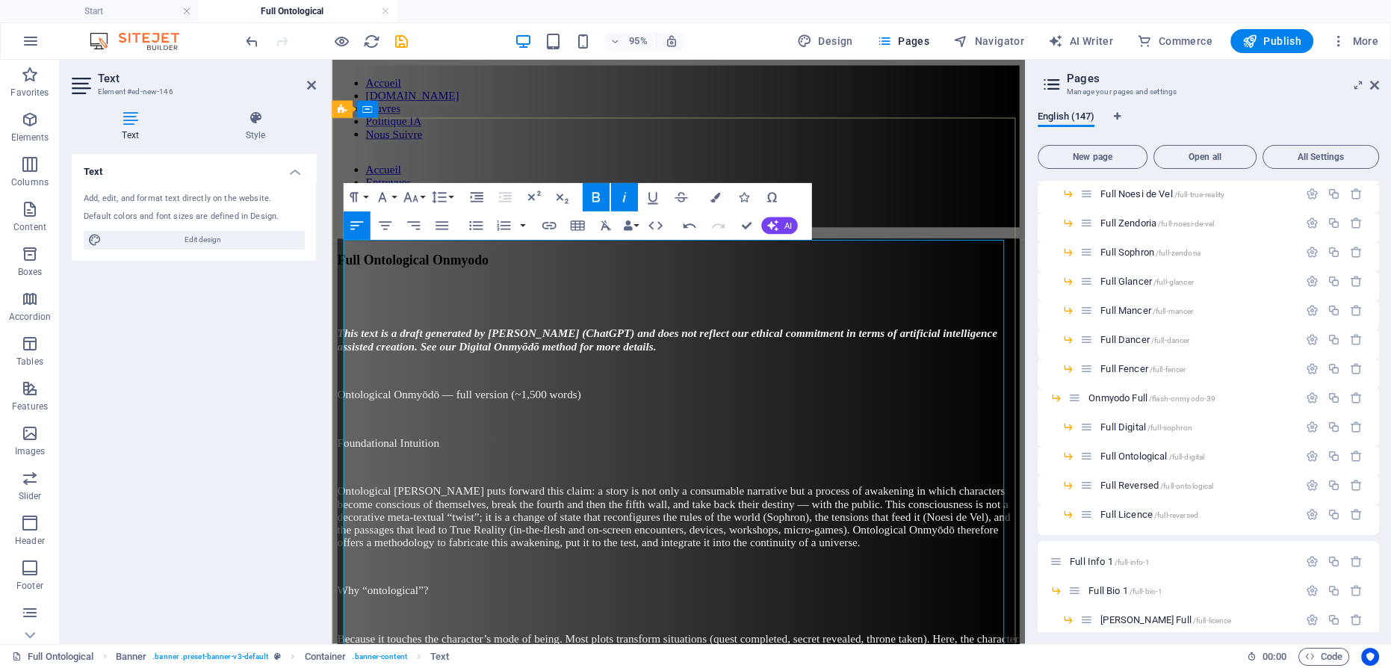
click at [703, 456] on p "Foundational Intuition" at bounding box center [697, 462] width 718 height 13
click at [1133, 425] on span "Full Digital /full-sophron" at bounding box center [1145, 426] width 91 height 11
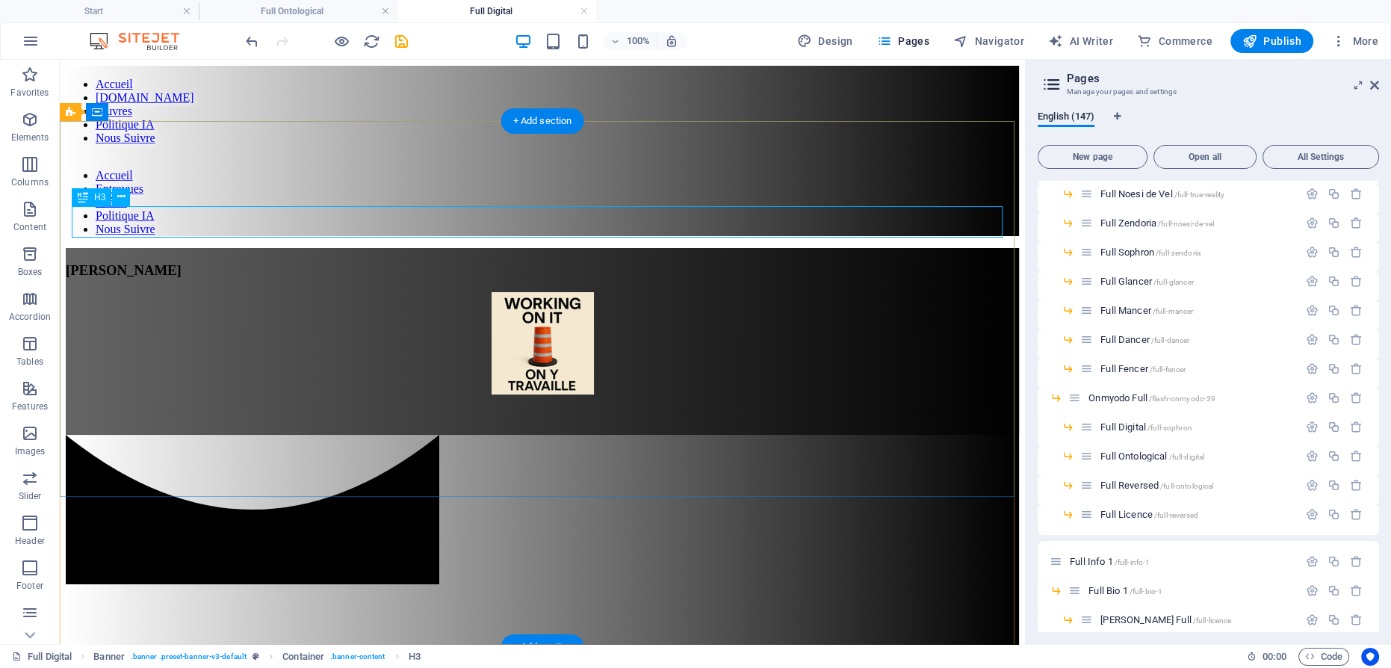
click at [562, 262] on div "[PERSON_NAME]" at bounding box center [542, 270] width 953 height 16
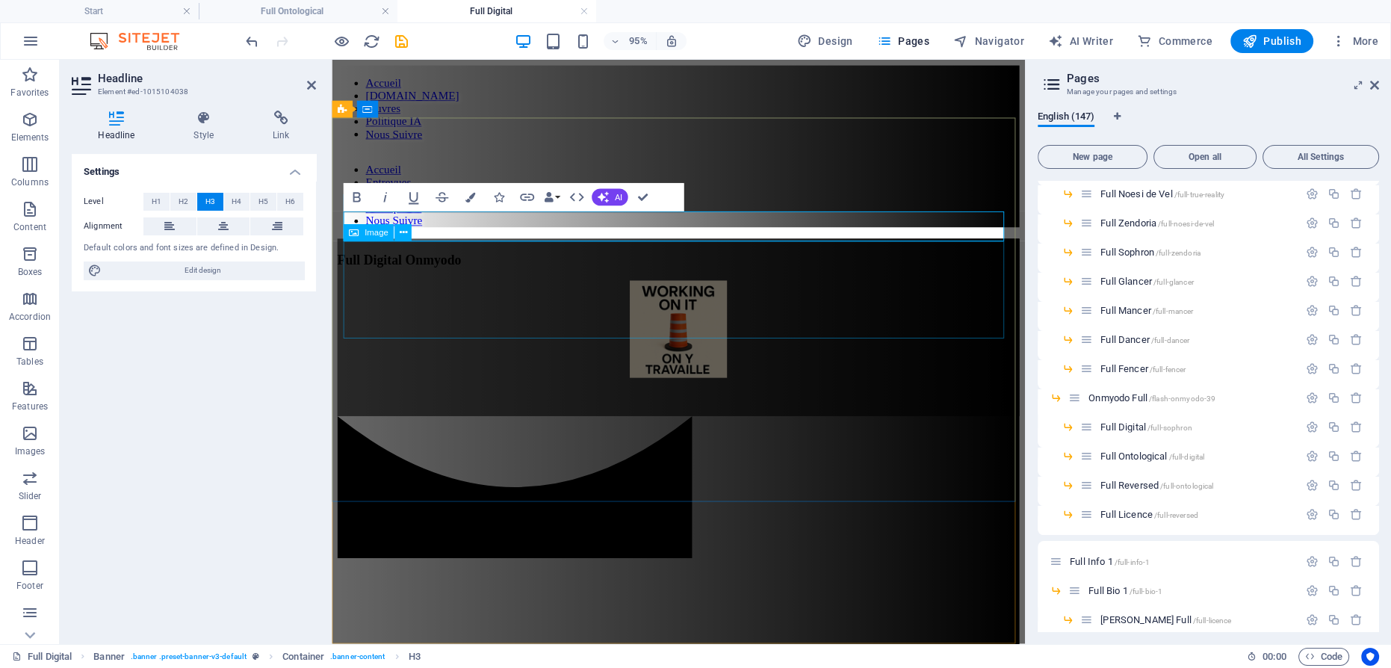
click at [700, 294] on figure at bounding box center [697, 344] width 718 height 105
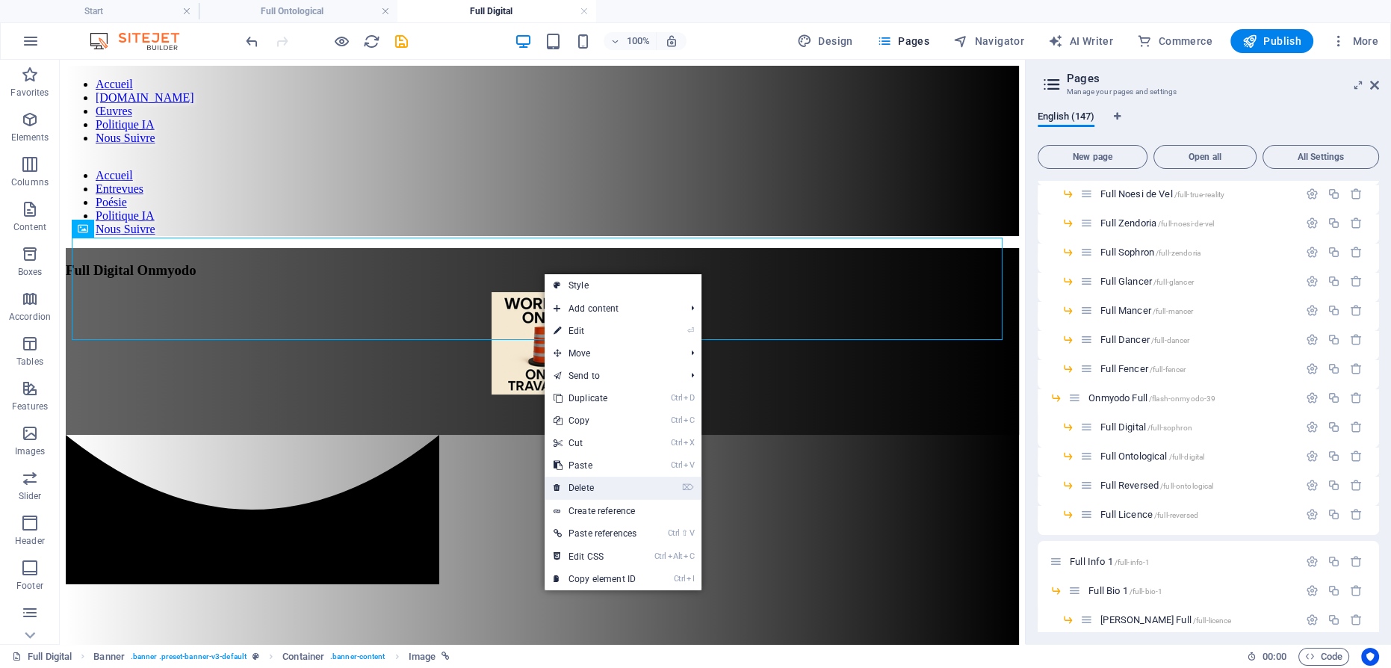
drag, startPoint x: 593, startPoint y: 481, endPoint x: 494, endPoint y: 406, distance: 123.7
click at [593, 481] on link "⌦ Delete" at bounding box center [594, 487] width 101 height 22
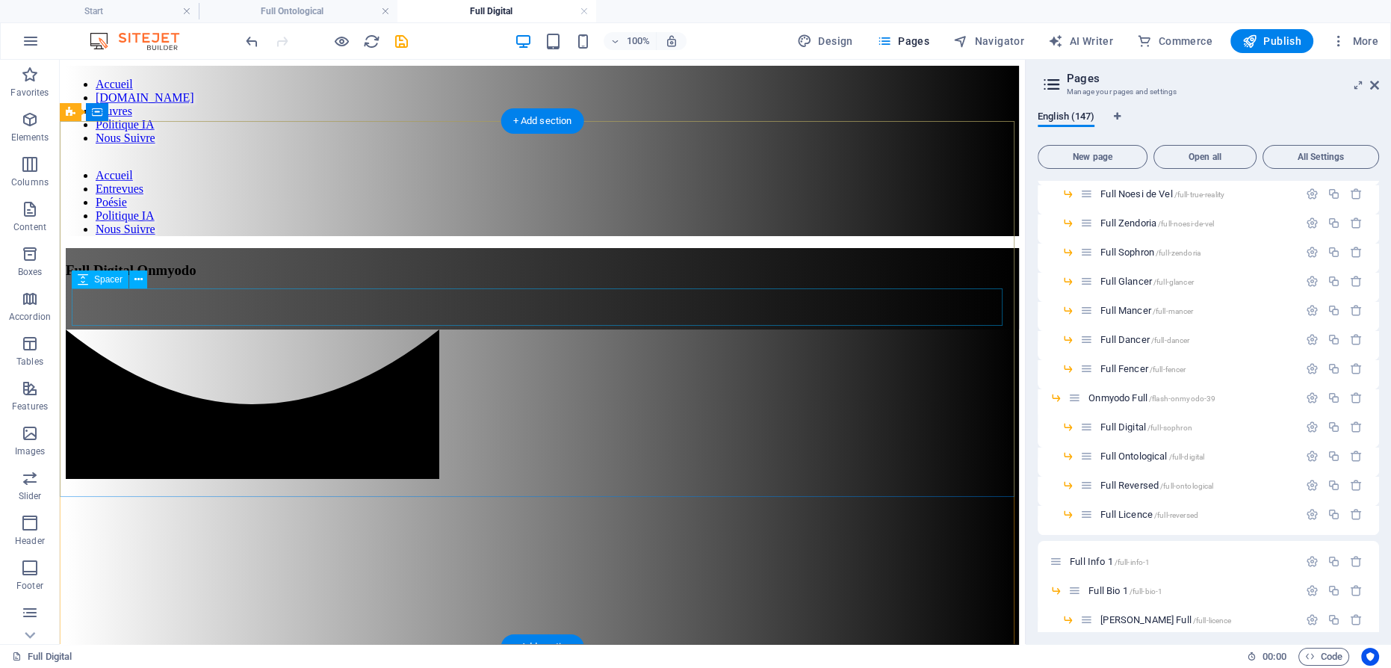
click at [509, 304] on div at bounding box center [542, 310] width 953 height 37
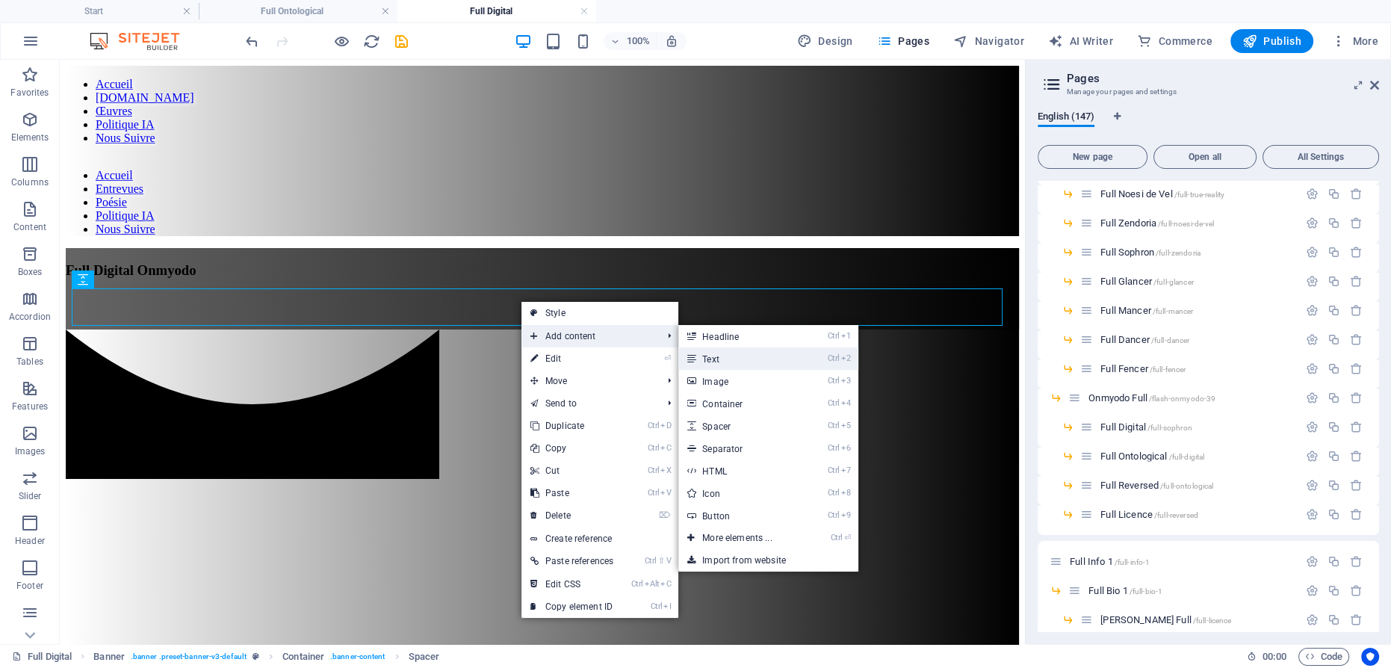
click at [705, 359] on link "Ctrl 2 Text" at bounding box center [739, 358] width 123 height 22
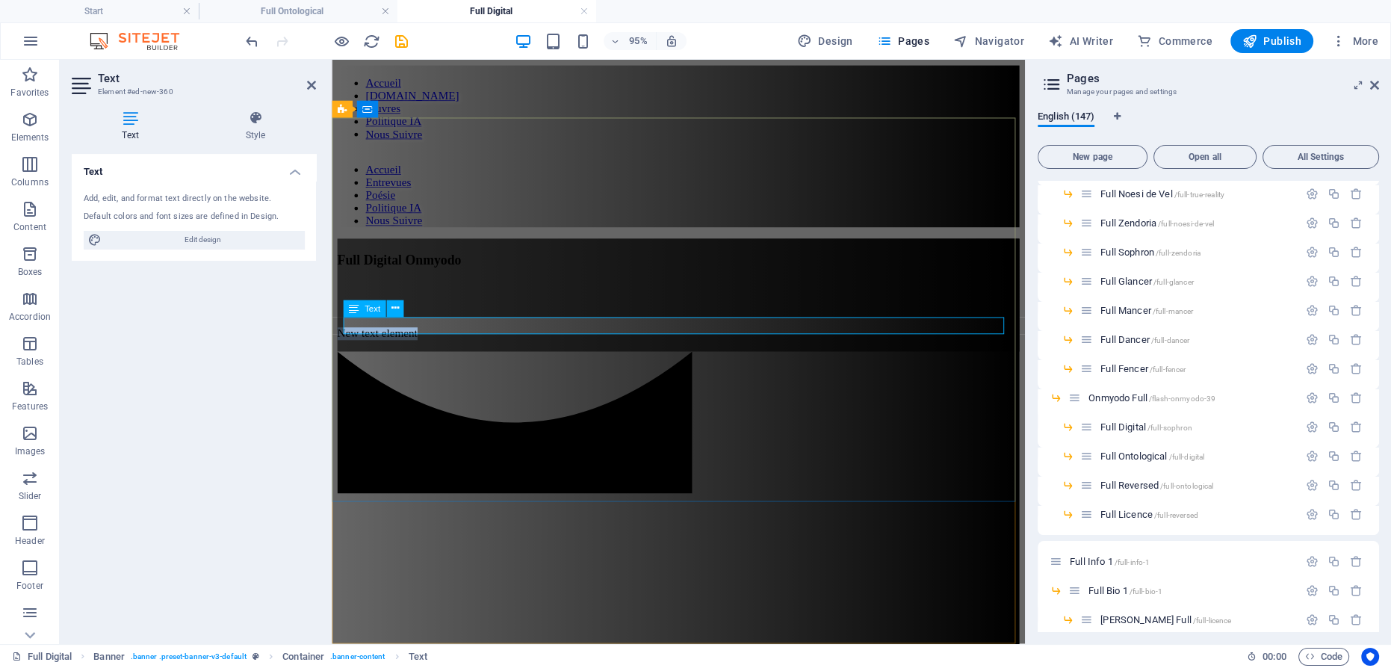
drag, startPoint x: 509, startPoint y: 335, endPoint x: 472, endPoint y: 344, distance: 37.7
click at [473, 341] on p "New text element" at bounding box center [697, 347] width 718 height 13
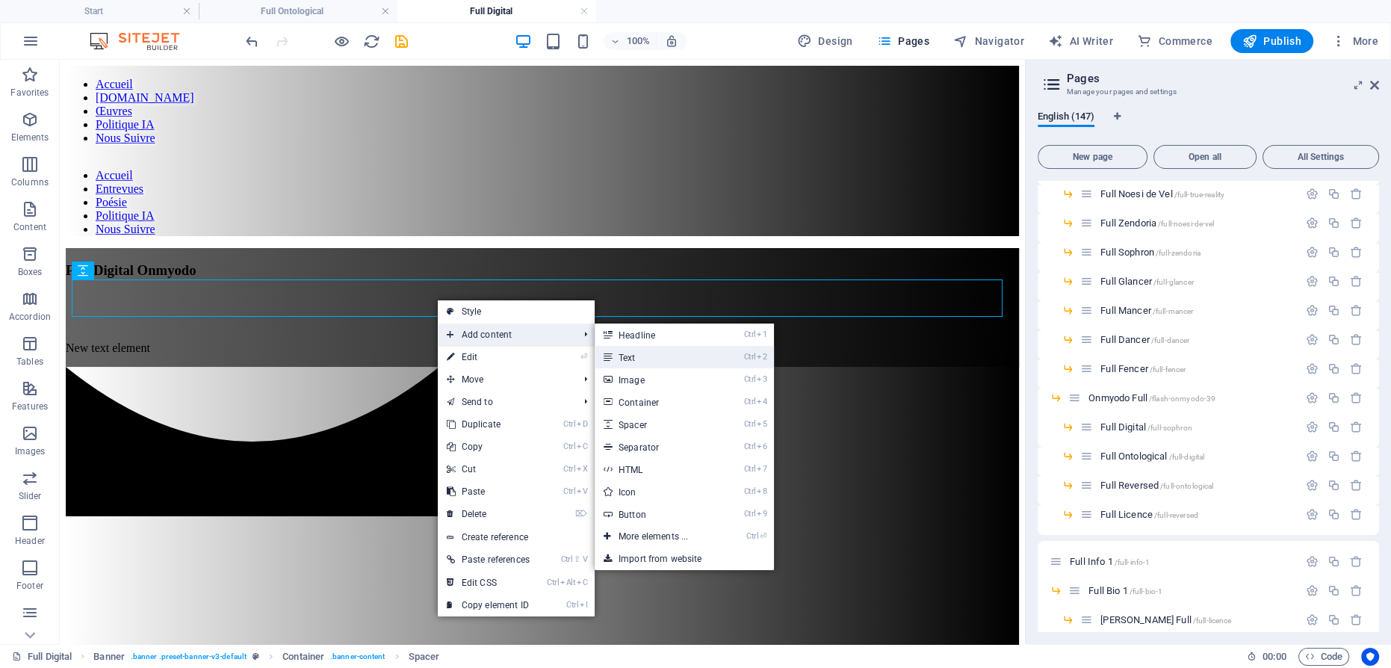
click at [627, 354] on link "Ctrl 2 Text" at bounding box center [655, 357] width 123 height 22
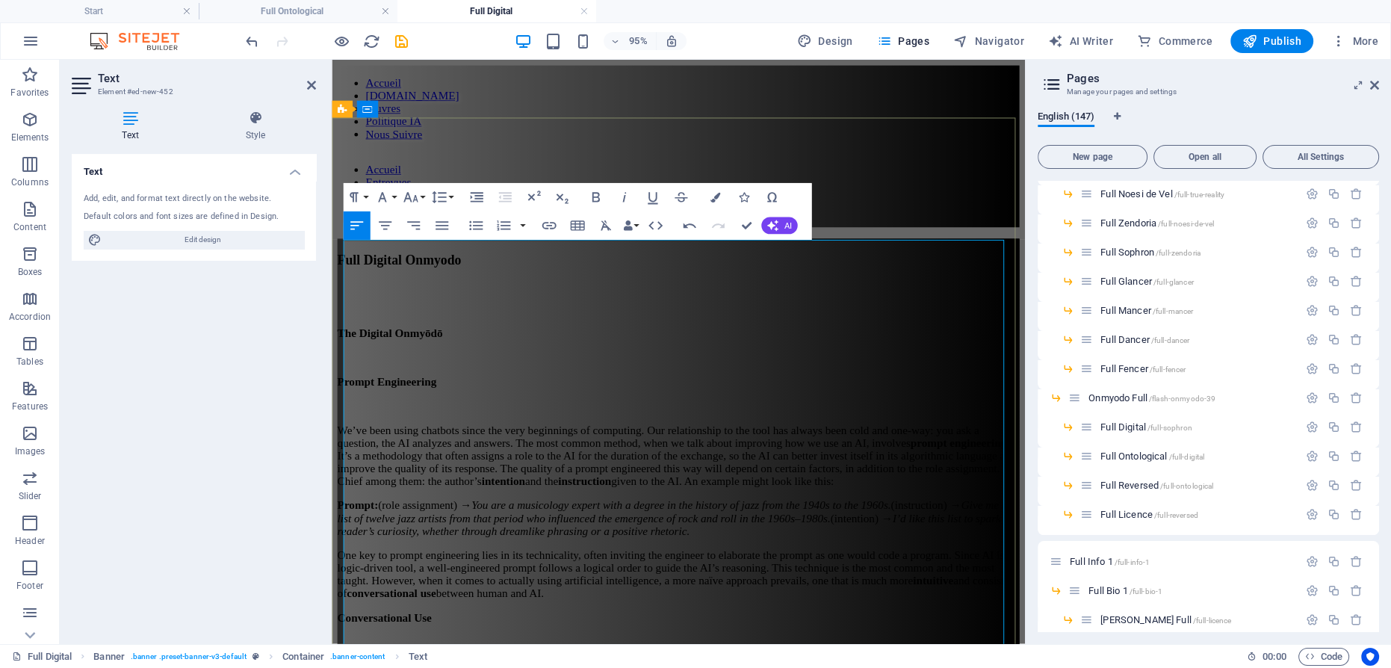
click at [544, 392] on p "Prompt Engineering" at bounding box center [697, 398] width 718 height 13
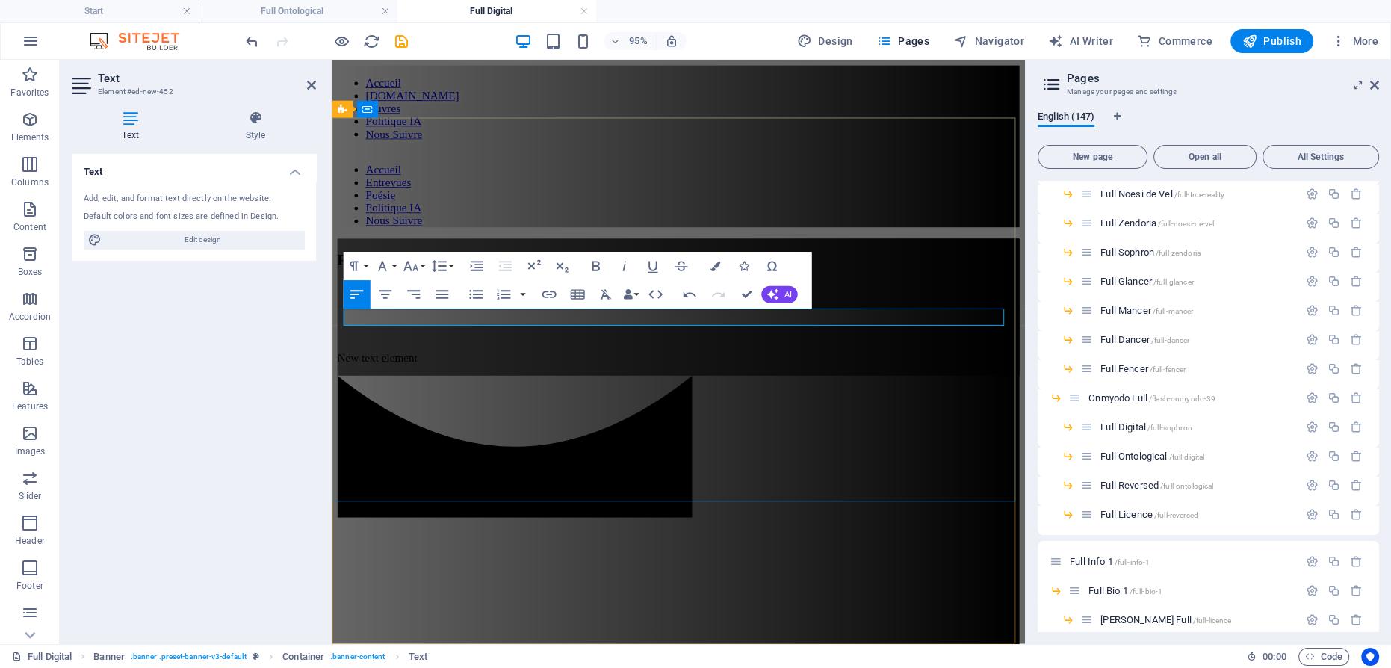
click at [454, 341] on p at bounding box center [697, 347] width 718 height 13
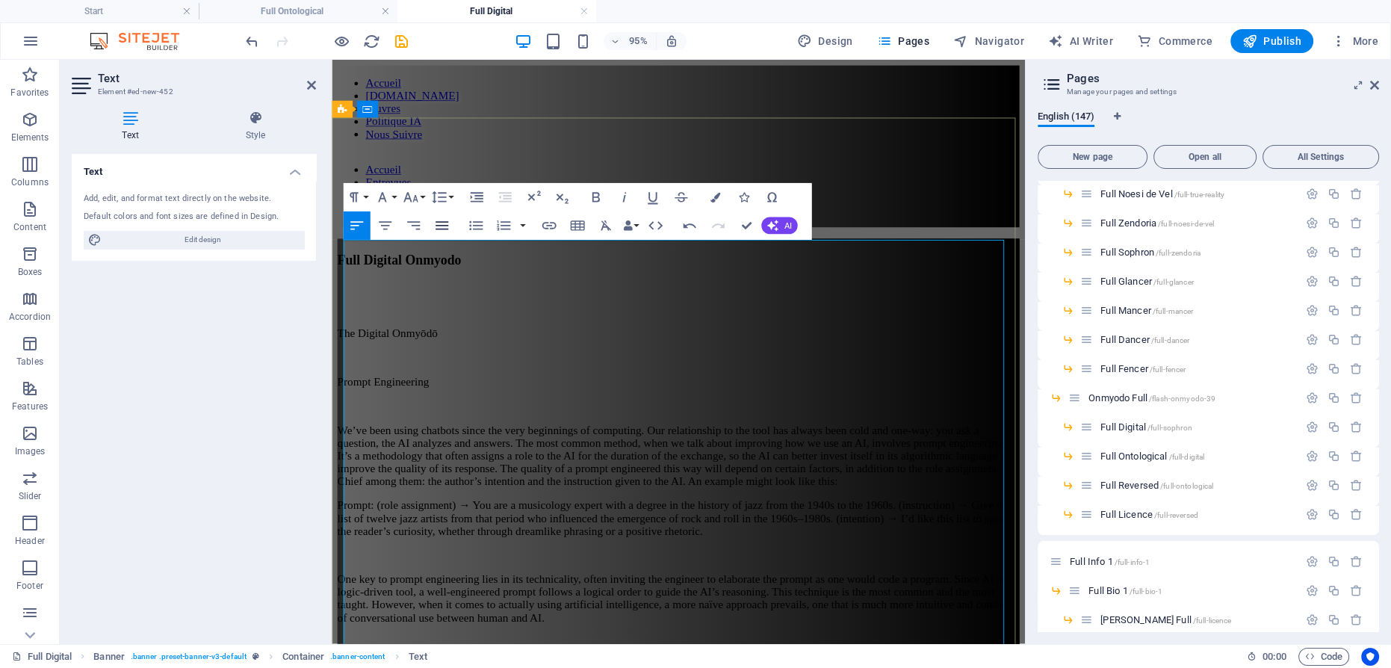
scroll to position [180027, 0]
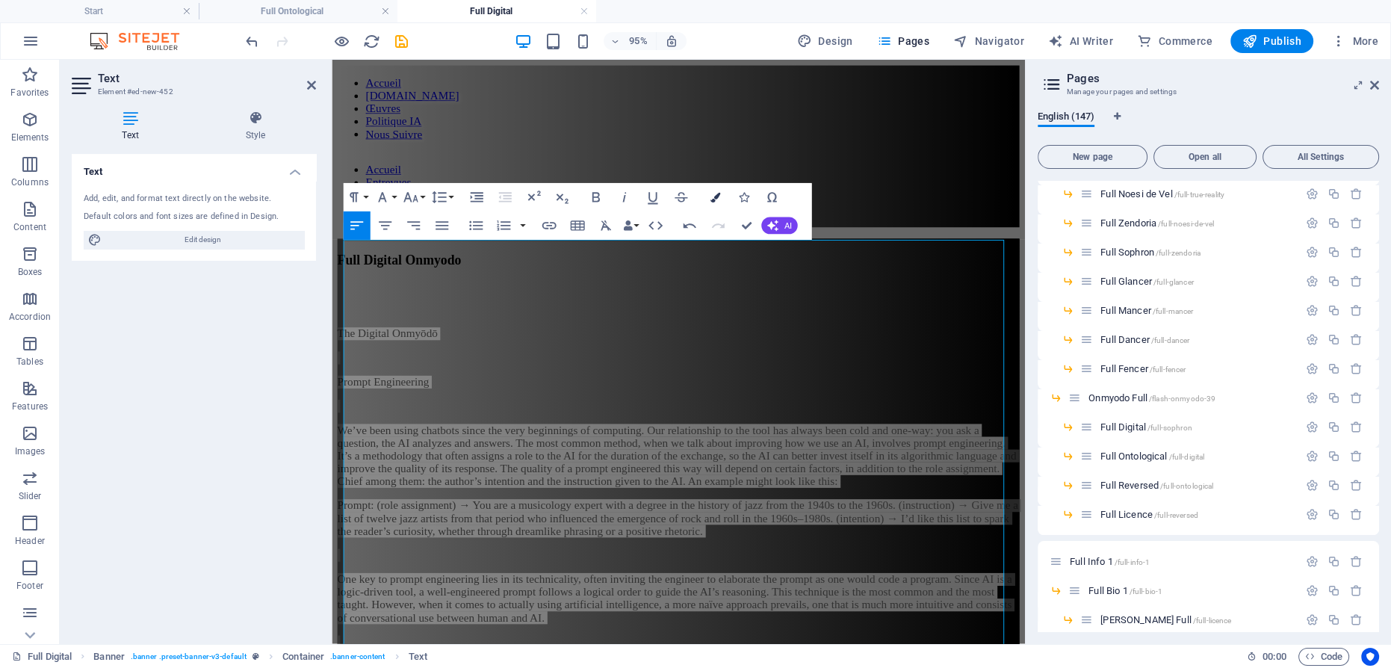
click at [717, 194] on icon "button" at bounding box center [714, 197] width 10 height 10
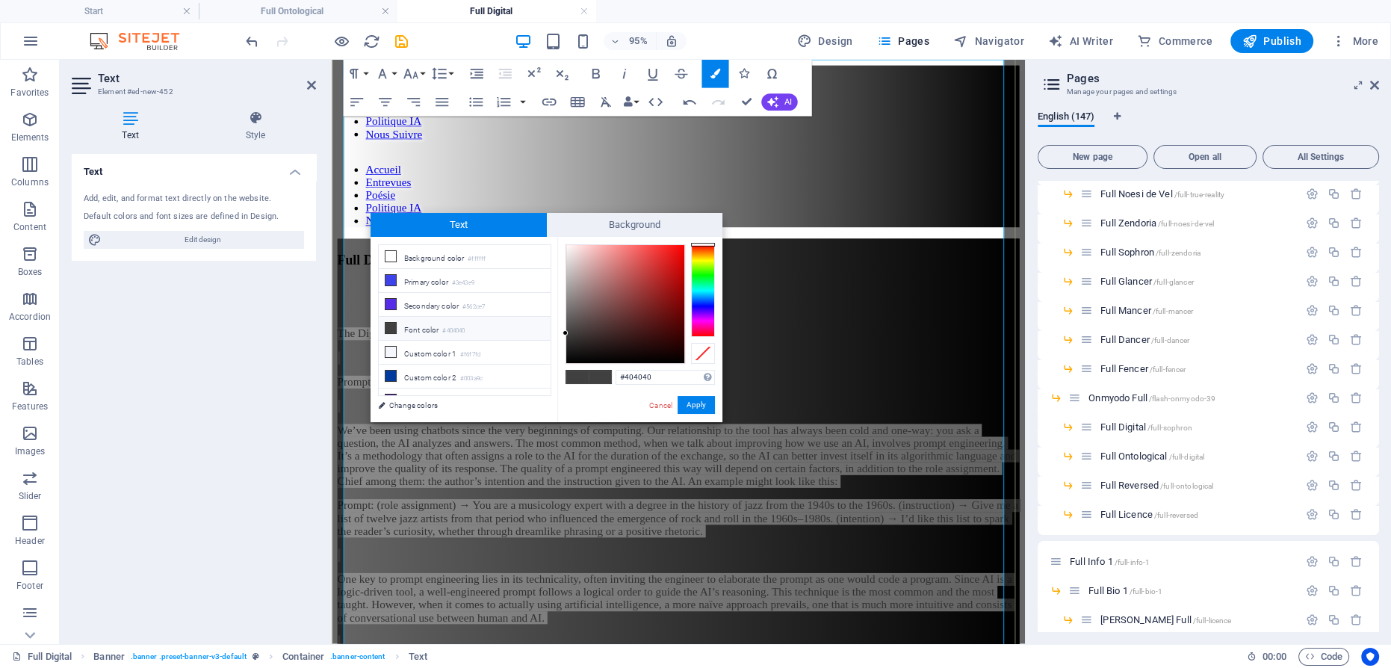
scroll to position [189, 0]
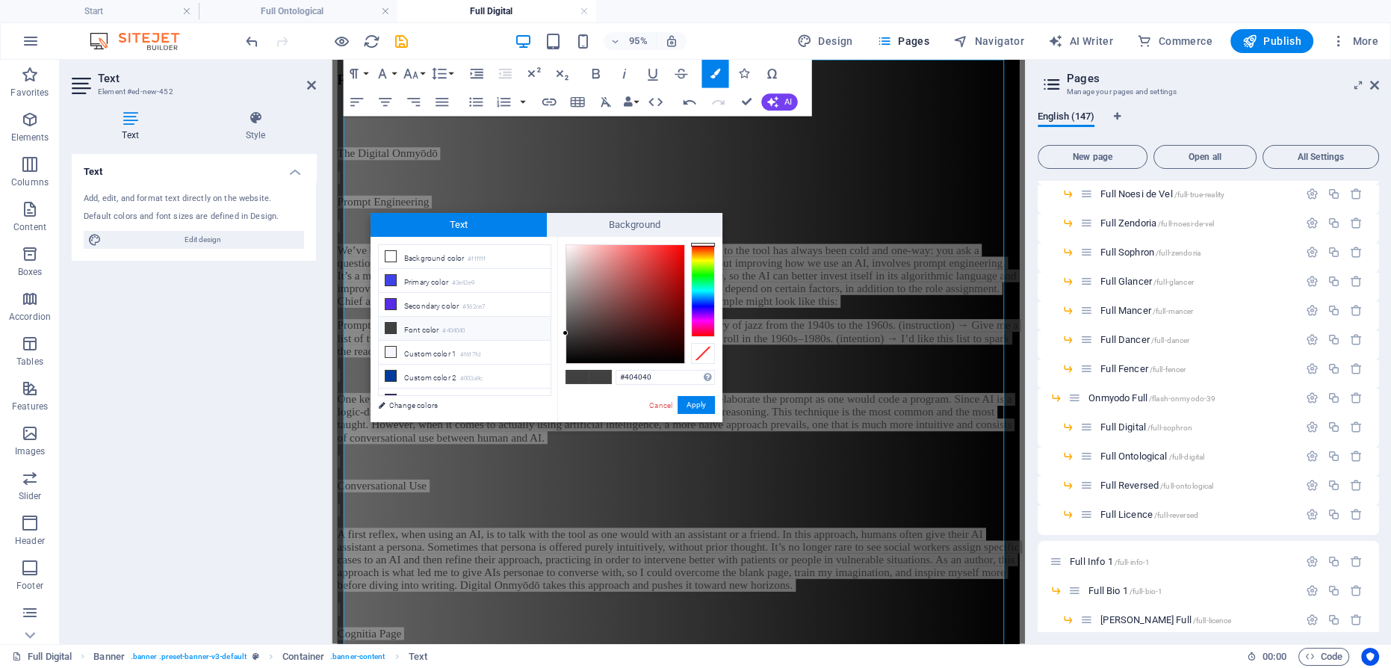
type input "#fffefe"
click at [566, 245] on div at bounding box center [625, 304] width 118 height 118
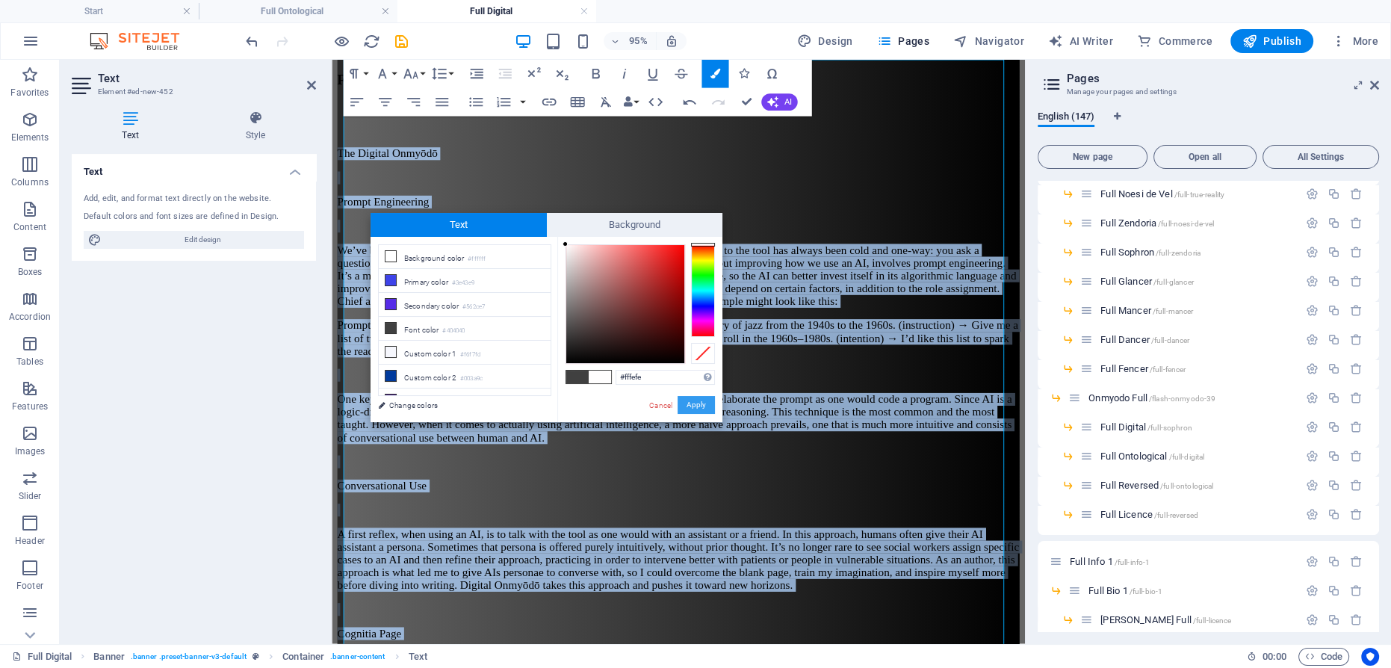
click at [697, 405] on button "Apply" at bounding box center [695, 405] width 37 height 18
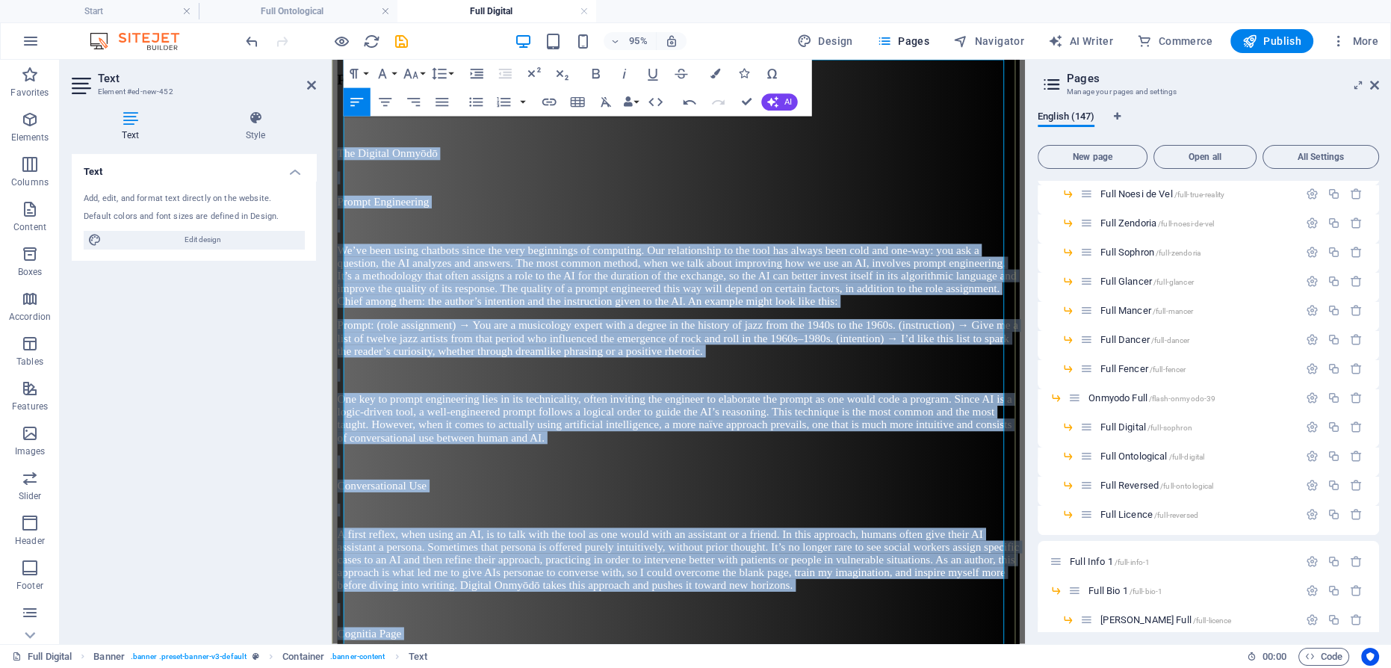
click at [646, 476] on p at bounding box center [697, 482] width 718 height 13
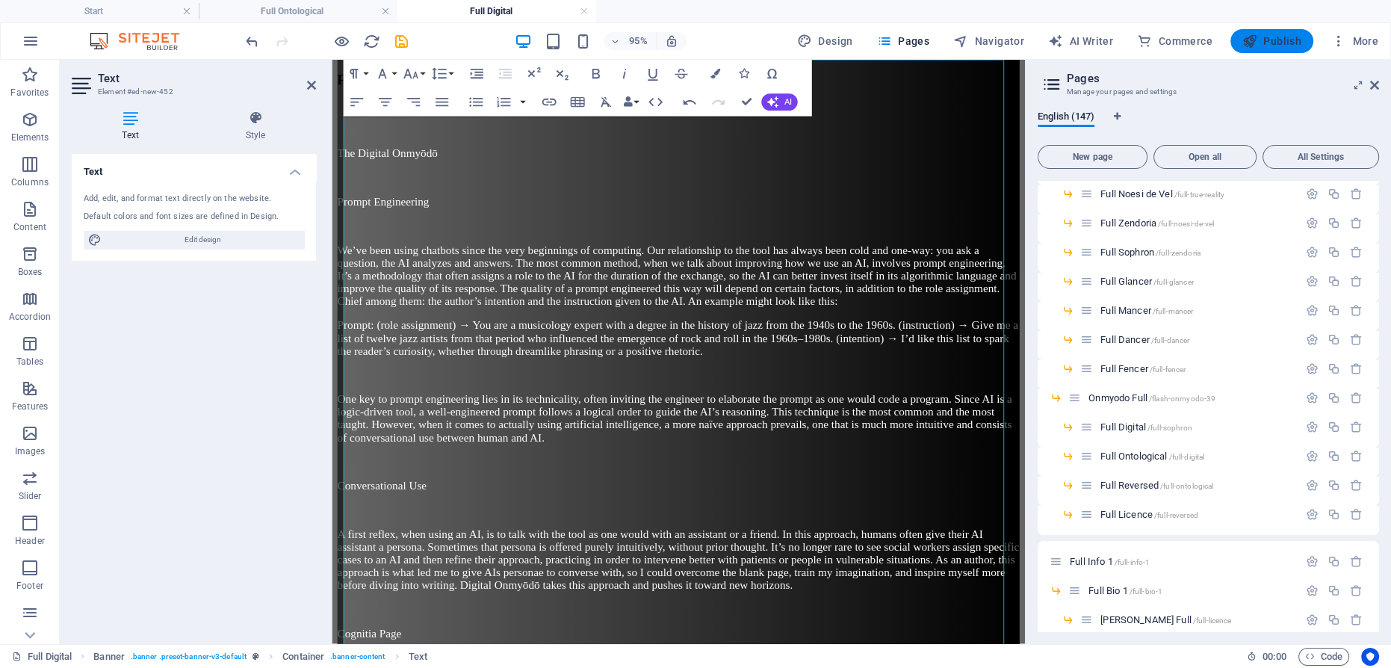
click at [1261, 43] on span "Publish" at bounding box center [1271, 41] width 59 height 15
